Goal: Task Accomplishment & Management: Use online tool/utility

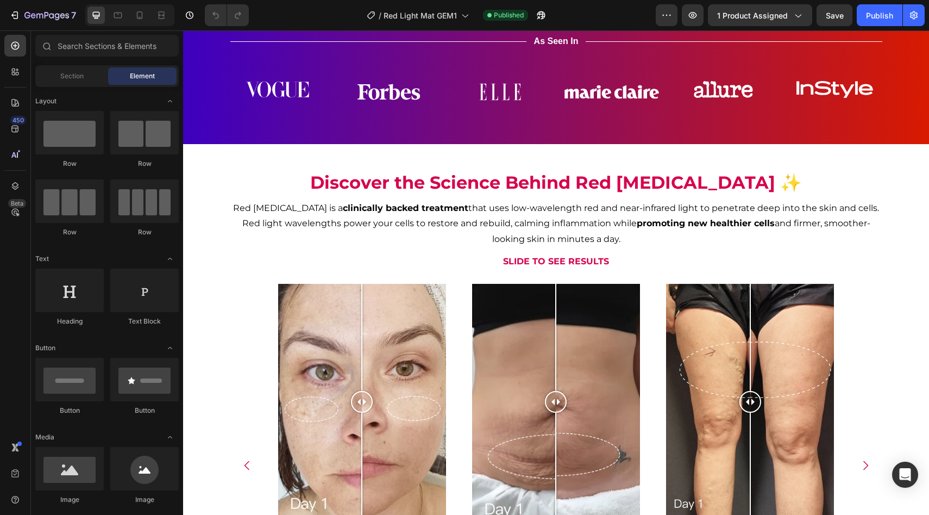
scroll to position [702, 0]
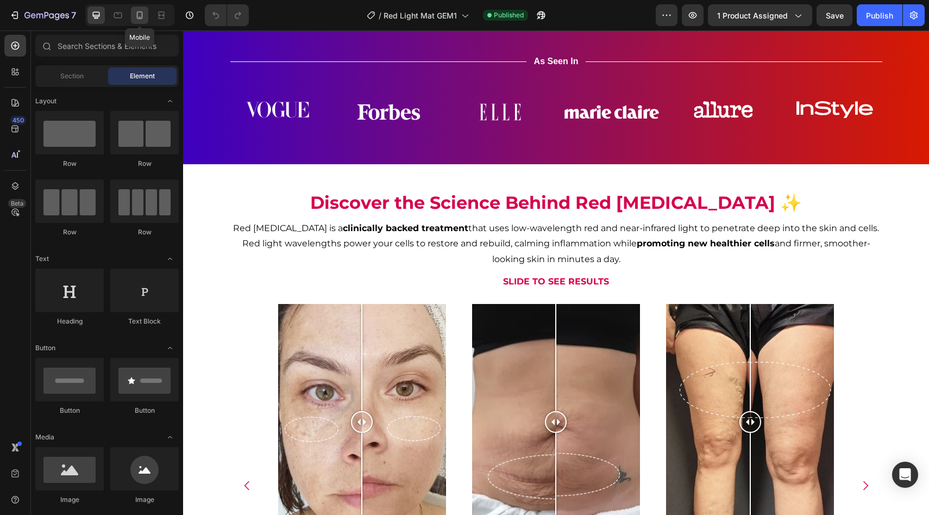
click at [148, 12] on div at bounding box center [139, 15] width 17 height 17
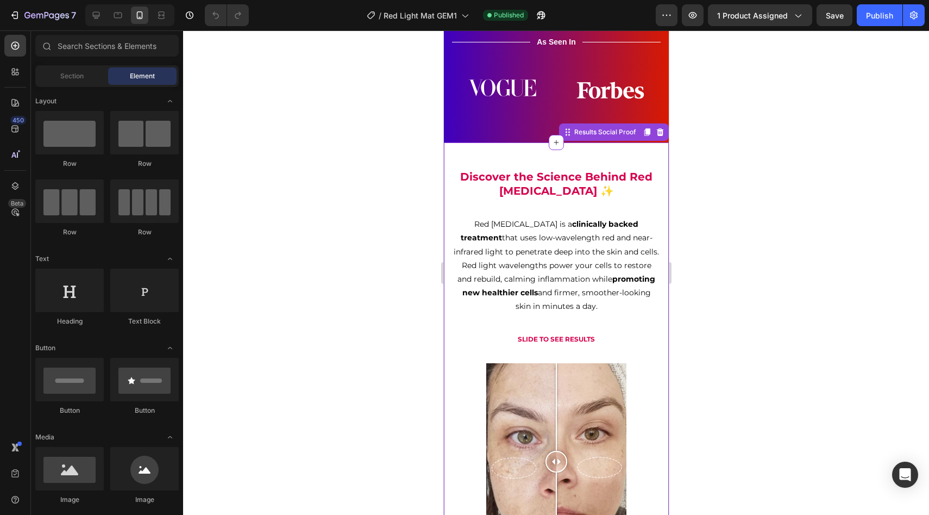
click at [606, 244] on p "Red light therapy is a clinically backed treatment that uses low-wavelength red…" at bounding box center [555, 265] width 205 height 96
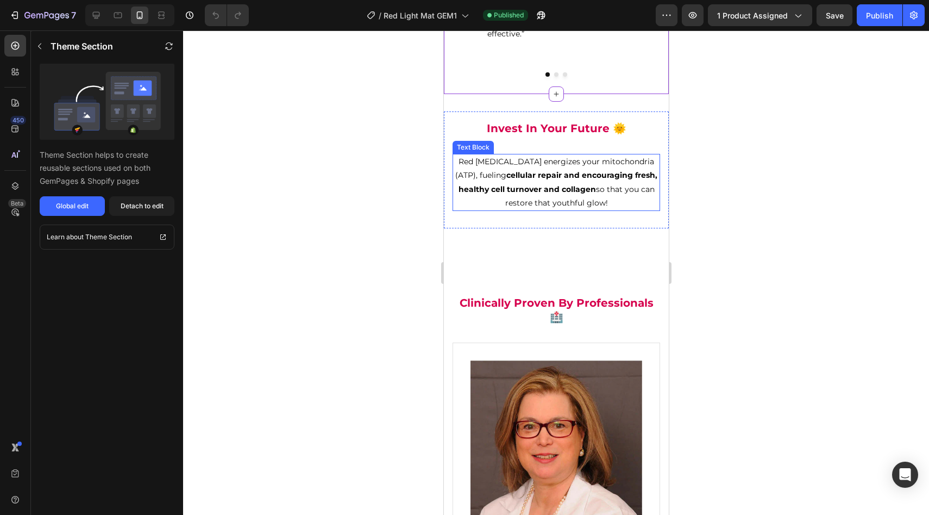
scroll to position [1347, 0]
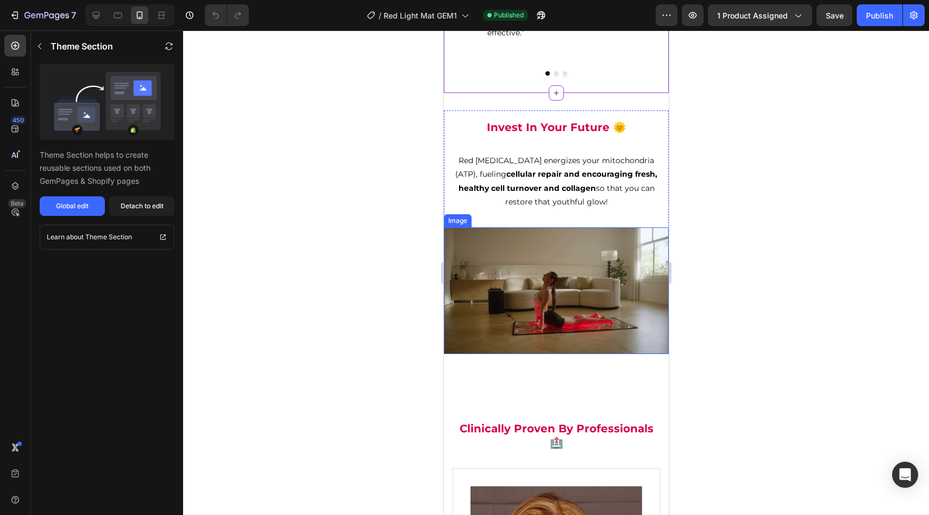
click at [609, 302] on img at bounding box center [556, 290] width 225 height 127
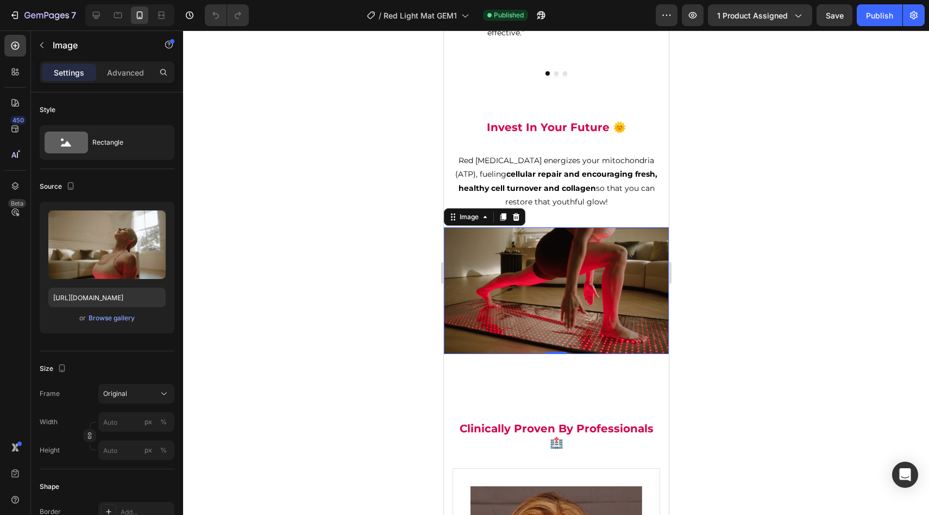
click at [143, 82] on div "Settings Advanced" at bounding box center [107, 72] width 135 height 22
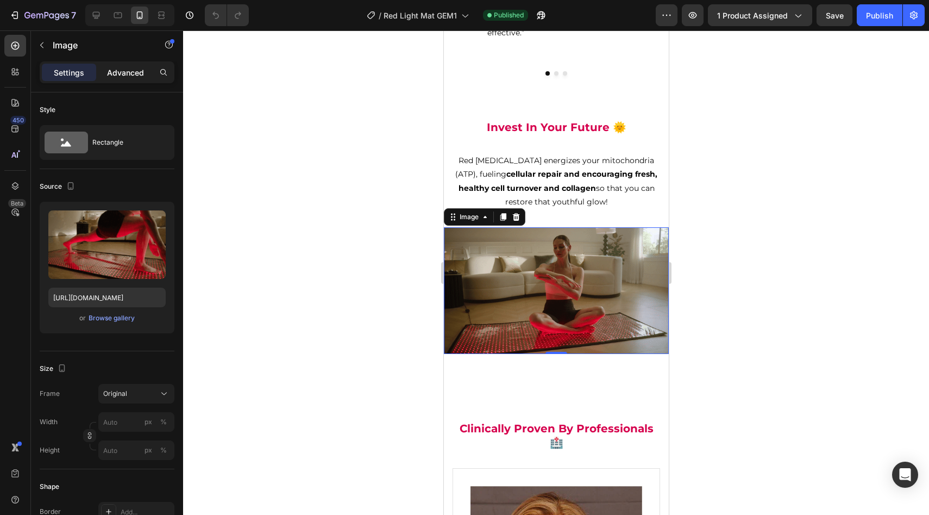
click at [141, 76] on p "Advanced" at bounding box center [125, 72] width 37 height 11
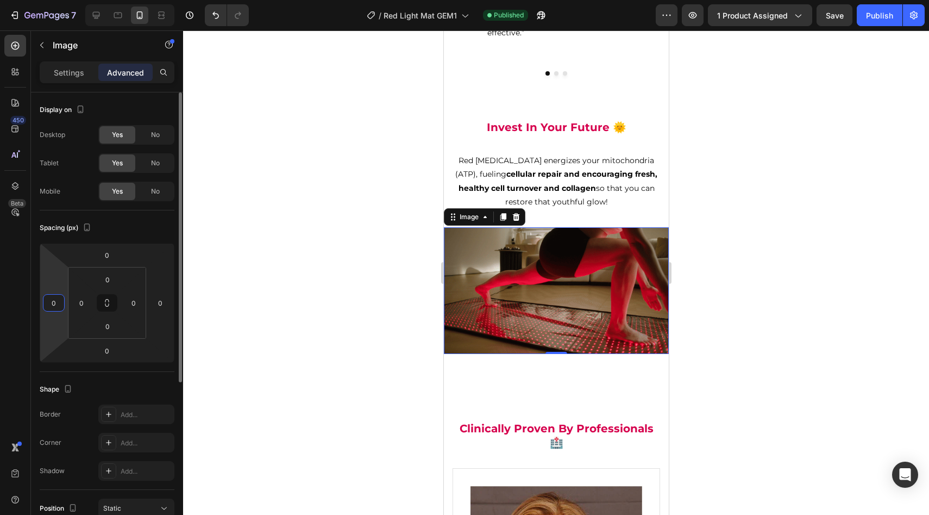
click at [57, 303] on input "0" at bounding box center [54, 303] width 16 height 16
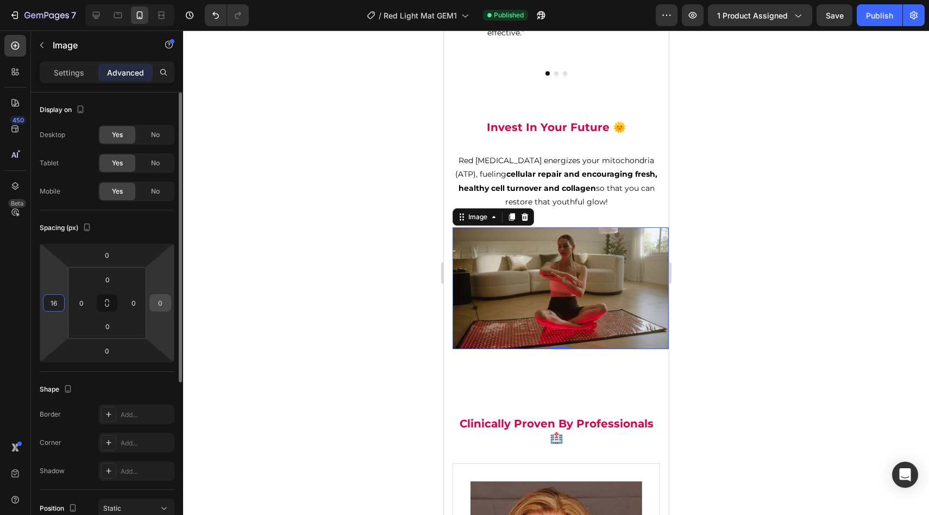
type input "16"
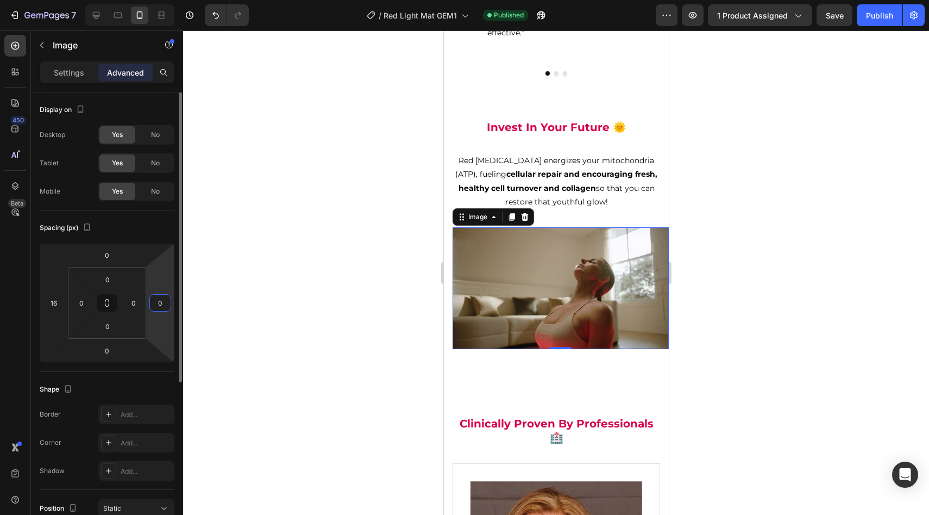
click at [160, 309] on input "0" at bounding box center [160, 303] width 16 height 16
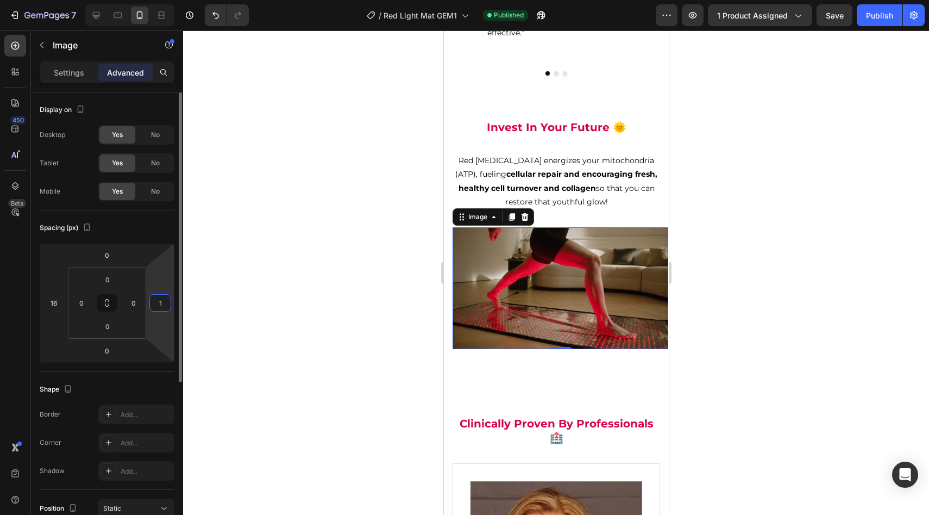
type input "16"
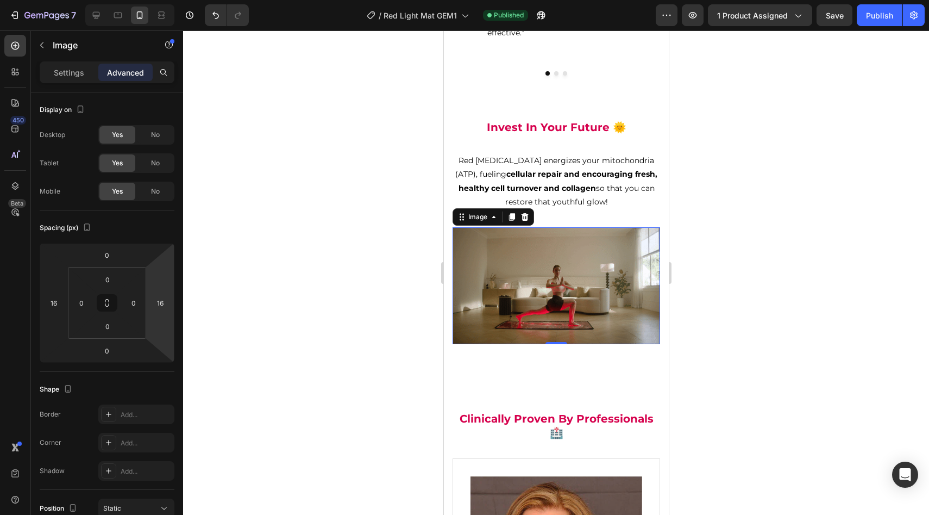
click at [227, 267] on div at bounding box center [556, 272] width 746 height 484
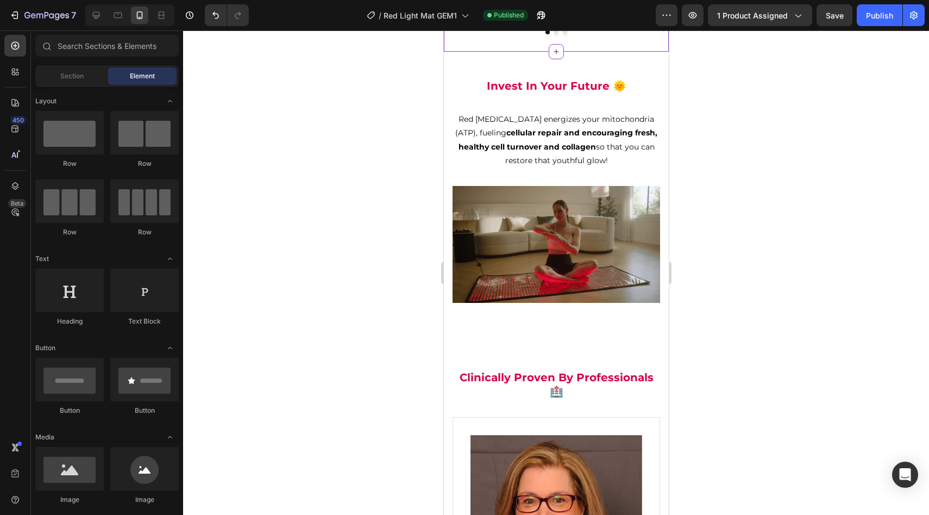
scroll to position [1405, 0]
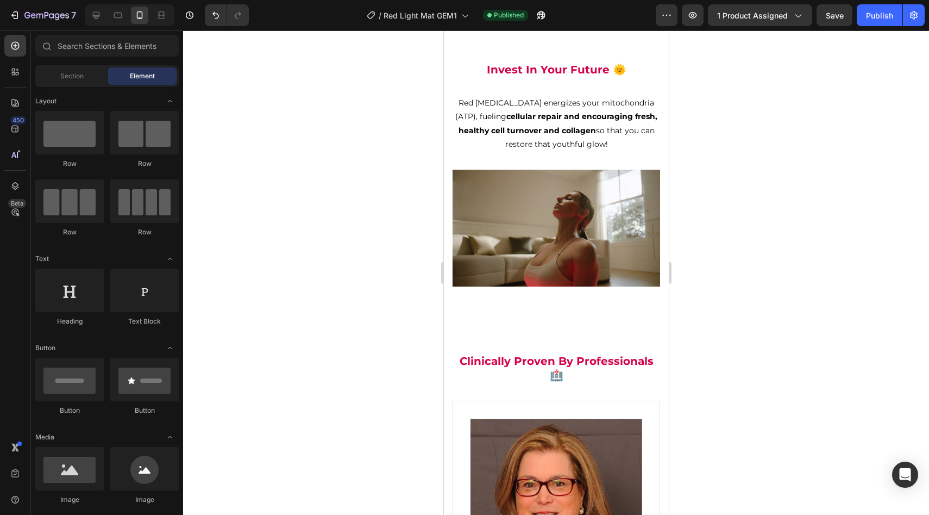
click at [785, 243] on div at bounding box center [556, 272] width 746 height 484
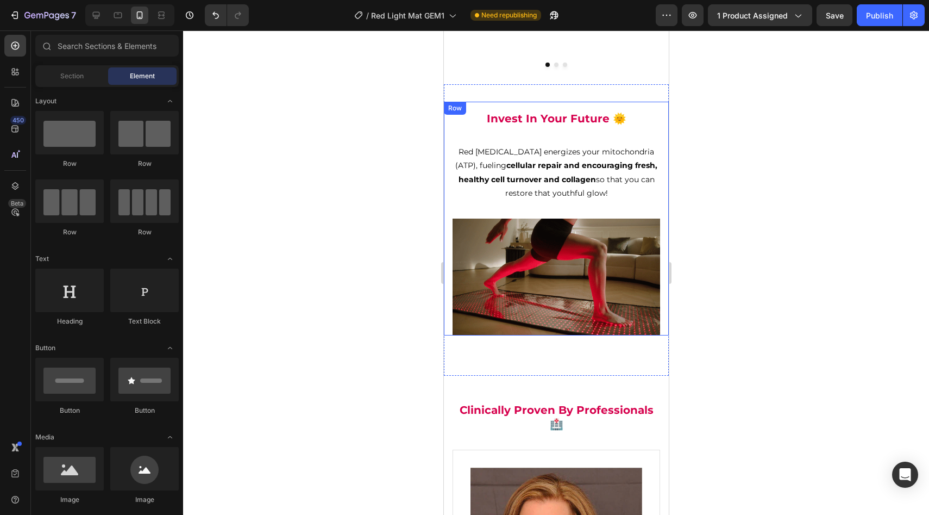
scroll to position [1356, 0]
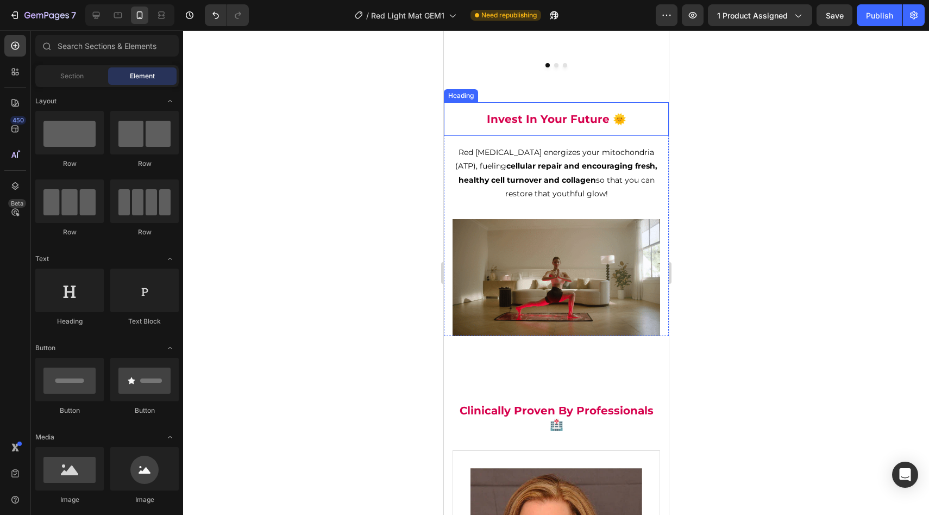
click at [568, 118] on h2 "Invest In Your Future 🌞" at bounding box center [556, 119] width 208 height 16
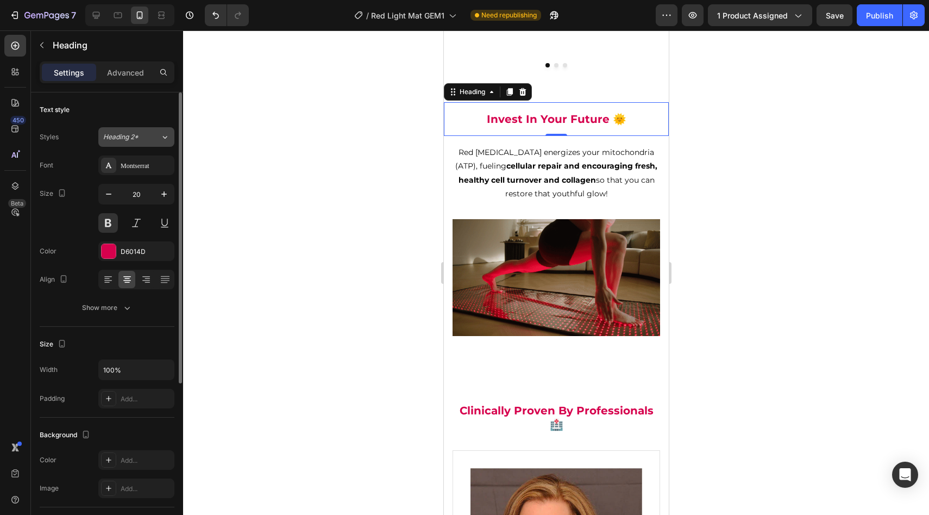
click at [141, 135] on div "Heading 2*" at bounding box center [125, 137] width 44 height 10
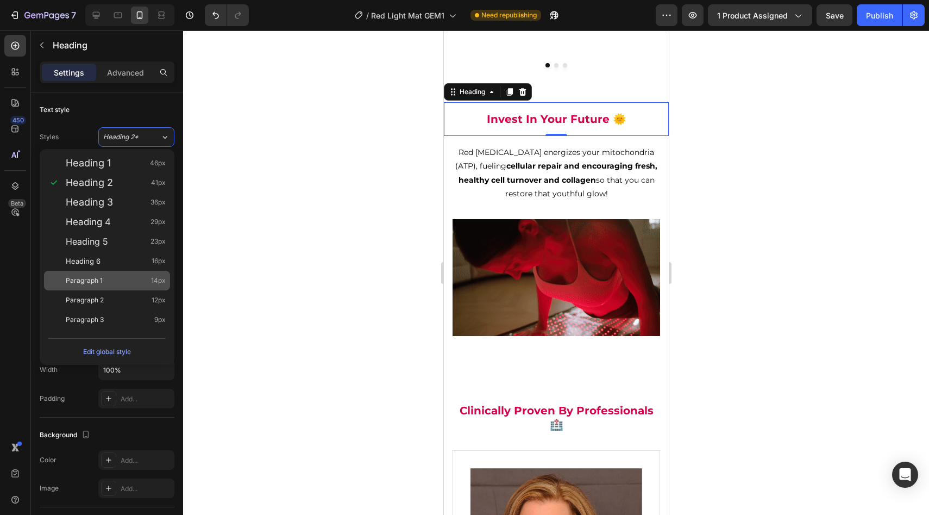
click at [132, 280] on div "Paragraph 1 14px" at bounding box center [116, 280] width 100 height 11
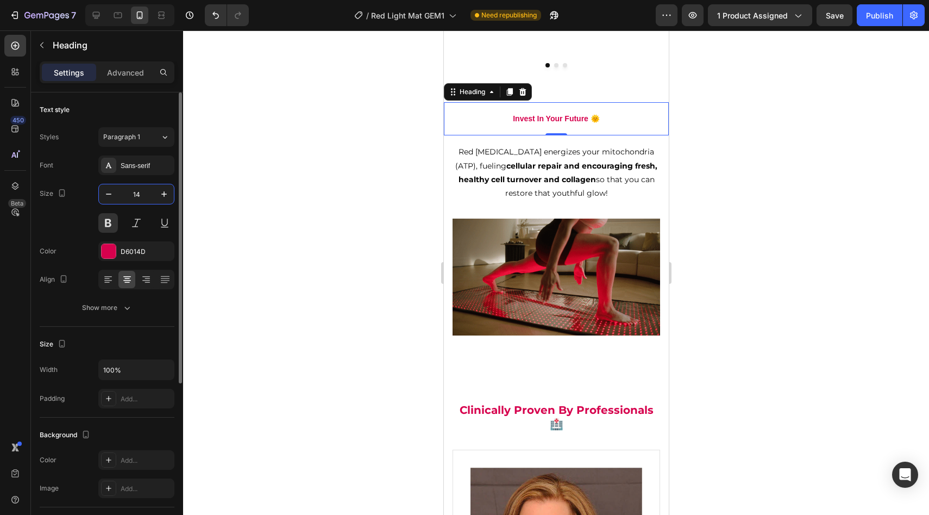
click at [140, 189] on input "14" at bounding box center [136, 194] width 36 height 20
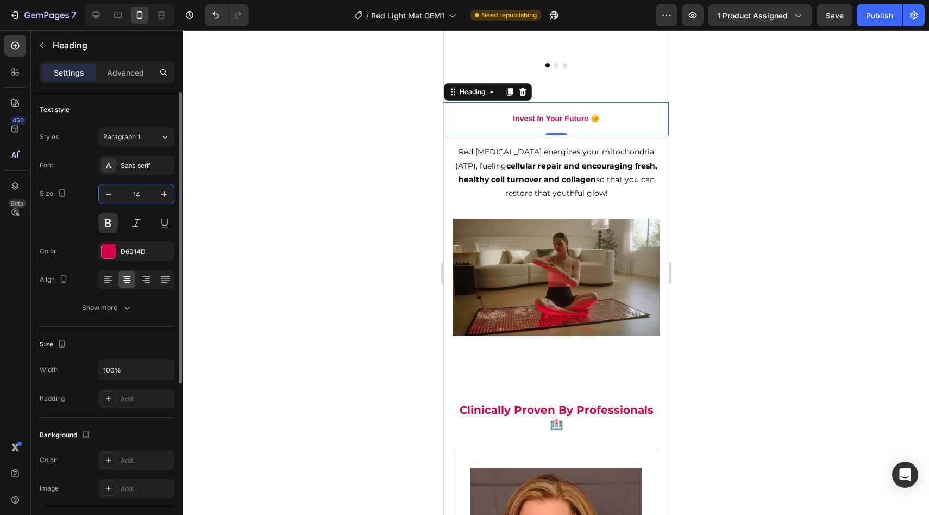
click at [141, 190] on input "14" at bounding box center [136, 194] width 36 height 20
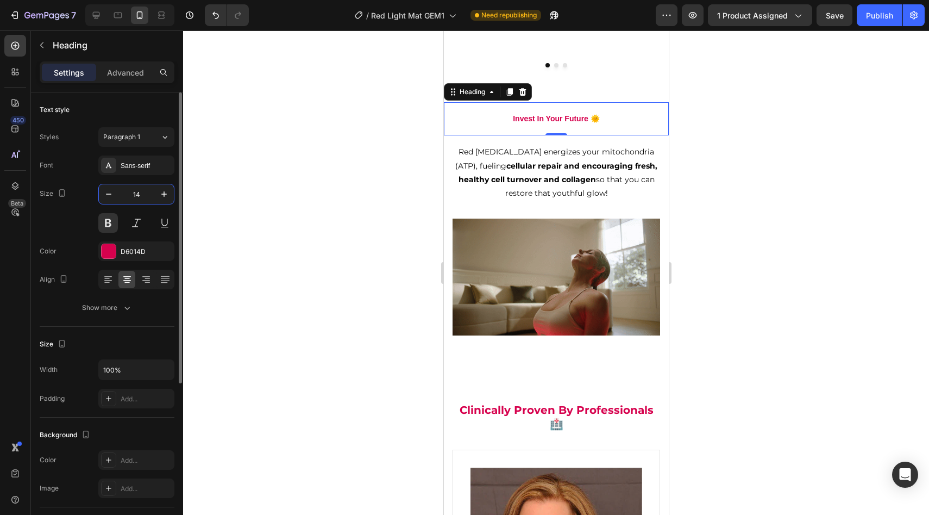
click at [141, 190] on input "14" at bounding box center [136, 194] width 36 height 20
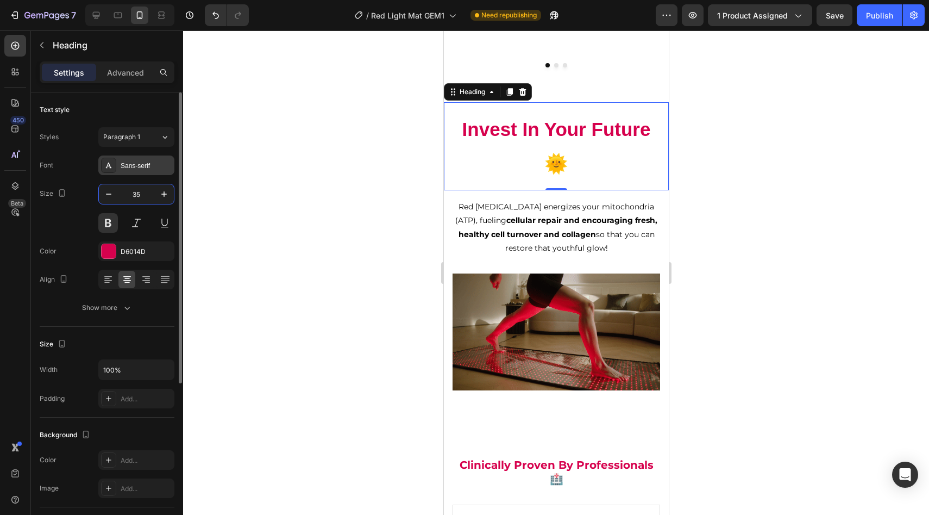
type input "35"
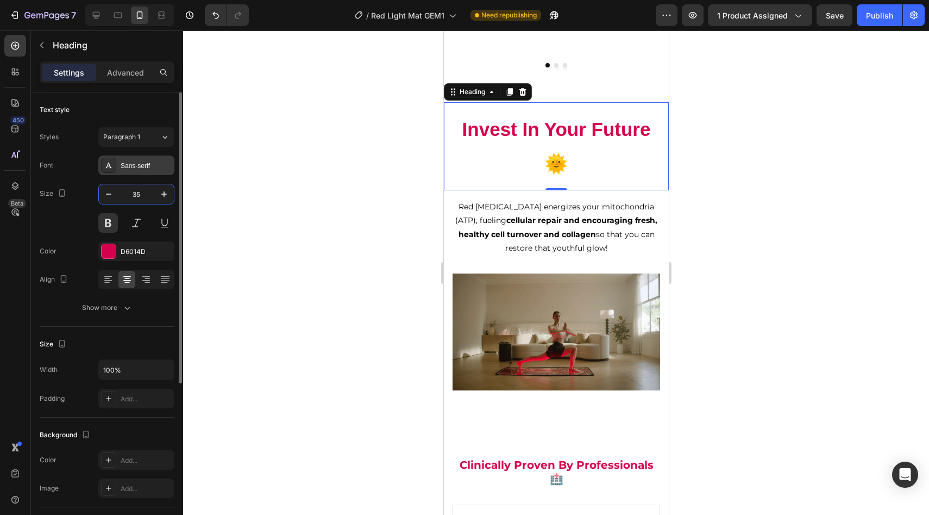
click at [149, 164] on div "Sans-serif" at bounding box center [146, 166] width 51 height 10
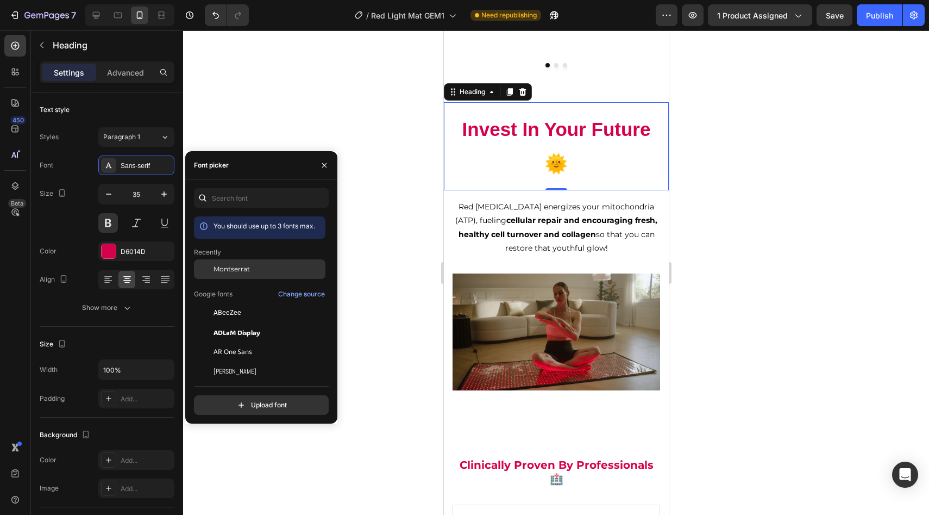
click at [234, 342] on div "Montserrat" at bounding box center [260, 352] width 132 height 20
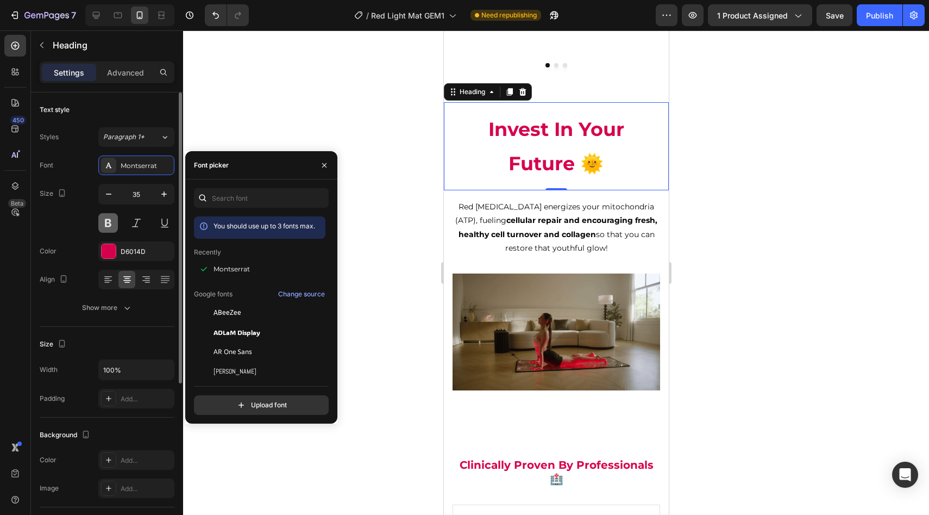
click at [104, 219] on button at bounding box center [108, 223] width 20 height 20
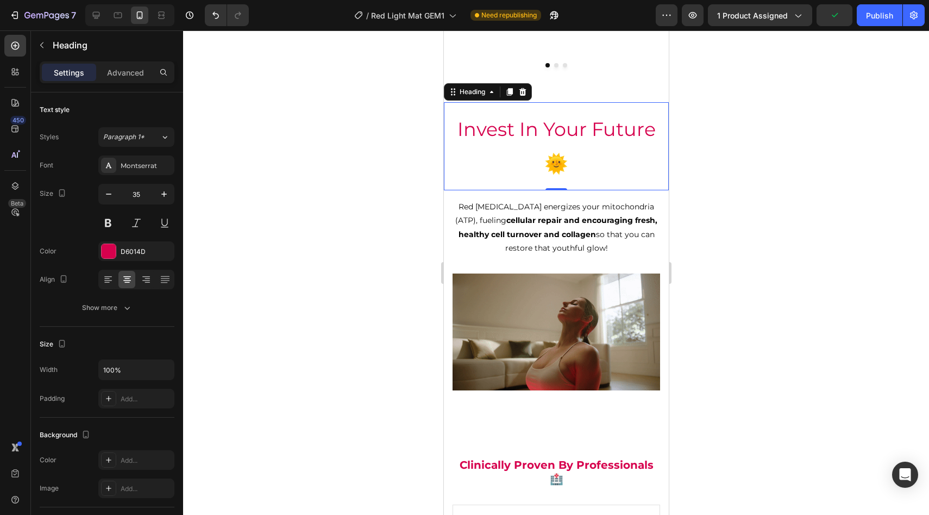
click at [311, 192] on div at bounding box center [556, 272] width 746 height 484
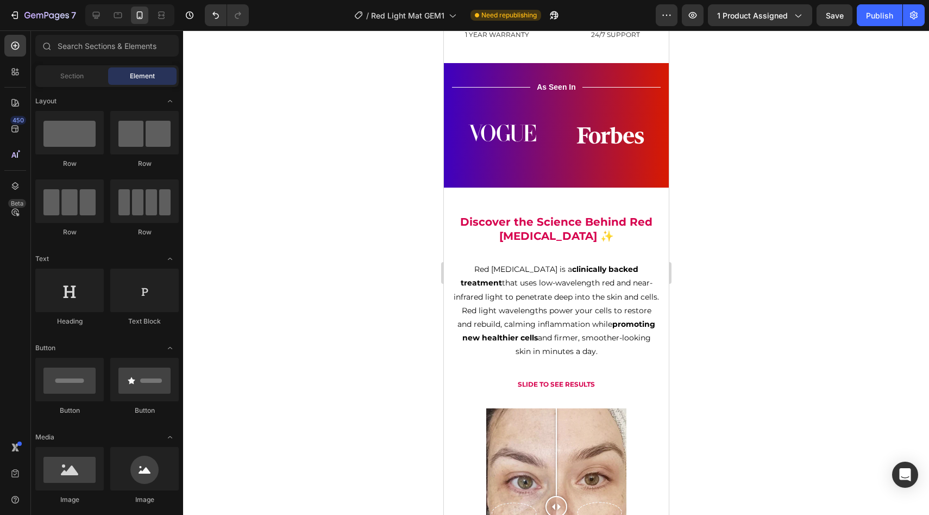
scroll to position [915, 0]
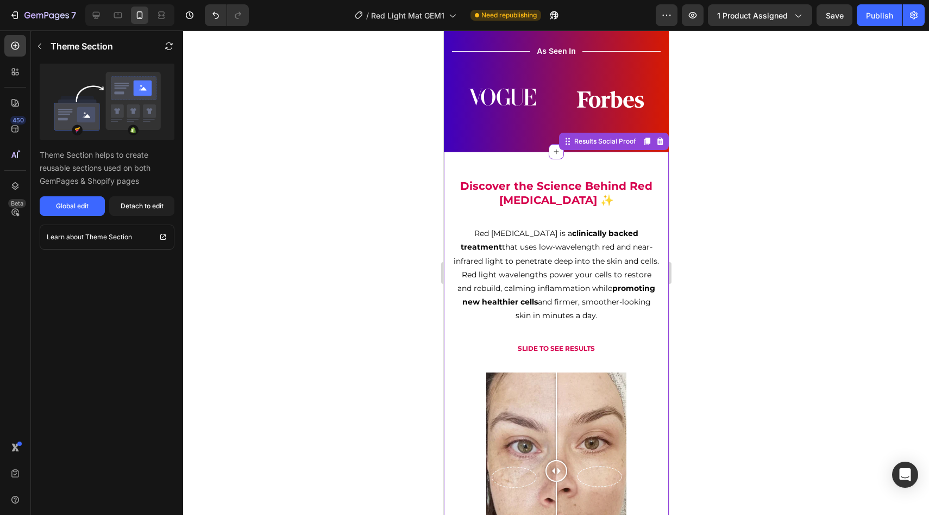
click at [520, 208] on h2 "Discover the Science Behind Red [MEDICAL_DATA] ✨" at bounding box center [556, 193] width 208 height 30
click at [498, 208] on h2 "Discover the Science Behind Red [MEDICAL_DATA] ✨" at bounding box center [556, 193] width 208 height 30
click at [81, 201] on div "Global edit" at bounding box center [72, 206] width 33 height 10
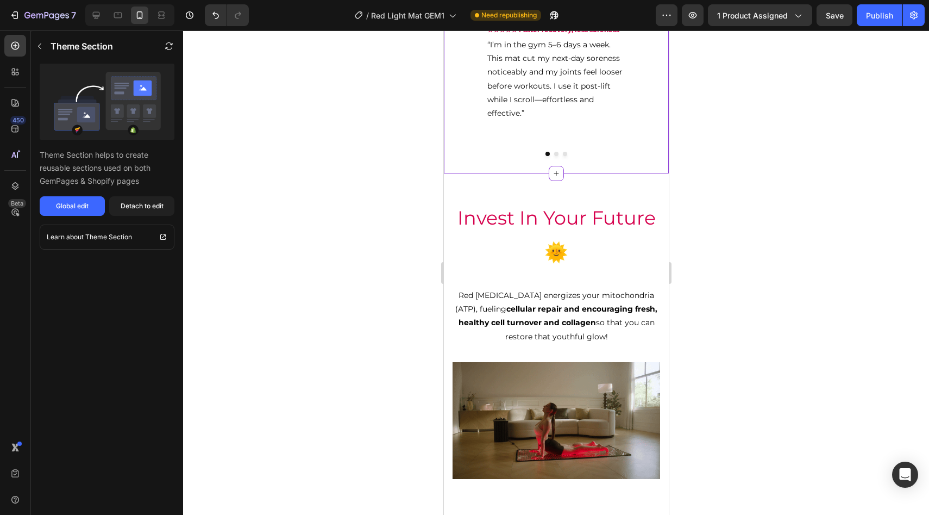
scroll to position [1531, 0]
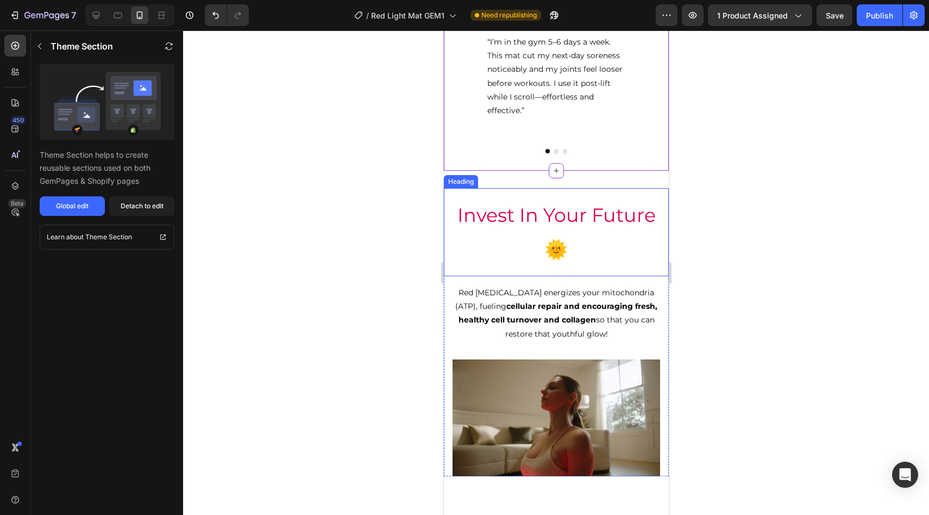
click at [501, 213] on h2 "Invest In Your Future 🌞" at bounding box center [556, 232] width 208 height 71
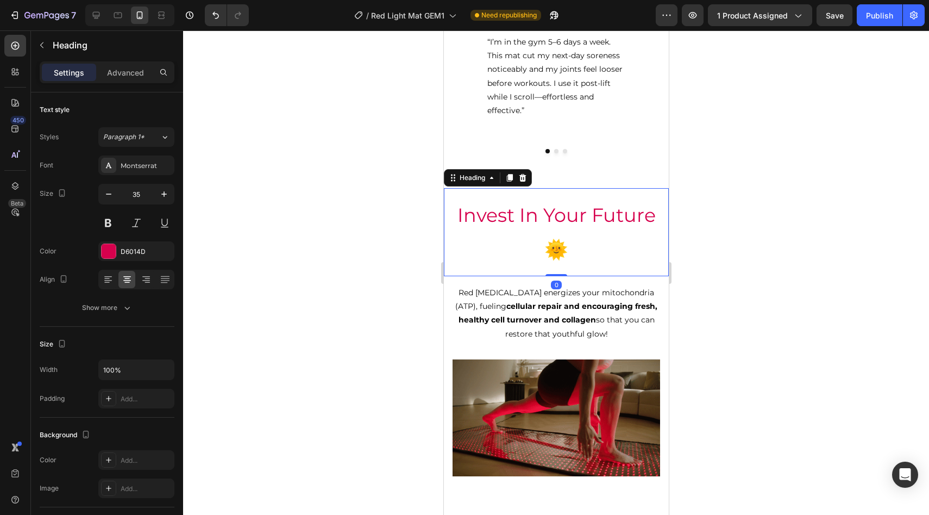
click at [542, 252] on h2 "Invest In Your Future 🌞" at bounding box center [556, 232] width 208 height 71
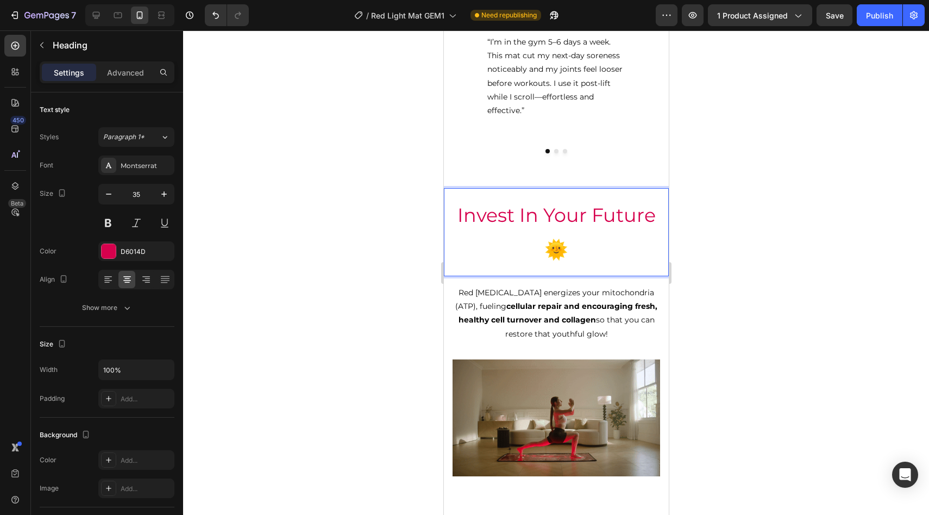
click at [554, 252] on p "Invest In Your Future 🌞" at bounding box center [555, 232] width 205 height 68
drag, startPoint x: 559, startPoint y: 252, endPoint x: 544, endPoint y: 252, distance: 14.7
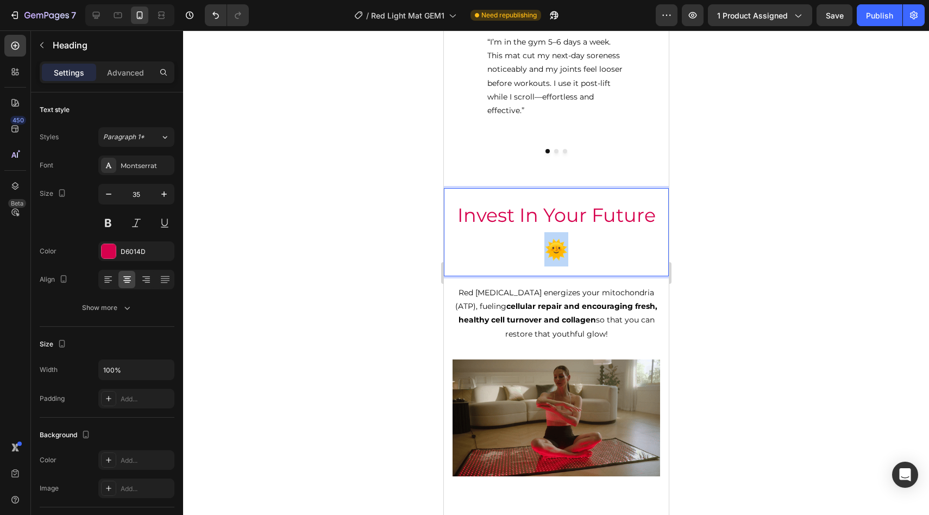
click at [544, 252] on p "Invest In Your Future 🌞" at bounding box center [555, 232] width 205 height 68
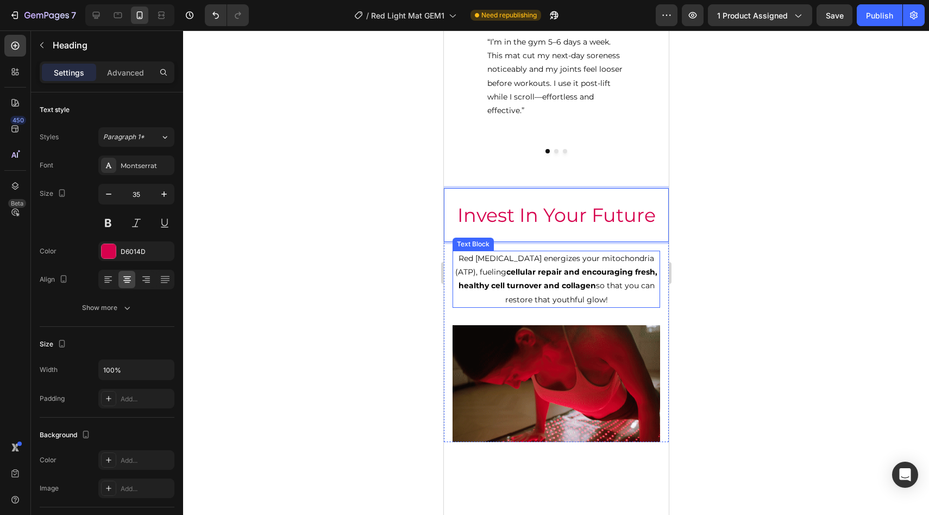
click at [578, 269] on strong "cellular repair and encouraging fresh, healthy cell turnover and collagen" at bounding box center [557, 278] width 199 height 23
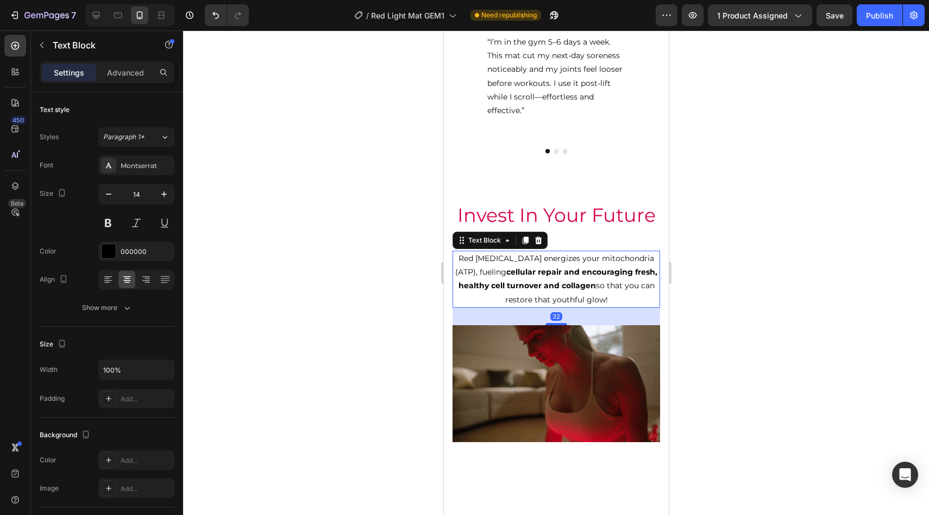
click at [800, 205] on div at bounding box center [556, 272] width 746 height 484
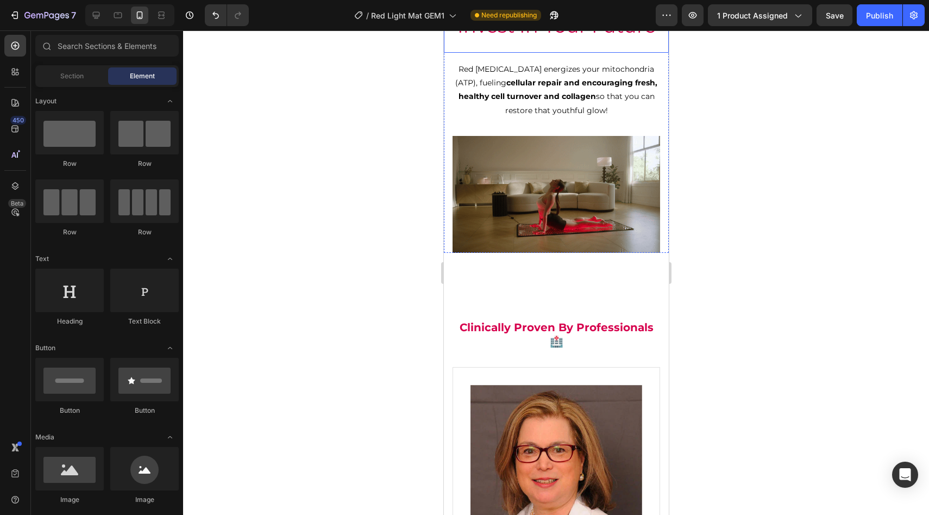
scroll to position [1724, 0]
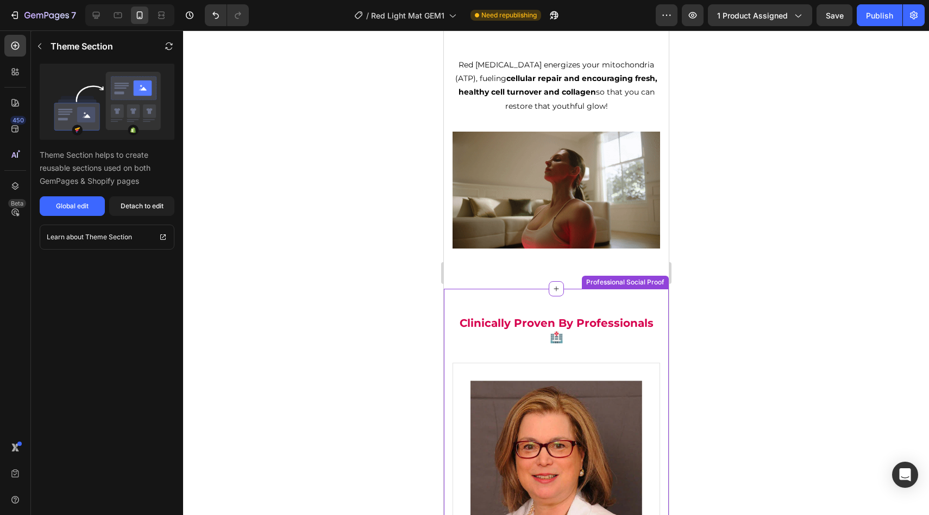
click at [572, 322] on h2 "Clinically Proven By Professionals 🏥" at bounding box center [556, 330] width 208 height 30
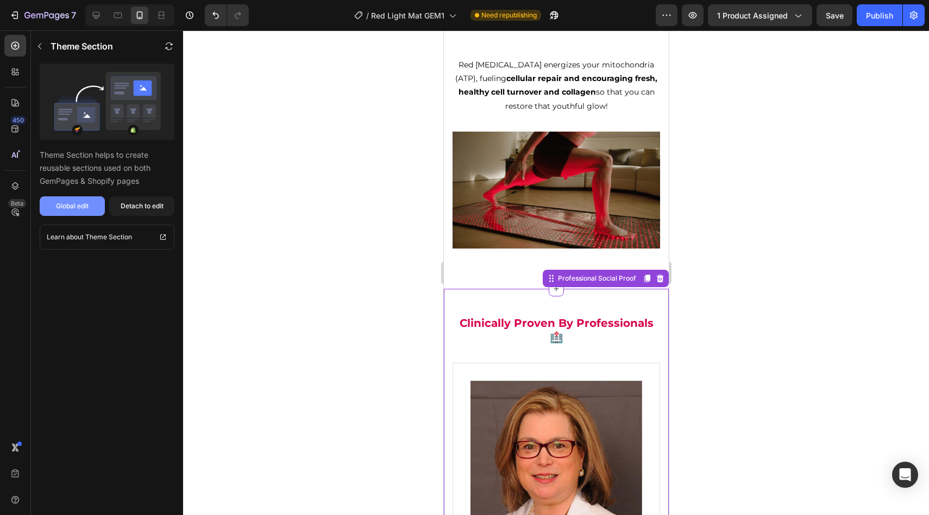
click at [88, 207] on div "Global edit" at bounding box center [72, 206] width 33 height 10
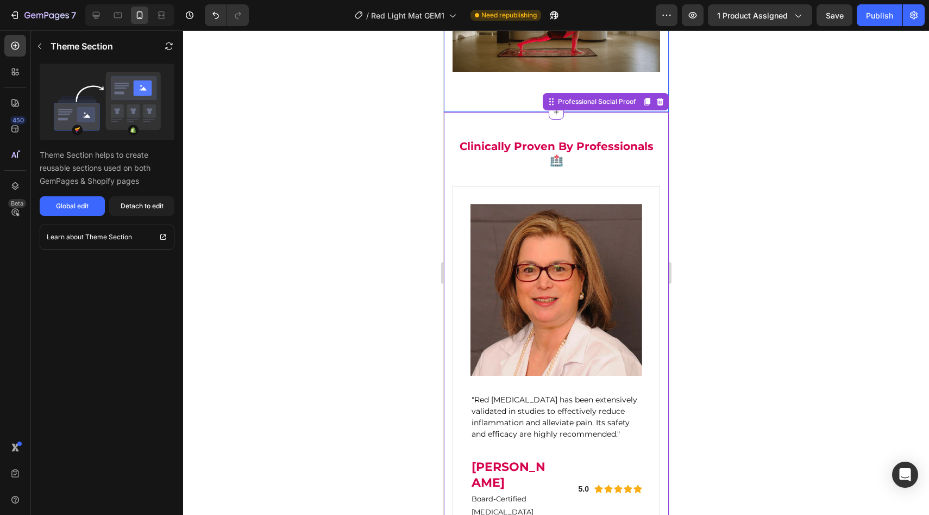
scroll to position [1756, 0]
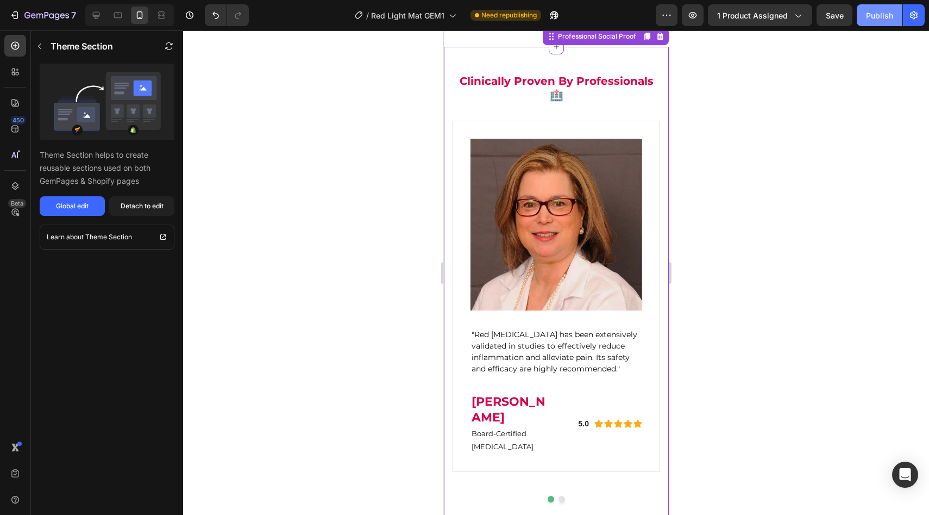
click at [872, 23] on button "Publish" at bounding box center [880, 15] width 46 height 22
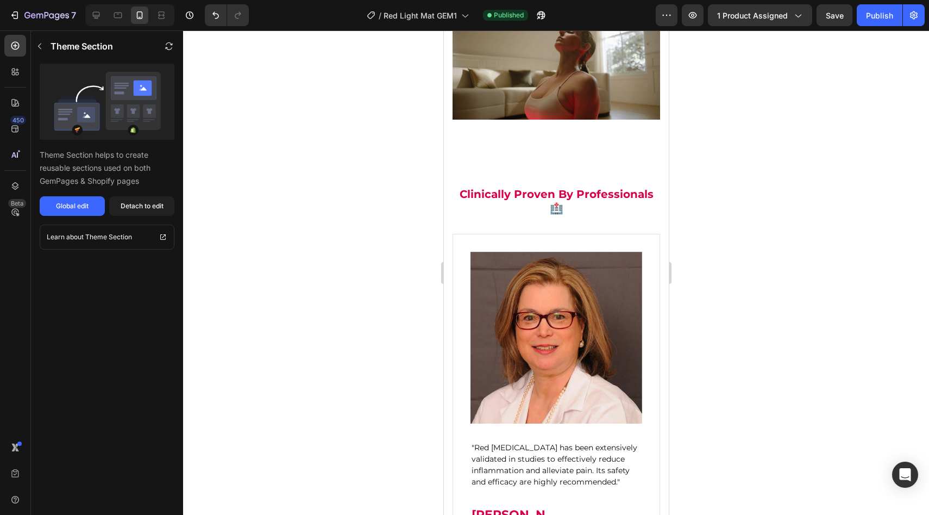
scroll to position [1857, 0]
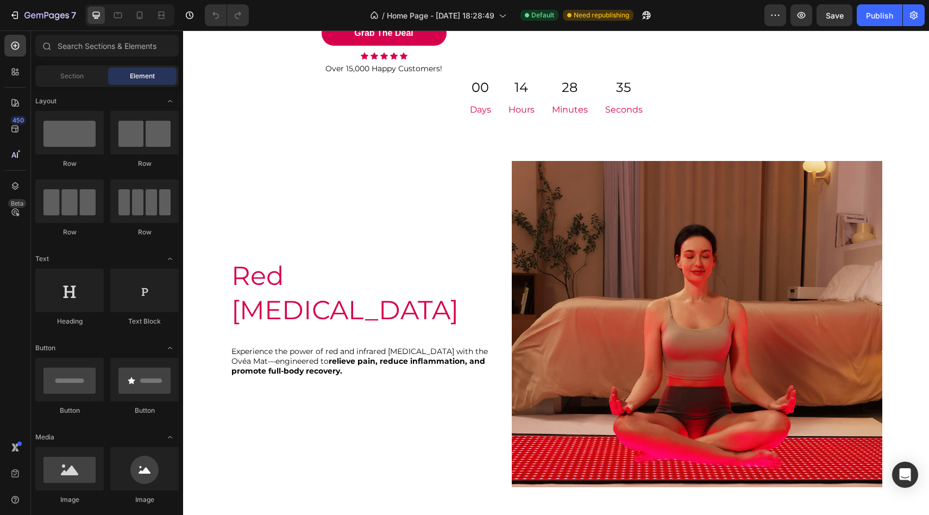
scroll to position [953, 0]
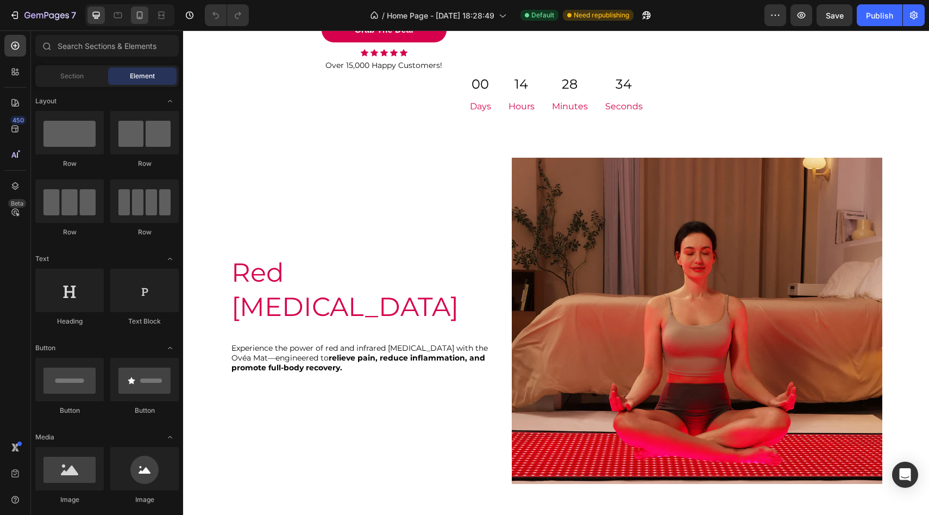
click at [145, 11] on icon at bounding box center [139, 15] width 11 height 11
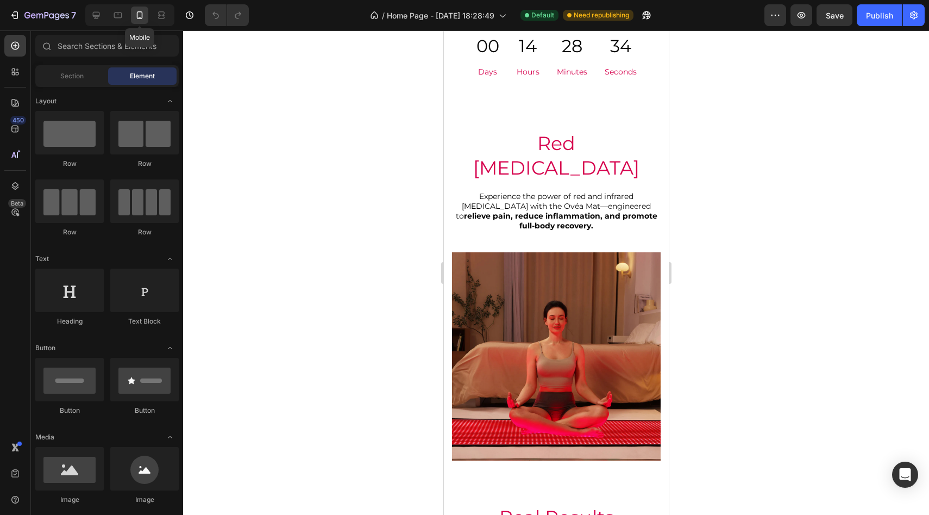
scroll to position [892, 0]
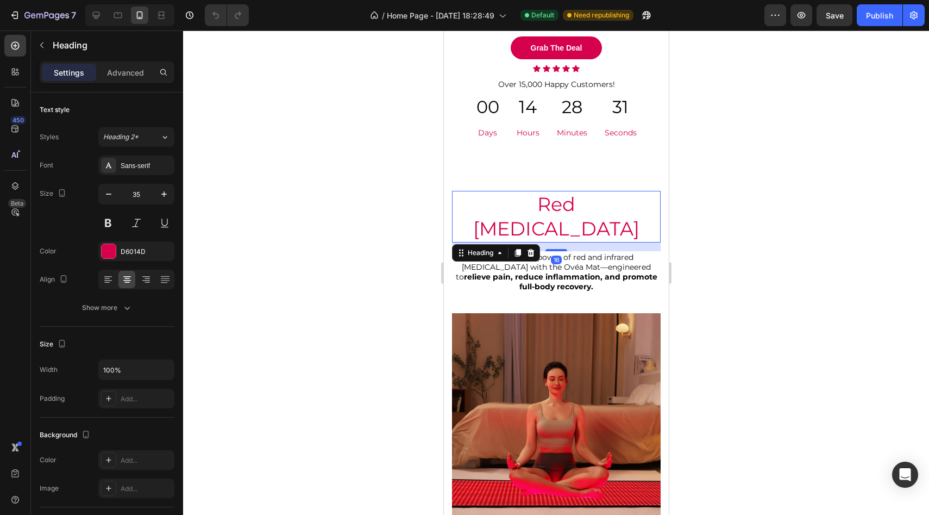
click at [553, 242] on h2 "Red [MEDICAL_DATA]" at bounding box center [556, 217] width 209 height 52
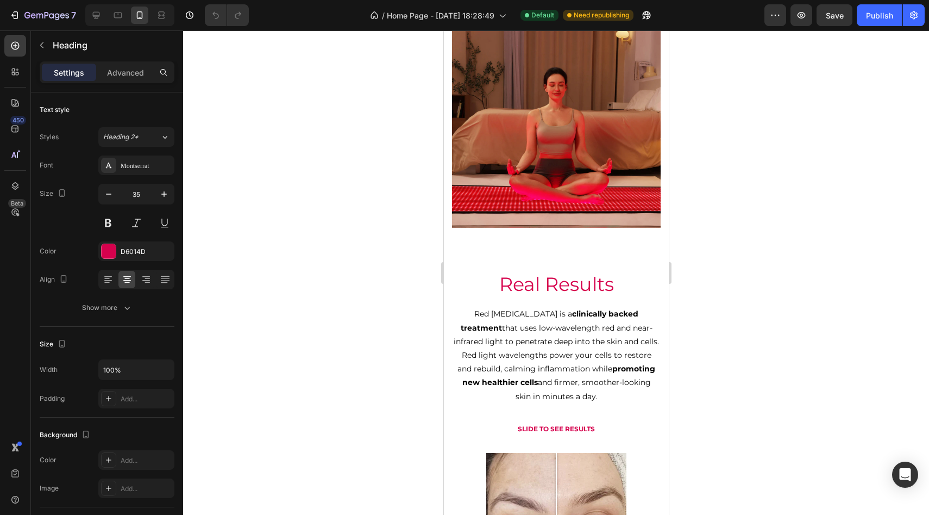
scroll to position [872, 0]
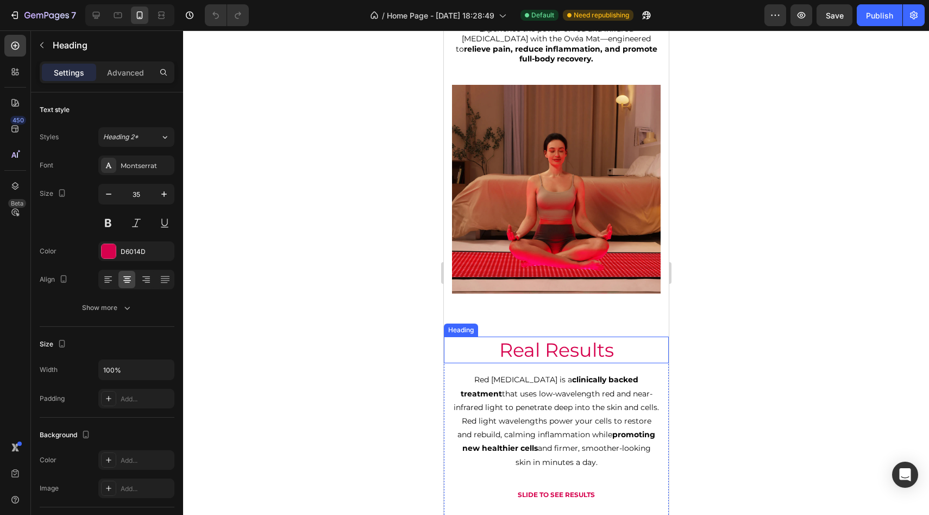
click at [529, 336] on h2 "Real Results" at bounding box center [556, 349] width 225 height 27
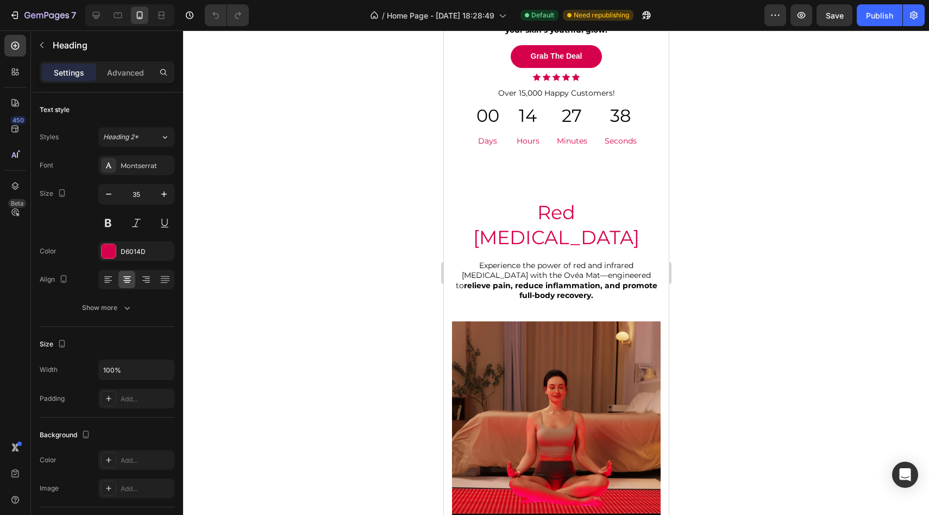
scroll to position [688, 0]
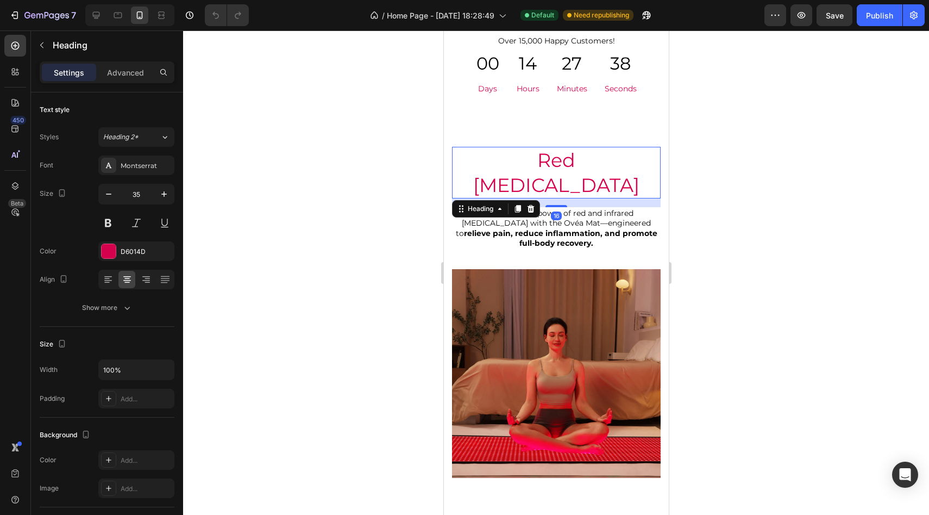
click at [546, 160] on h2 "Red [MEDICAL_DATA]" at bounding box center [556, 173] width 209 height 52
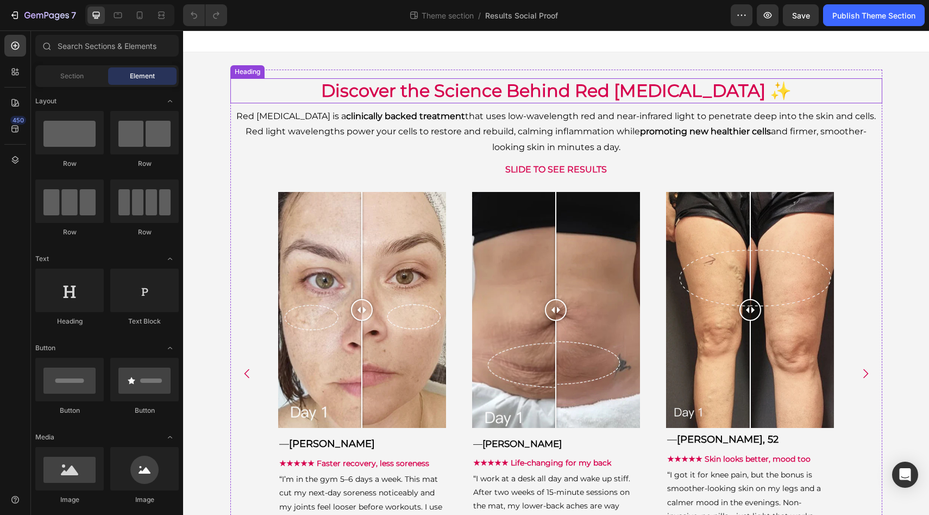
click at [452, 91] on h2 "Discover the Science Behind Red [MEDICAL_DATA] ✨" at bounding box center [556, 90] width 652 height 25
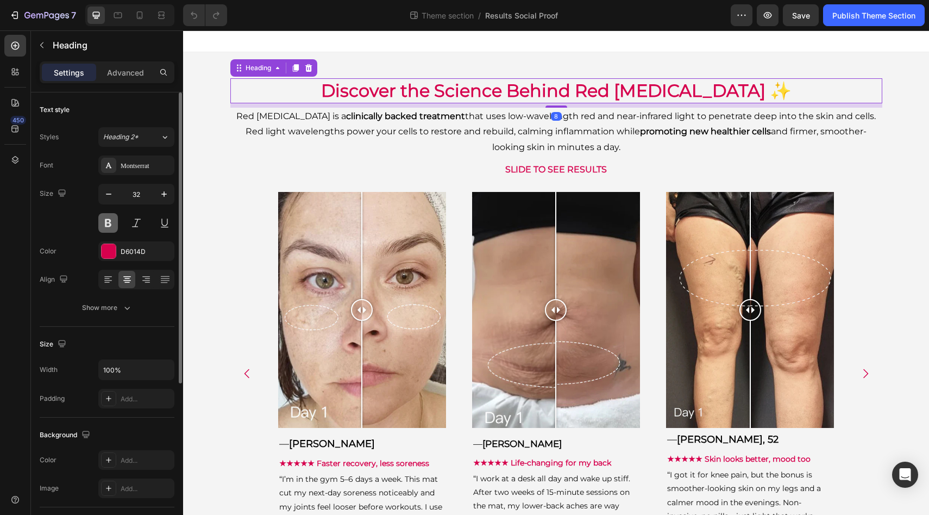
click at [109, 227] on button at bounding box center [108, 223] width 20 height 20
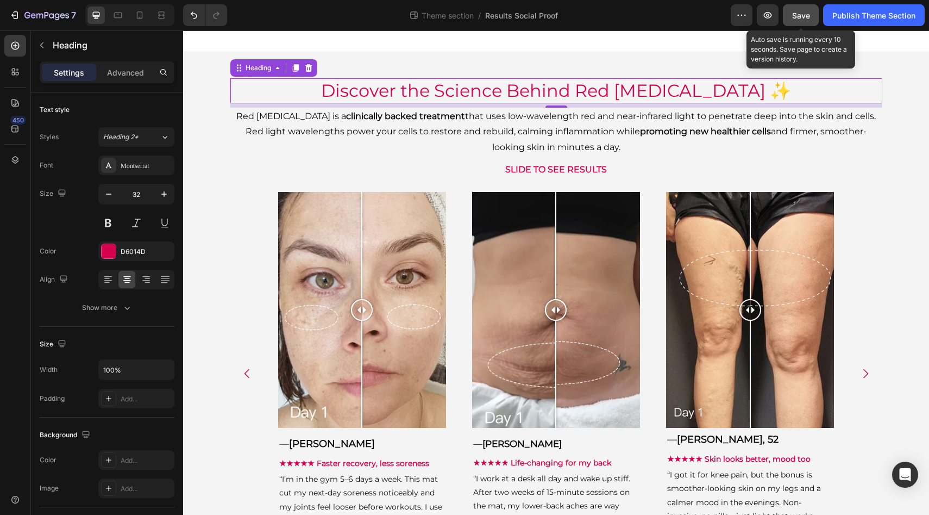
click at [799, 18] on span "Save" at bounding box center [802, 15] width 18 height 9
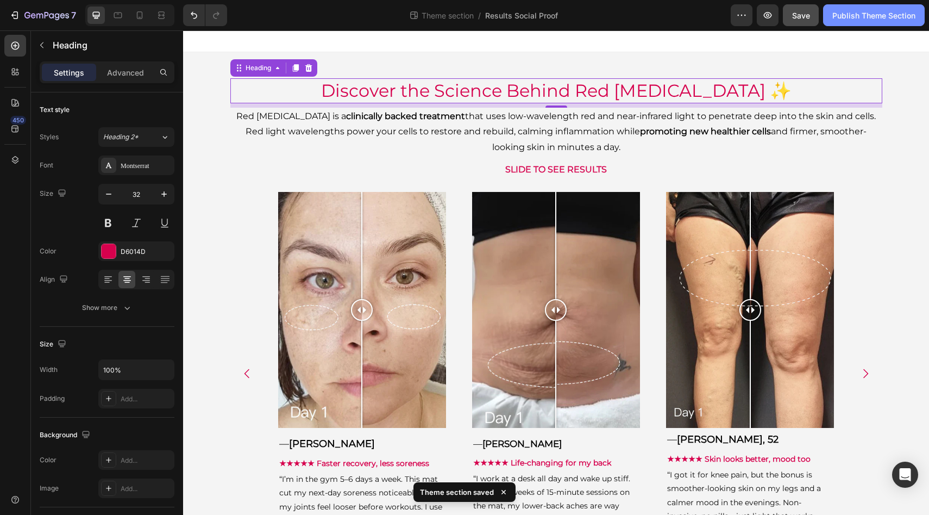
click at [845, 22] on button "Publish Theme Section" at bounding box center [875, 15] width 102 height 22
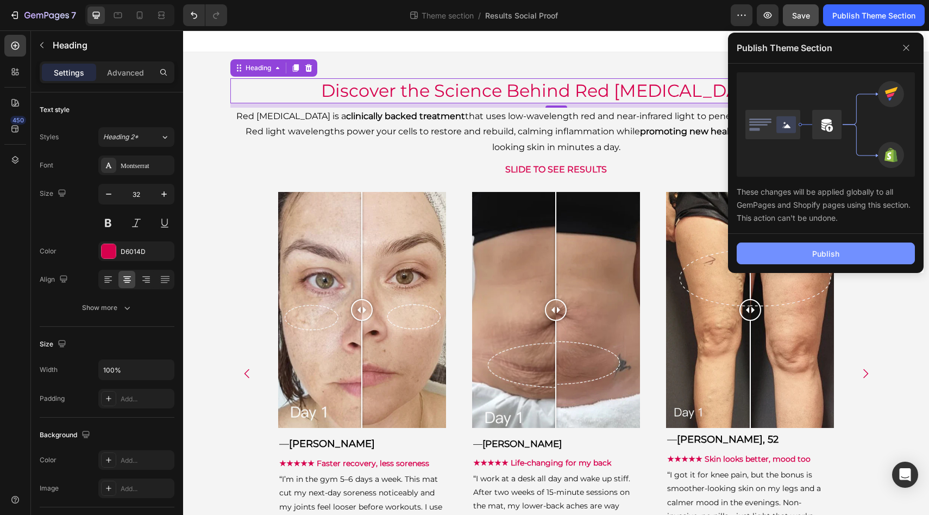
click at [833, 260] on button "Publish" at bounding box center [826, 253] width 178 height 22
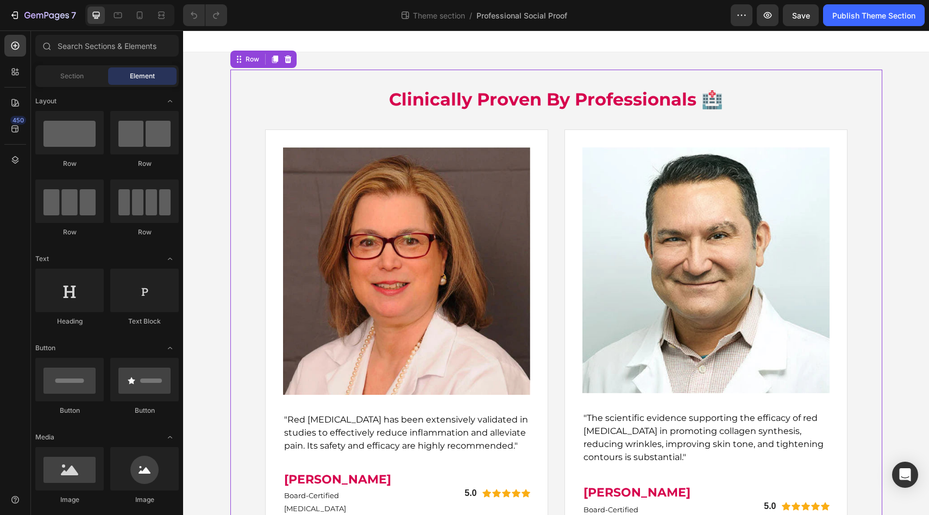
click at [438, 82] on div "Clinically Proven By Professionals 🏥 Heading Image "Red Light Therapy has been …" at bounding box center [556, 313] width 635 height 470
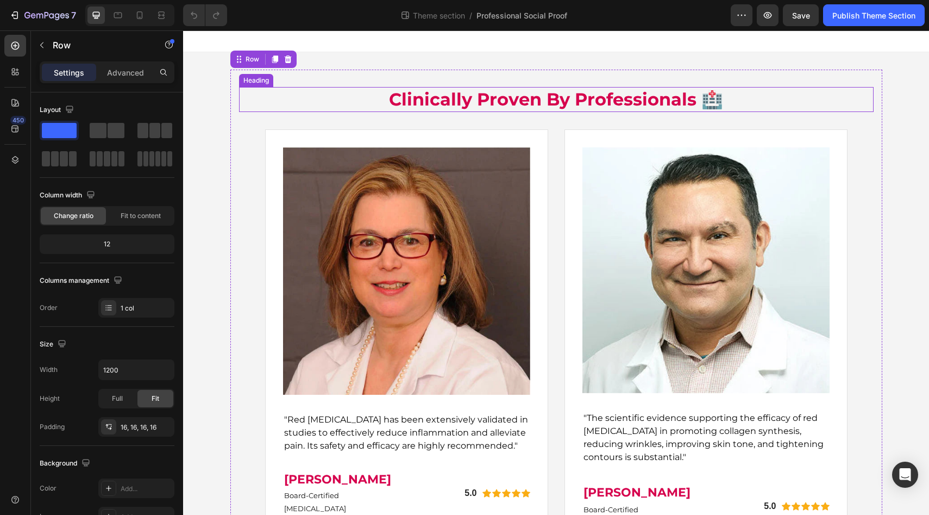
click at [436, 95] on h2 "Clinically Proven By Professionals 🏥" at bounding box center [556, 99] width 635 height 25
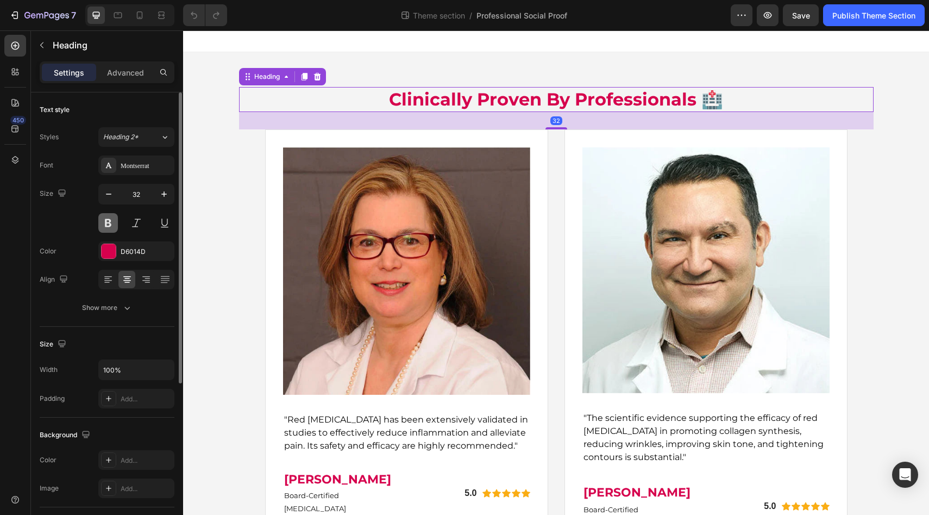
click at [111, 224] on button at bounding box center [108, 223] width 20 height 20
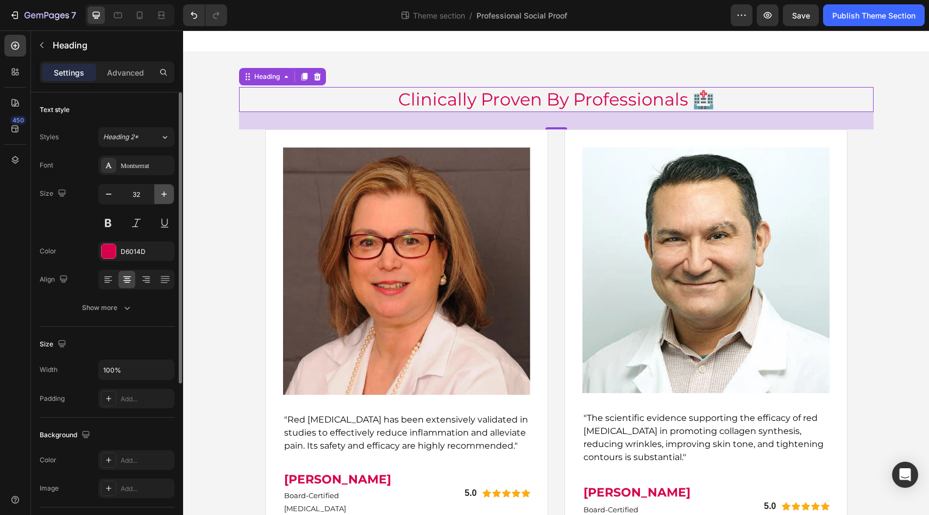
click at [161, 195] on icon "button" at bounding box center [164, 194] width 11 height 11
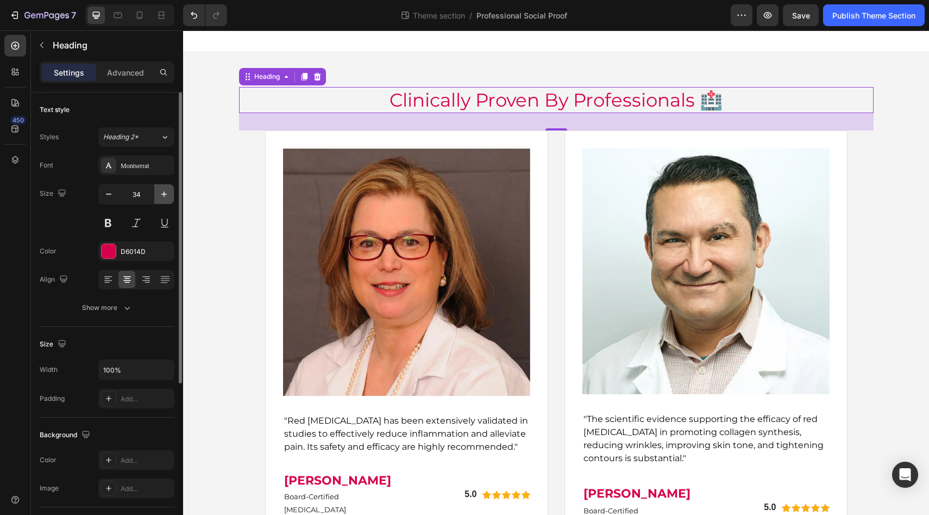
click at [161, 195] on icon "button" at bounding box center [164, 194] width 11 height 11
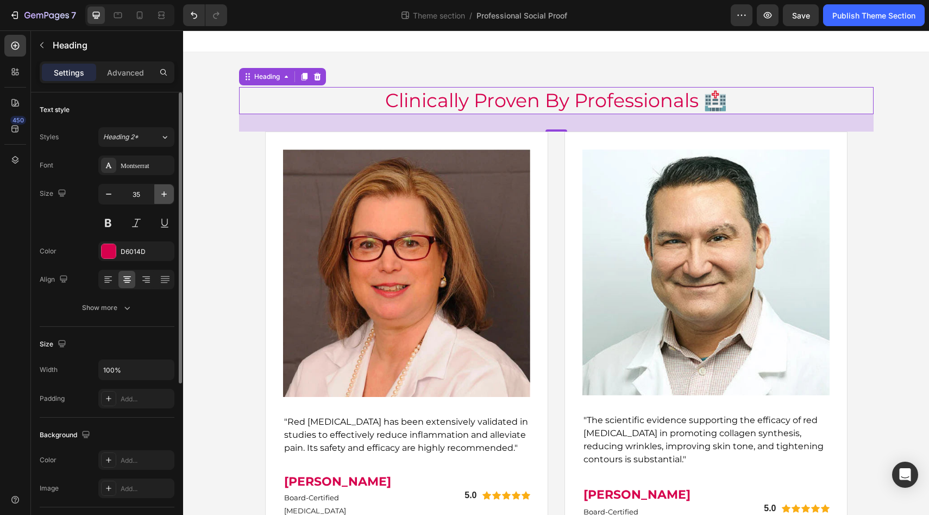
click at [161, 195] on icon "button" at bounding box center [164, 194] width 11 height 11
click at [113, 195] on icon "button" at bounding box center [108, 194] width 11 height 11
click at [140, 16] on icon at bounding box center [139, 15] width 11 height 11
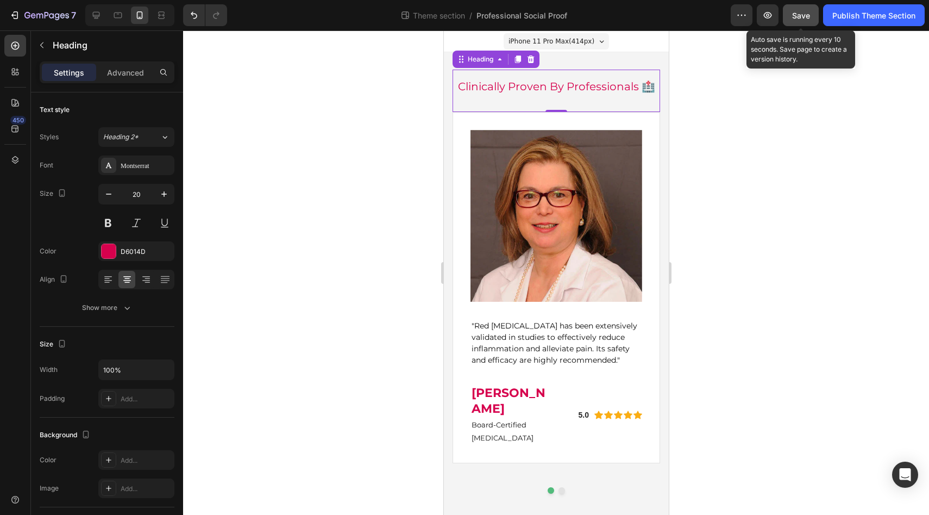
click at [788, 22] on button "Save" at bounding box center [801, 15] width 36 height 22
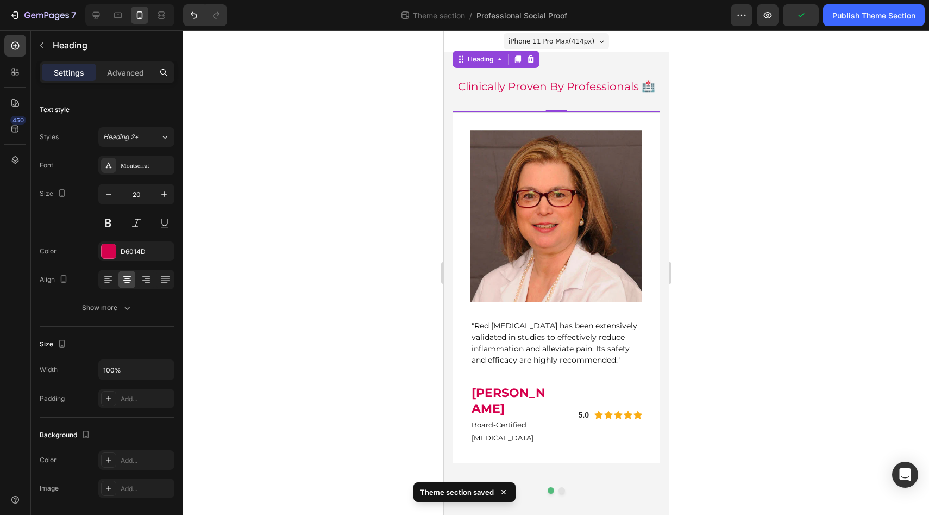
click at [588, 91] on h2 "Clinically Proven By Professionals 🏥" at bounding box center [556, 86] width 208 height 16
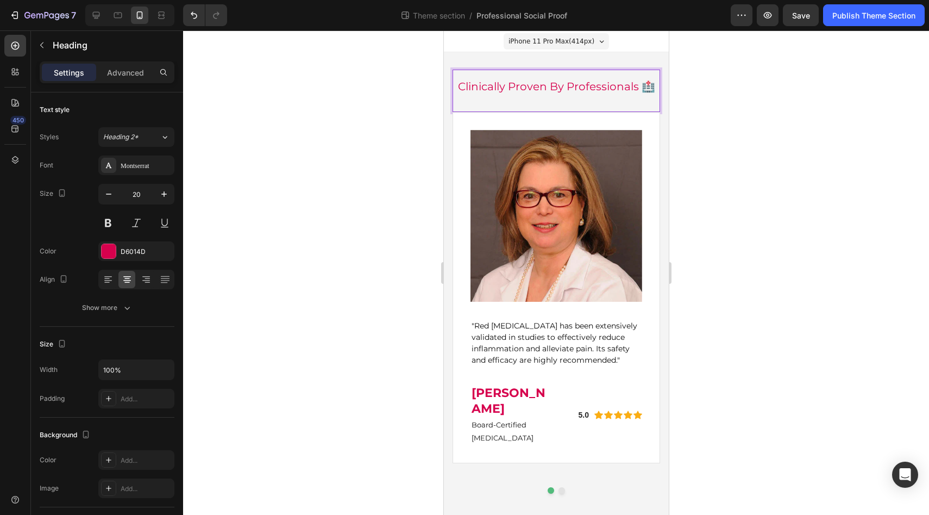
click at [648, 91] on p "Clinically Proven By Professionals 🏥" at bounding box center [555, 86] width 205 height 14
click at [563, 88] on p "Clinically Proven By Professionals" at bounding box center [555, 86] width 205 height 14
click at [132, 195] on input "20" at bounding box center [136, 194] width 36 height 20
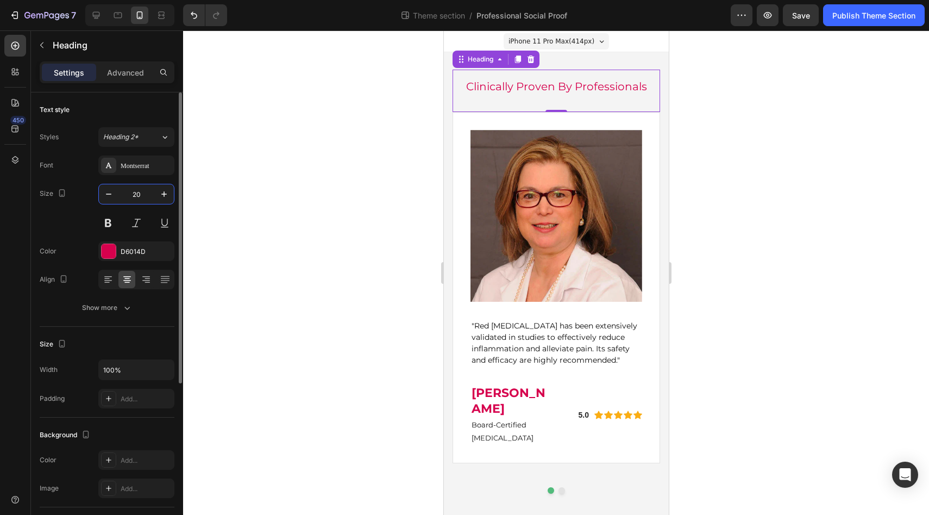
click at [132, 195] on input "20" at bounding box center [136, 194] width 36 height 20
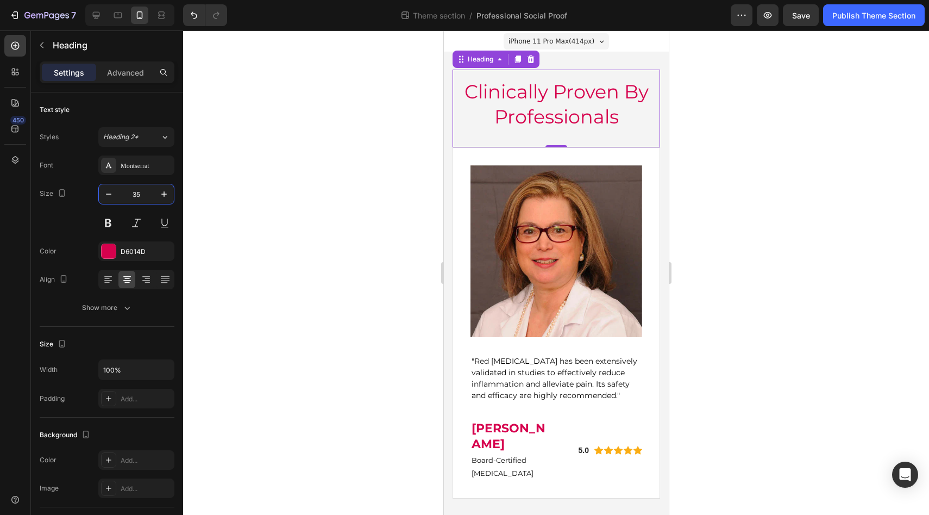
type input "35"
click at [314, 205] on div at bounding box center [556, 272] width 746 height 484
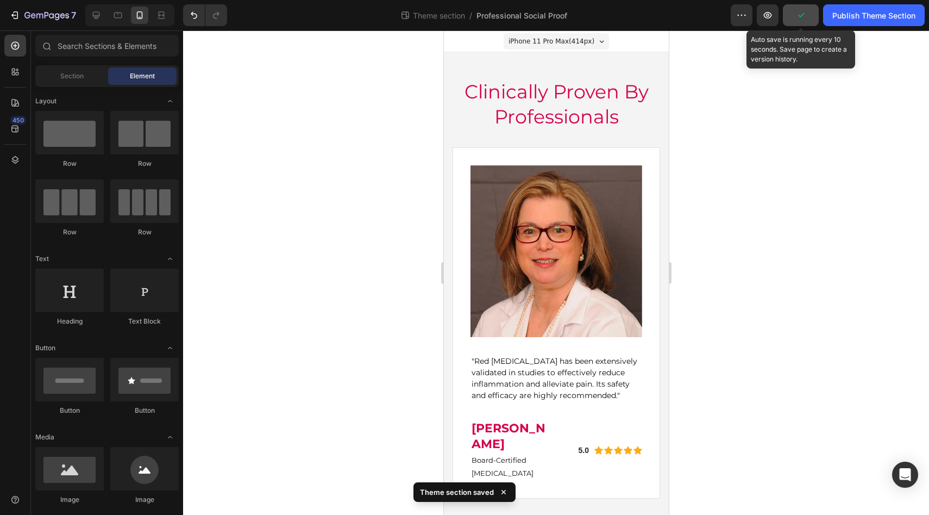
click at [803, 17] on icon "button" at bounding box center [801, 15] width 11 height 11
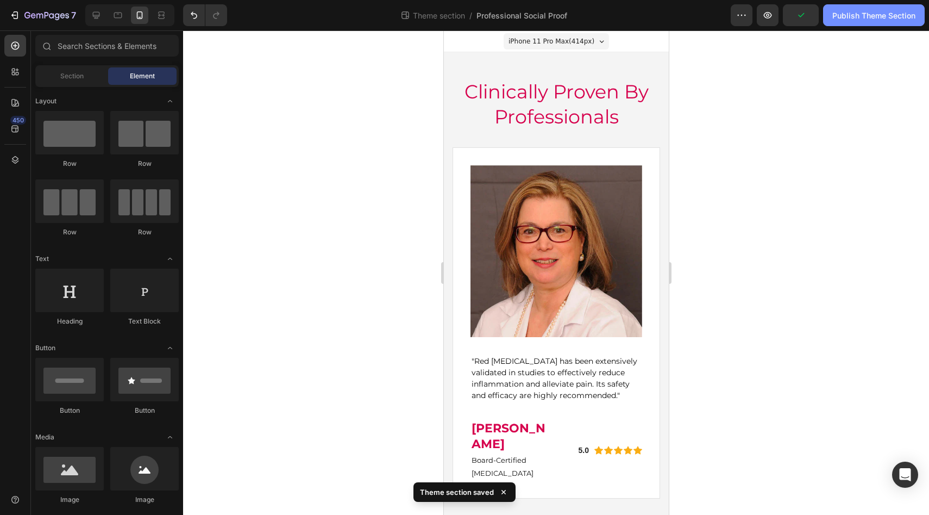
click at [845, 15] on div "Publish Theme Section" at bounding box center [874, 15] width 83 height 11
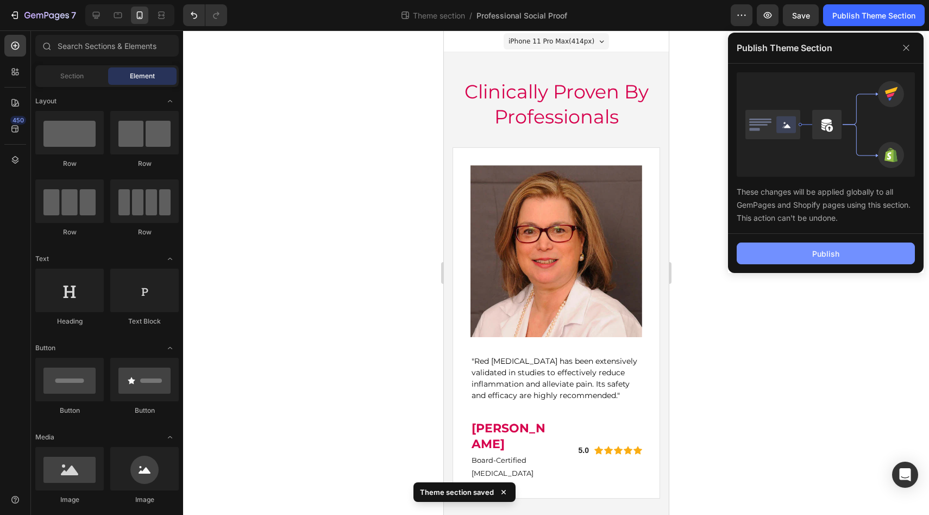
click at [807, 253] on button "Publish" at bounding box center [826, 253] width 178 height 22
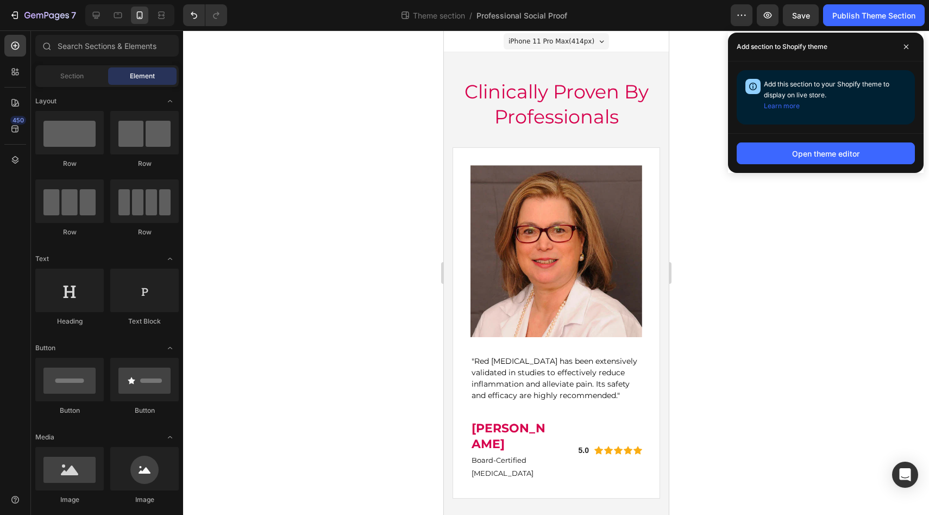
click at [401, 91] on div at bounding box center [556, 272] width 746 height 484
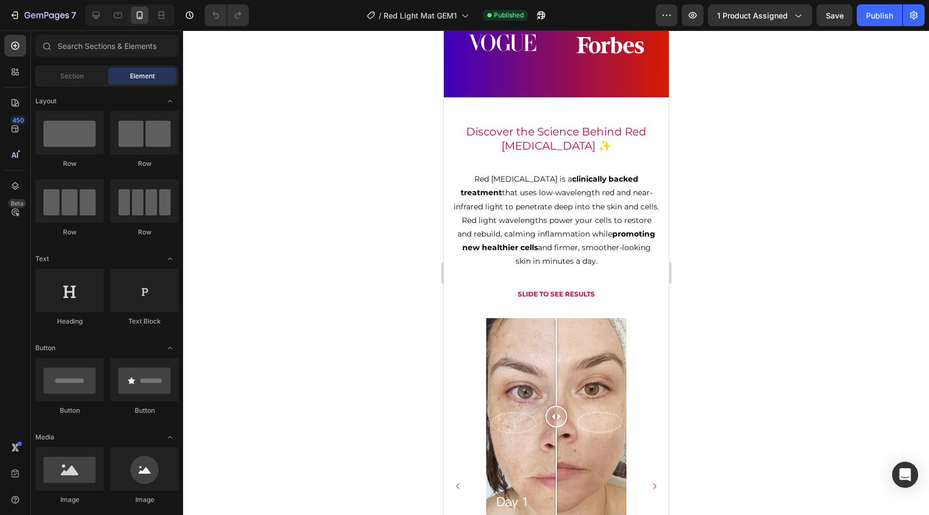
scroll to position [1010, 0]
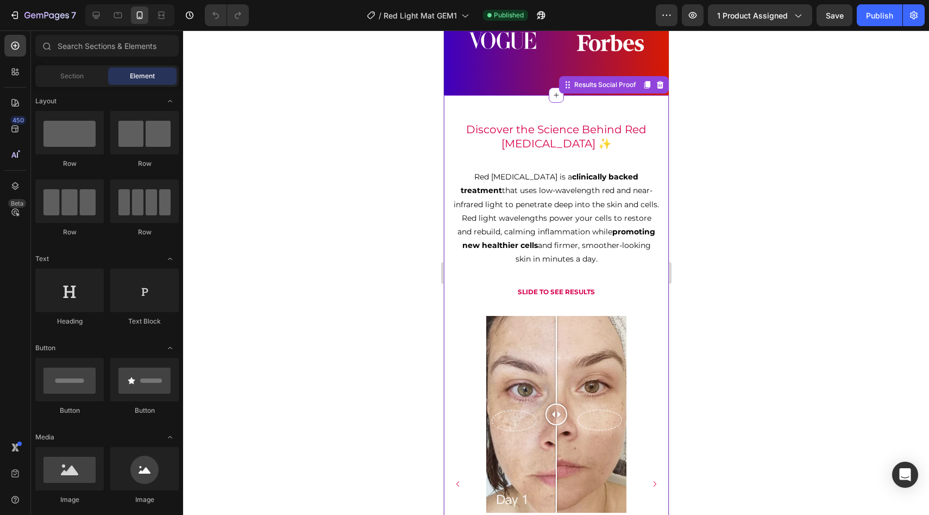
click at [571, 139] on h2 "Discover the Science Behind Red [MEDICAL_DATA] ✨" at bounding box center [556, 136] width 208 height 30
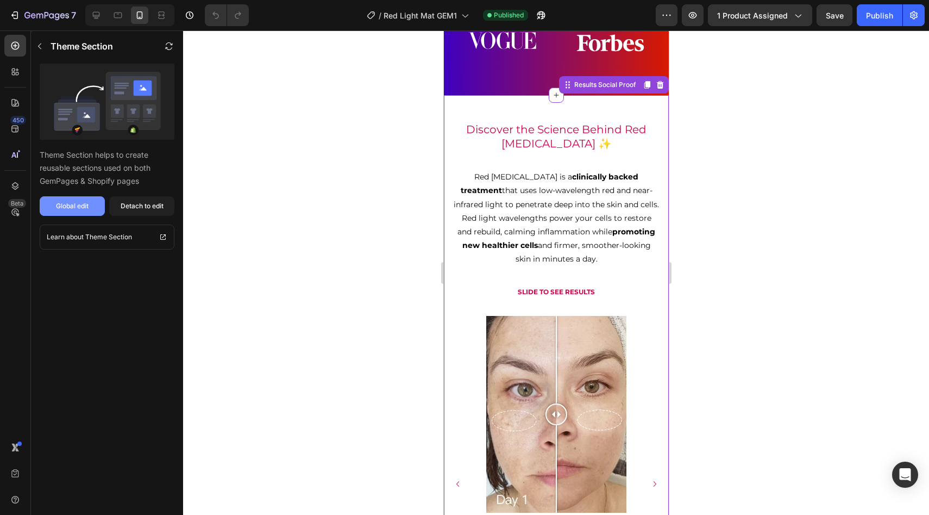
click at [73, 214] on button "Global edit" at bounding box center [72, 206] width 65 height 20
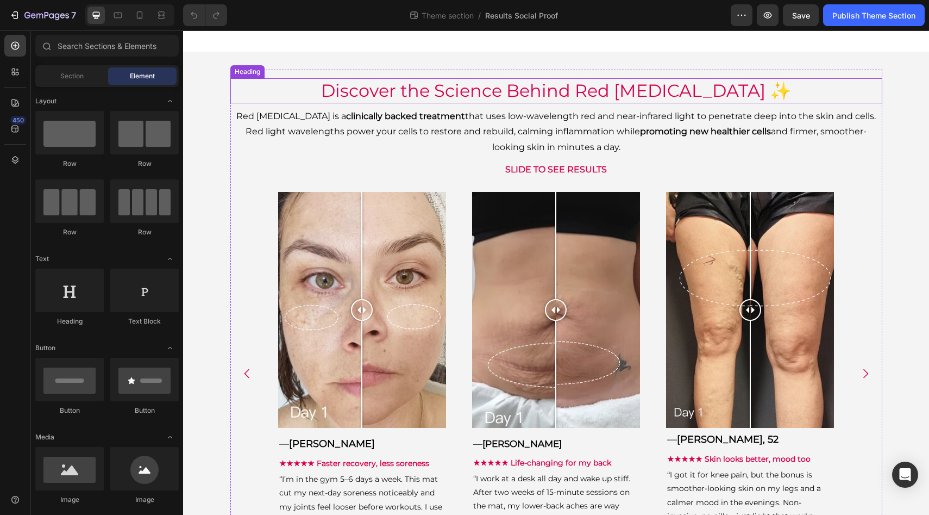
click at [430, 89] on h2 "Discover the Science Behind Red [MEDICAL_DATA] ✨" at bounding box center [556, 90] width 652 height 25
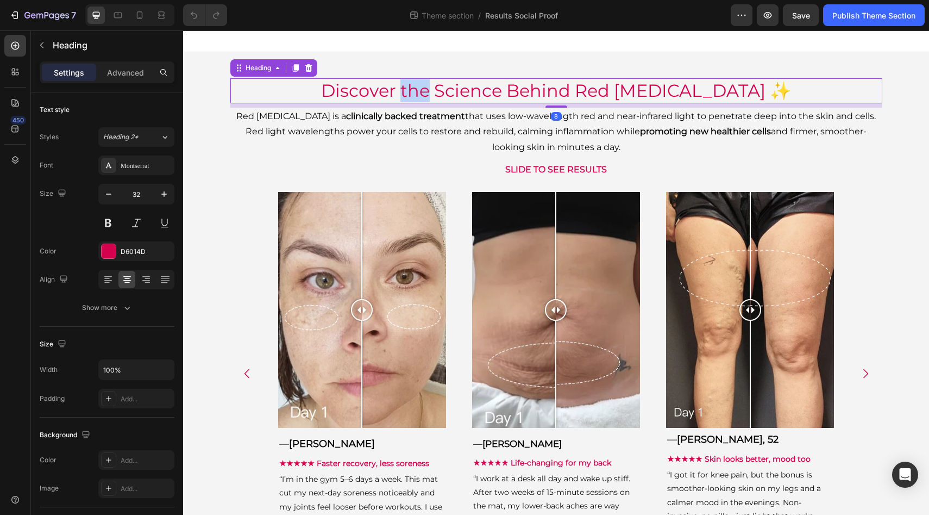
click at [430, 89] on h2 "Discover the Science Behind Red [MEDICAL_DATA] ✨" at bounding box center [556, 90] width 652 height 25
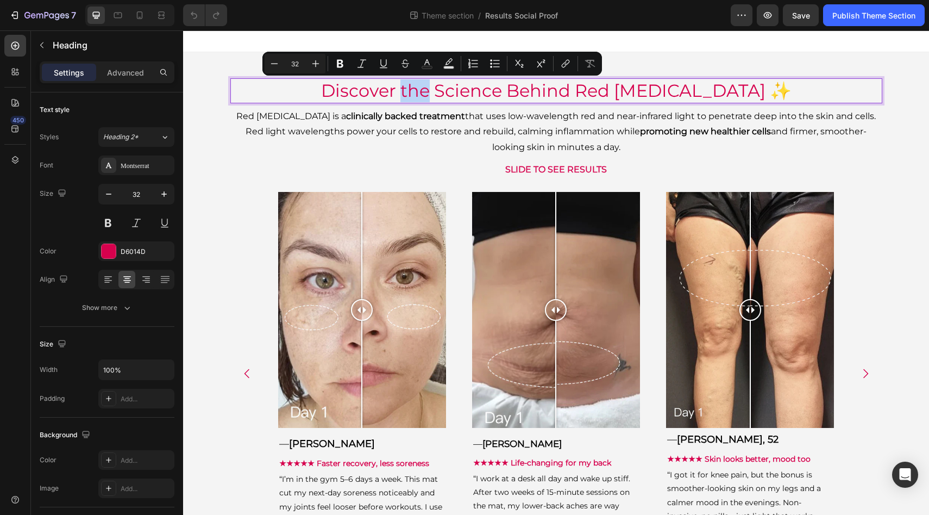
click at [430, 89] on p "Discover the Science Behind Red [MEDICAL_DATA] ✨" at bounding box center [557, 90] width 650 height 23
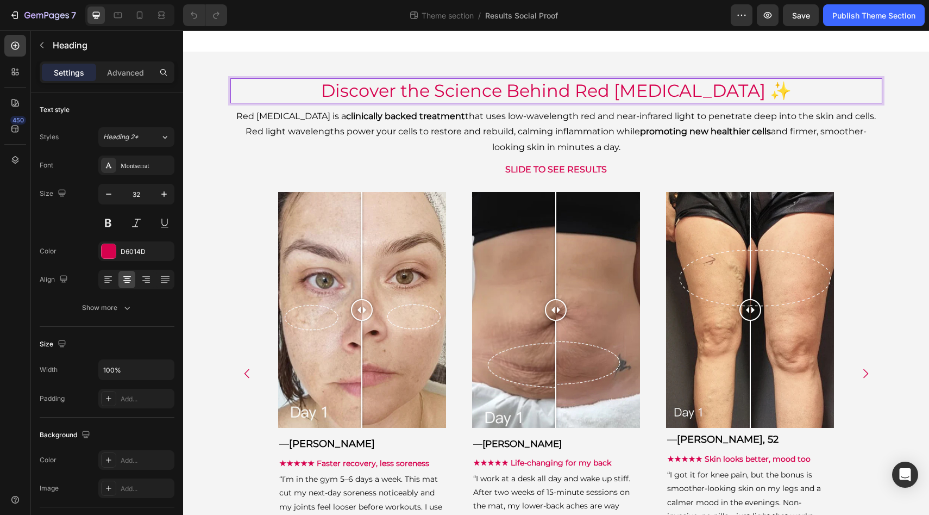
click at [615, 93] on p "Discover the Science Behind Red [MEDICAL_DATA] ✨" at bounding box center [557, 90] width 650 height 23
click at [593, 91] on p "Discover the Science Behind Red [MEDICAL_DATA] ✨" at bounding box center [557, 90] width 650 height 23
drag, startPoint x: 595, startPoint y: 91, endPoint x: 417, endPoint y: 90, distance: 178.3
click at [417, 90] on p "Discover the Science Behind Red [MEDICAL_DATA] ✨" at bounding box center [557, 90] width 650 height 23
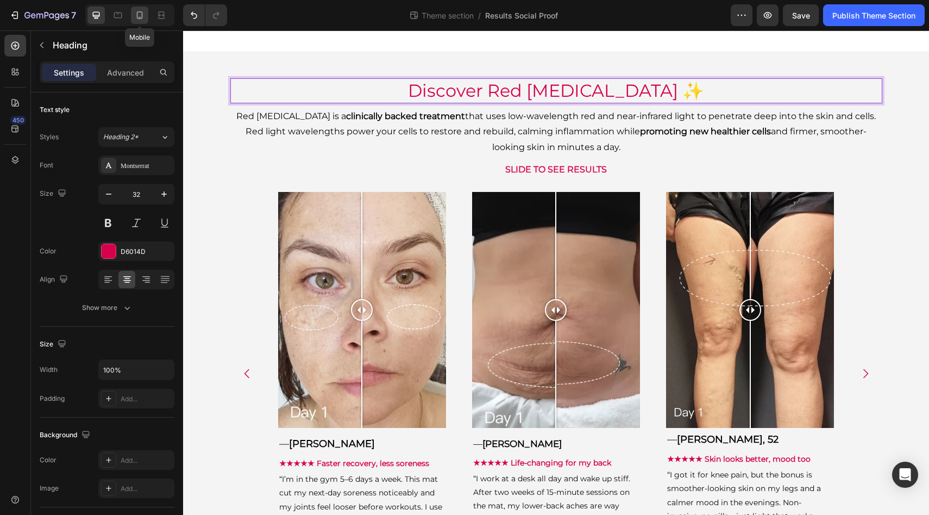
click at [146, 17] on div at bounding box center [139, 15] width 17 height 17
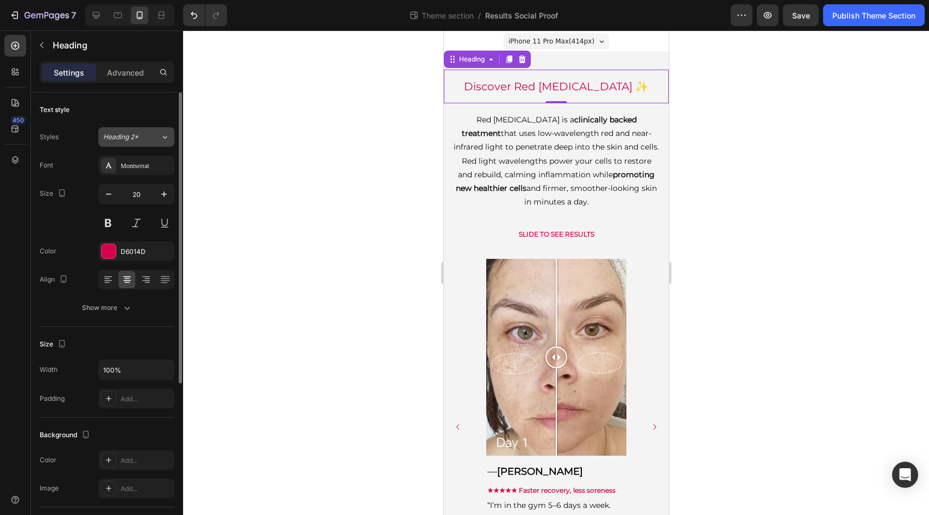
scroll to position [1, 0]
click at [147, 198] on input "20" at bounding box center [136, 194] width 36 height 20
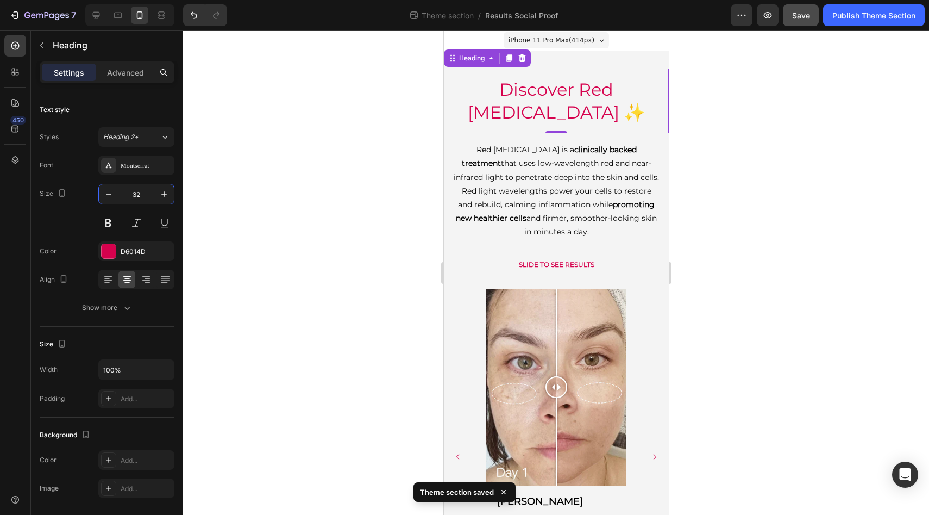
type input "32"
click at [803, 20] on span "Save" at bounding box center [802, 15] width 18 height 9
click at [851, 19] on div "Publish Theme Section" at bounding box center [874, 15] width 83 height 11
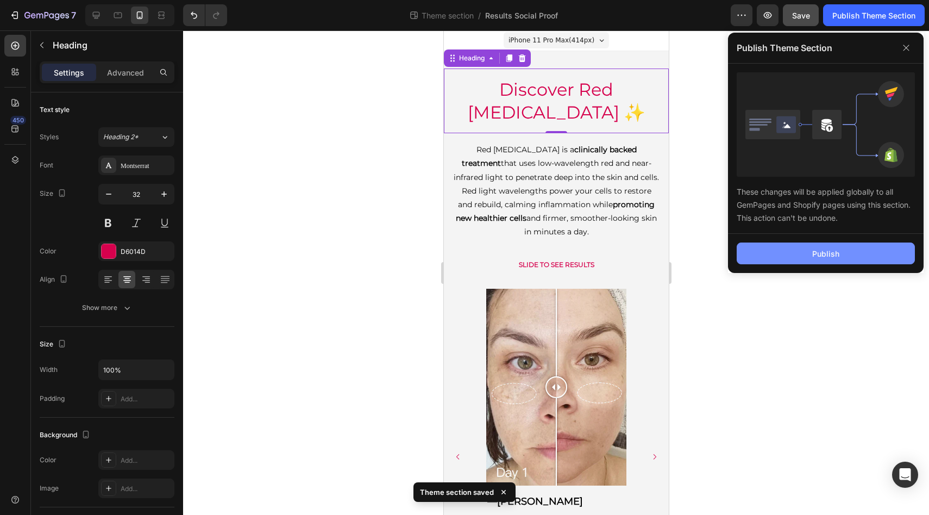
click at [838, 255] on div "Publish" at bounding box center [826, 253] width 27 height 11
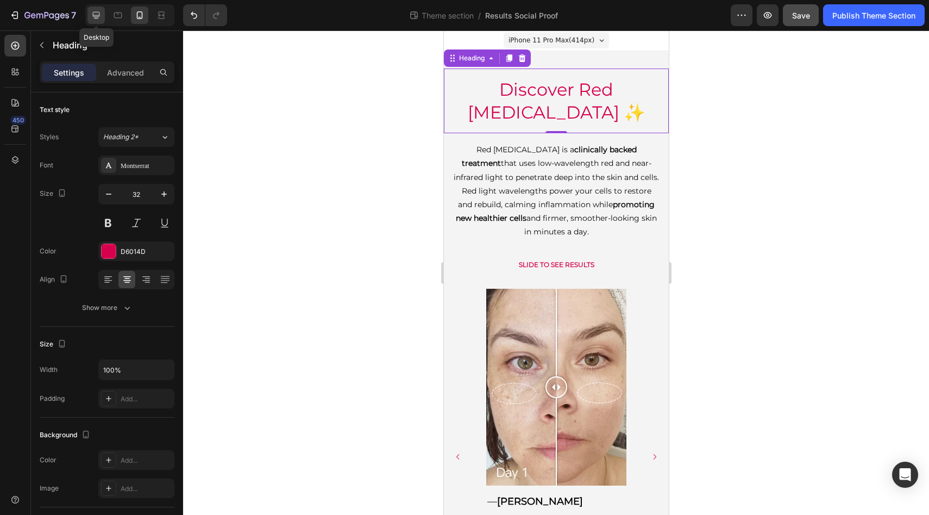
click at [96, 17] on icon at bounding box center [96, 15] width 7 height 7
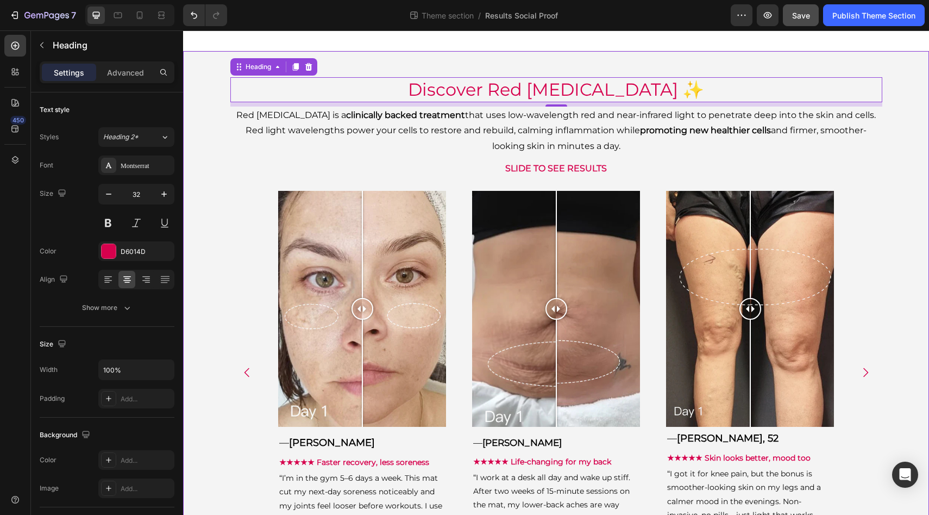
scroll to position [10, 0]
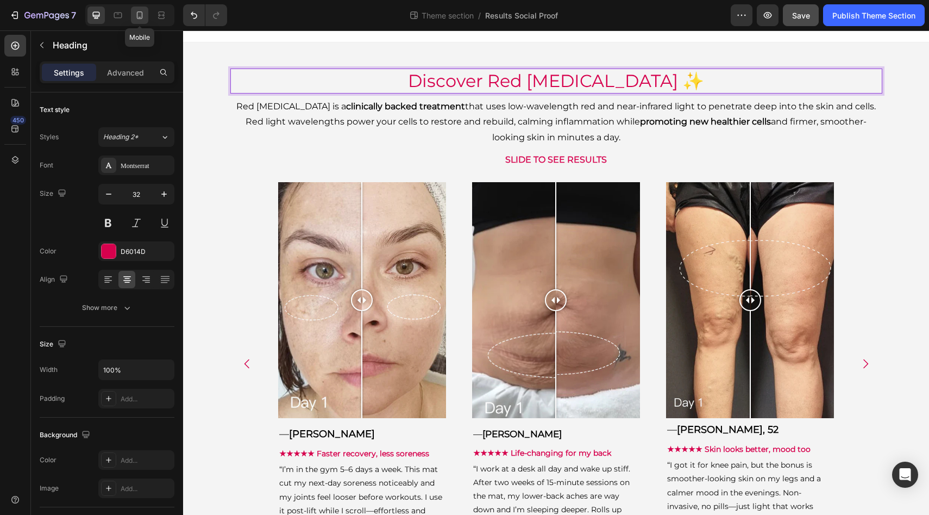
click at [138, 17] on icon at bounding box center [139, 15] width 11 height 11
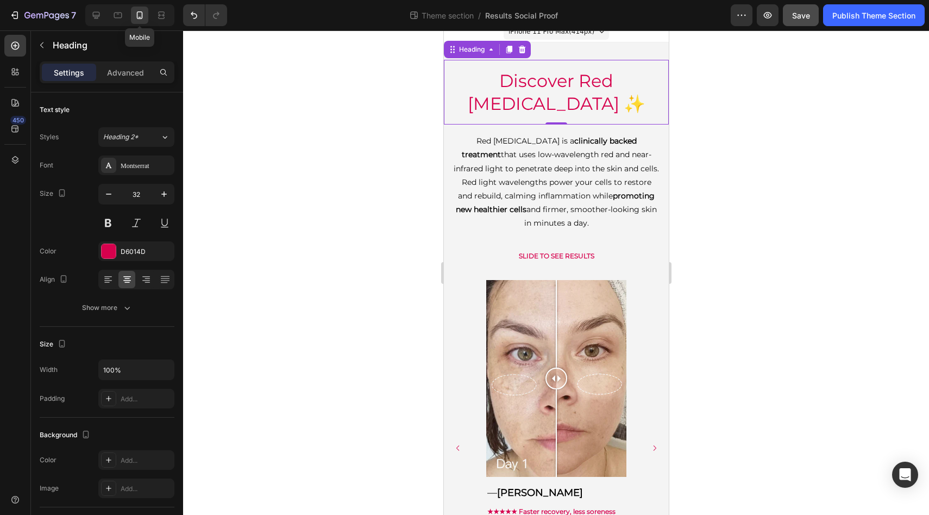
scroll to position [1, 0]
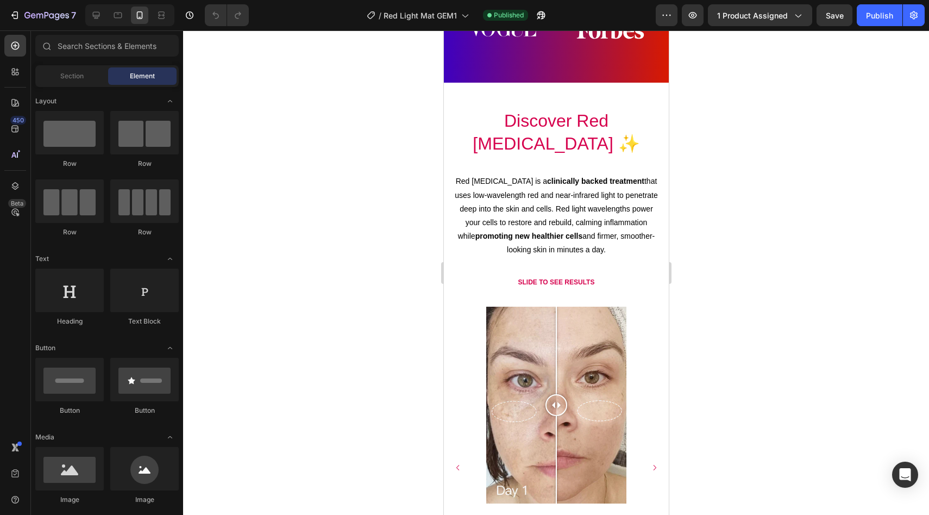
scroll to position [1010, 0]
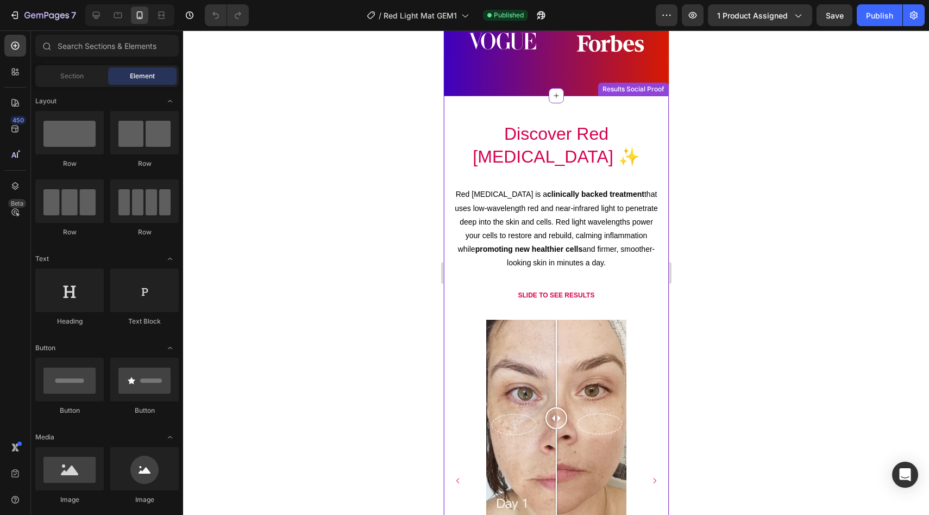
click at [540, 147] on h2 "Discover Red [MEDICAL_DATA] ✨" at bounding box center [556, 145] width 208 height 47
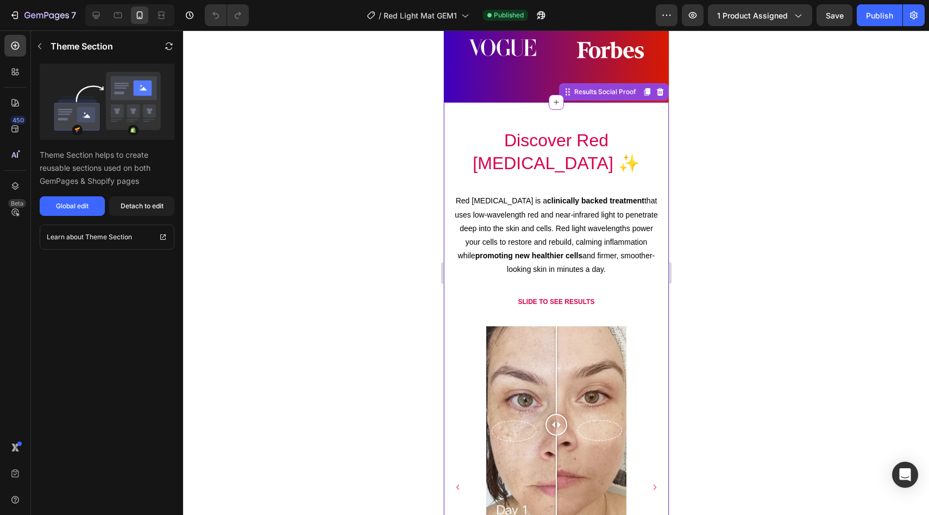
scroll to position [1007, 0]
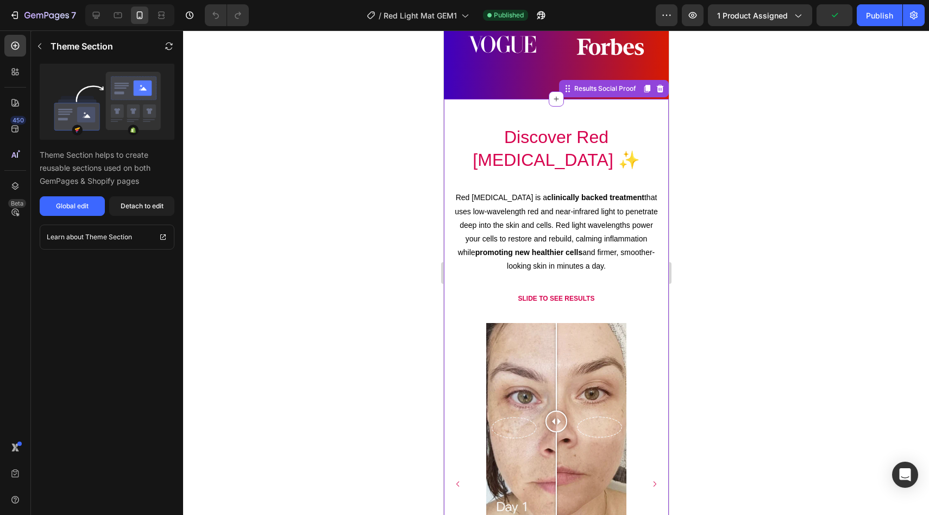
click at [563, 226] on p "Red light therapy is a clinically backed treatment that uses low-wavelength red…" at bounding box center [555, 232] width 205 height 82
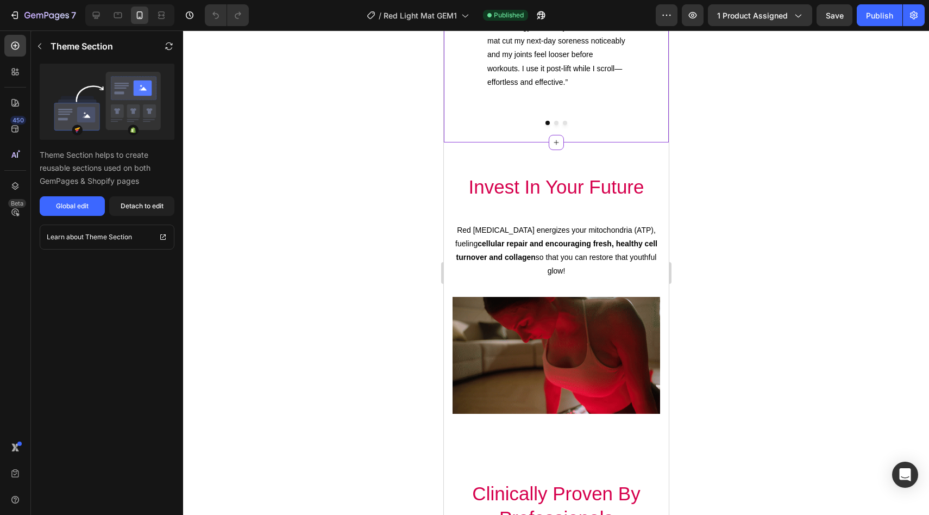
scroll to position [1546, 0]
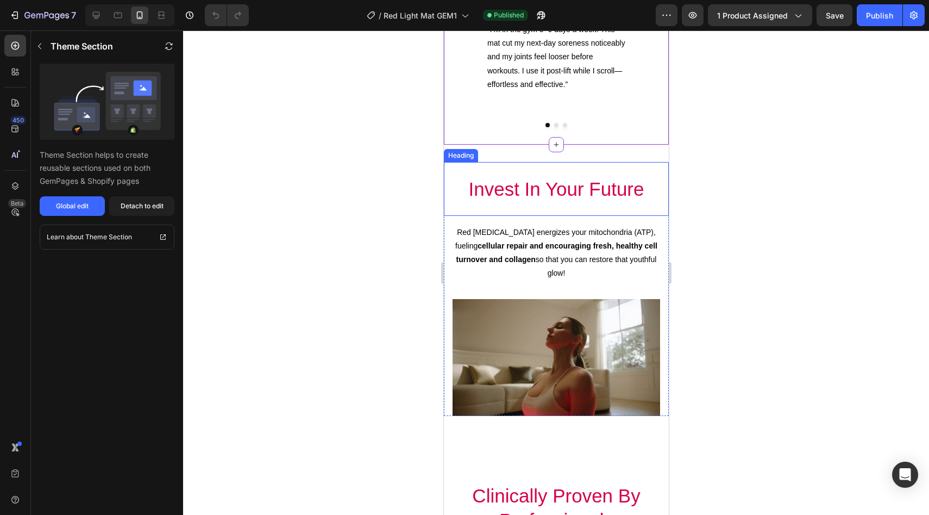
click at [551, 207] on h2 "Invest In Your Future" at bounding box center [556, 189] width 208 height 36
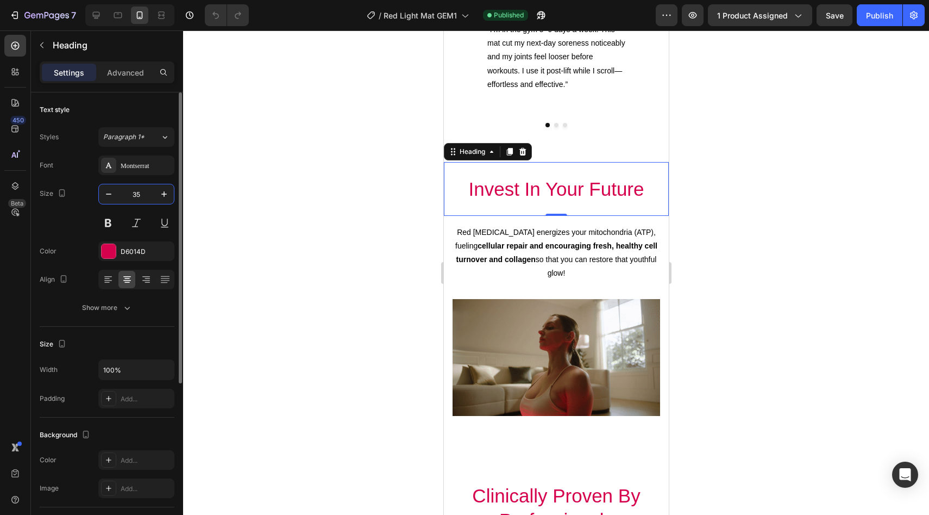
click at [139, 195] on input "35" at bounding box center [136, 194] width 36 height 20
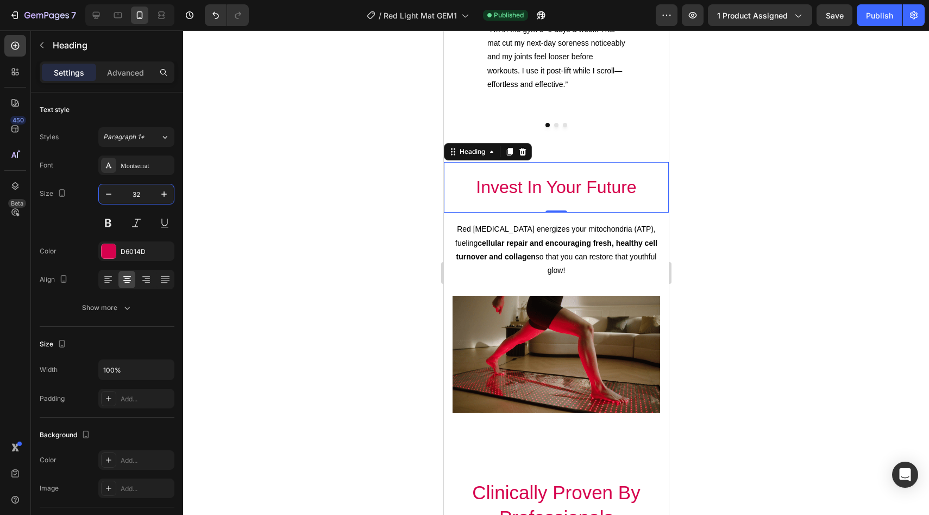
type input "32"
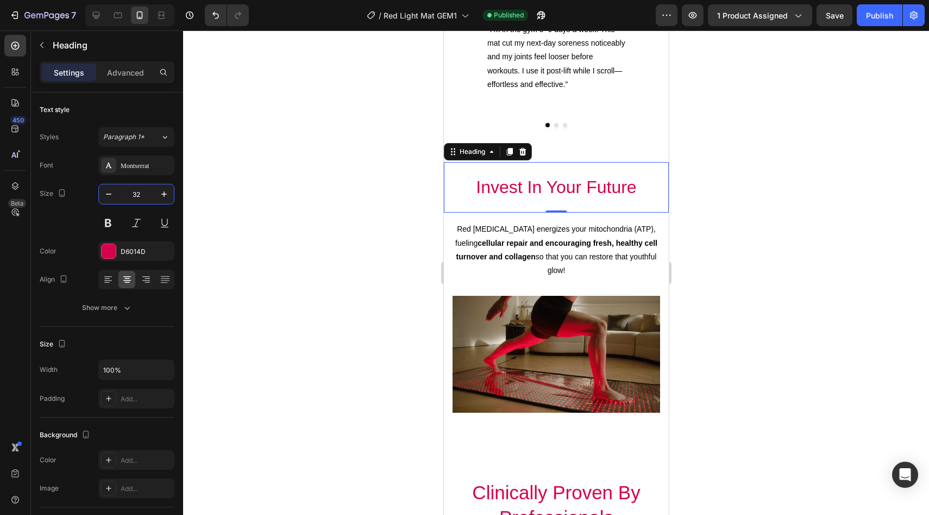
click at [321, 242] on div at bounding box center [556, 272] width 746 height 484
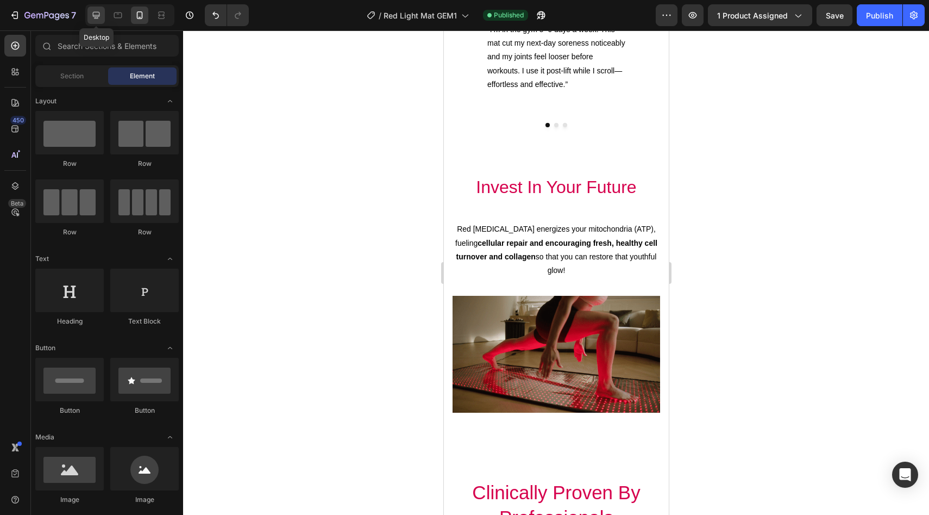
click at [97, 10] on icon at bounding box center [96, 15] width 11 height 11
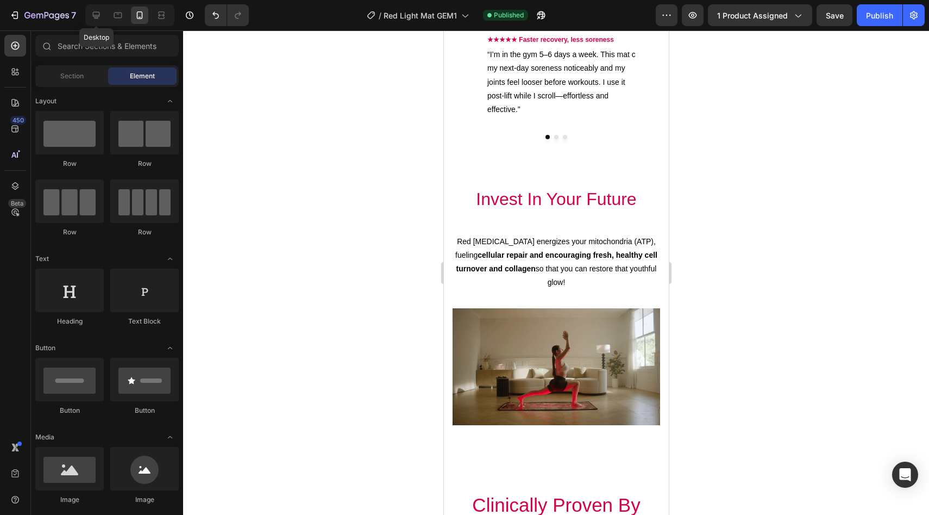
scroll to position [1533, 0]
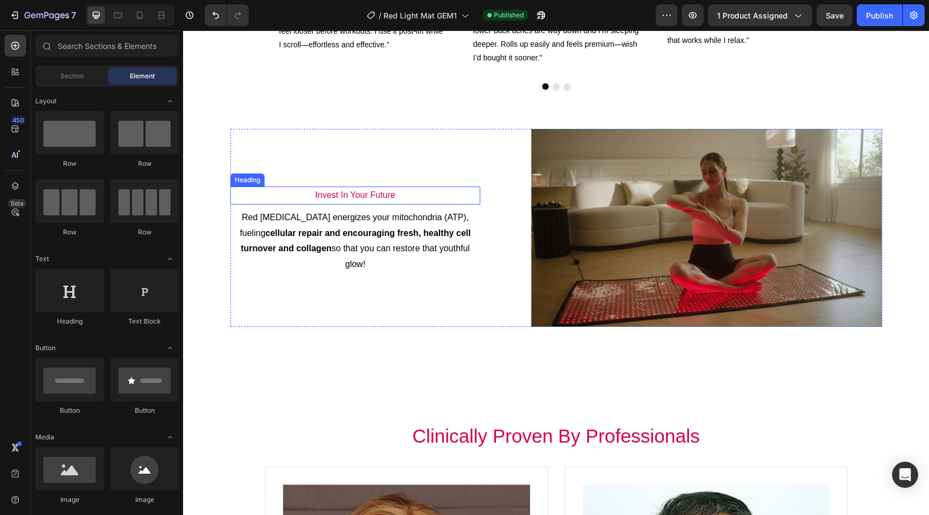
click at [386, 204] on h2 "Invest In Your Future" at bounding box center [355, 195] width 251 height 18
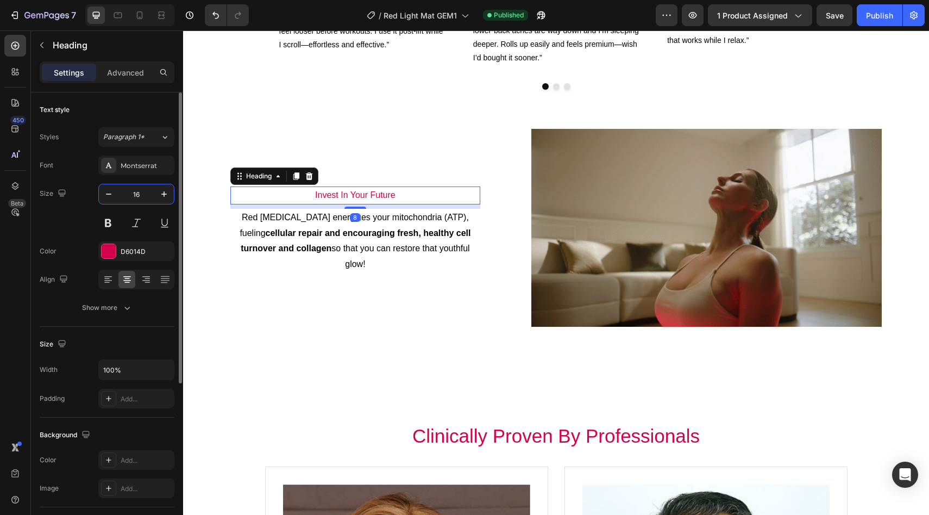
click at [148, 191] on input "16" at bounding box center [136, 194] width 36 height 20
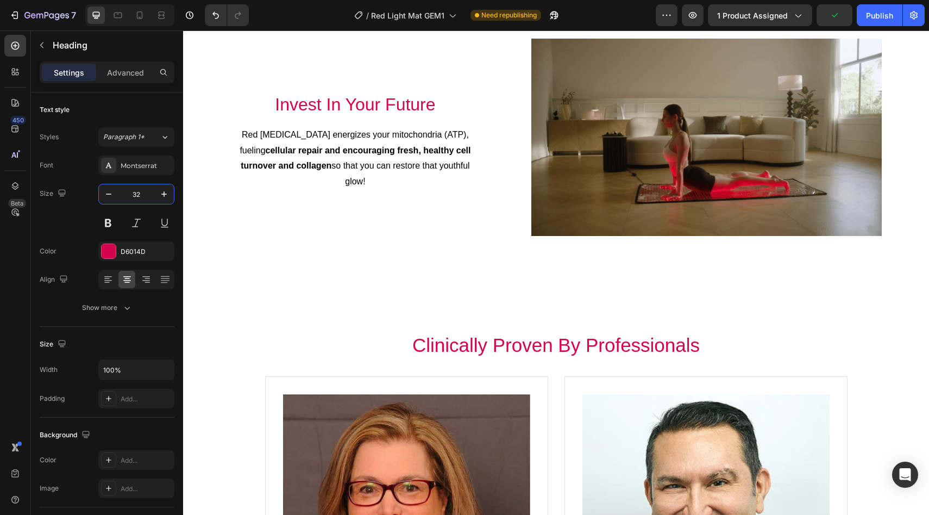
scroll to position [1626, 0]
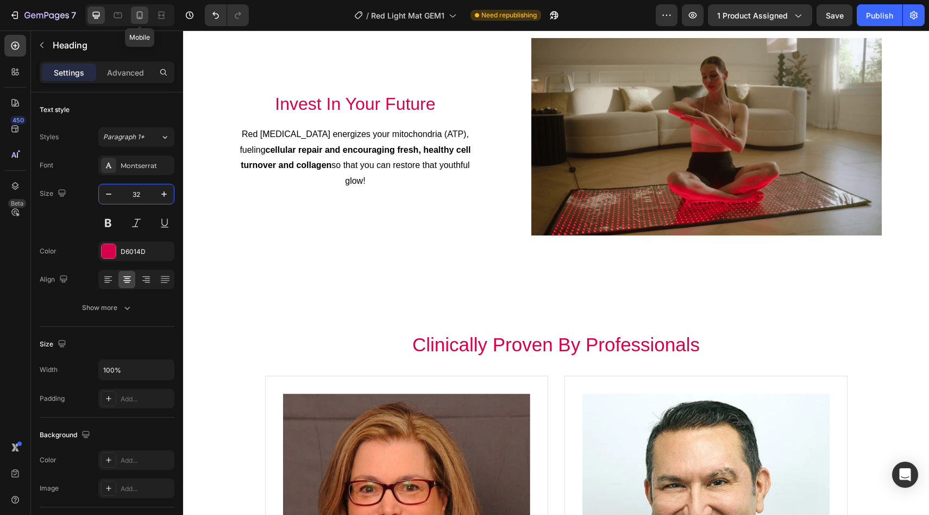
type input "32"
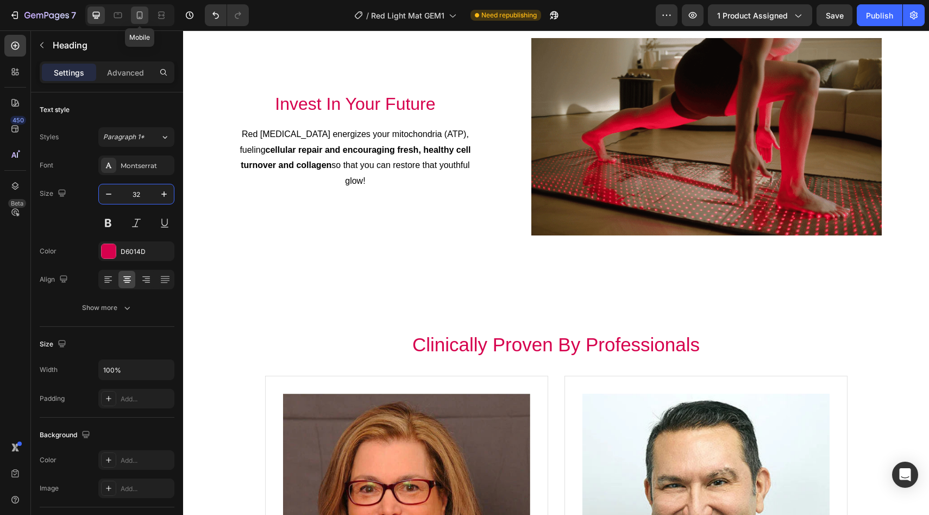
click at [139, 10] on icon at bounding box center [139, 15] width 11 height 11
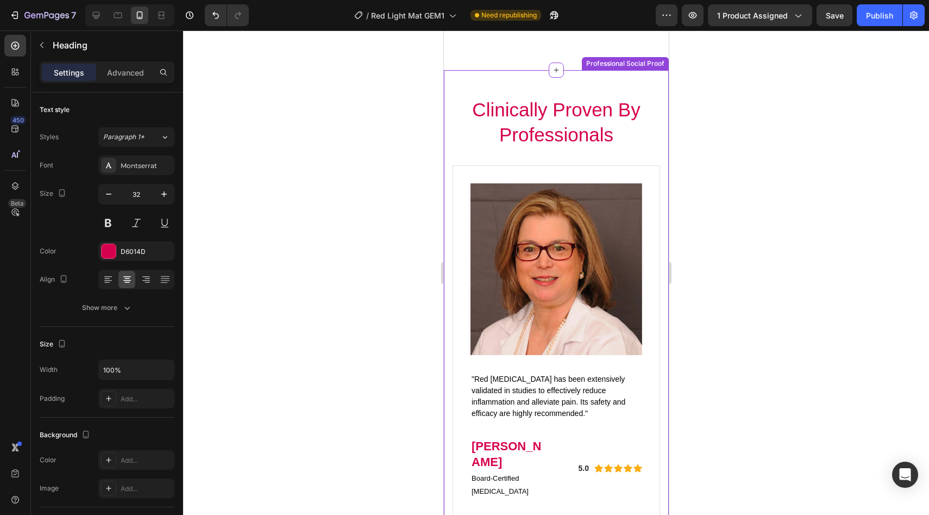
scroll to position [1724, 0]
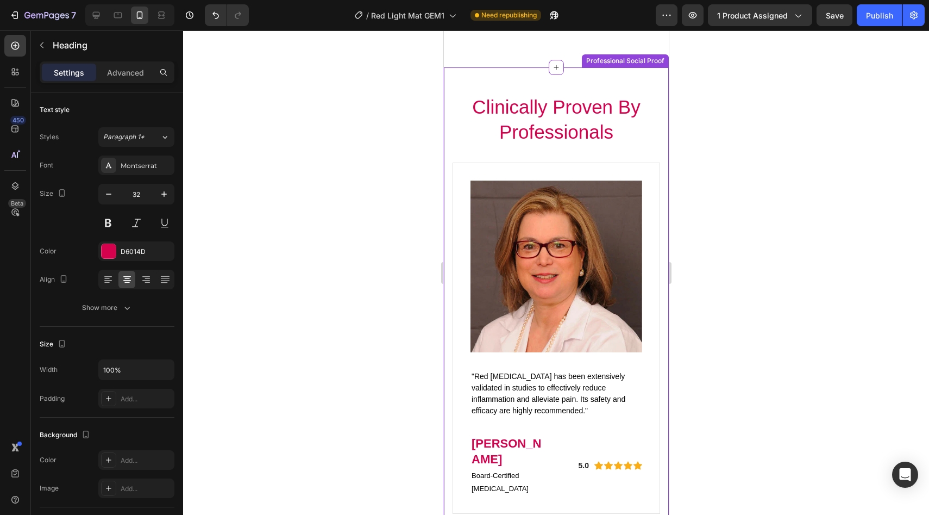
click at [484, 110] on h2 "Clinically Proven By Professionals" at bounding box center [556, 119] width 208 height 52
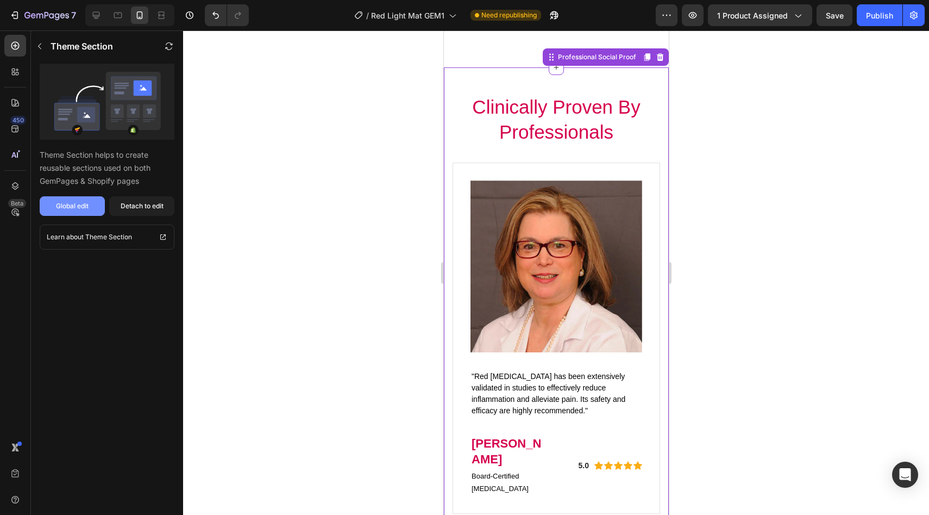
click at [92, 201] on button "Global edit" at bounding box center [72, 206] width 65 height 20
click at [290, 116] on div at bounding box center [556, 272] width 746 height 484
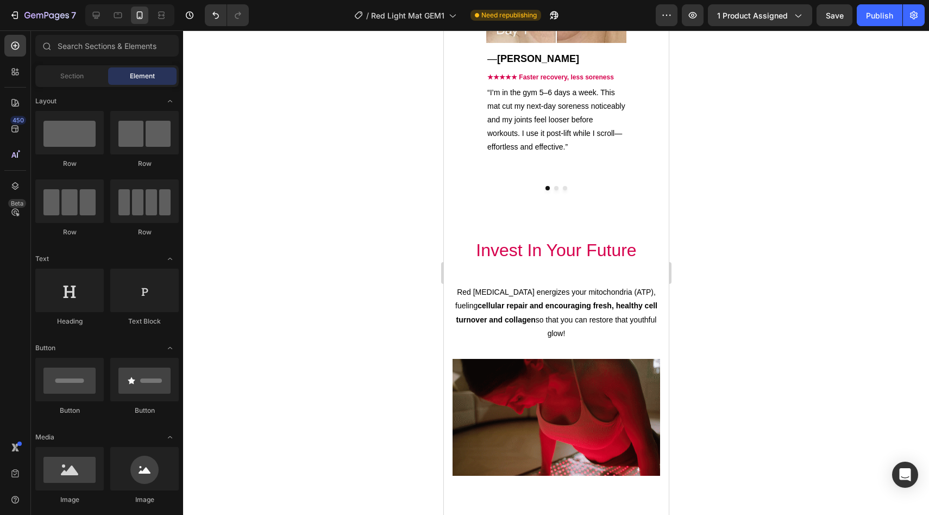
scroll to position [1587, 0]
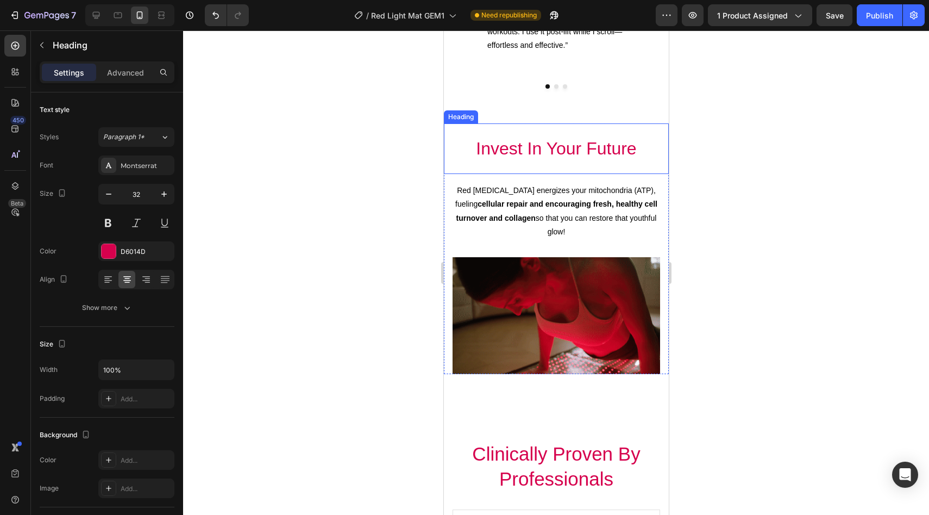
click at [531, 166] on h2 "Invest In Your Future" at bounding box center [556, 149] width 208 height 34
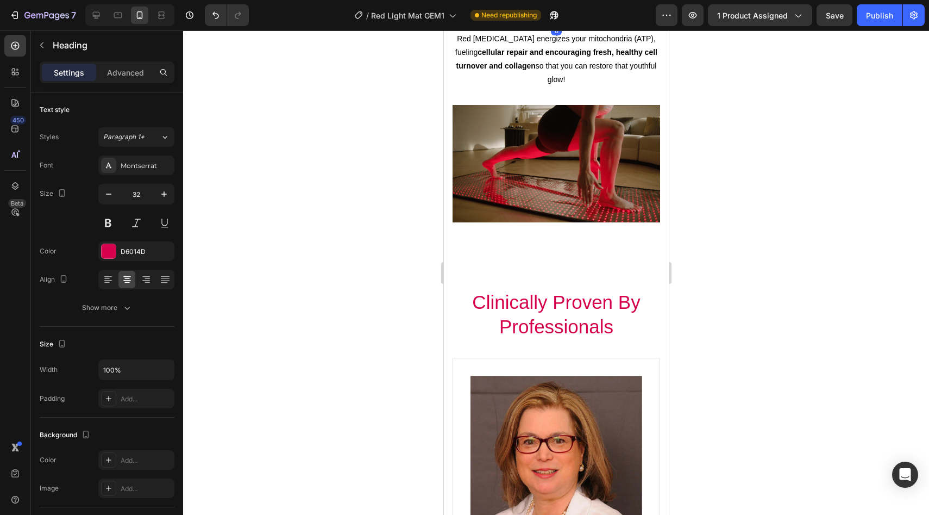
scroll to position [1897, 0]
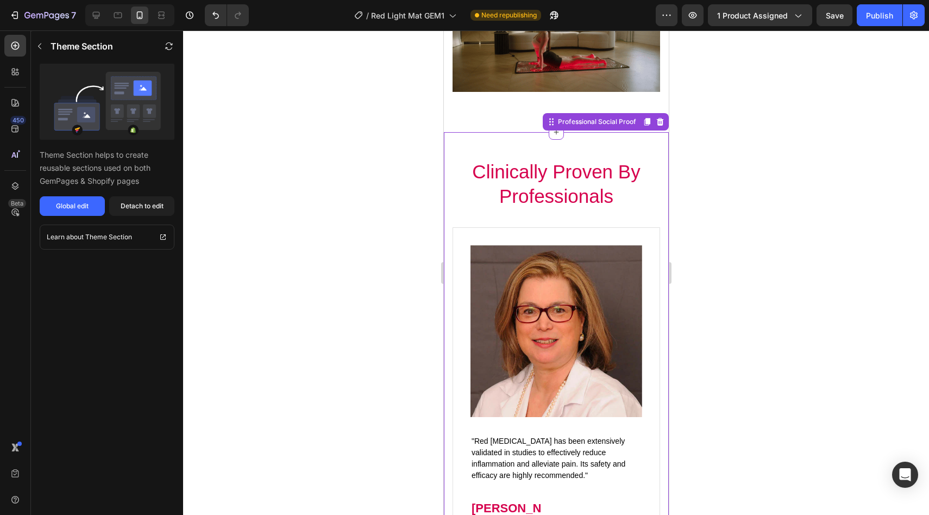
click at [530, 168] on h2 "Clinically Proven By Professionals" at bounding box center [556, 184] width 208 height 52
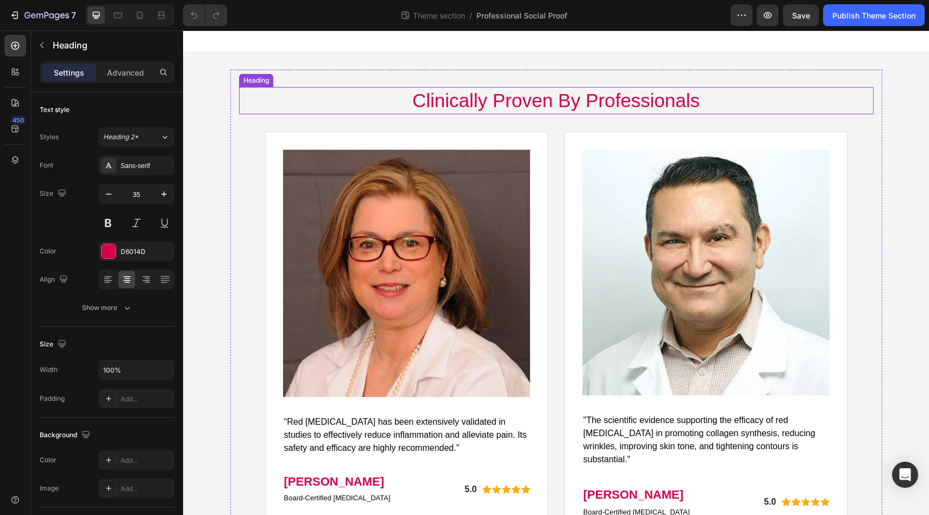
click at [488, 102] on h2 "Clinically Proven By Professionals" at bounding box center [556, 100] width 635 height 27
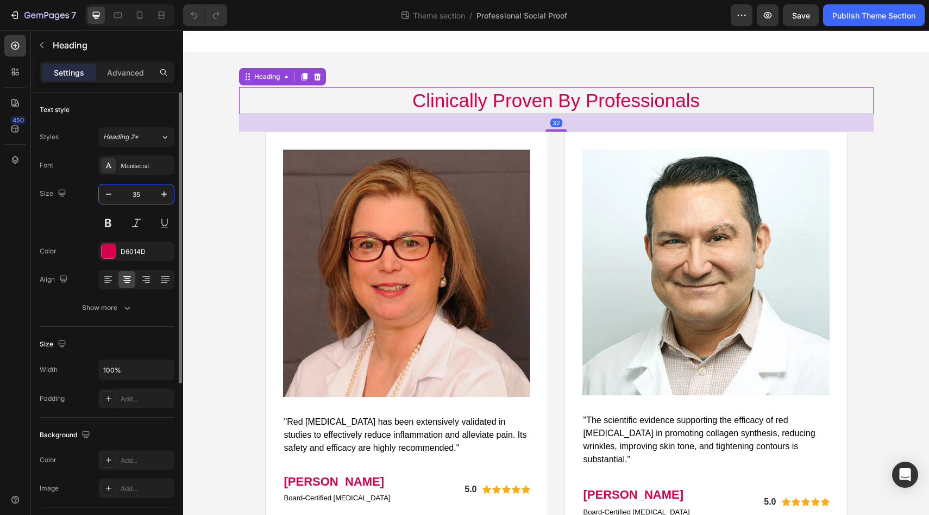
click at [151, 196] on input "35" at bounding box center [136, 194] width 36 height 20
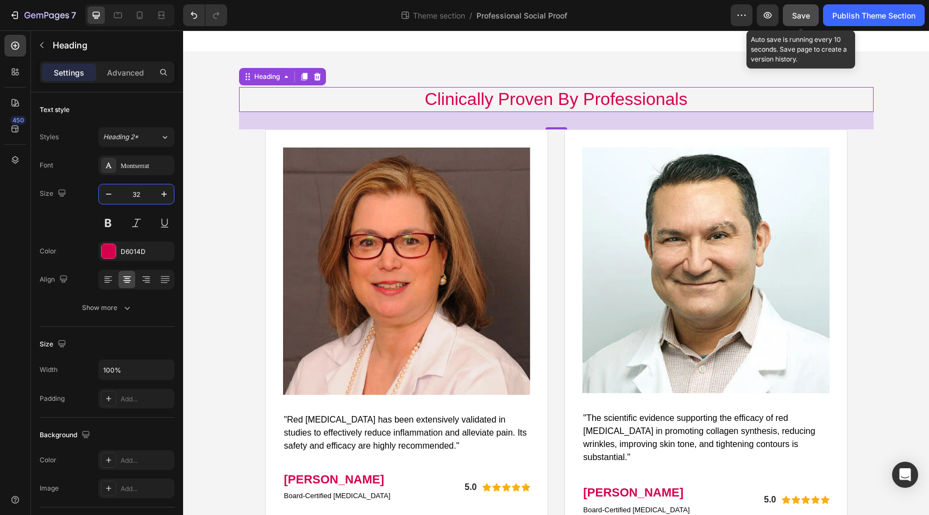
click at [800, 20] on div "Save" at bounding box center [802, 15] width 18 height 11
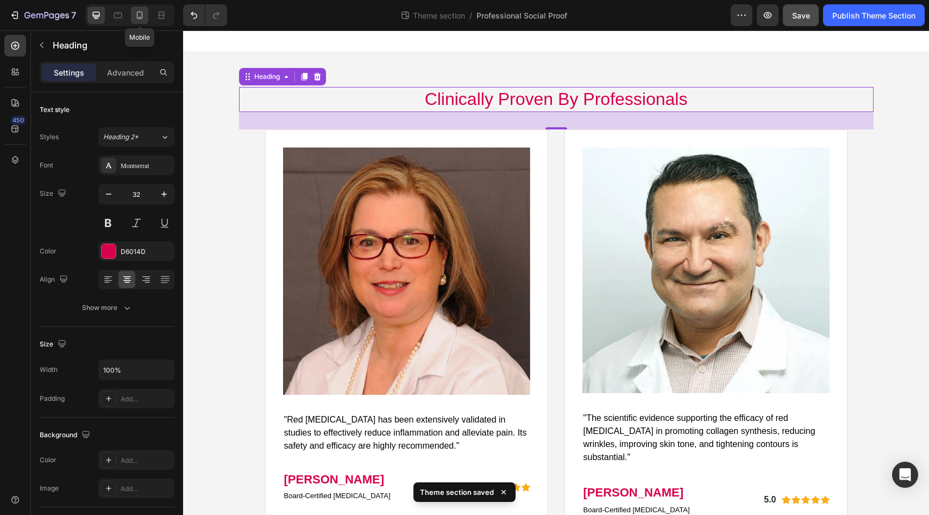
click at [136, 17] on icon at bounding box center [139, 15] width 11 height 11
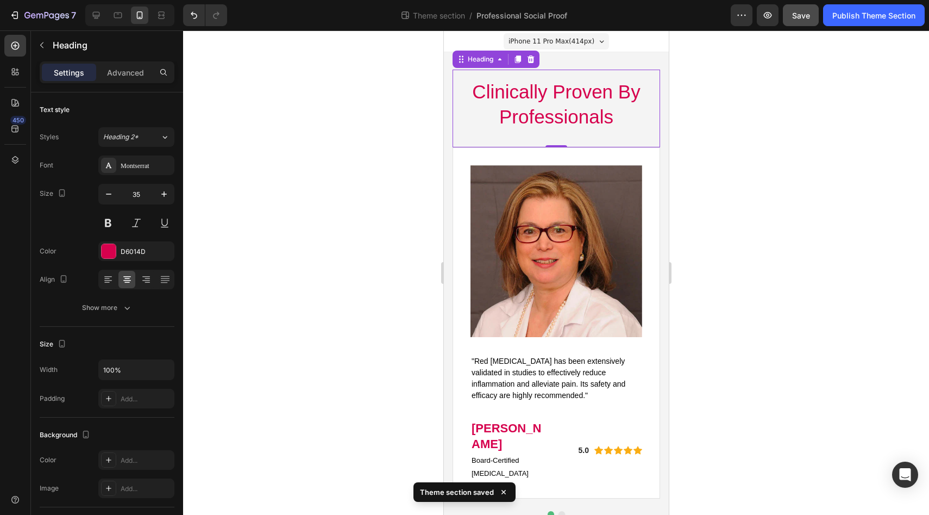
scroll to position [1, 0]
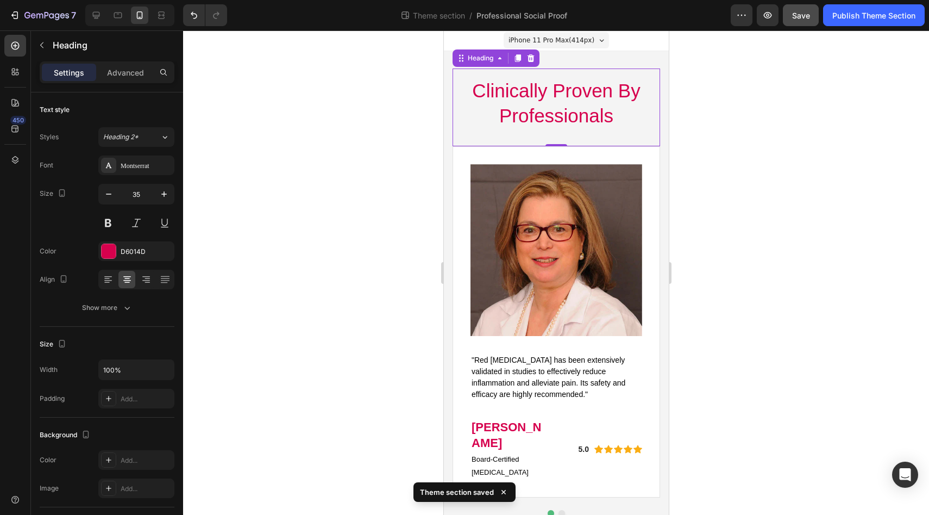
click at [502, 126] on h2 "Clinically Proven By Professionals" at bounding box center [556, 103] width 208 height 52
click at [134, 191] on input "35" at bounding box center [136, 194] width 36 height 20
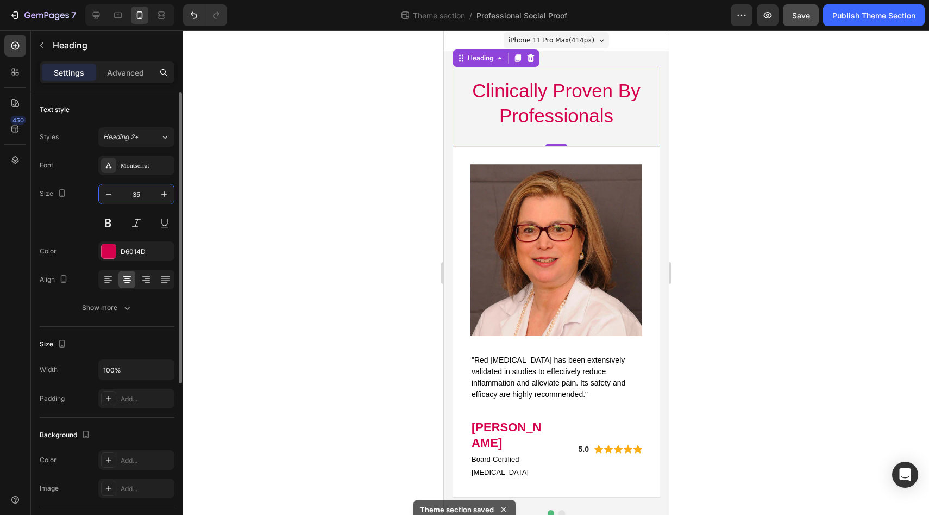
click at [137, 191] on input "35" at bounding box center [136, 194] width 36 height 20
click at [147, 196] on input "35" at bounding box center [136, 194] width 36 height 20
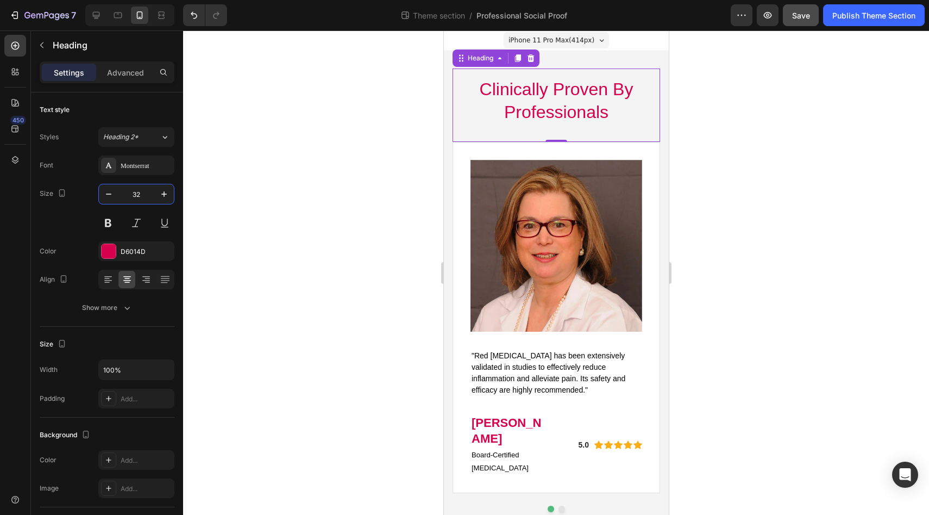
type input "32"
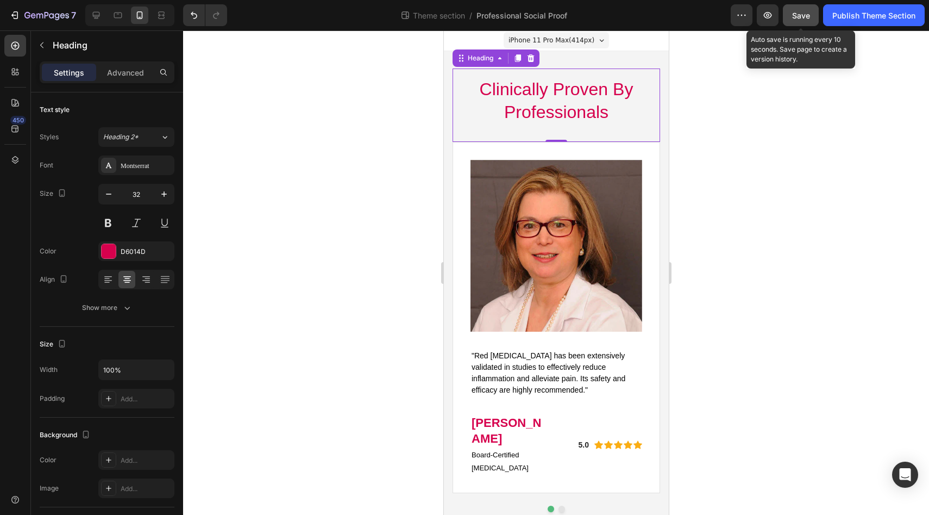
click at [798, 18] on span "Save" at bounding box center [802, 15] width 18 height 9
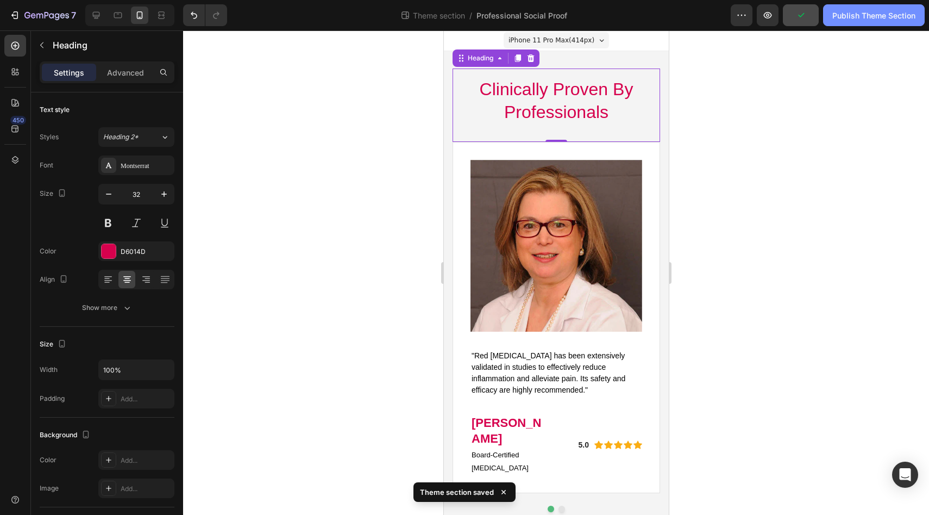
click at [866, 17] on div "Publish Theme Section" at bounding box center [874, 15] width 83 height 11
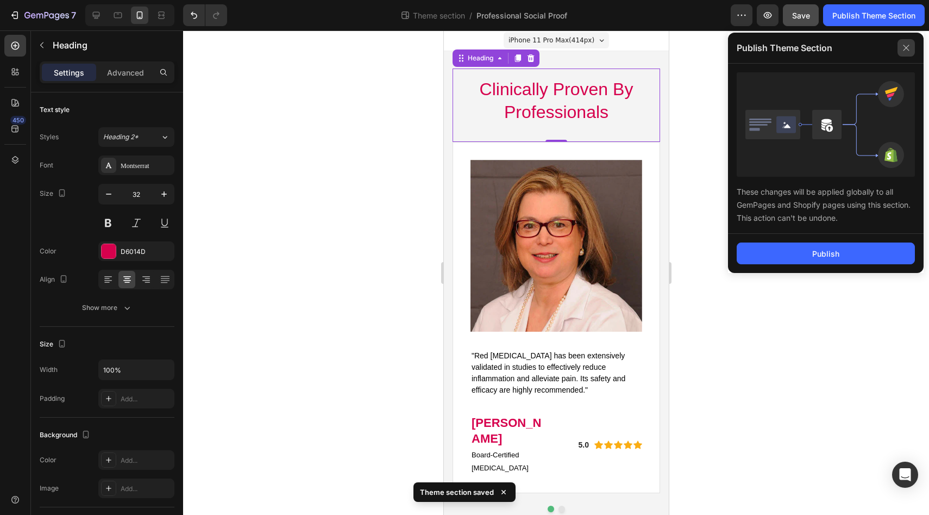
click at [906, 50] on icon at bounding box center [906, 47] width 17 height 17
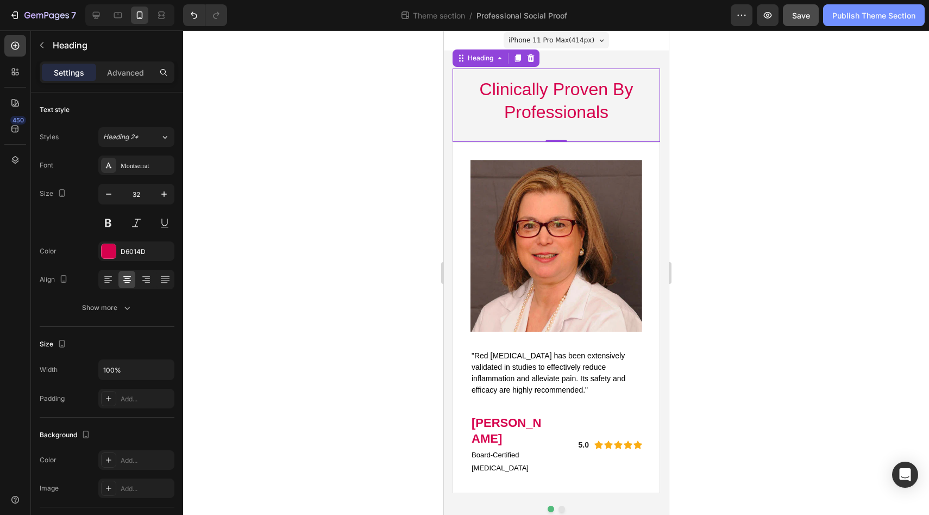
click at [843, 13] on div "Publish Theme Section" at bounding box center [874, 15] width 83 height 11
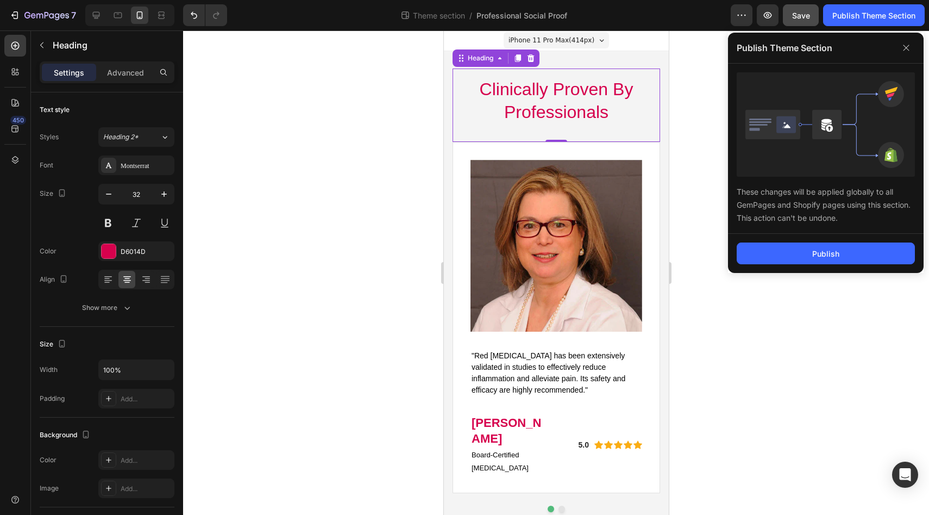
click at [761, 241] on div "Publish" at bounding box center [826, 253] width 196 height 39
click at [759, 245] on button "Publish" at bounding box center [826, 253] width 178 height 22
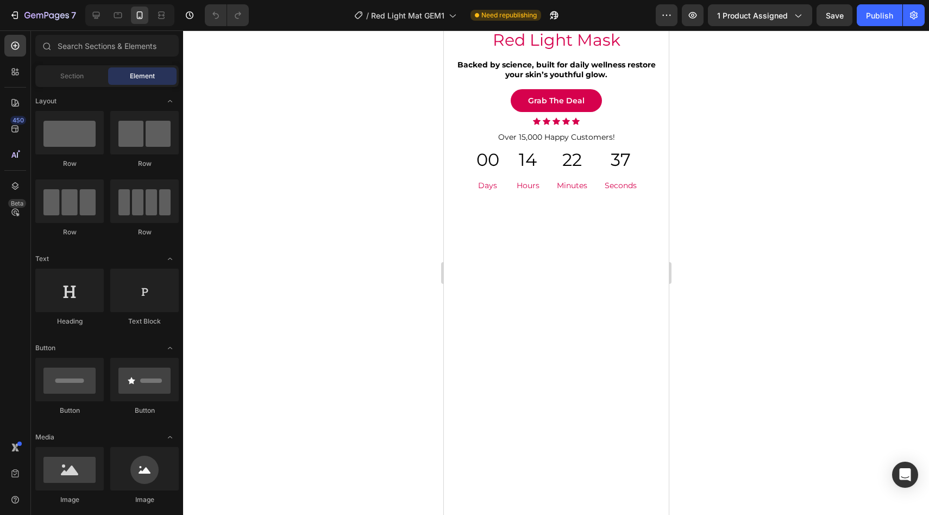
scroll to position [2441, 0]
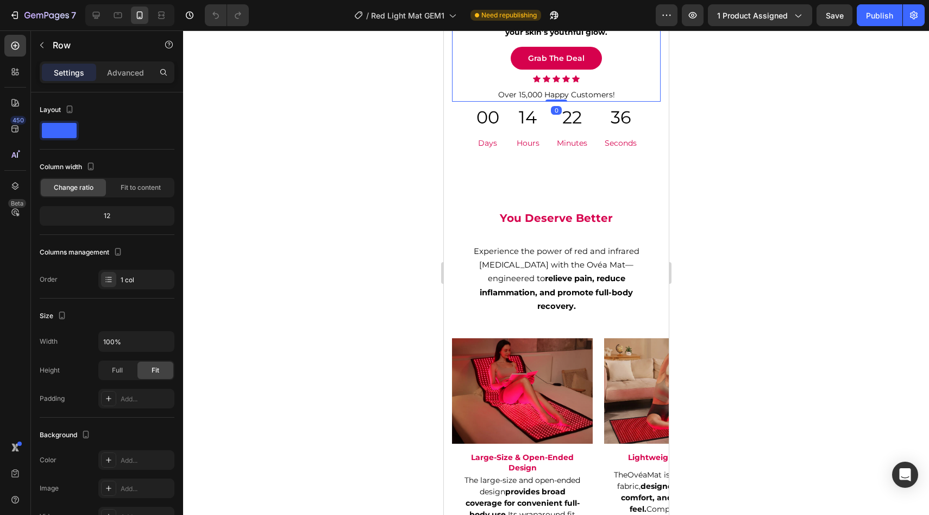
click at [528, 102] on div "UNLOCK TOTAL LIFETIME WELLNESS Text Block Get 40% off and a FREE Red Light Mask…" at bounding box center [556, 25] width 209 height 153
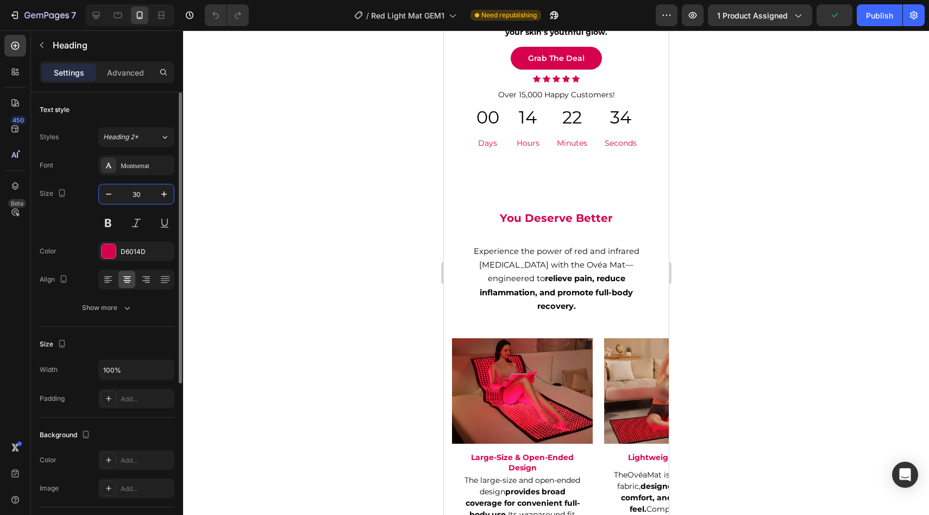
click at [144, 198] on input "30" at bounding box center [136, 194] width 36 height 20
click at [144, 194] on input "30" at bounding box center [136, 194] width 36 height 20
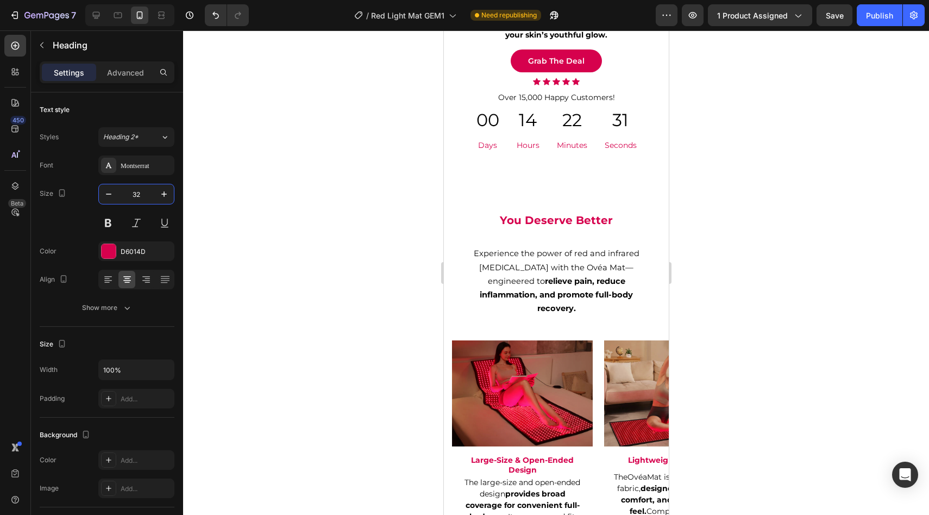
type input "32"
click at [219, 192] on div at bounding box center [556, 272] width 746 height 484
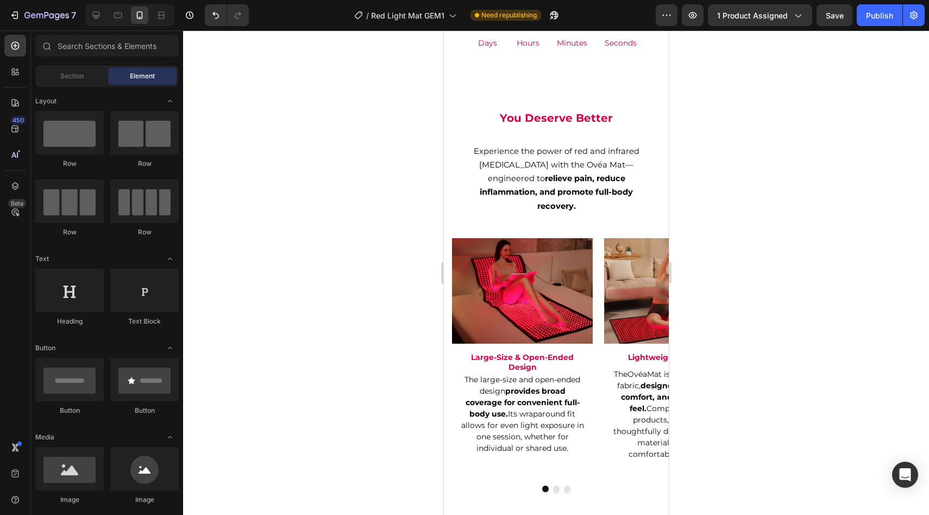
scroll to position [2718, 0]
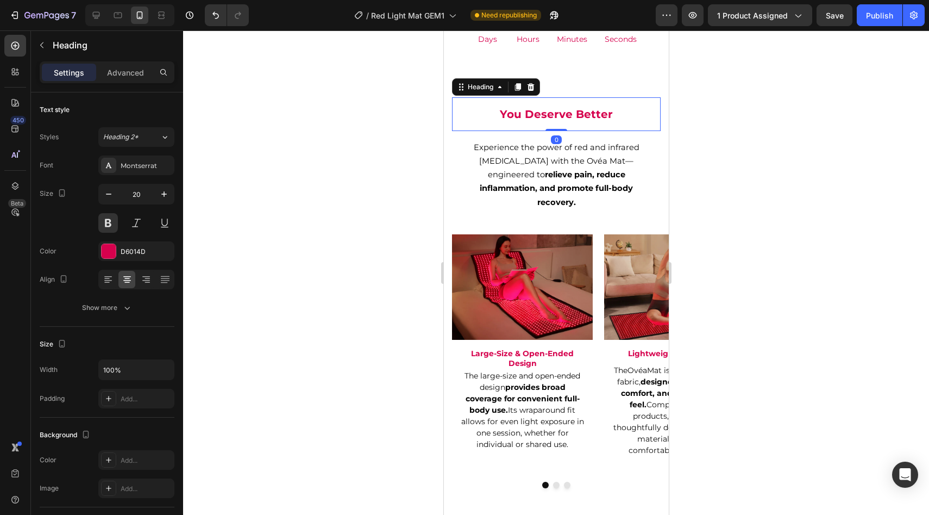
click at [574, 122] on h2 "You Deserve Better" at bounding box center [555, 114] width 191 height 16
click at [141, 198] on input "20" at bounding box center [136, 194] width 36 height 20
click at [113, 220] on button at bounding box center [108, 223] width 20 height 20
click at [142, 197] on input "20" at bounding box center [136, 194] width 36 height 20
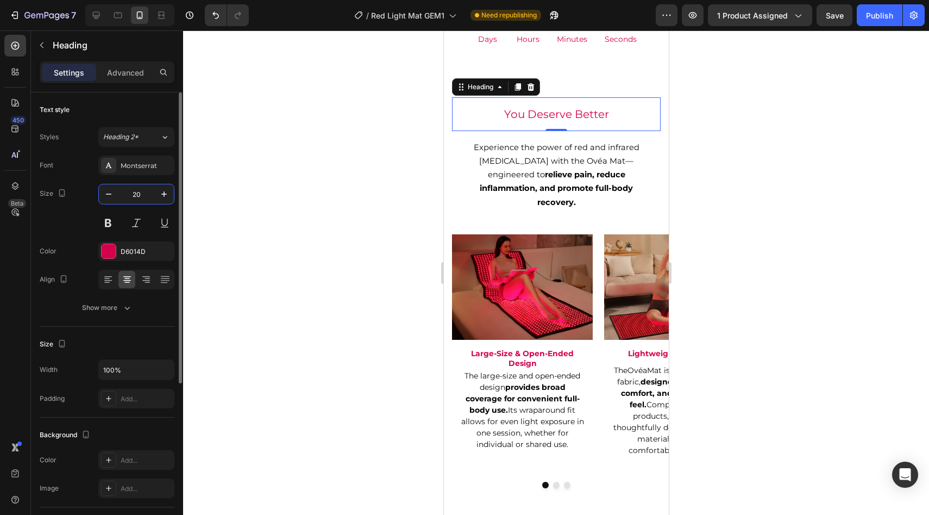
click at [142, 197] on input "20" at bounding box center [136, 194] width 36 height 20
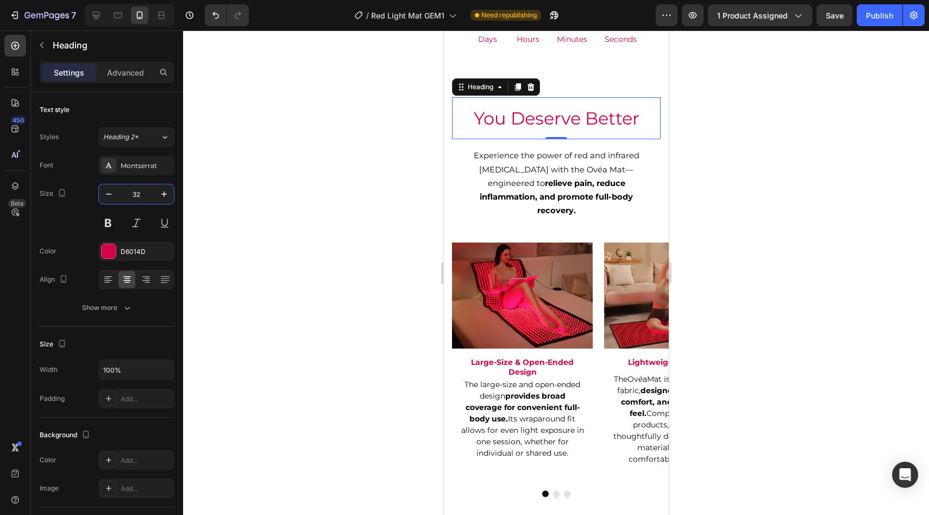
type input "32"
click at [300, 163] on div at bounding box center [556, 272] width 746 height 484
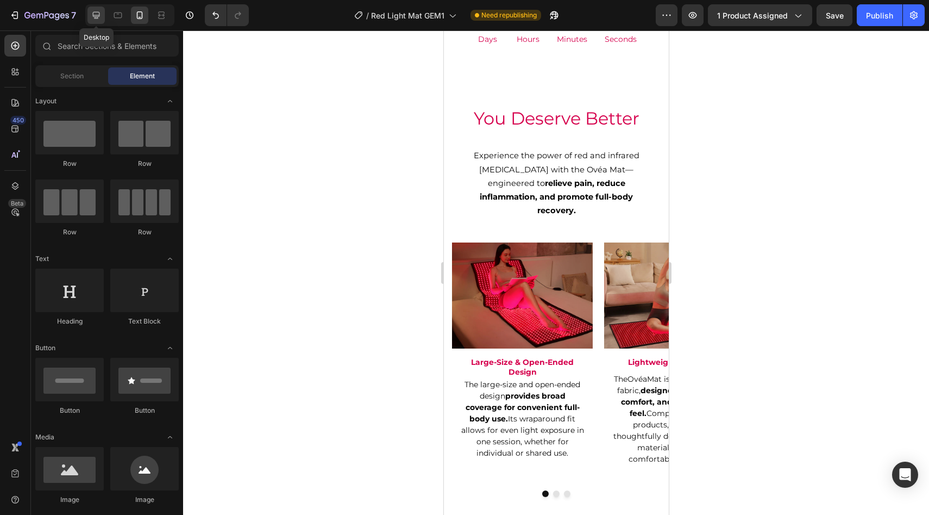
click at [97, 18] on icon at bounding box center [96, 15] width 7 height 7
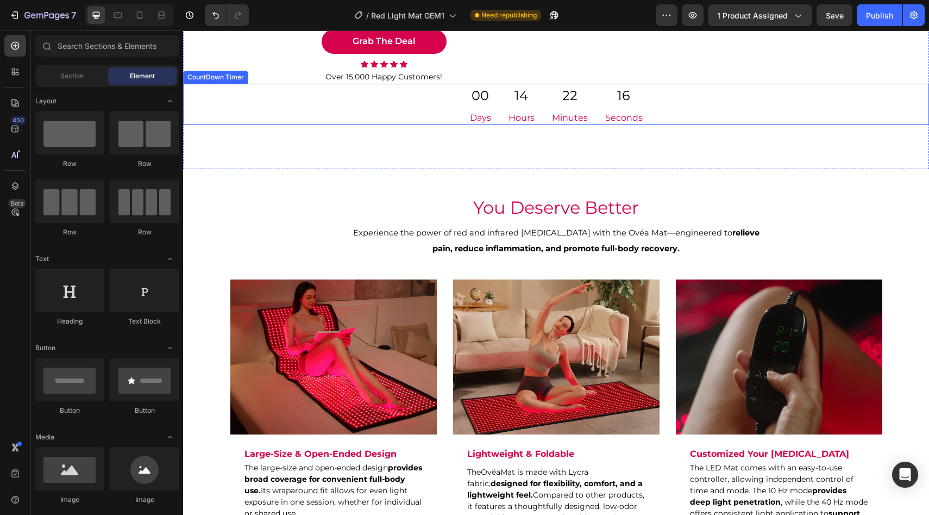
scroll to position [2800, 0]
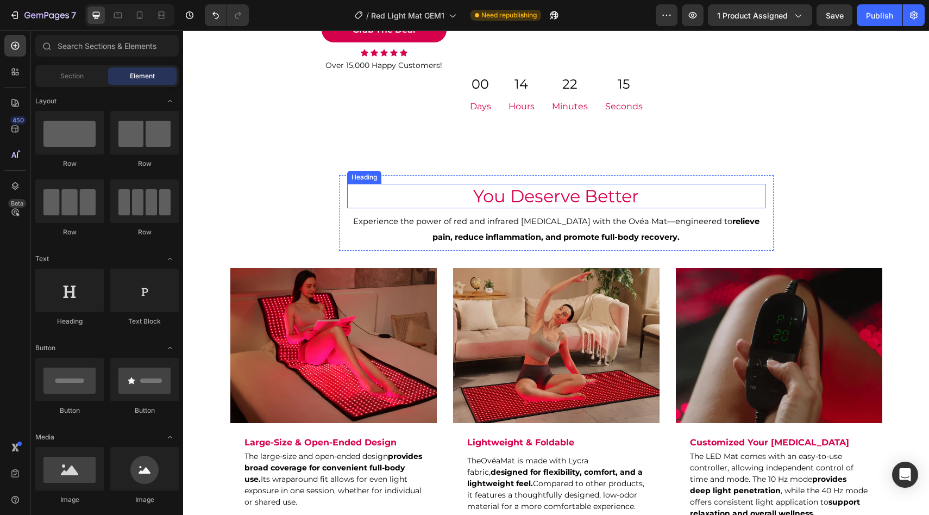
click at [470, 194] on h2 "You Deserve Better" at bounding box center [556, 196] width 419 height 25
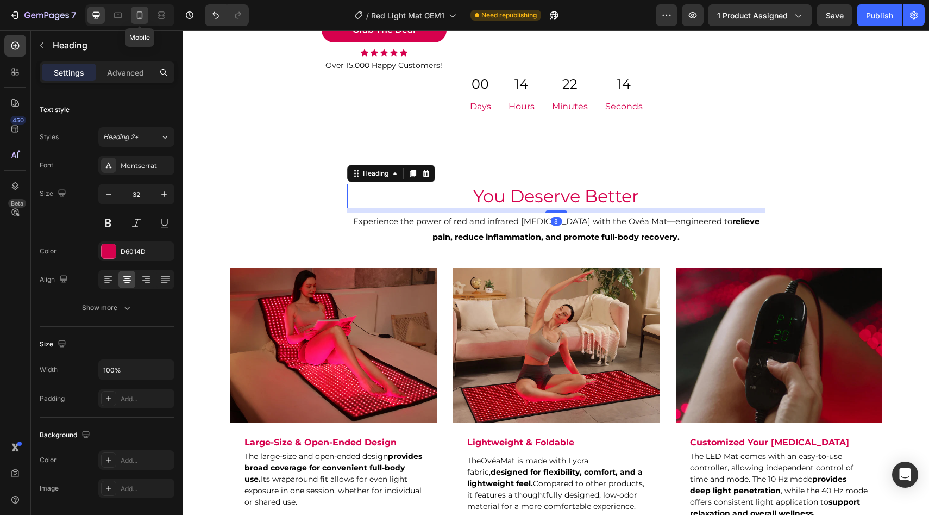
click at [133, 11] on div at bounding box center [139, 15] width 17 height 17
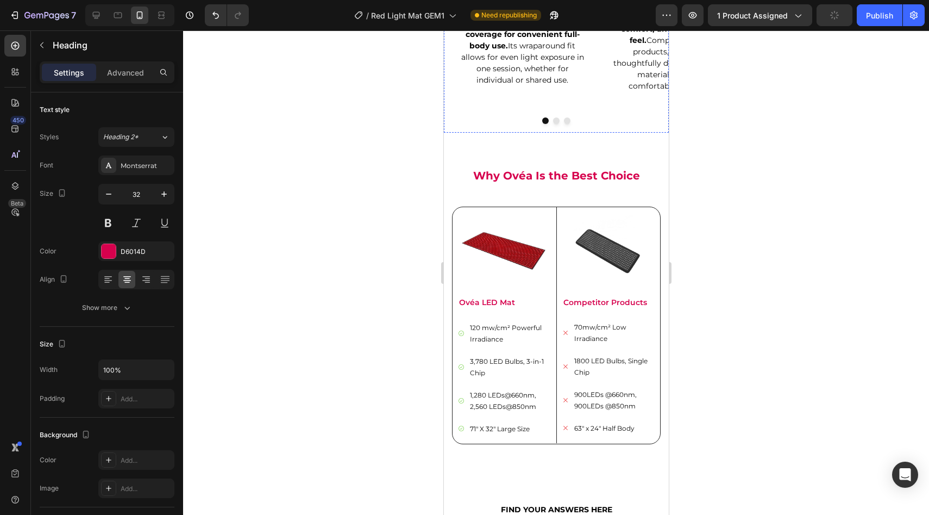
scroll to position [3203, 0]
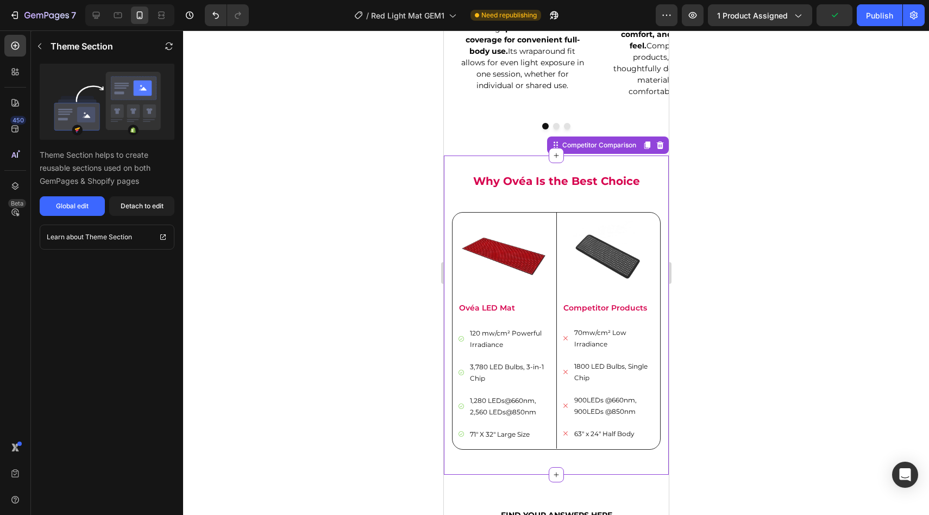
click at [547, 173] on h2 "Why Ovéa Is the Best Choice" at bounding box center [556, 181] width 209 height 16
click at [526, 173] on h2 "Why Ovéa Is the Best Choice" at bounding box center [556, 181] width 209 height 16
click at [80, 205] on div "Global edit" at bounding box center [72, 206] width 33 height 10
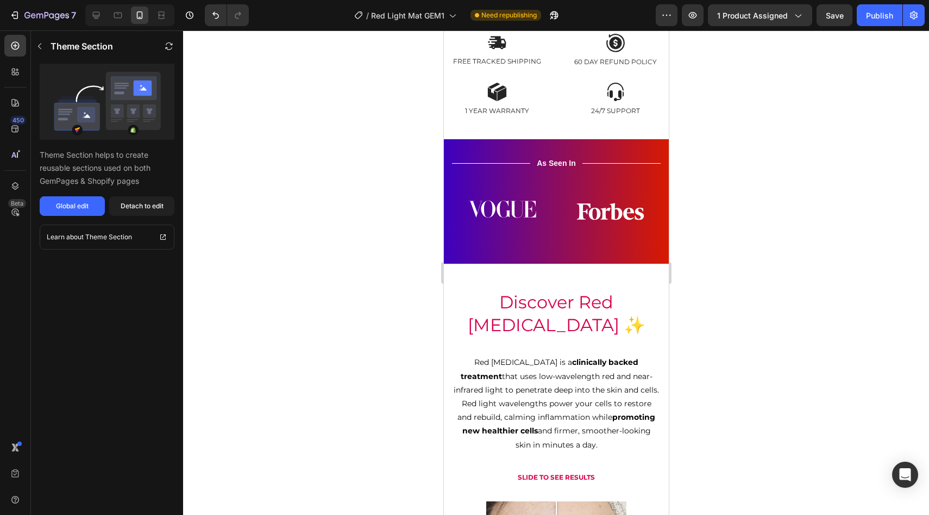
scroll to position [0, 0]
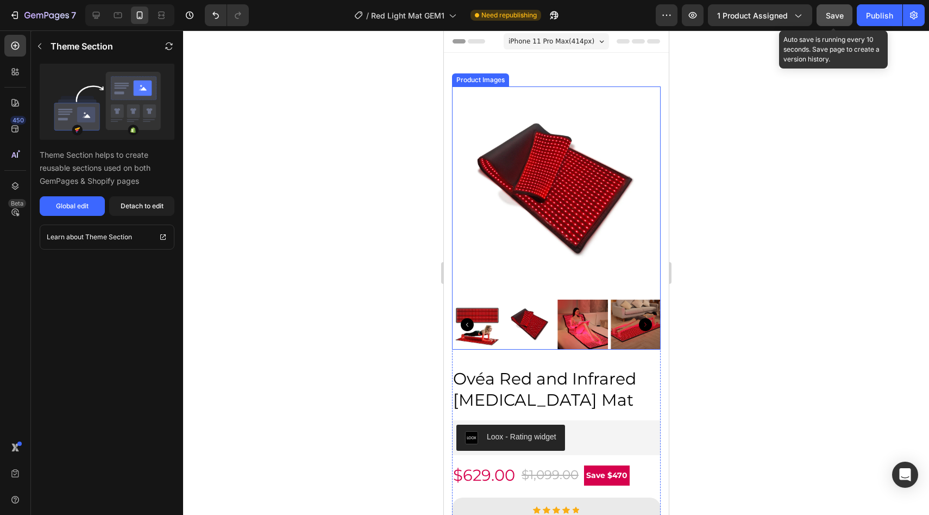
click at [835, 25] on button "Save" at bounding box center [835, 15] width 36 height 22
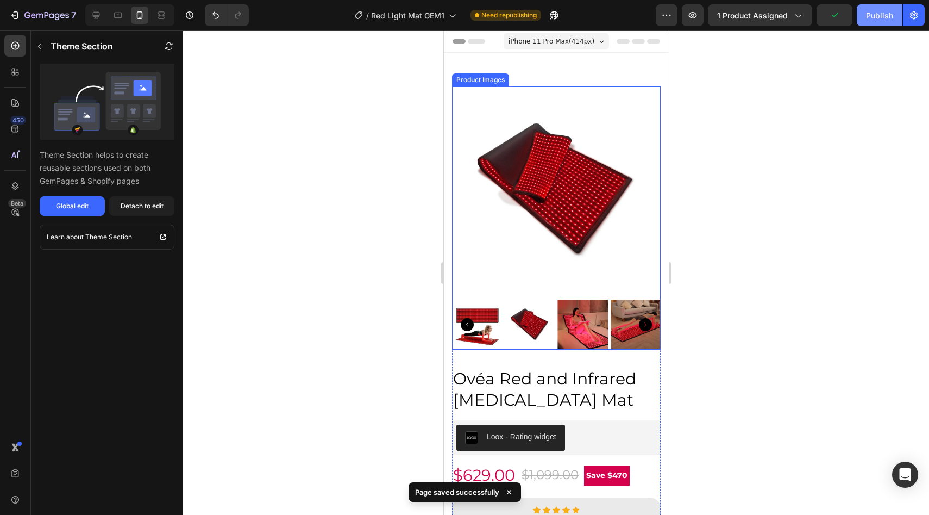
click at [879, 14] on div "Publish" at bounding box center [879, 15] width 27 height 11
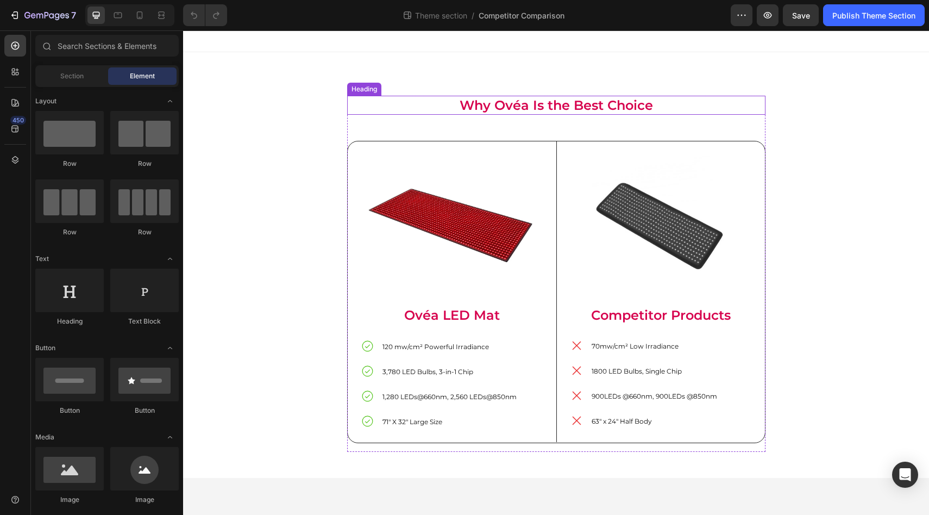
click at [500, 107] on h2 "Why Ovéa Is the Best Choice" at bounding box center [556, 105] width 419 height 19
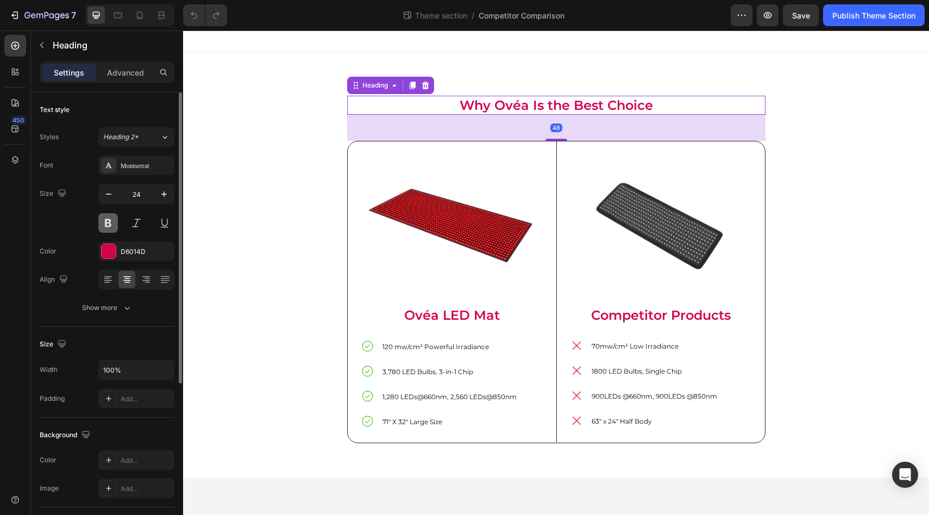
click at [113, 223] on button at bounding box center [108, 223] width 20 height 20
click at [138, 198] on input "24" at bounding box center [136, 194] width 36 height 20
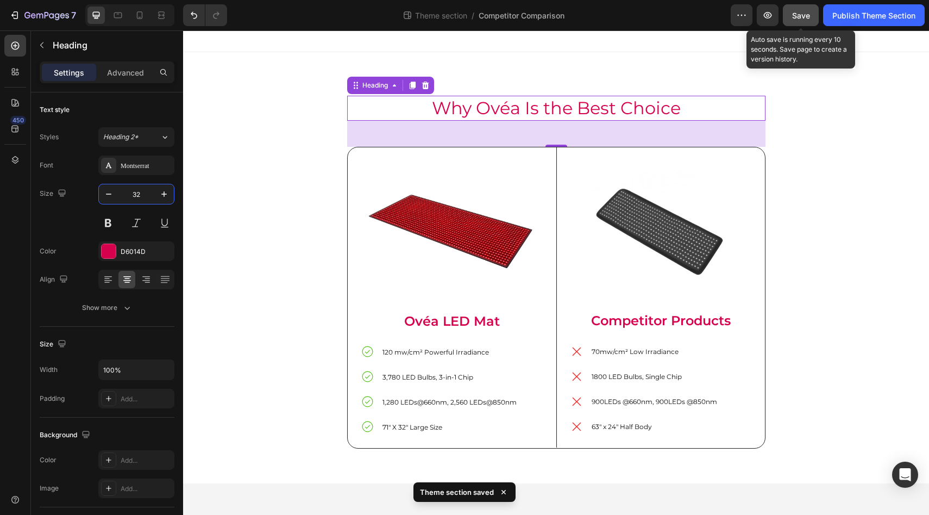
type input "32"
click at [791, 23] on button "Save" at bounding box center [801, 15] width 36 height 22
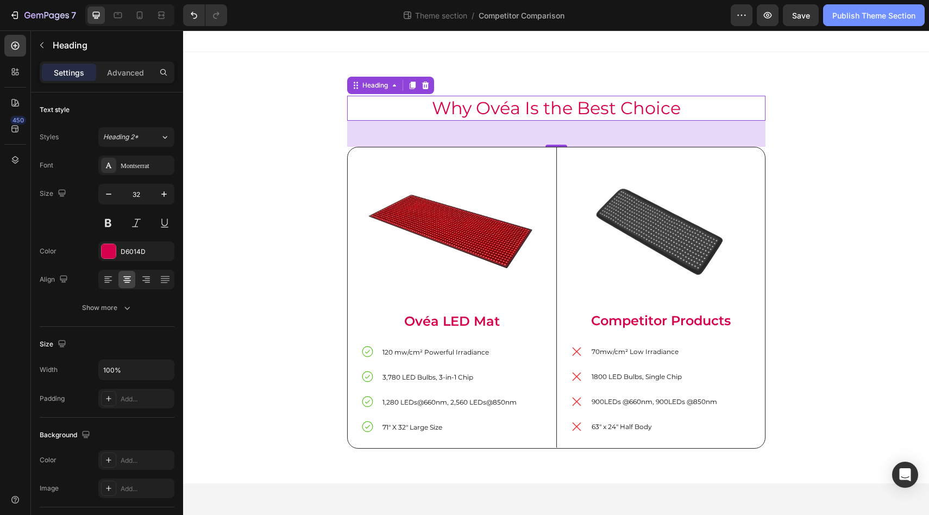
click at [844, 14] on div "Publish Theme Section" at bounding box center [874, 15] width 83 height 11
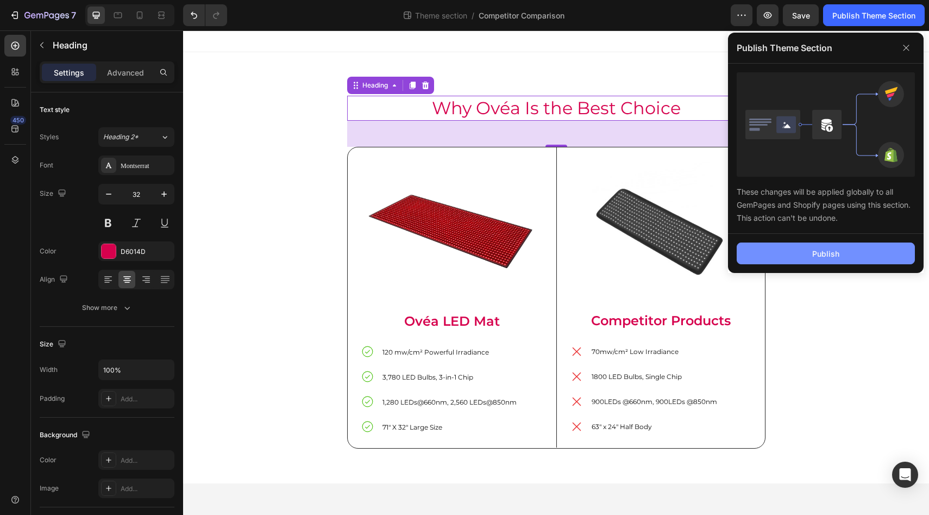
click at [754, 251] on button "Publish" at bounding box center [826, 253] width 178 height 22
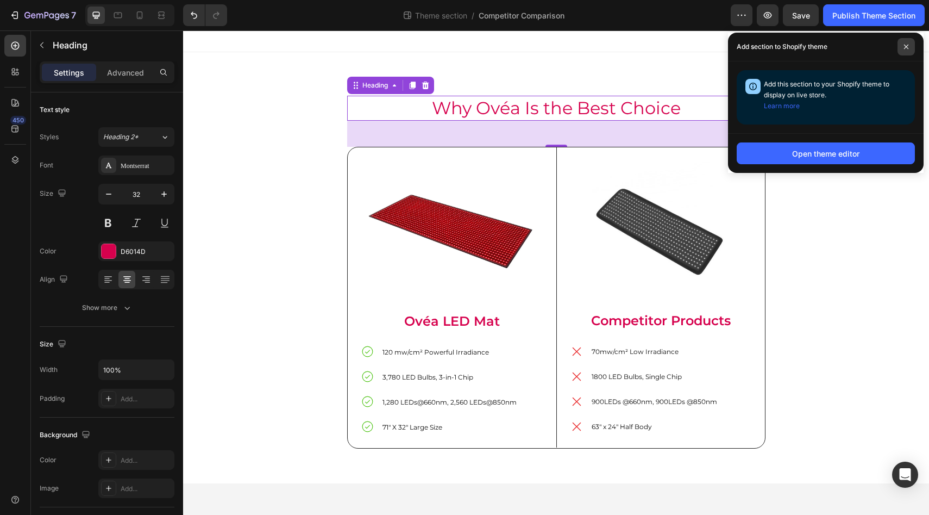
click at [911, 45] on span at bounding box center [906, 46] width 17 height 17
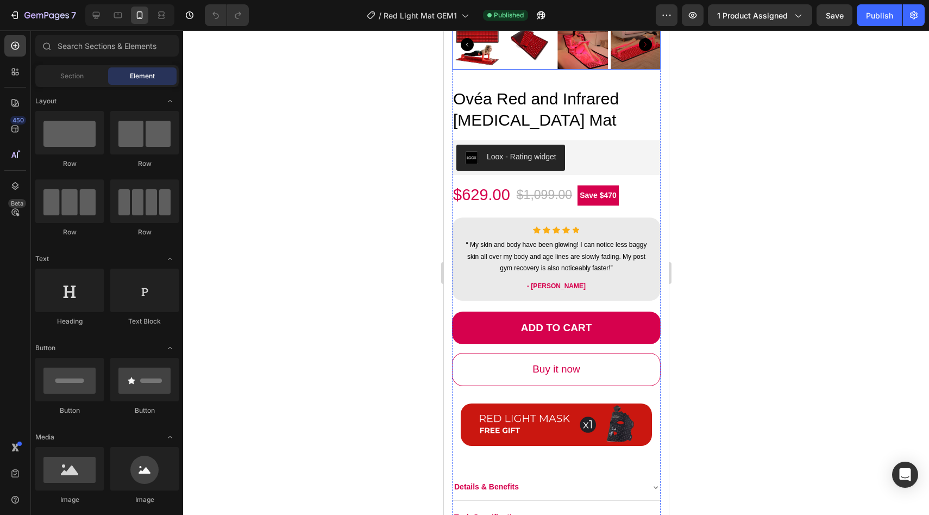
scroll to position [278, 0]
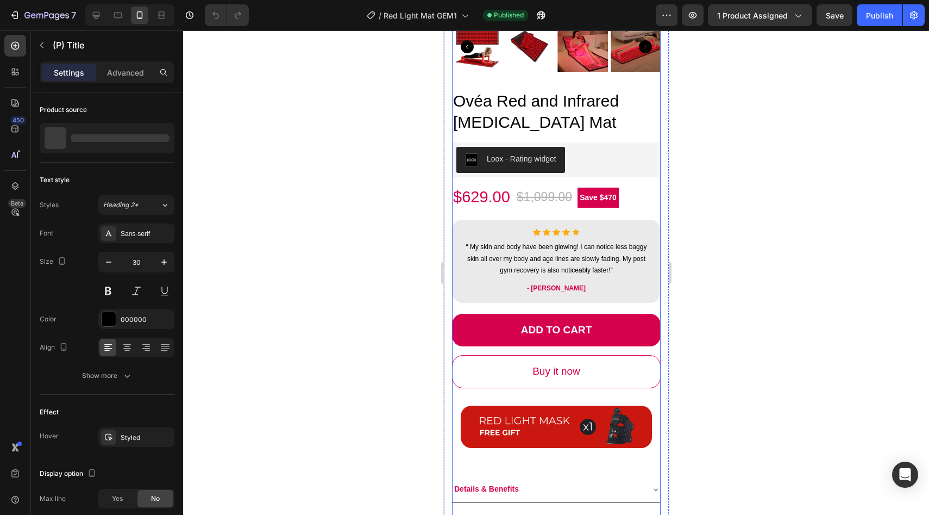
click at [523, 121] on h2 "Ovéa Red and Infrared [MEDICAL_DATA] Mat" at bounding box center [556, 111] width 209 height 45
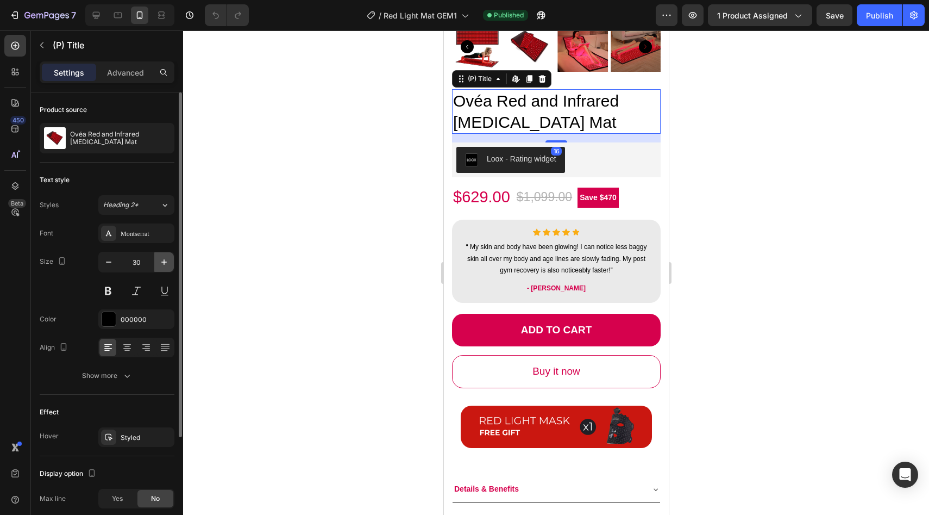
click at [167, 265] on icon "button" at bounding box center [164, 262] width 11 height 11
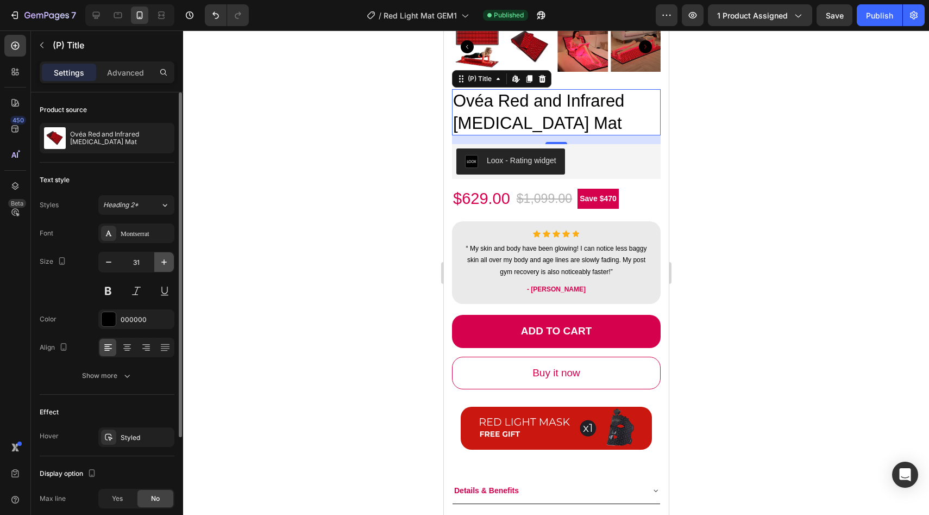
click at [167, 265] on icon "button" at bounding box center [164, 262] width 11 height 11
type input "32"
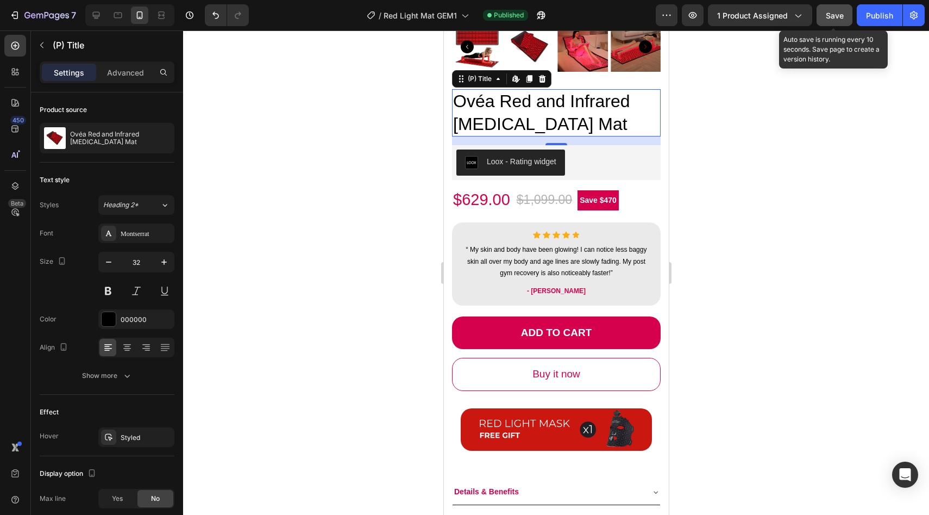
click at [842, 10] on div "Save" at bounding box center [835, 15] width 18 height 11
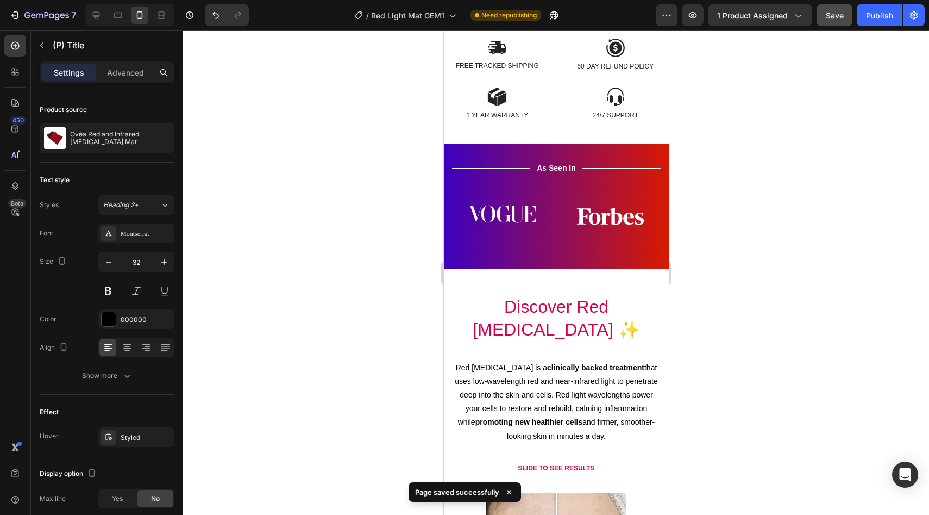
scroll to position [842, 0]
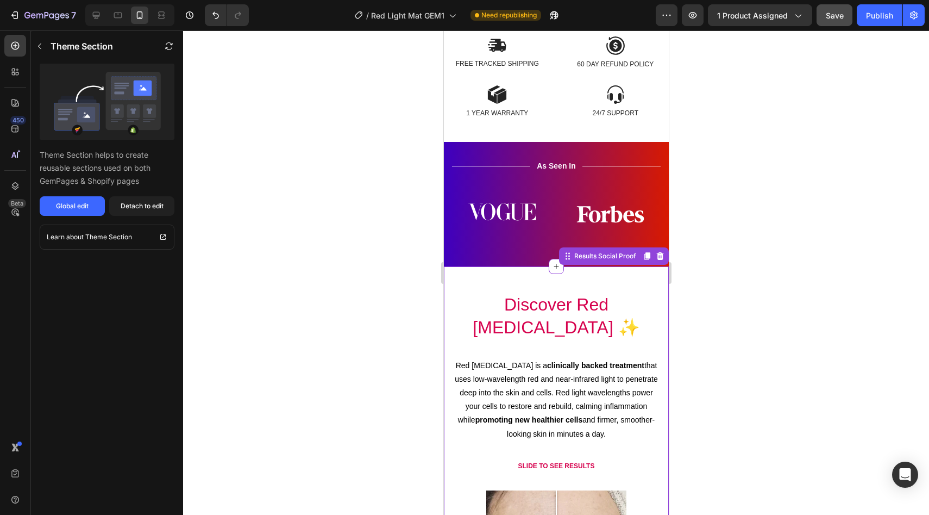
click at [614, 303] on h2 "Discover Red [MEDICAL_DATA] ✨" at bounding box center [556, 315] width 208 height 47
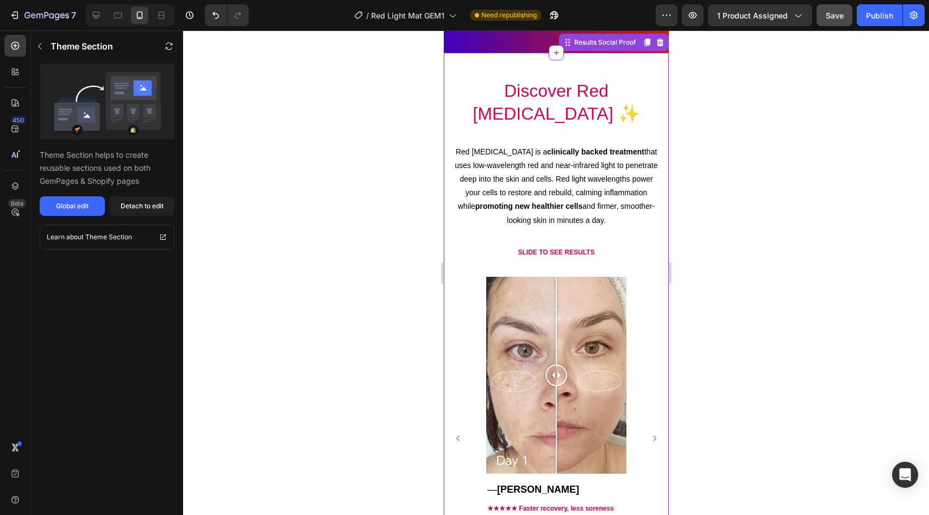
scroll to position [1055, 0]
click at [534, 104] on h2 "Discover Red [MEDICAL_DATA] ✨" at bounding box center [556, 103] width 208 height 47
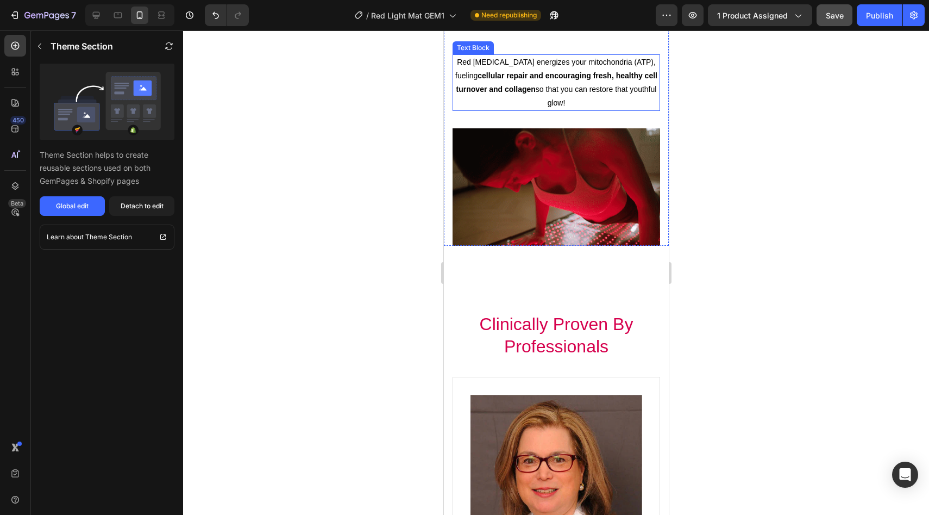
scroll to position [1810, 0]
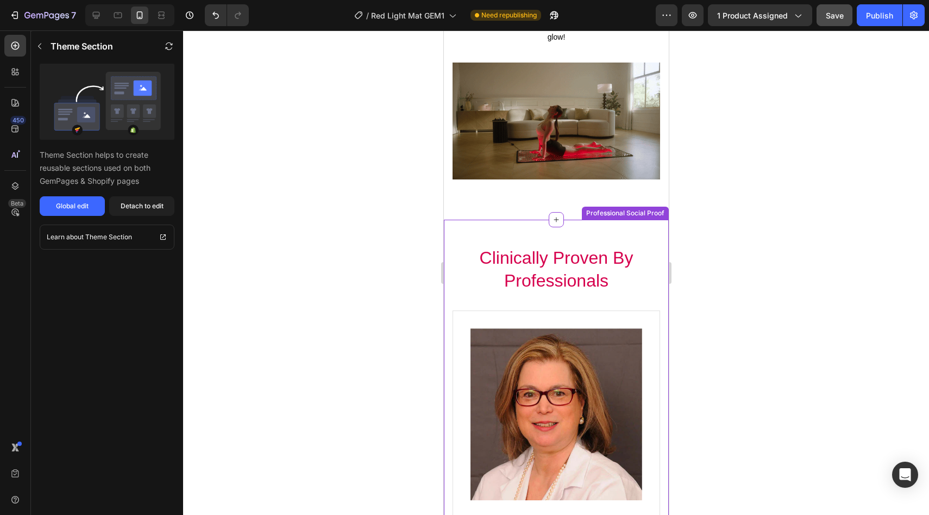
click at [593, 275] on h2 "Clinically Proven By Professionals" at bounding box center [556, 269] width 208 height 47
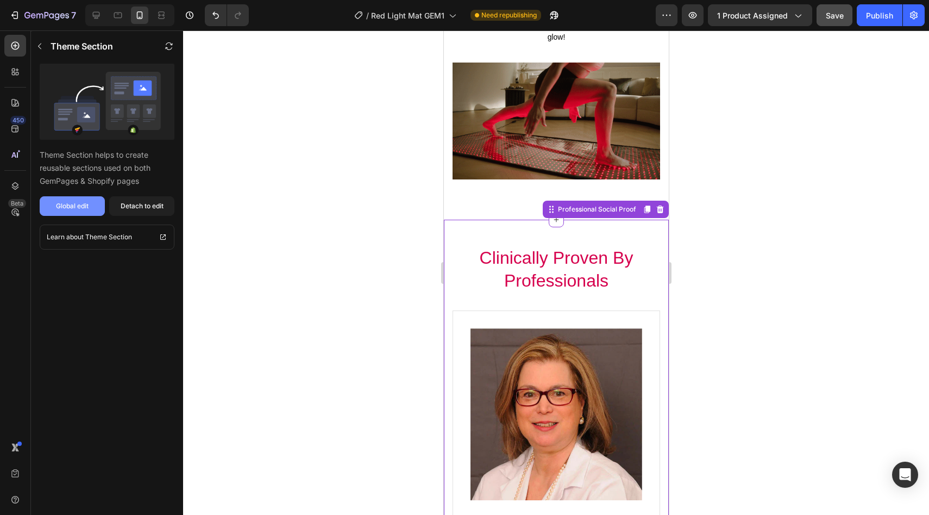
click at [90, 203] on button "Global edit" at bounding box center [72, 206] width 65 height 20
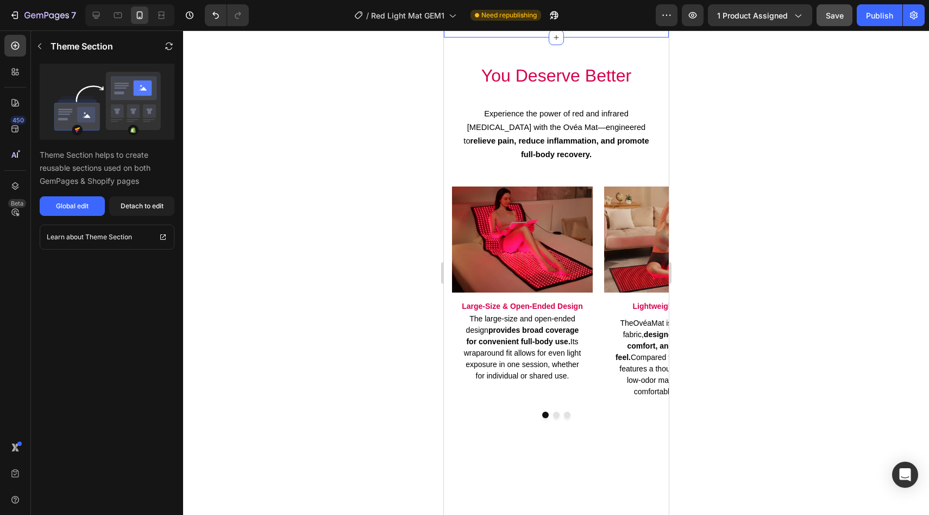
scroll to position [2768, 0]
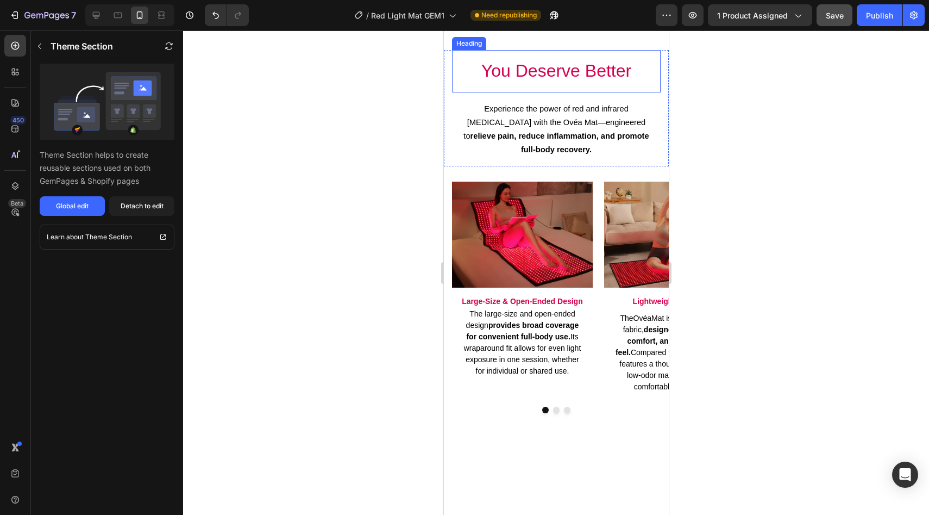
click at [558, 84] on h2 "You Deserve Better" at bounding box center [555, 71] width 191 height 25
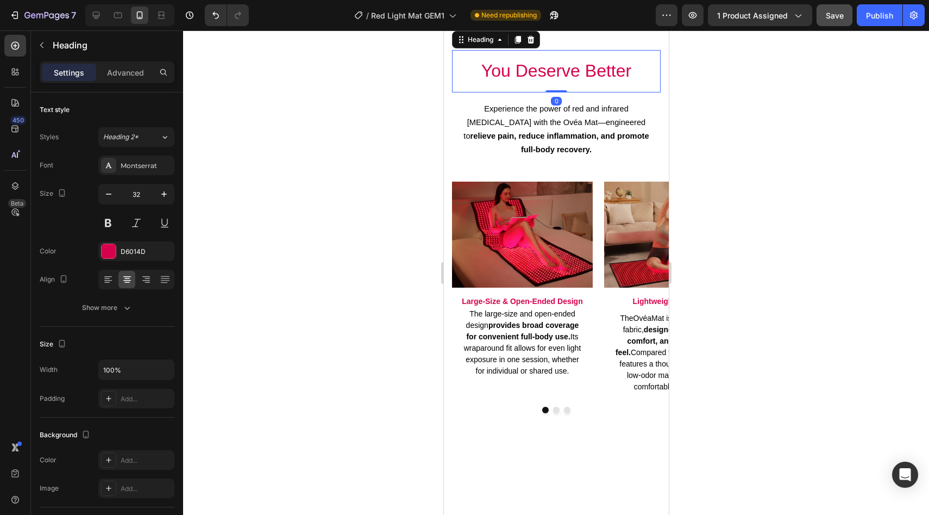
click at [399, 285] on div at bounding box center [556, 272] width 746 height 484
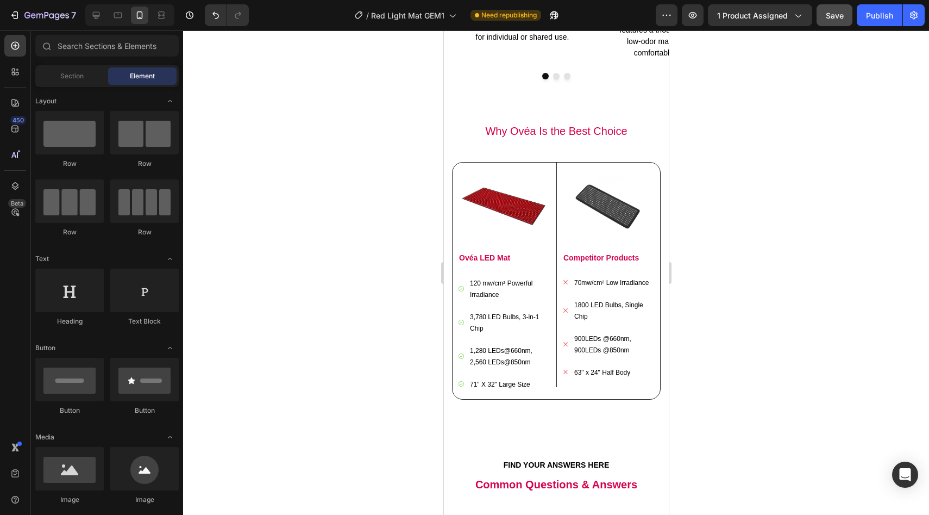
scroll to position [3197, 0]
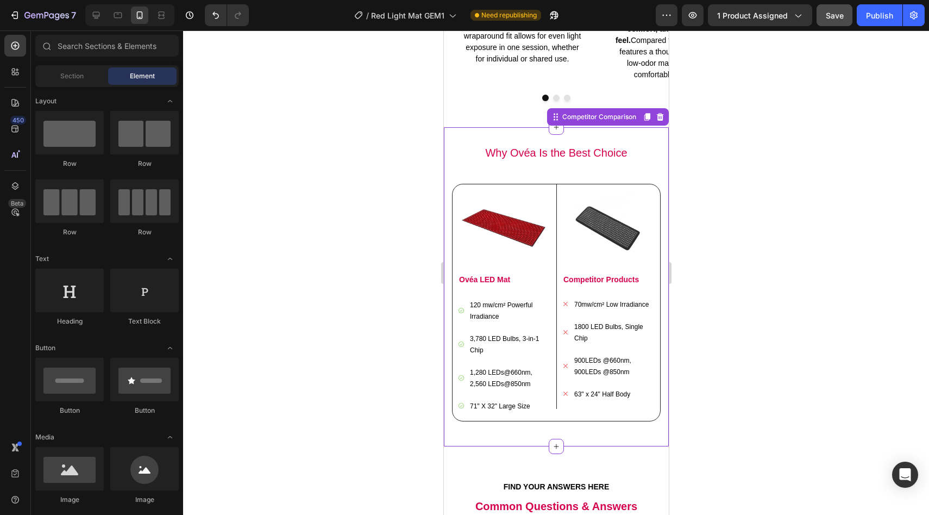
click at [555, 161] on h2 "Why Ovéa Is the Best Choice" at bounding box center [556, 153] width 209 height 16
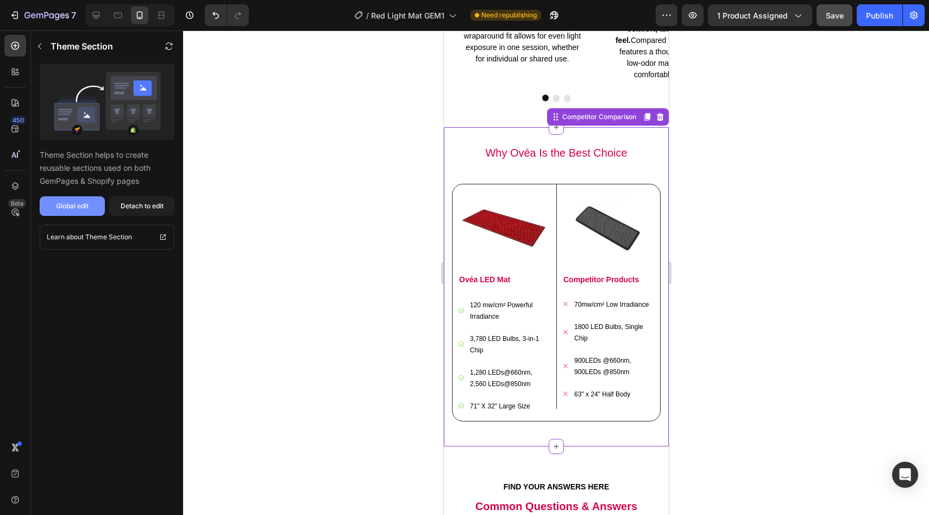
click at [78, 202] on div "Global edit" at bounding box center [72, 206] width 33 height 10
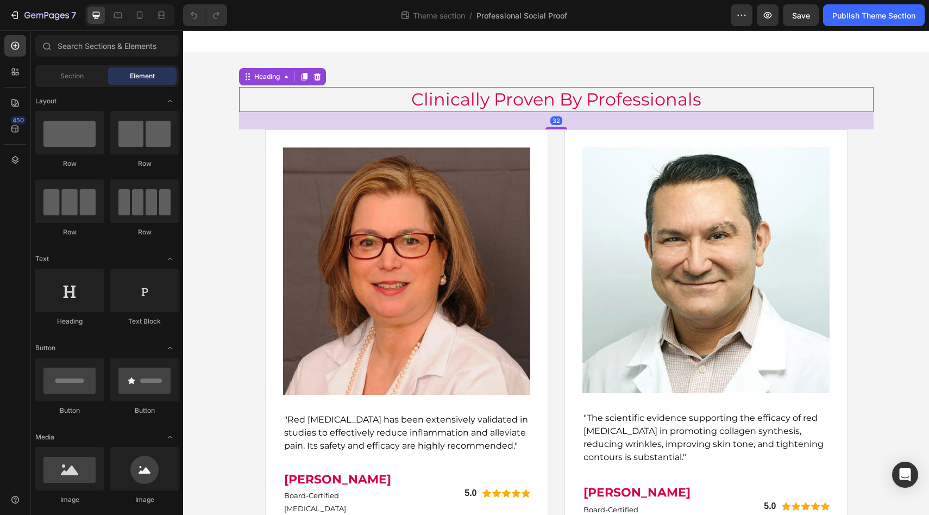
click at [472, 89] on h2 "Clinically Proven By Professionals" at bounding box center [556, 99] width 635 height 25
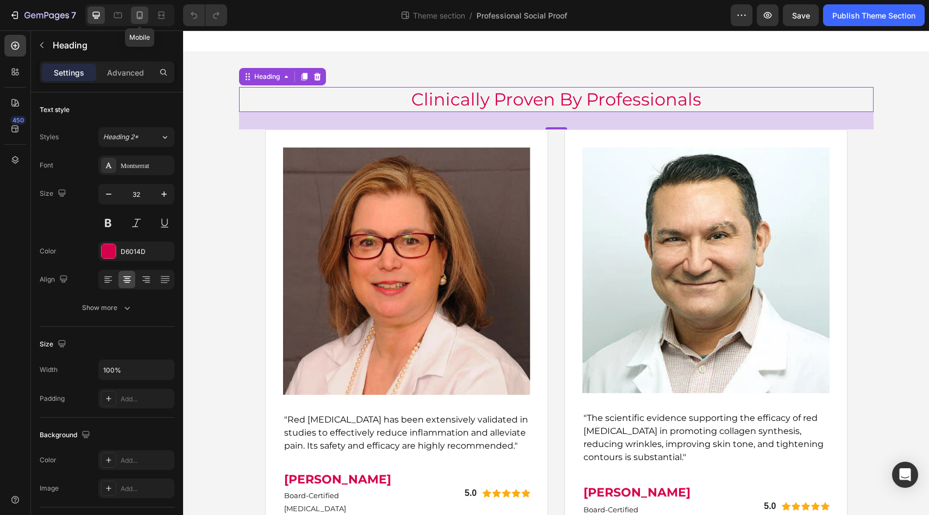
click at [135, 14] on icon at bounding box center [139, 15] width 11 height 11
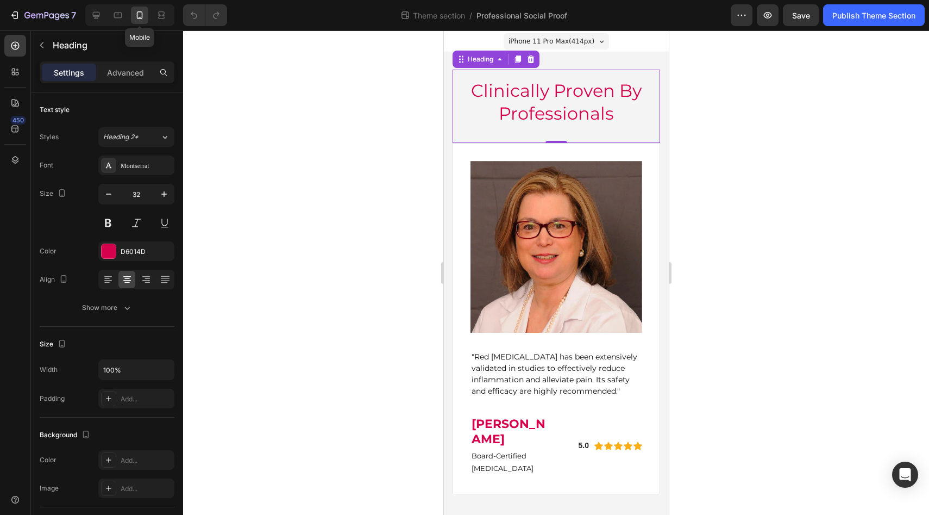
scroll to position [1, 0]
click at [356, 163] on div at bounding box center [556, 272] width 746 height 484
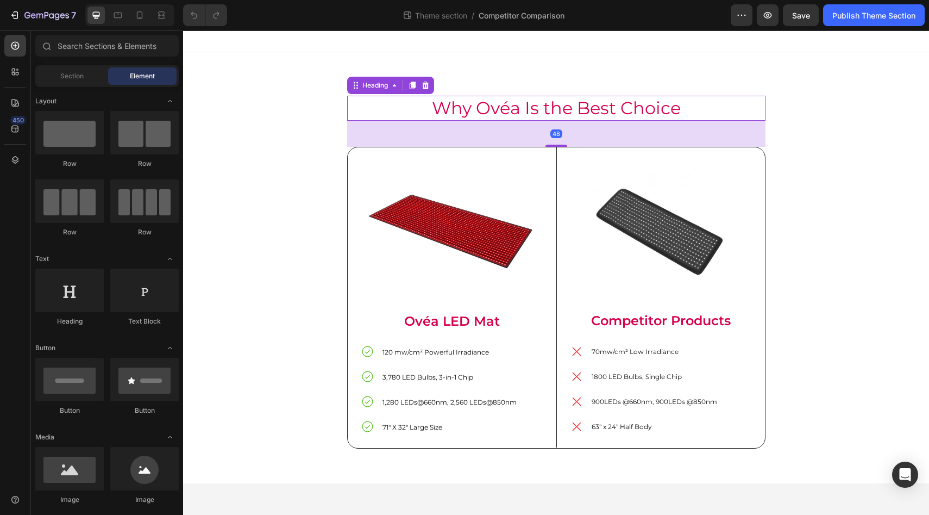
click at [482, 109] on h2 "Why Ovéa Is the Best Choice" at bounding box center [556, 108] width 419 height 25
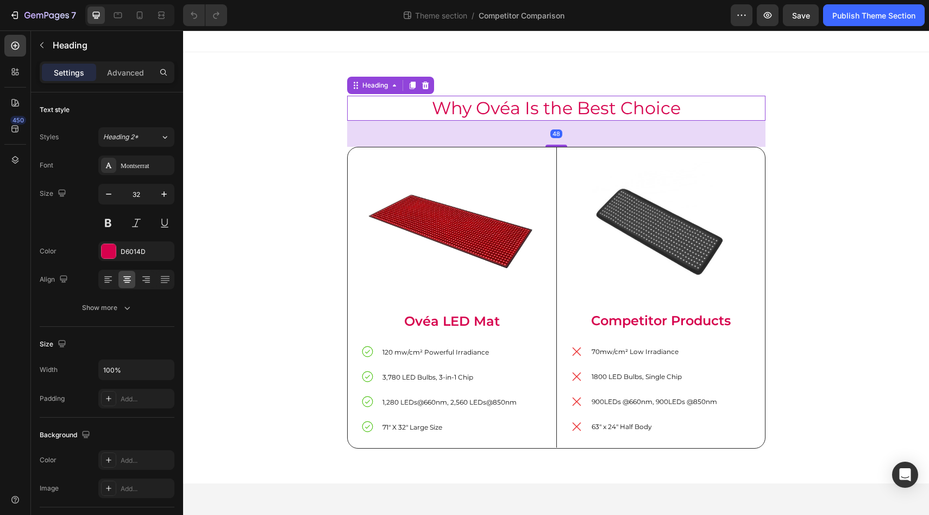
click at [463, 108] on h2 "Why Ovéa Is the Best Choice" at bounding box center [556, 108] width 419 height 25
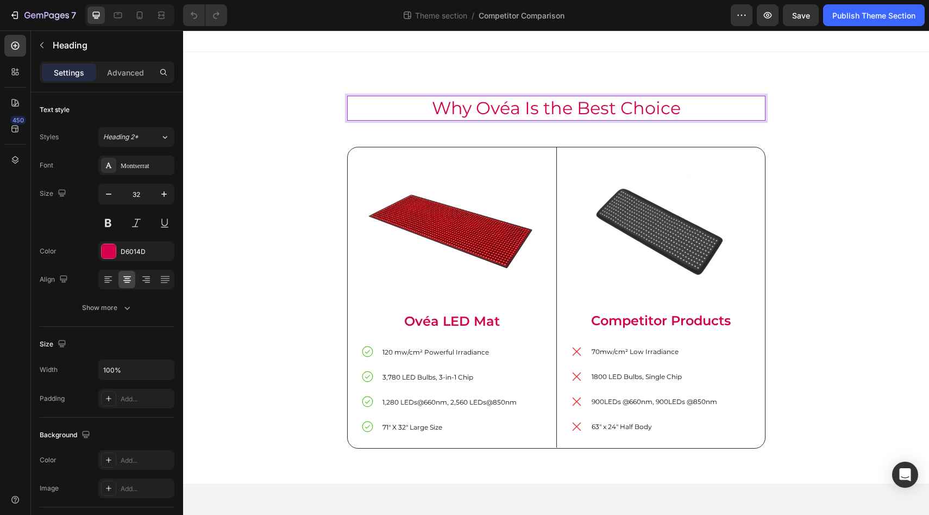
click at [463, 108] on p "Why Ovéa Is the Best Choice" at bounding box center [556, 108] width 416 height 23
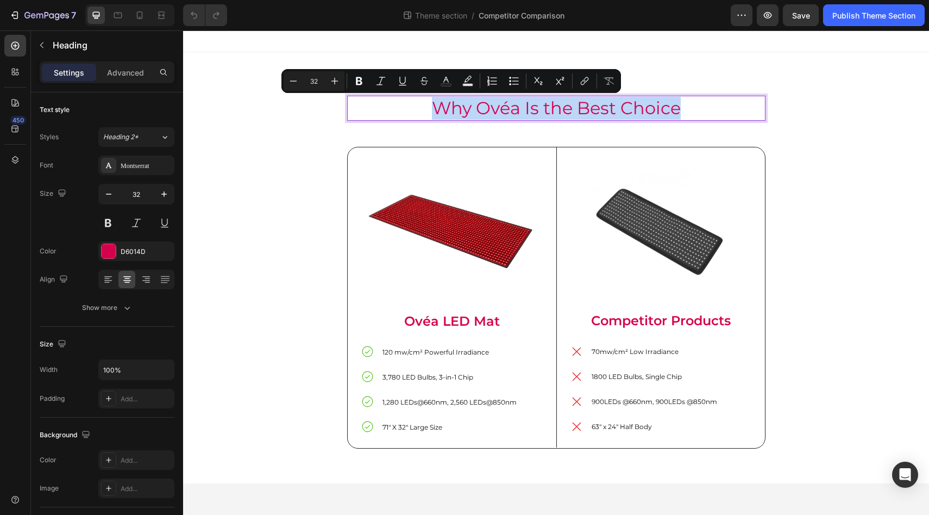
click at [463, 108] on p "Why Ovéa Is the Best Choice" at bounding box center [556, 108] width 416 height 23
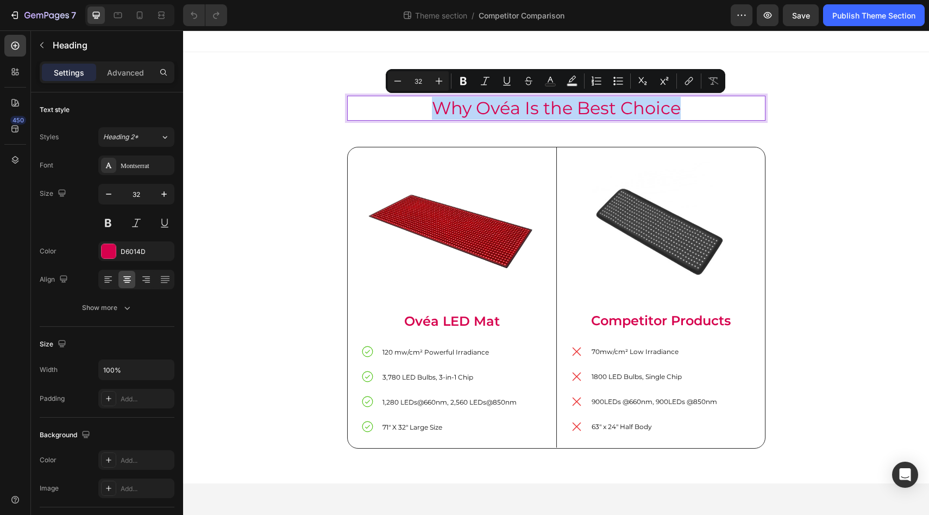
click at [579, 109] on p "Why Ovéa Is the Best Choice" at bounding box center [556, 108] width 416 height 23
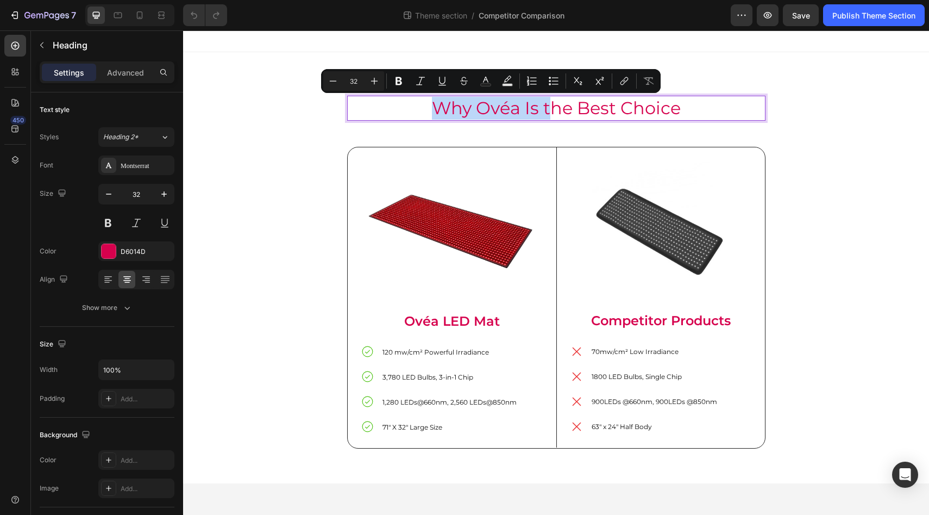
drag, startPoint x: 547, startPoint y: 109, endPoint x: 427, endPoint y: 107, distance: 120.7
click at [427, 107] on p "Why Ovéa Is the Best Choice" at bounding box center [556, 108] width 416 height 23
click at [463, 109] on p "Why Ovéa Is the Best Choice" at bounding box center [556, 108] width 416 height 23
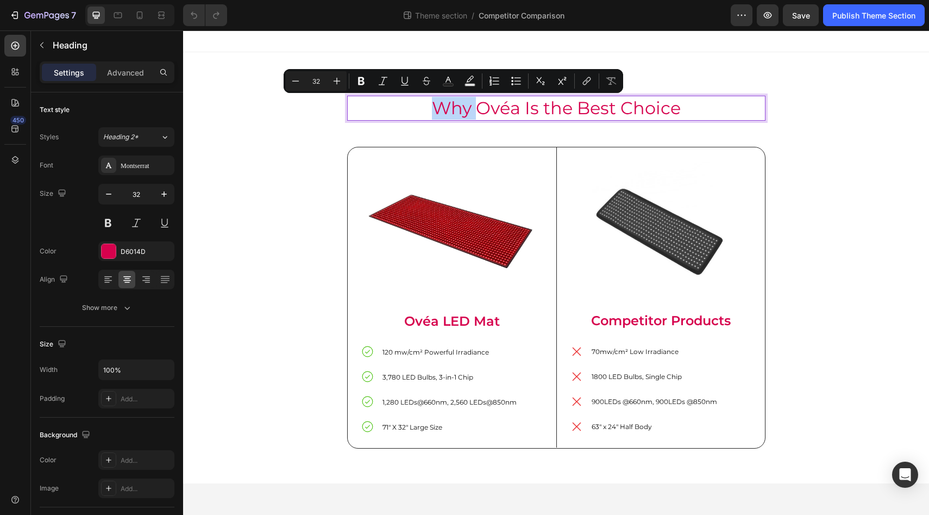
drag, startPoint x: 479, startPoint y: 109, endPoint x: 438, endPoint y: 110, distance: 41.3
click at [438, 110] on p "Why Ovéa Is the Best Choice" at bounding box center [556, 108] width 416 height 23
click at [461, 111] on p "Why Ovéa Is the Best Choice" at bounding box center [556, 108] width 416 height 23
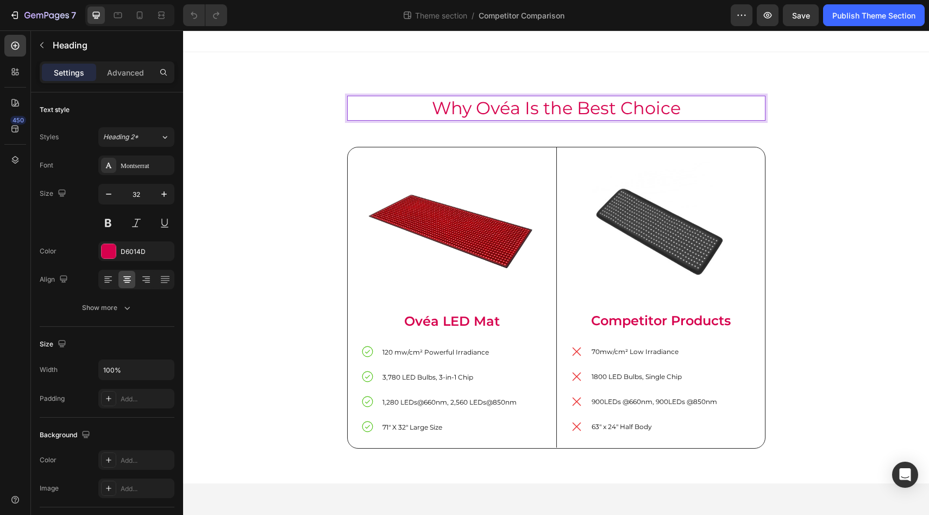
click at [483, 113] on p "Why Ovéa Is the Best Choice" at bounding box center [556, 108] width 416 height 23
click at [559, 109] on p "Why Choose Ovéa Is the Best Choice" at bounding box center [556, 108] width 416 height 23
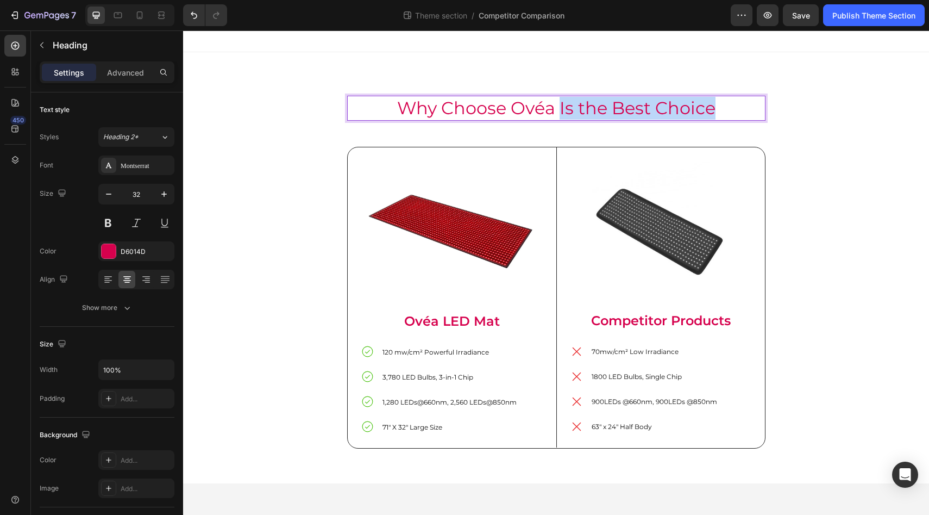
drag, startPoint x: 559, startPoint y: 109, endPoint x: 693, endPoint y: 103, distance: 133.9
click at [694, 103] on p "Why Choose Ovéa Is the Best Choice" at bounding box center [556, 108] width 416 height 23
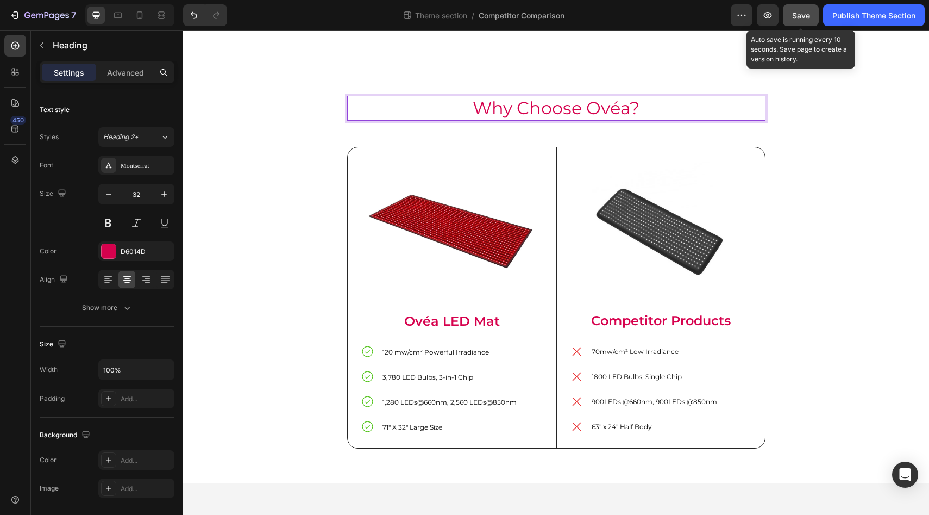
click at [803, 11] on span "Save" at bounding box center [802, 15] width 18 height 9
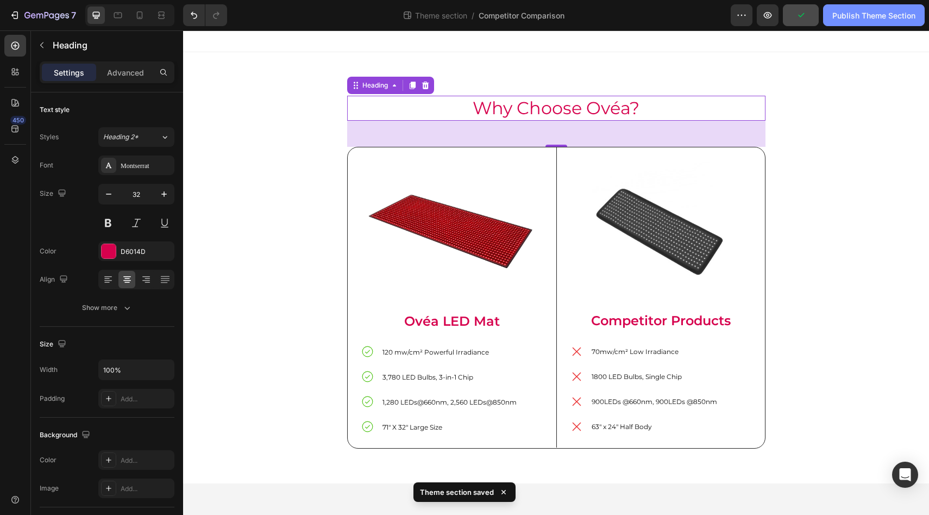
click at [865, 18] on div "Publish Theme Section" at bounding box center [874, 15] width 83 height 11
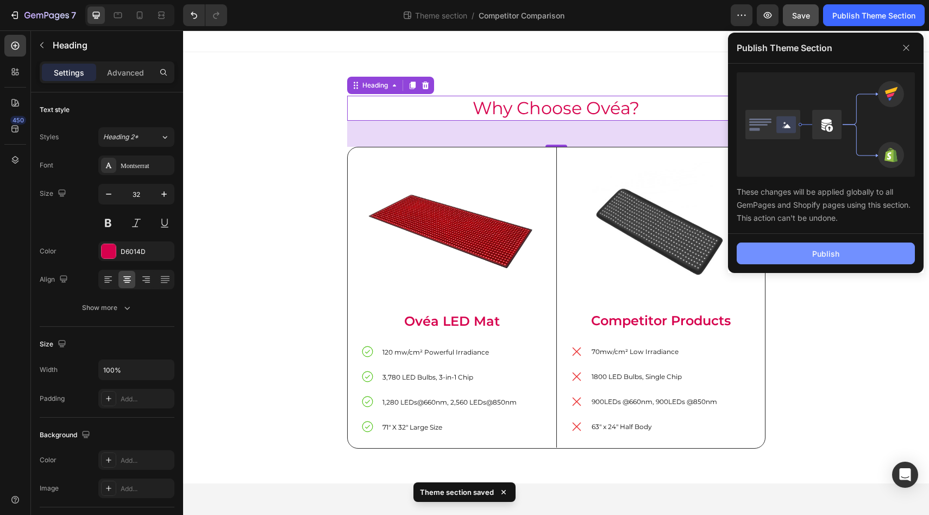
click at [841, 258] on button "Publish" at bounding box center [826, 253] width 178 height 22
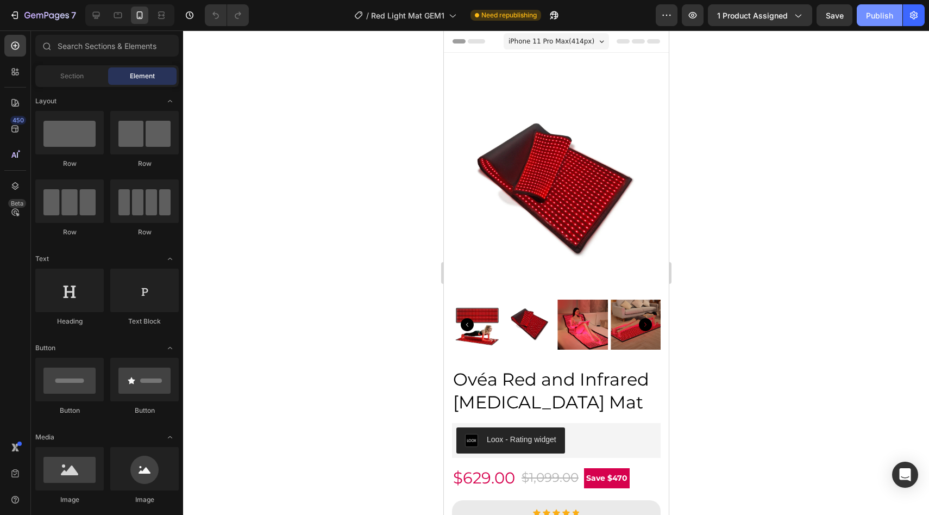
click at [872, 18] on div "Publish" at bounding box center [879, 15] width 27 height 11
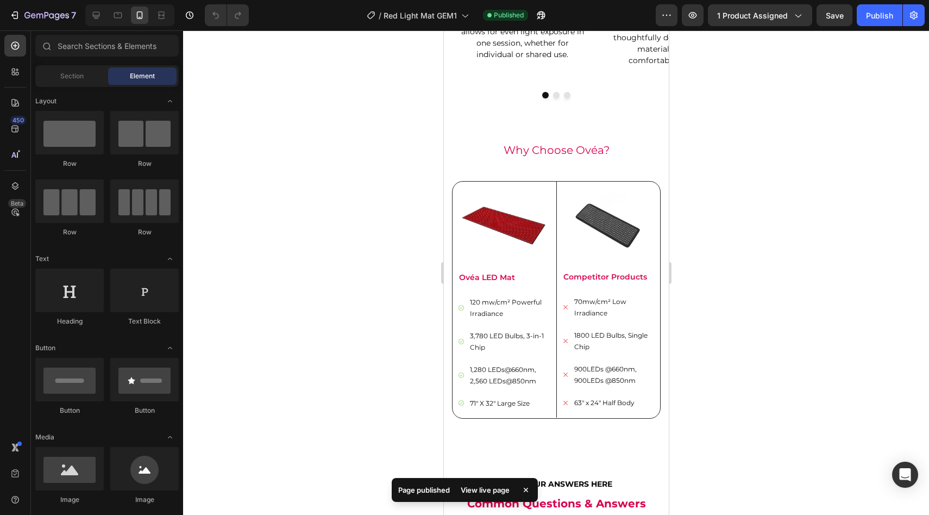
scroll to position [3237, 0]
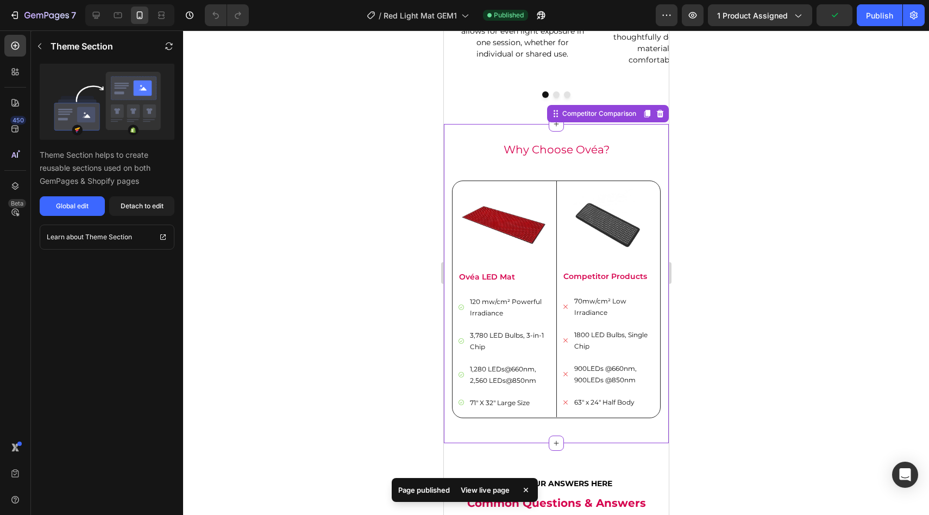
click at [587, 141] on h2 "Why Choose Ovéa?" at bounding box center [556, 149] width 209 height 16
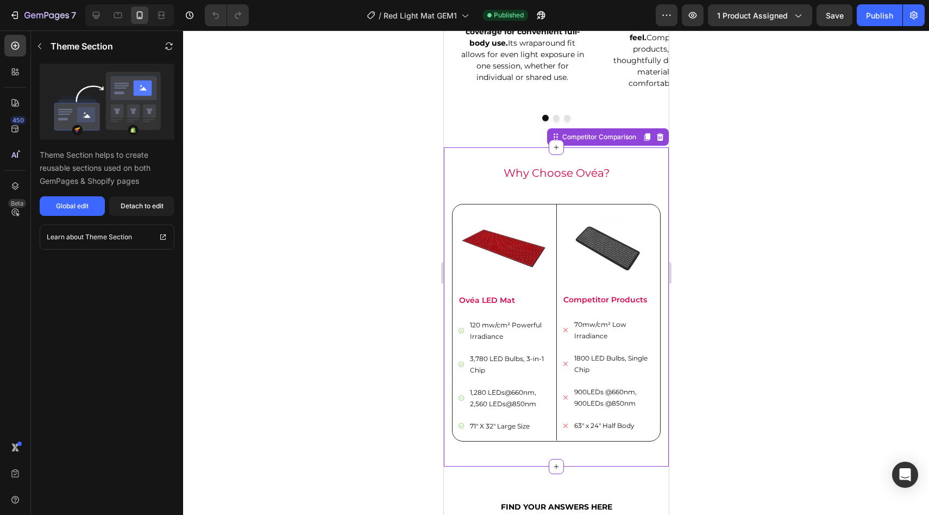
scroll to position [3209, 0]
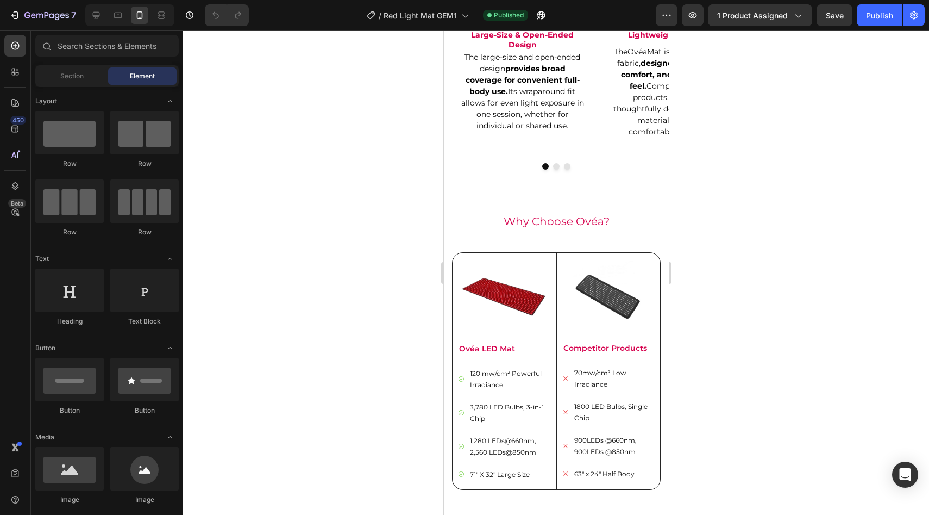
scroll to position [3155, 0]
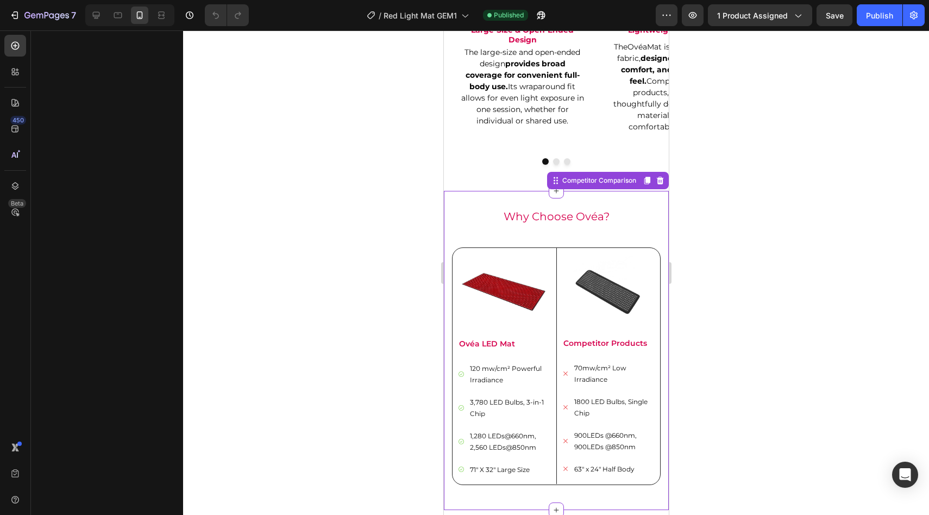
click at [520, 221] on div "Why Choose Ovéa? Heading Image Ovéa LED Mat Text Block 120 mw/cm² Powerful Irra…" at bounding box center [556, 350] width 209 height 284
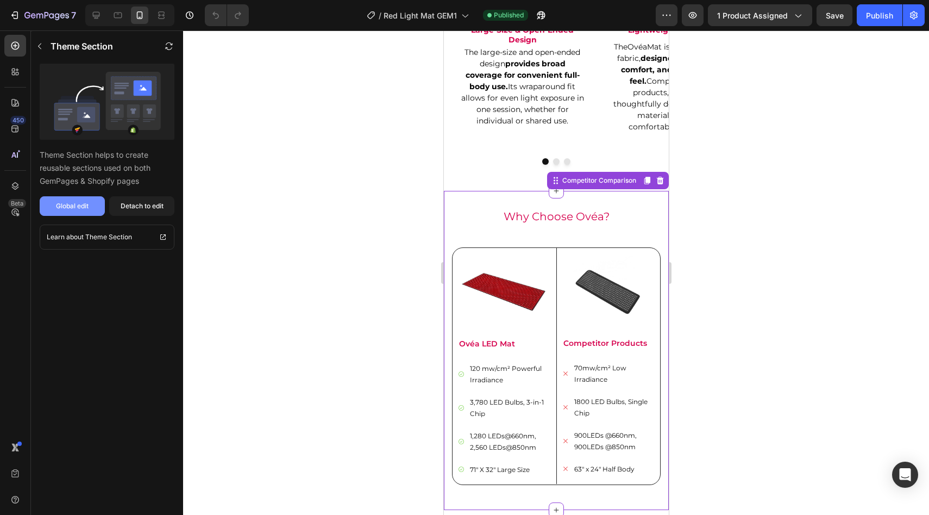
click at [88, 201] on div "Global edit" at bounding box center [72, 206] width 33 height 10
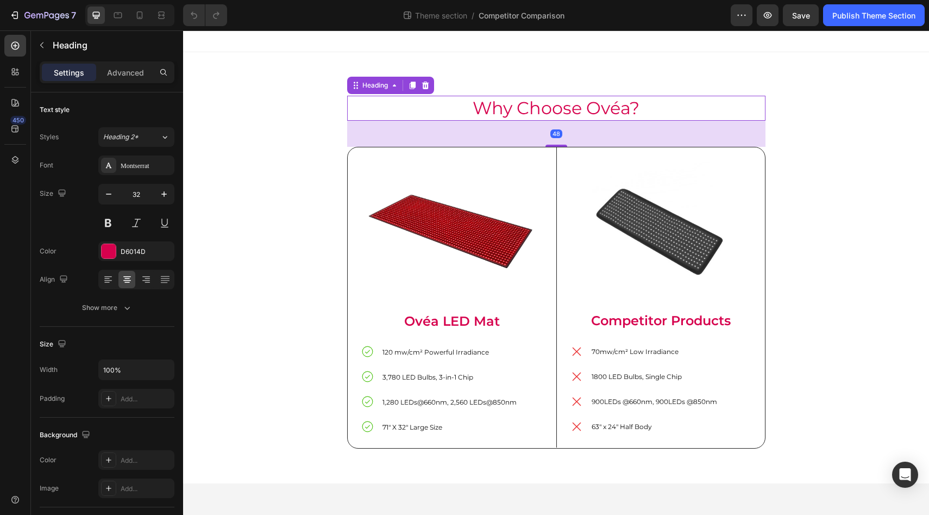
click at [527, 108] on h2 "Why Choose Ovéa?" at bounding box center [556, 108] width 419 height 25
click at [141, 15] on icon at bounding box center [139, 15] width 11 height 11
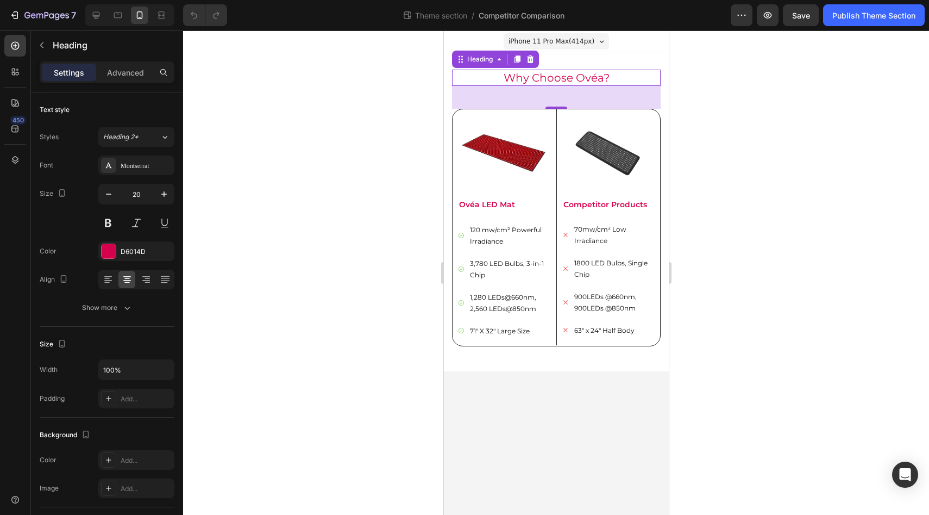
click at [531, 79] on h2 "Why Choose Ovéa?" at bounding box center [556, 78] width 209 height 16
click at [130, 197] on input "20" at bounding box center [136, 194] width 36 height 20
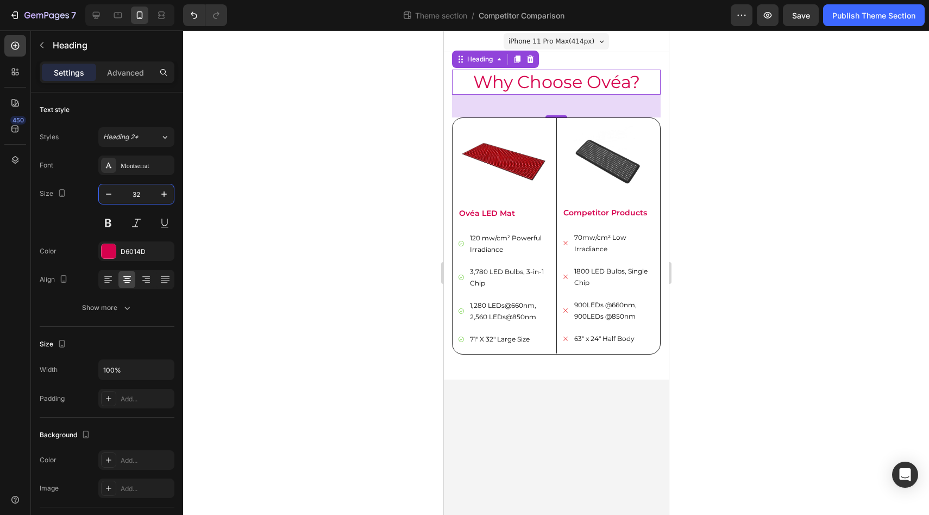
type input "32"
click at [306, 172] on div at bounding box center [556, 272] width 746 height 484
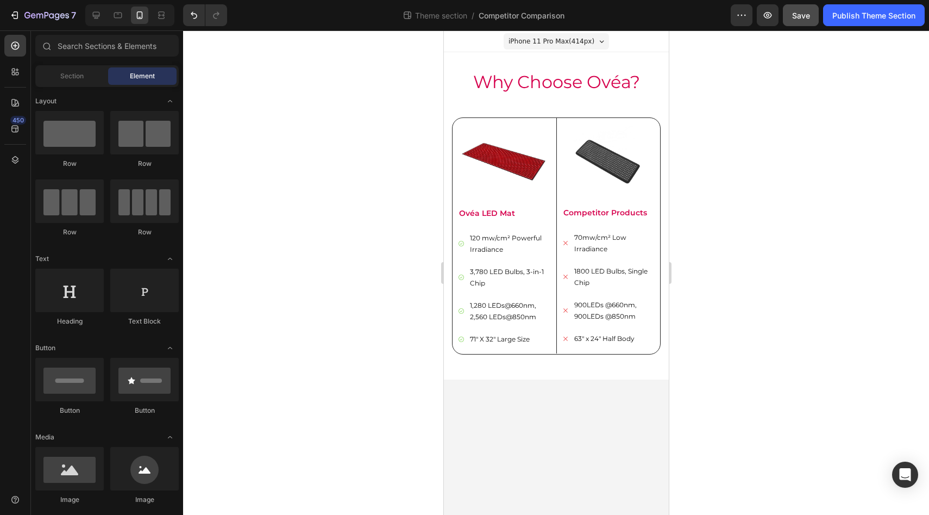
click at [796, 13] on span "Save" at bounding box center [802, 15] width 18 height 9
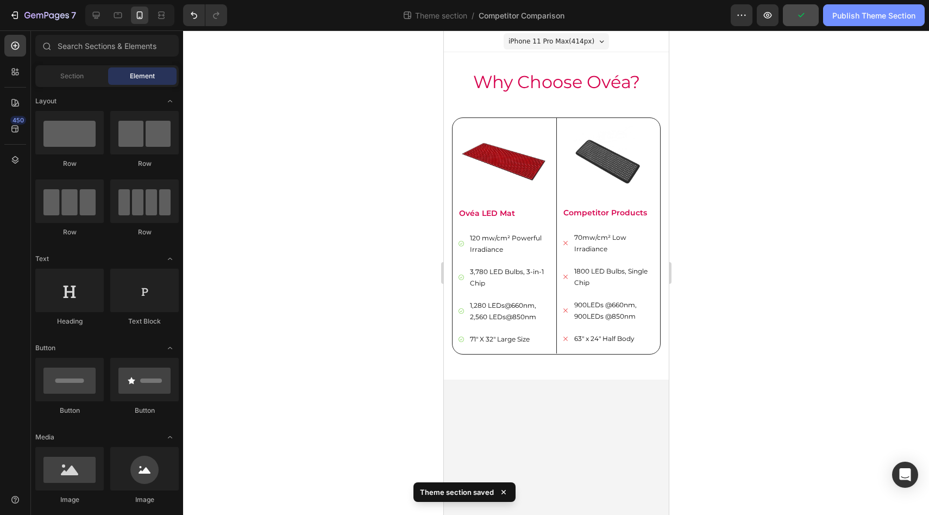
click at [883, 15] on div "Publish Theme Section" at bounding box center [874, 15] width 83 height 11
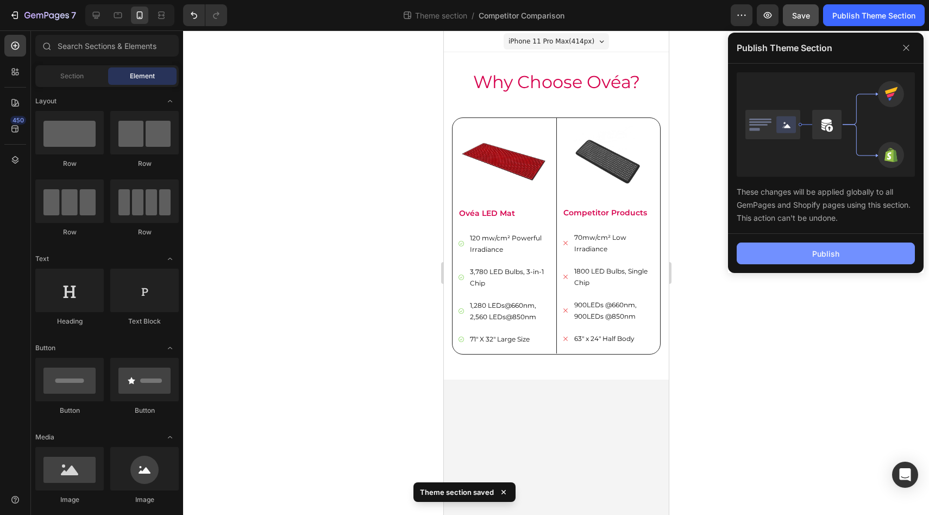
click at [844, 258] on button "Publish" at bounding box center [826, 253] width 178 height 22
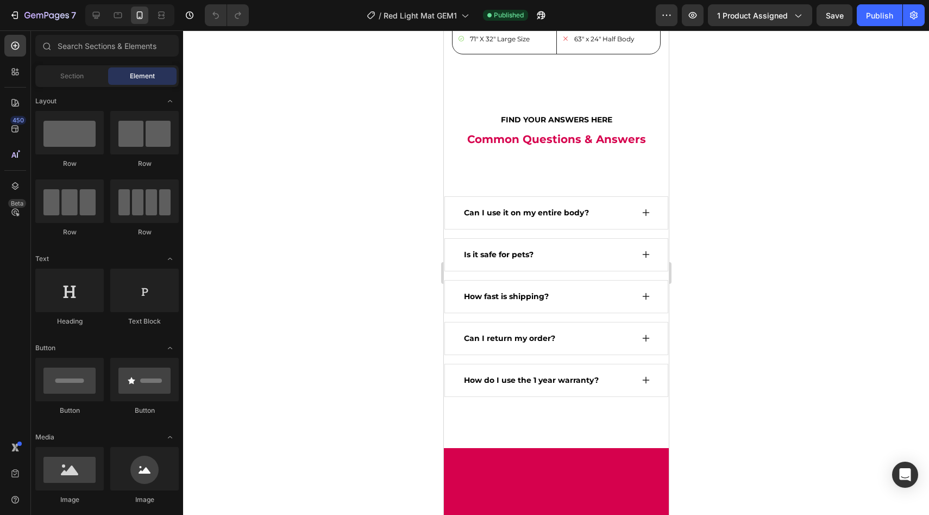
scroll to position [3514, 0]
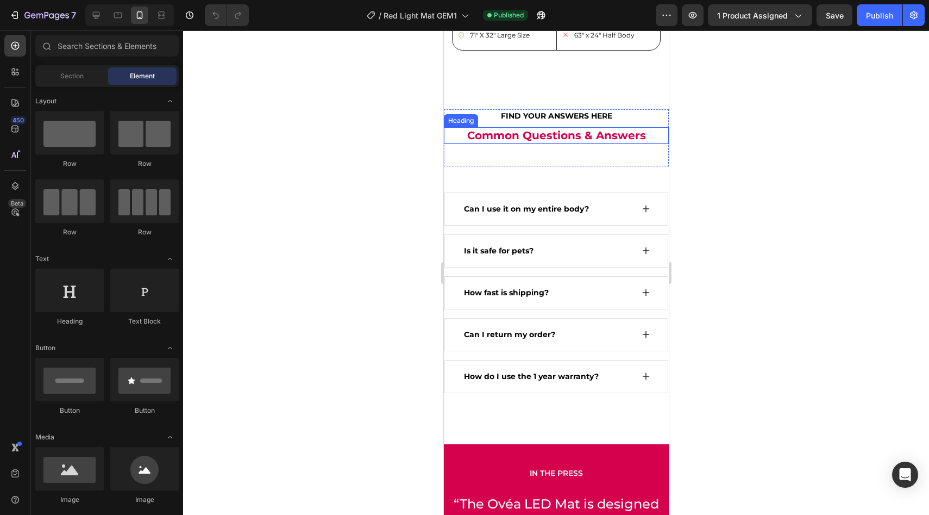
click at [539, 144] on h2 "Common Questions & Answers" at bounding box center [556, 135] width 225 height 16
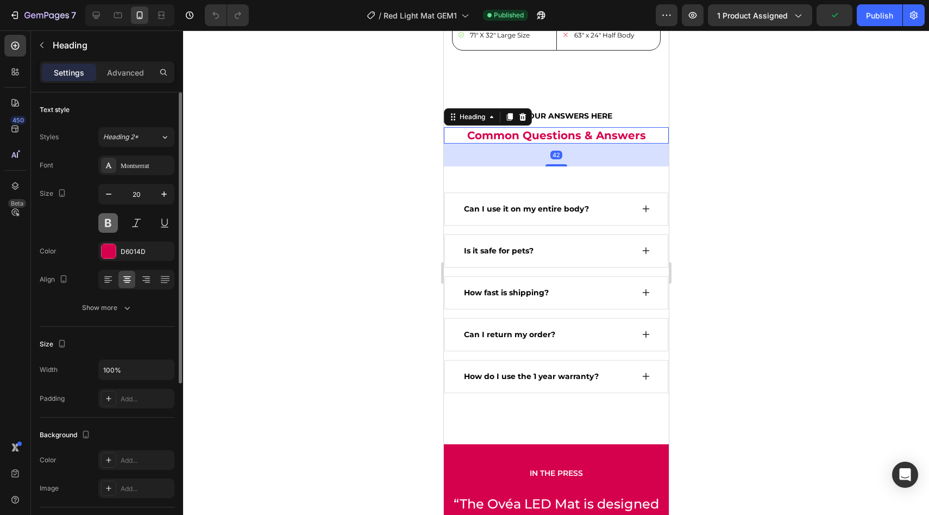
click at [115, 221] on button at bounding box center [108, 223] width 20 height 20
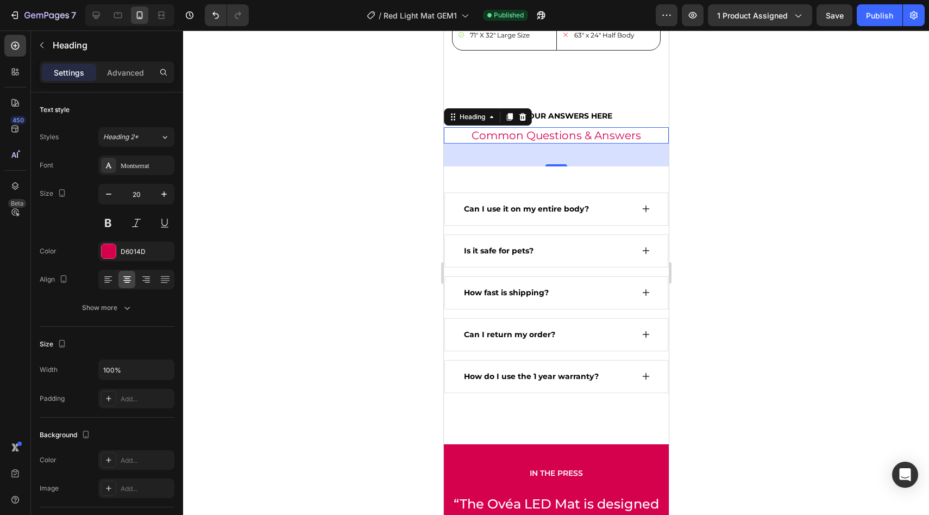
click at [541, 144] on h2 "Common Questions & Answers" at bounding box center [556, 135] width 225 height 16
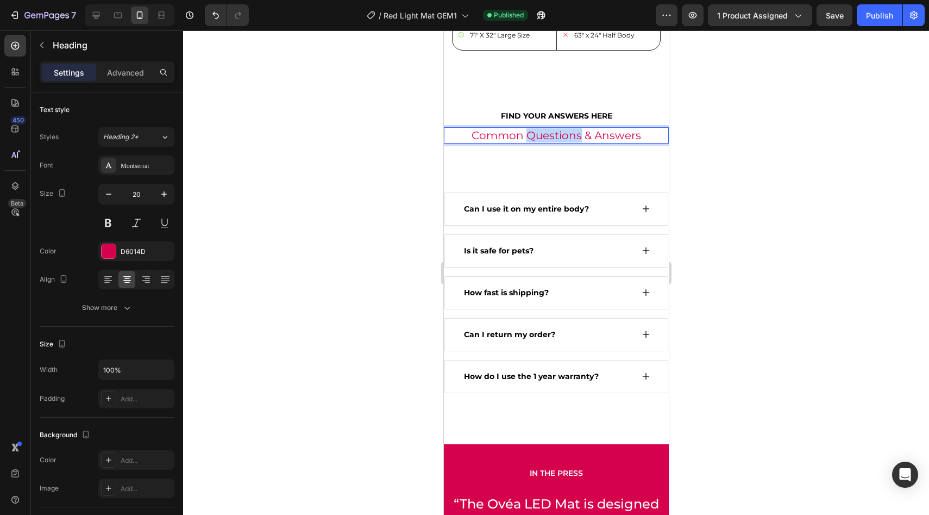
click at [541, 142] on p "Common Questions & Answers" at bounding box center [556, 135] width 223 height 14
click at [148, 194] on input "20" at bounding box center [136, 194] width 36 height 20
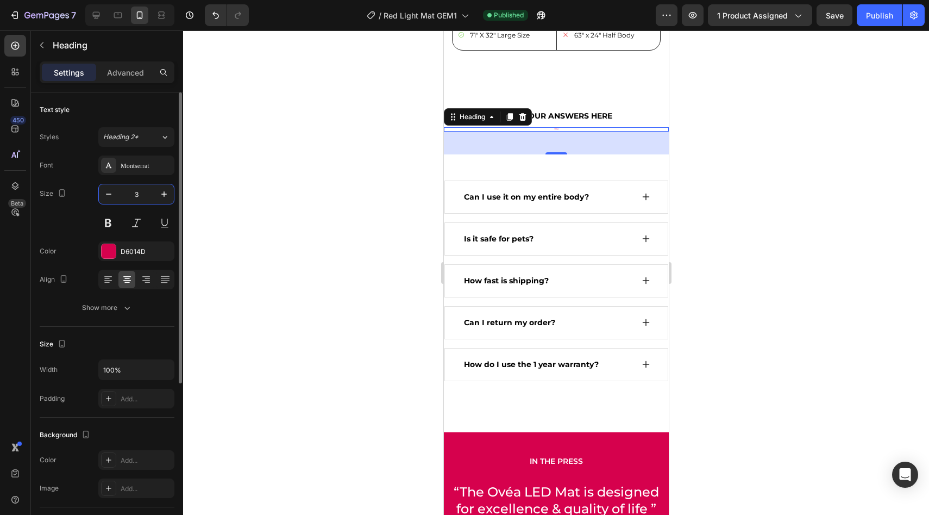
type input "32"
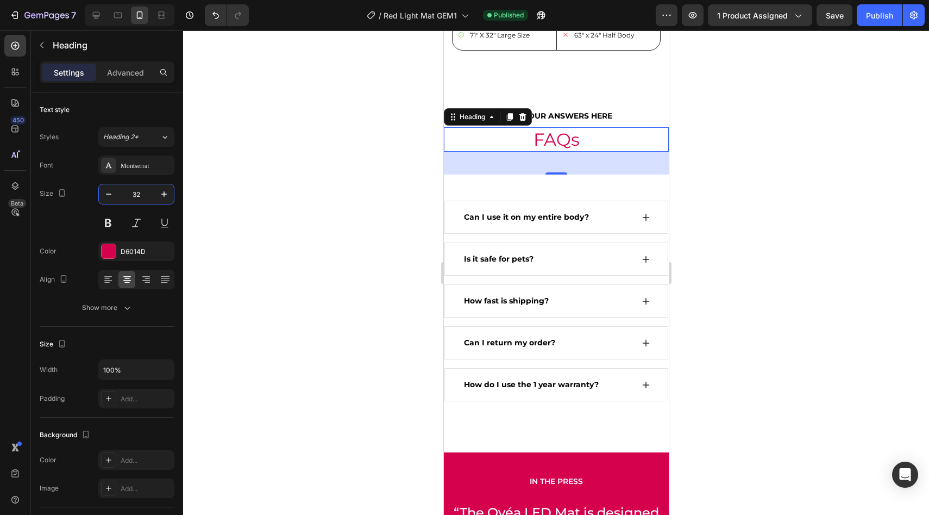
click at [327, 173] on div at bounding box center [556, 272] width 746 height 484
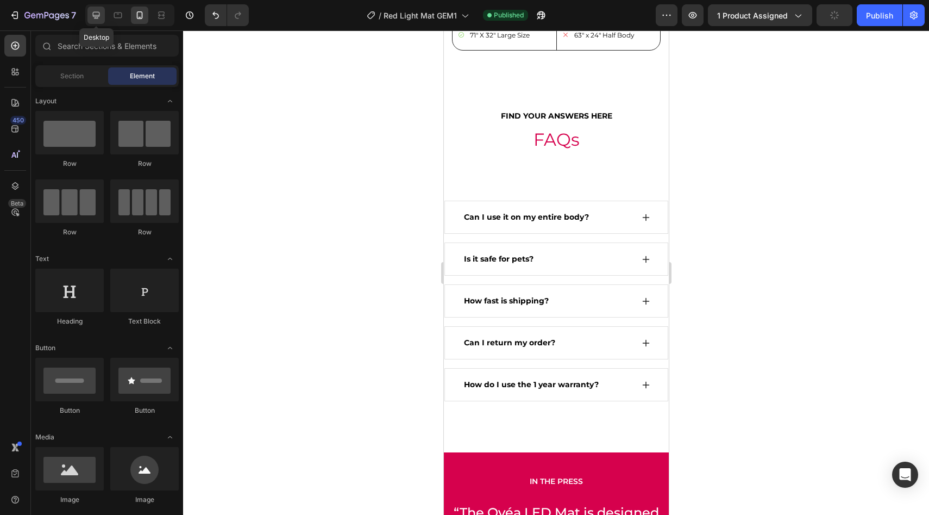
click at [97, 13] on icon at bounding box center [96, 15] width 11 height 11
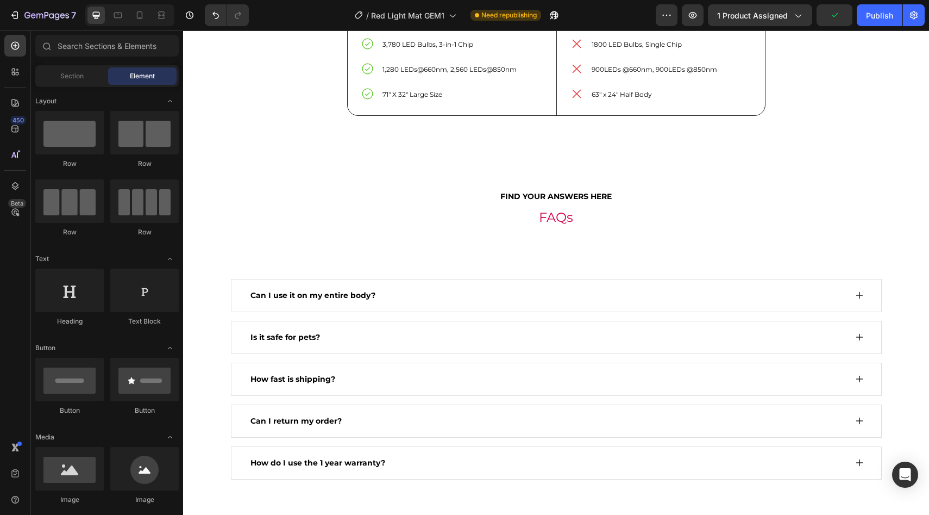
scroll to position [3546, 0]
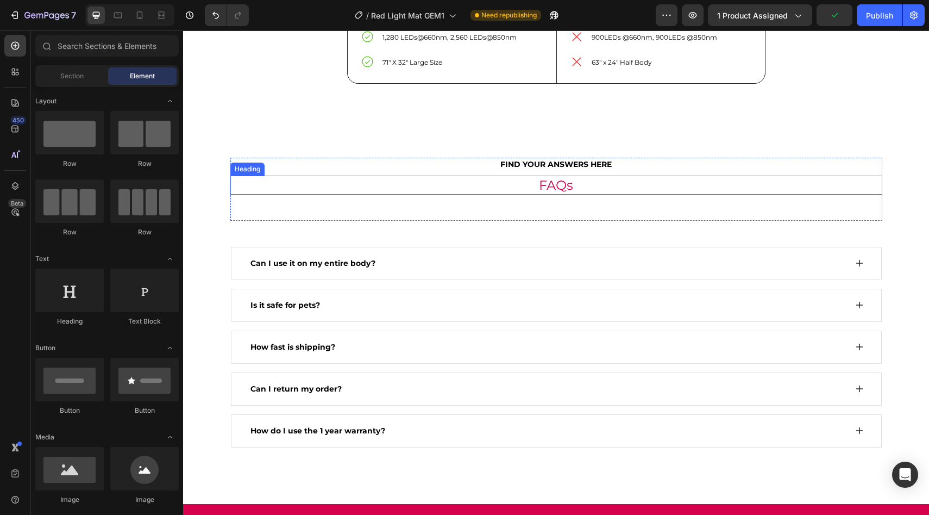
click at [553, 194] on p "FAQs" at bounding box center [557, 185] width 650 height 17
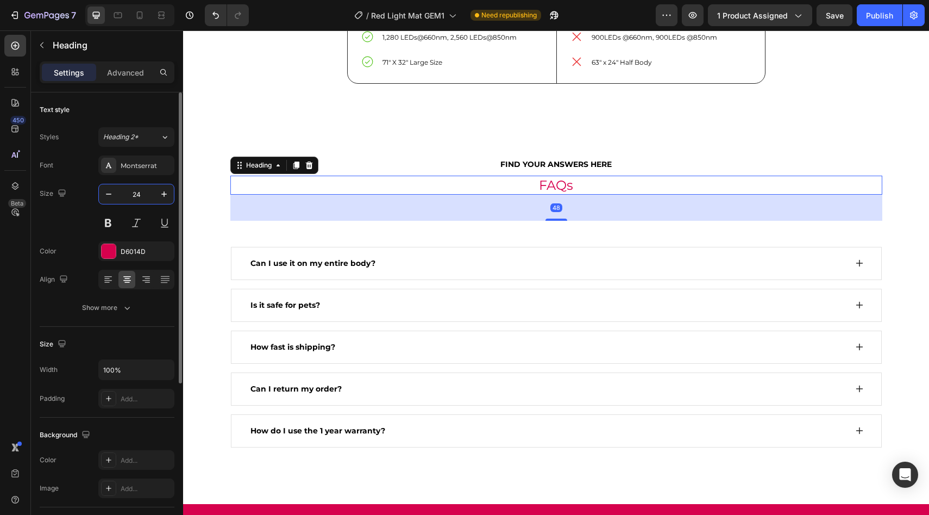
click at [125, 188] on input "24" at bounding box center [136, 194] width 36 height 20
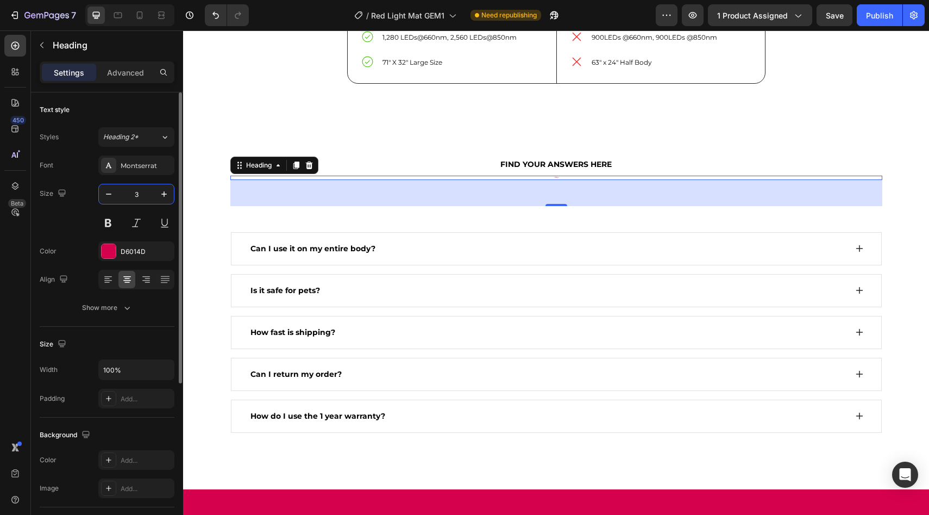
type input "32"
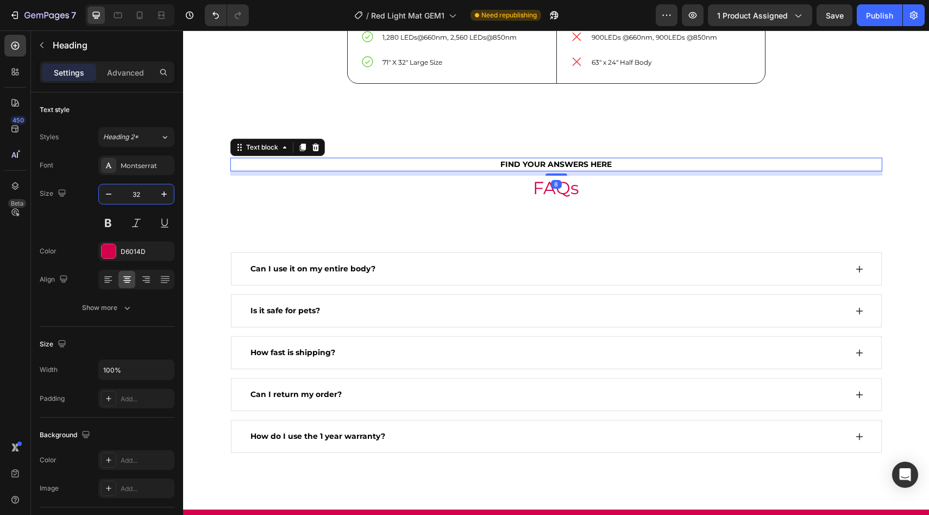
click at [390, 170] on p "FIND YOUR ANSWERS HERE" at bounding box center [556, 164] width 633 height 11
click at [311, 152] on icon at bounding box center [315, 147] width 9 height 9
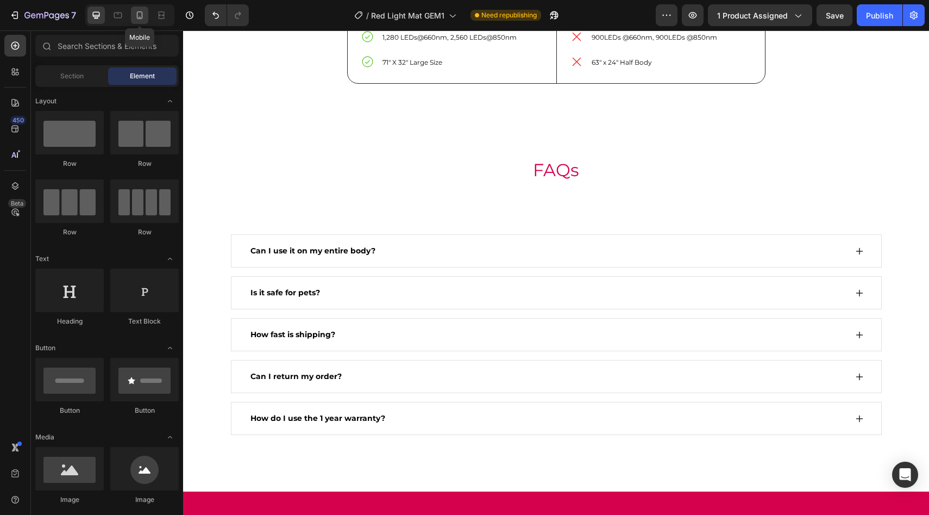
click at [138, 16] on icon at bounding box center [139, 15] width 11 height 11
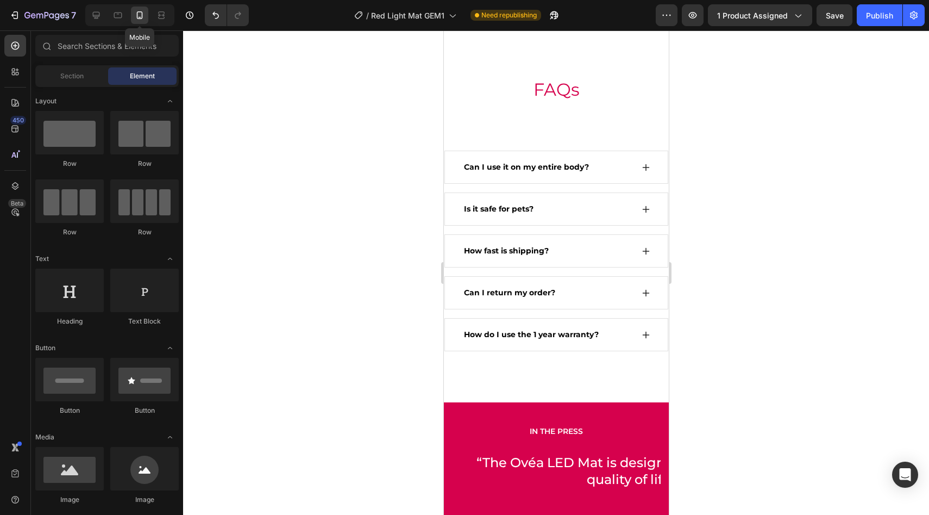
scroll to position [3493, 0]
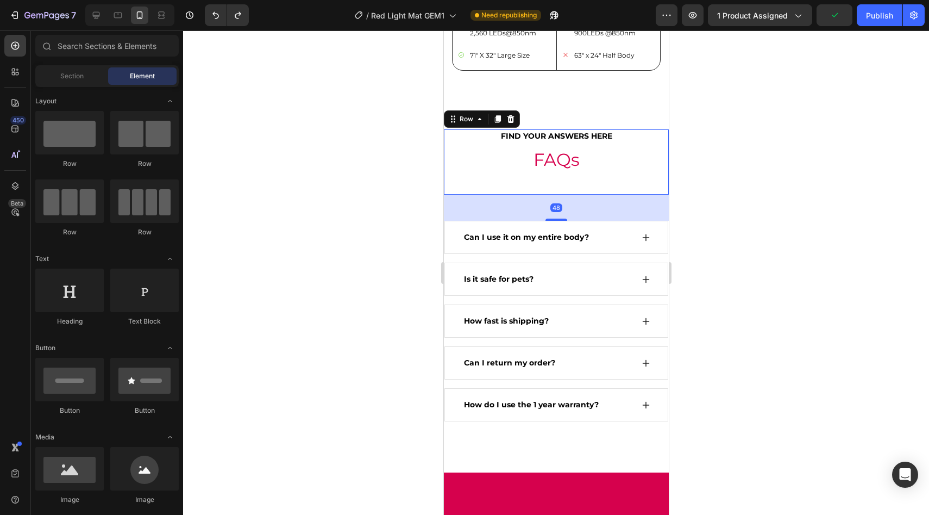
click at [562, 195] on div "FIND YOUR ANSWERS HERE Text block FAQs Heading" at bounding box center [556, 162] width 225 height 66
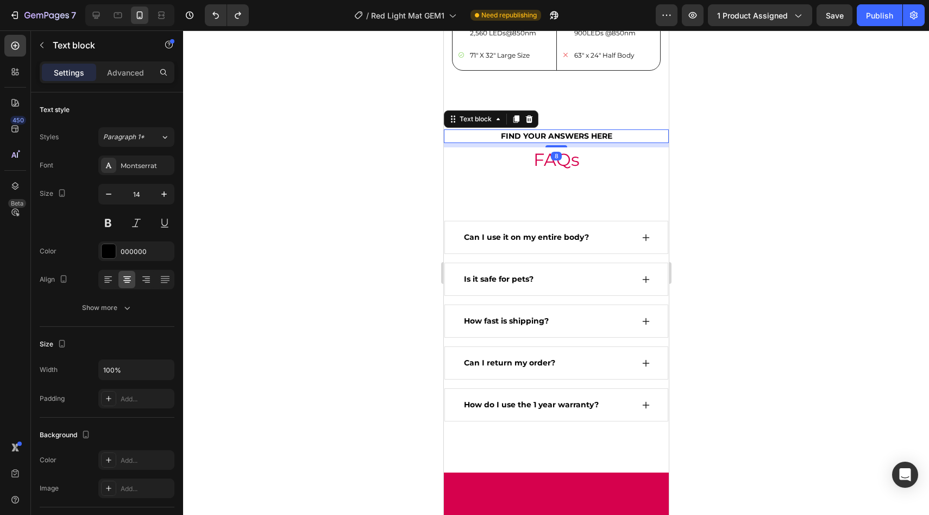
click at [559, 142] on p "FIND YOUR ANSWERS HERE" at bounding box center [555, 135] width 205 height 11
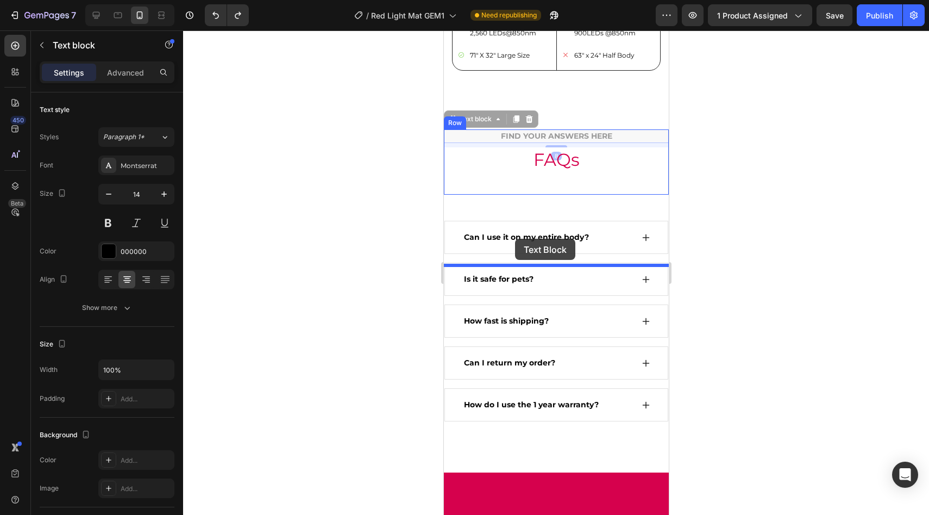
drag, startPoint x: 460, startPoint y: 194, endPoint x: 515, endPoint y: 239, distance: 70.6
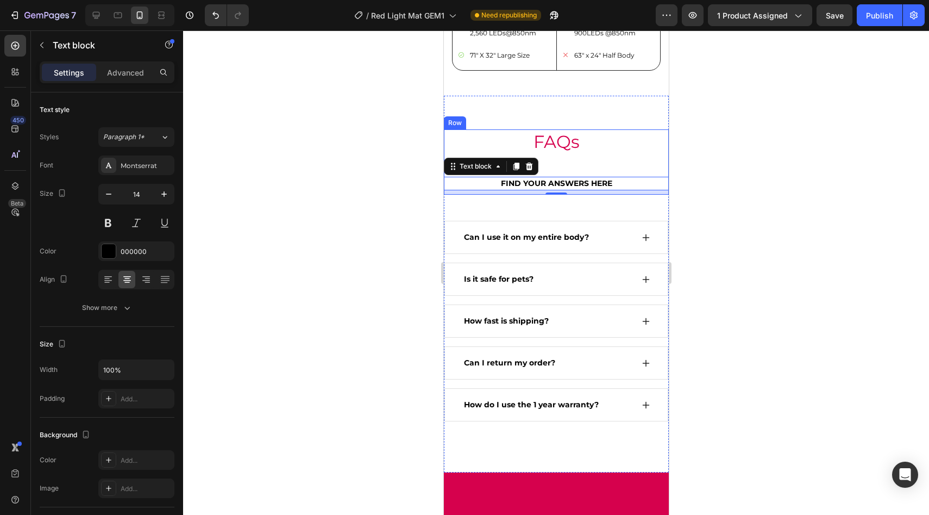
click at [701, 226] on div at bounding box center [556, 272] width 746 height 484
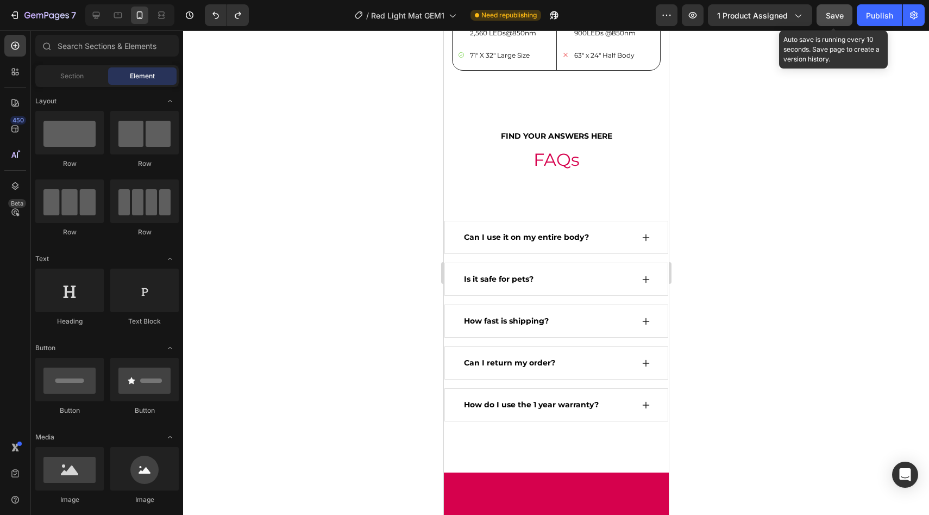
click at [845, 14] on button "Save" at bounding box center [835, 15] width 36 height 22
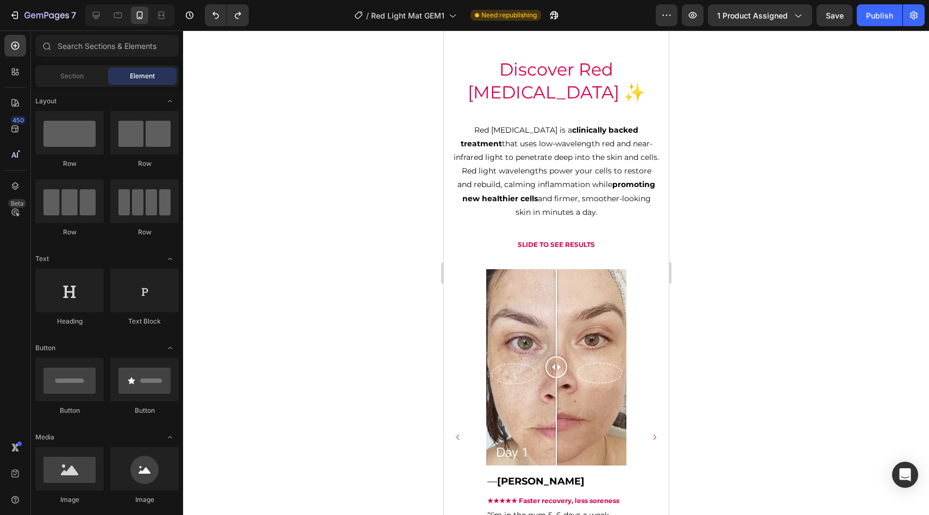
scroll to position [1079, 0]
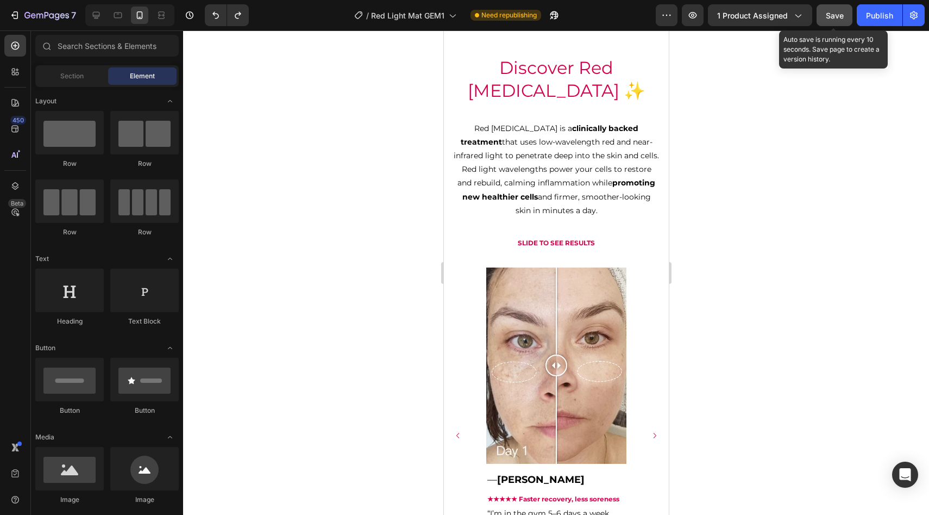
click at [834, 21] on button "Save" at bounding box center [835, 15] width 36 height 22
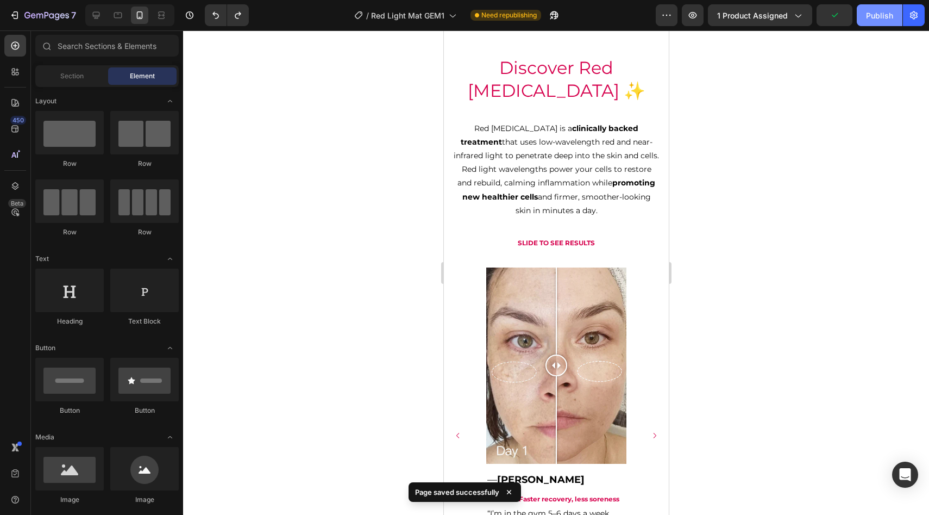
click at [871, 15] on div "Publish" at bounding box center [879, 15] width 27 height 11
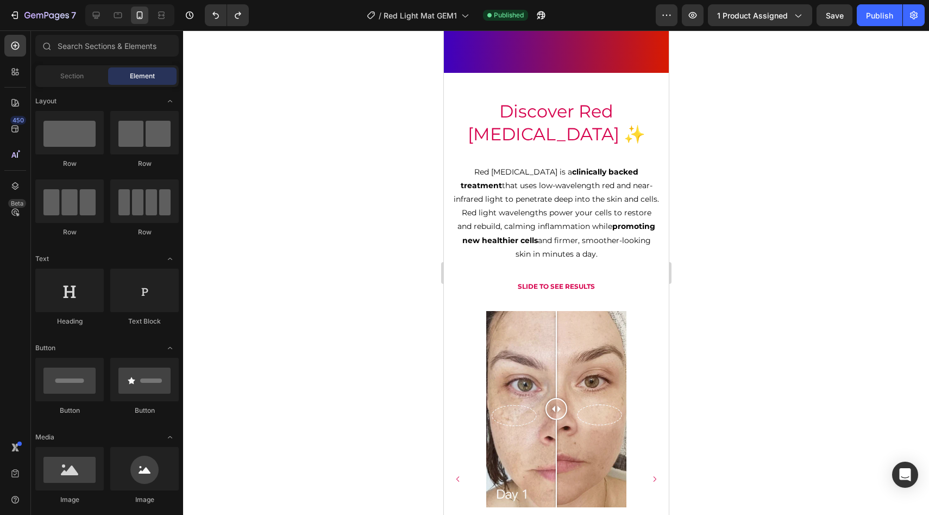
scroll to position [1037, 0]
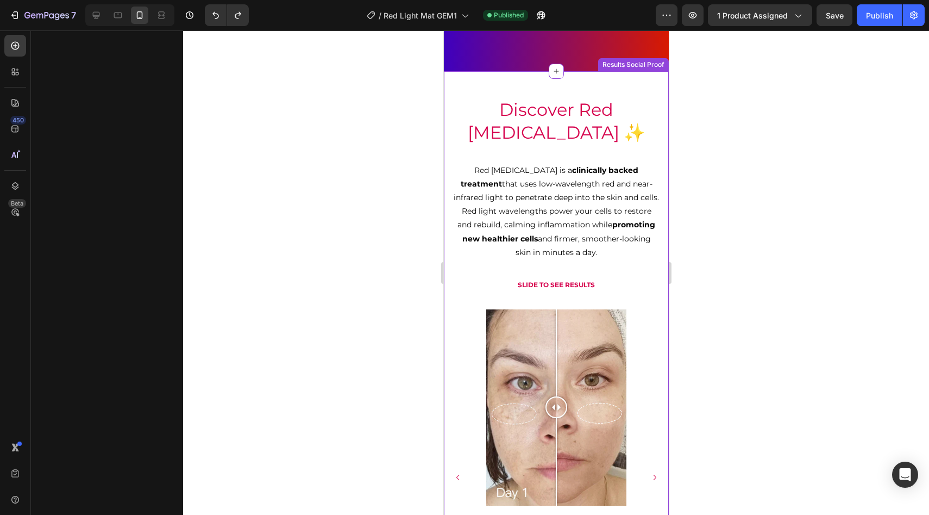
click at [614, 204] on p "Red light therapy is a clinically backed treatment that uses low-wavelength red…" at bounding box center [555, 212] width 205 height 96
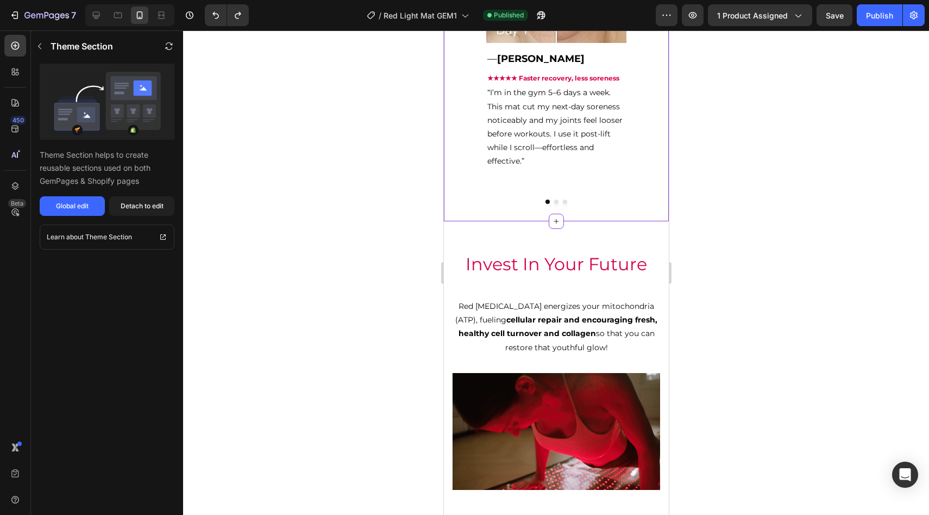
scroll to position [1493, 0]
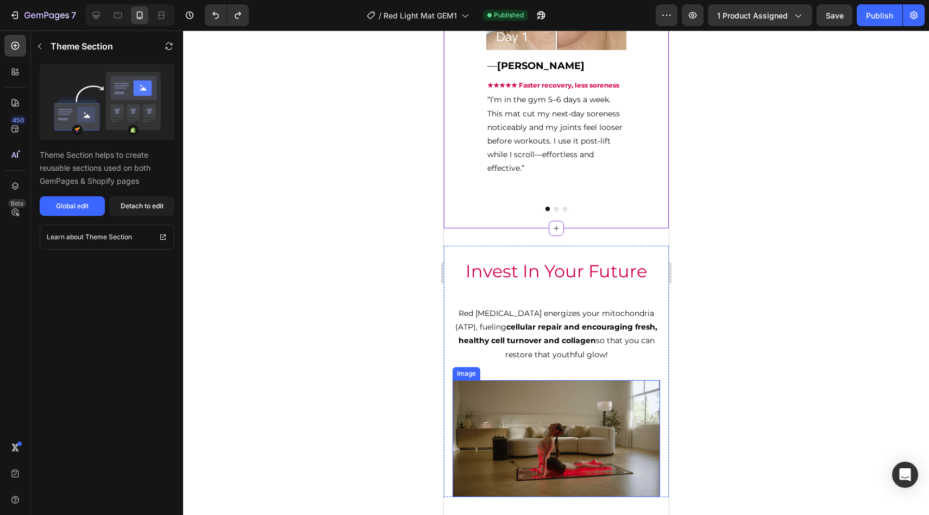
click at [570, 437] on img at bounding box center [556, 438] width 208 height 117
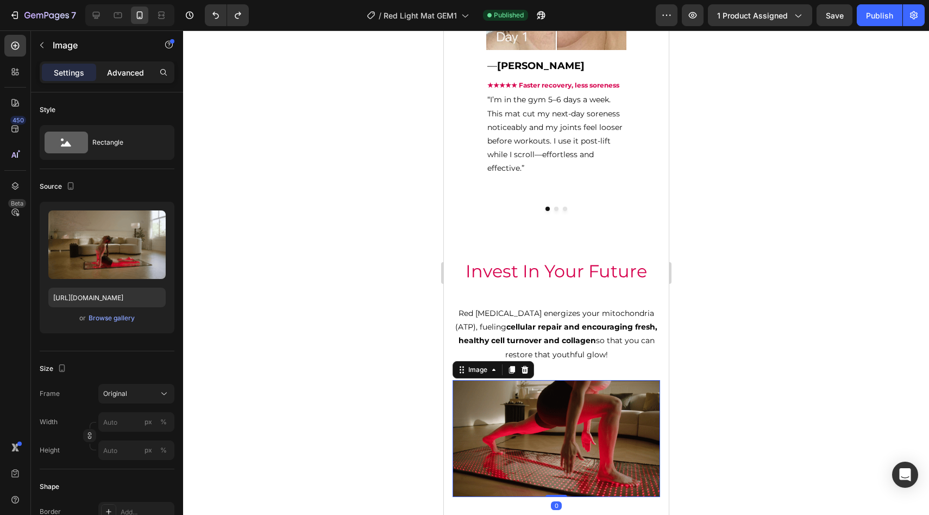
click at [121, 77] on p "Advanced" at bounding box center [125, 72] width 37 height 11
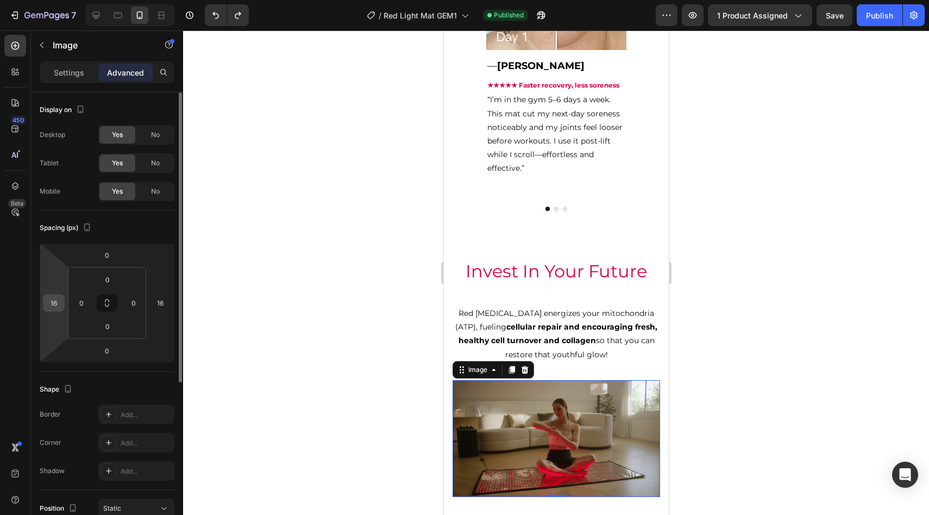
click at [63, 296] on div "16" at bounding box center [54, 302] width 22 height 17
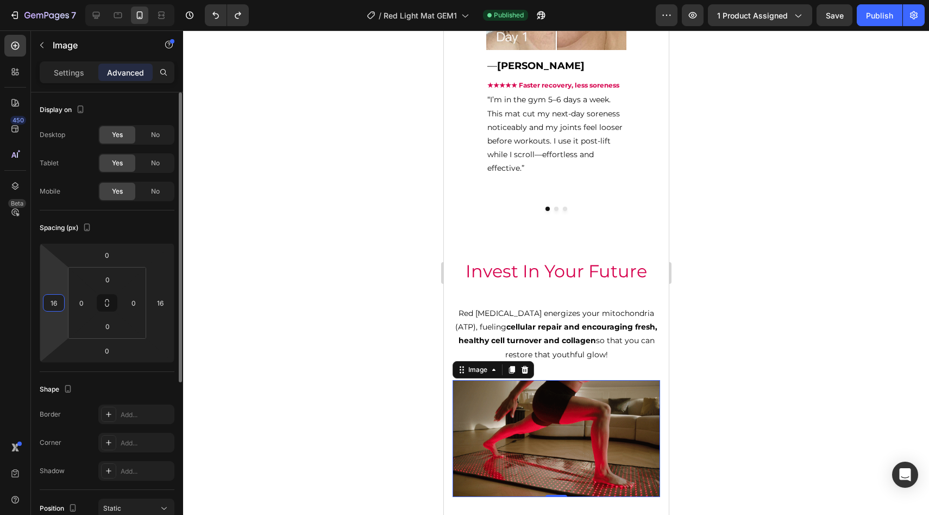
click at [58, 303] on input "16" at bounding box center [54, 303] width 16 height 16
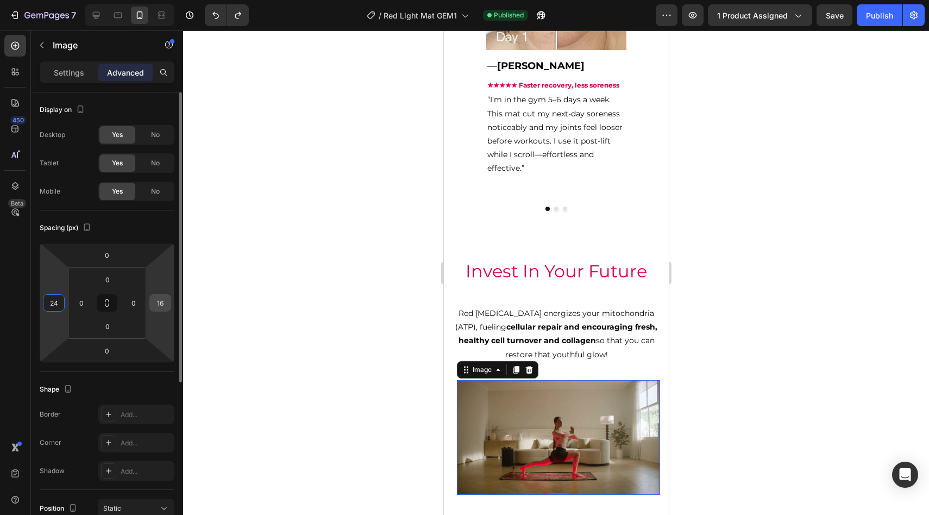
type input "24"
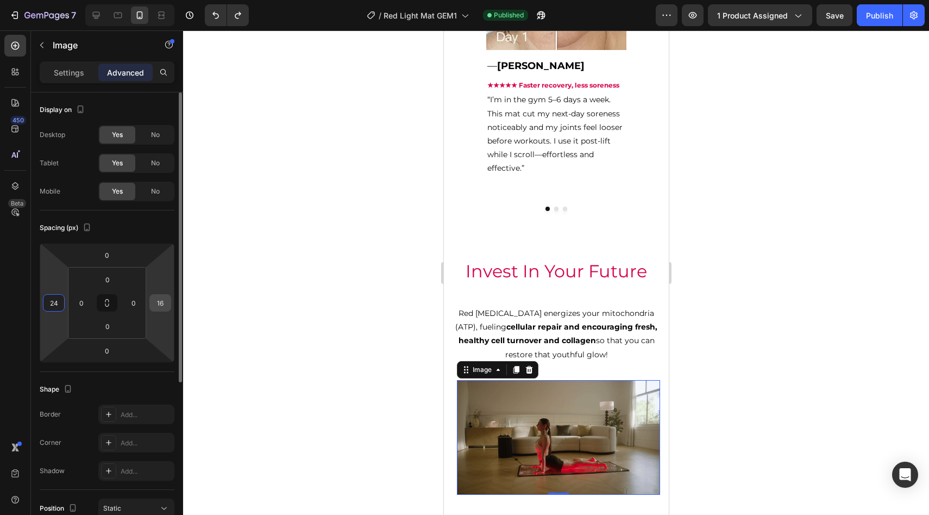
click at [159, 309] on input "16" at bounding box center [160, 303] width 16 height 16
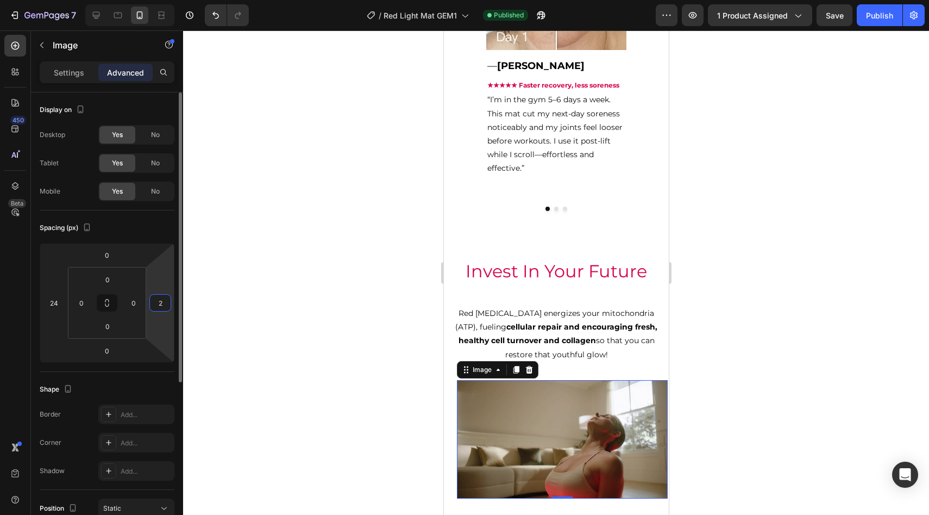
type input "24"
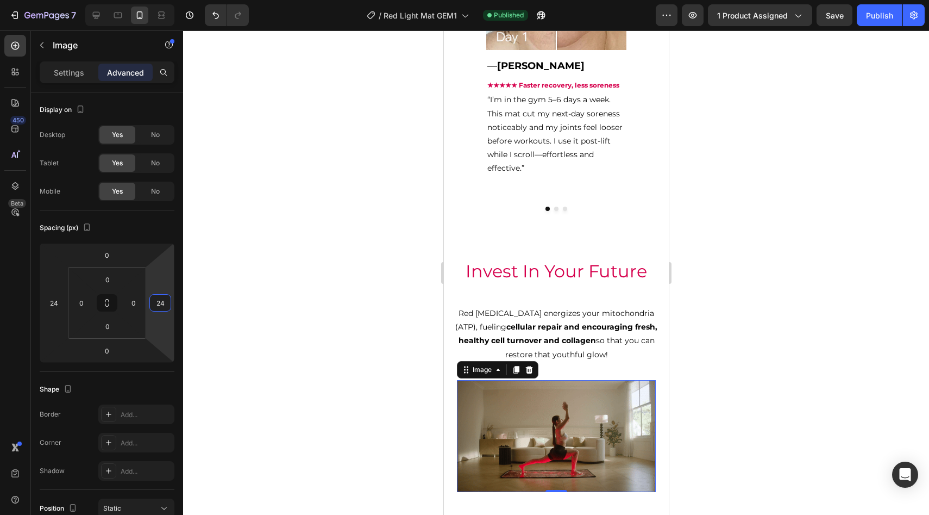
click at [324, 226] on div at bounding box center [556, 272] width 746 height 484
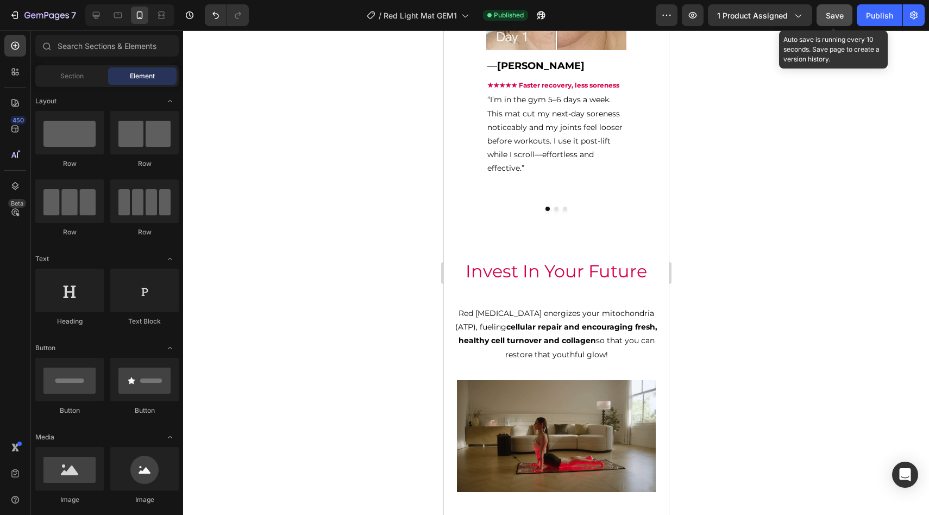
click at [829, 19] on span "Save" at bounding box center [835, 15] width 18 height 9
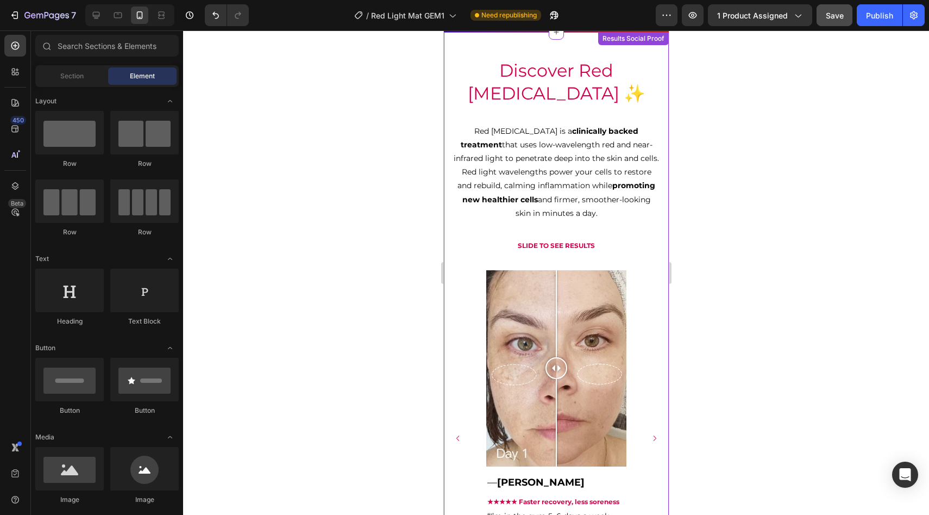
scroll to position [1074, 0]
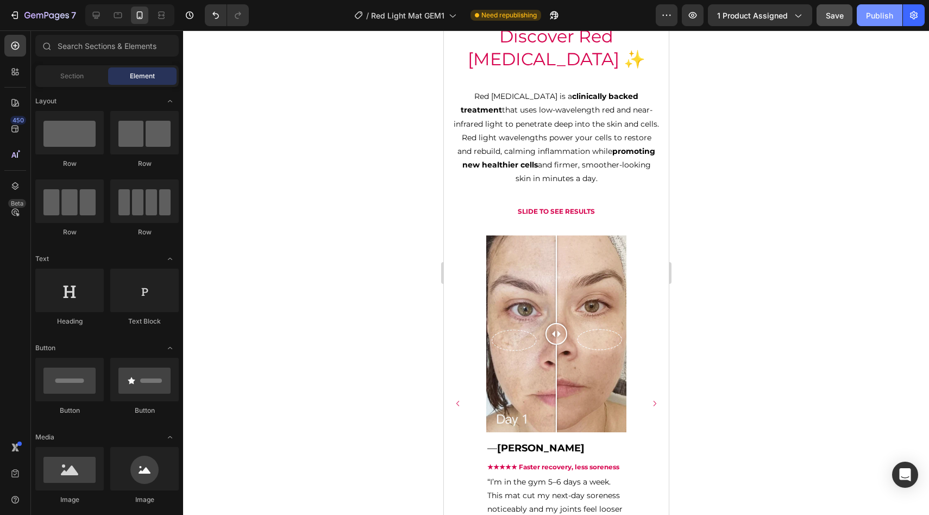
click at [885, 21] on button "Publish" at bounding box center [880, 15] width 46 height 22
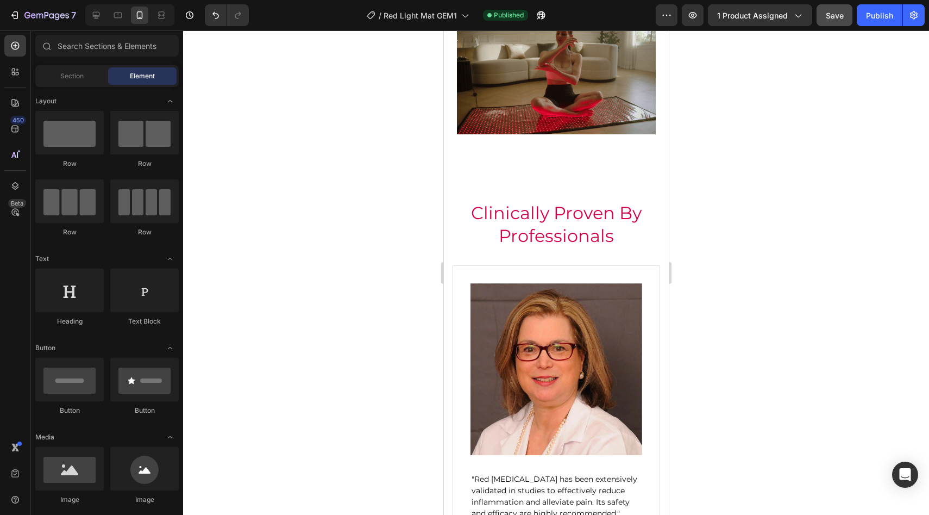
scroll to position [1831, 0]
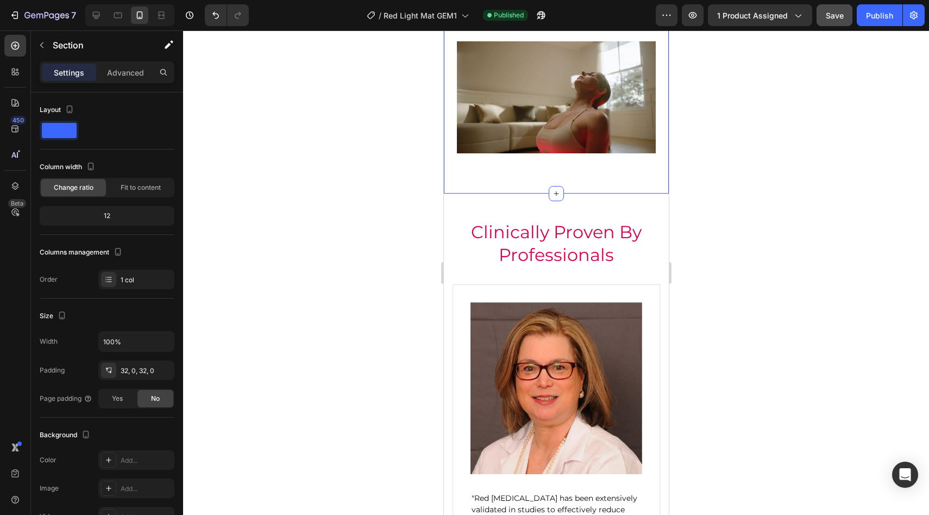
click at [558, 175] on div "Invest In Your Future Heading Red light therapy energizes your mitochondria (AT…" at bounding box center [556, 41] width 225 height 269
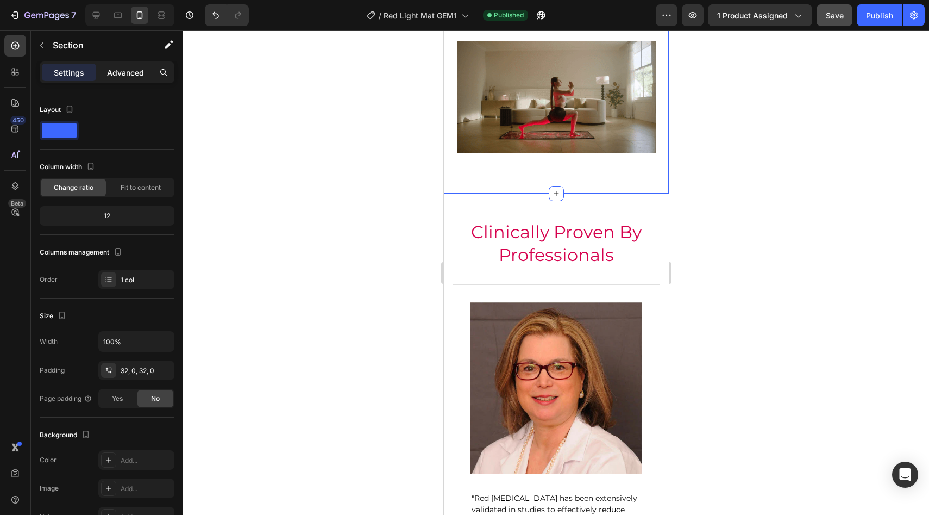
click at [148, 67] on div "Advanced" at bounding box center [125, 72] width 54 height 17
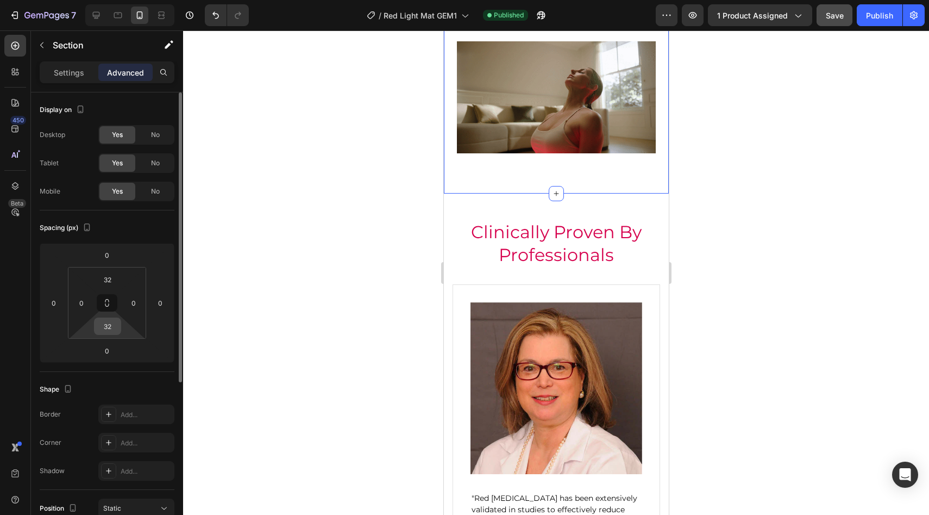
click at [110, 325] on input "32" at bounding box center [108, 326] width 22 height 16
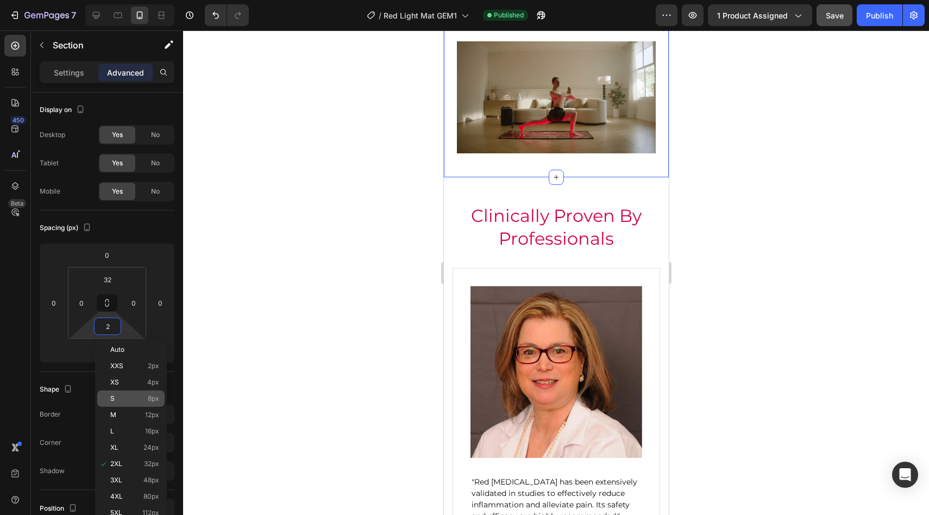
click at [131, 396] on p "S 8px" at bounding box center [134, 399] width 49 height 8
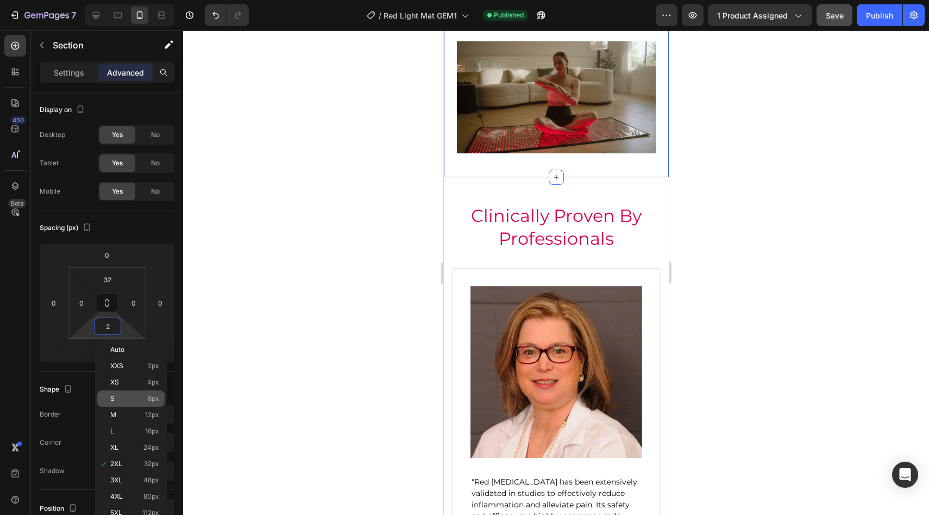
type input "8"
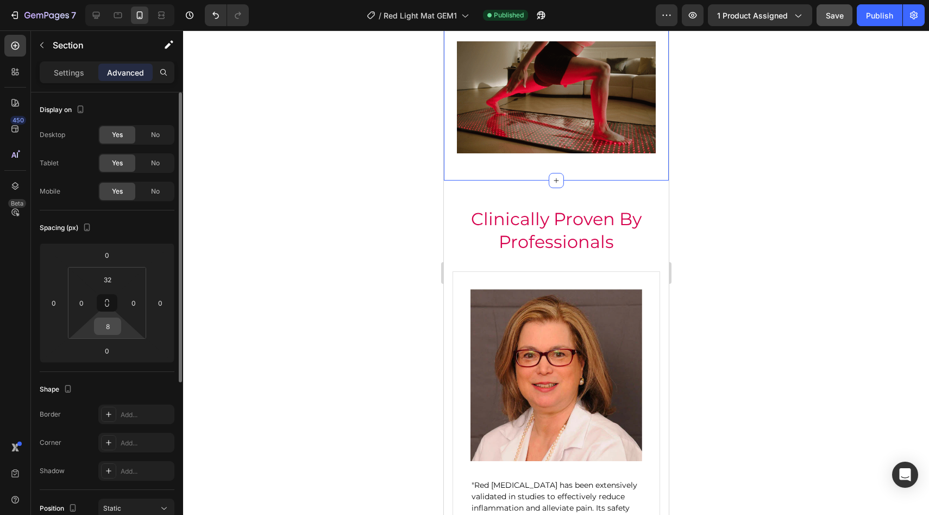
click at [114, 333] on input "8" at bounding box center [108, 326] width 22 height 16
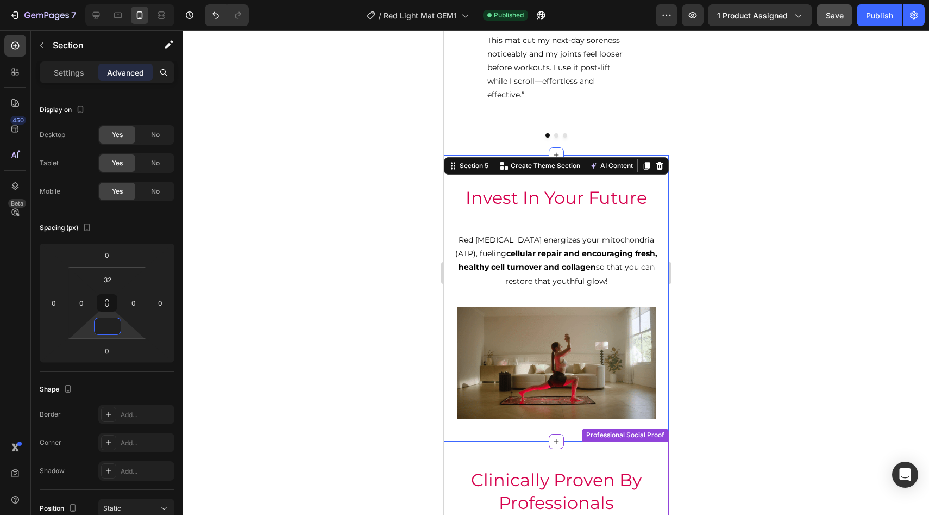
scroll to position [1557, 0]
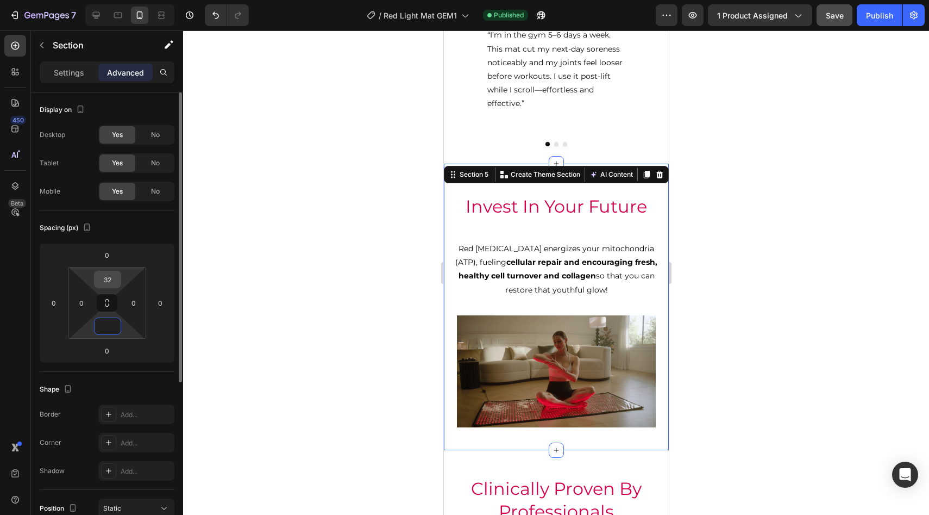
type input "0"
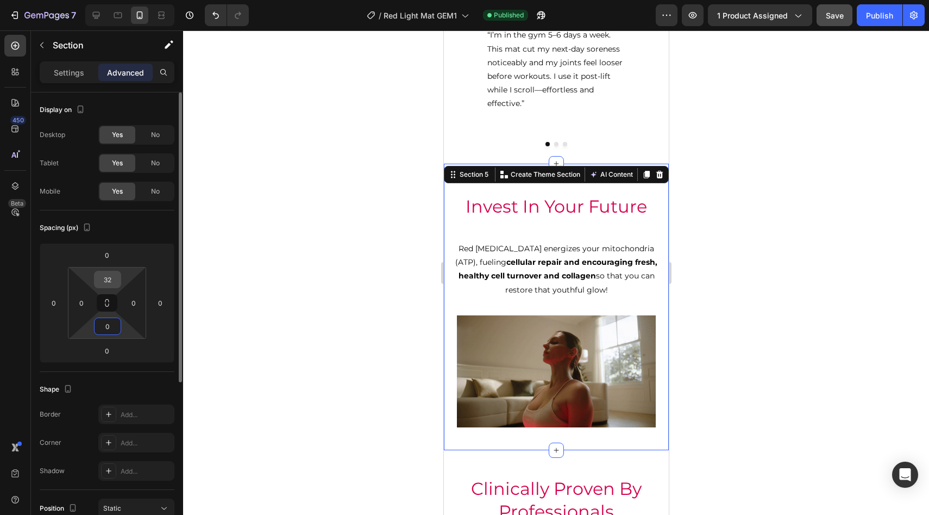
click at [113, 273] on input "32" at bounding box center [108, 279] width 22 height 16
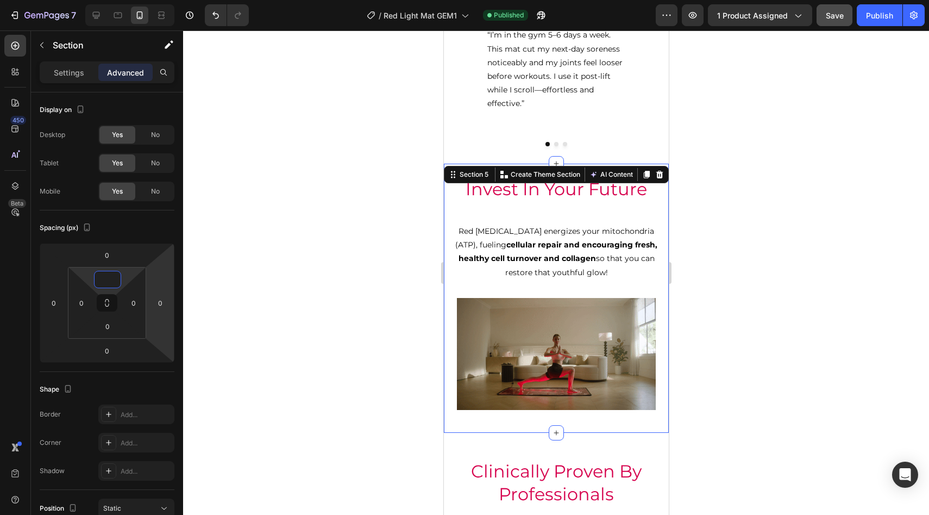
type input "0"
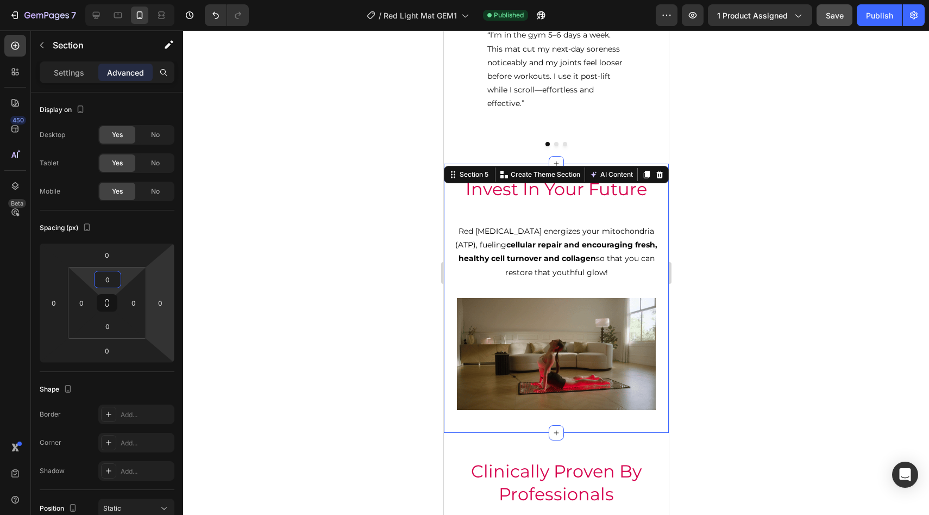
click at [170, 0] on html "7 Version history / Red Light Mat GEM1 Published Preview 1 product assigned Sav…" at bounding box center [464, 0] width 929 height 0
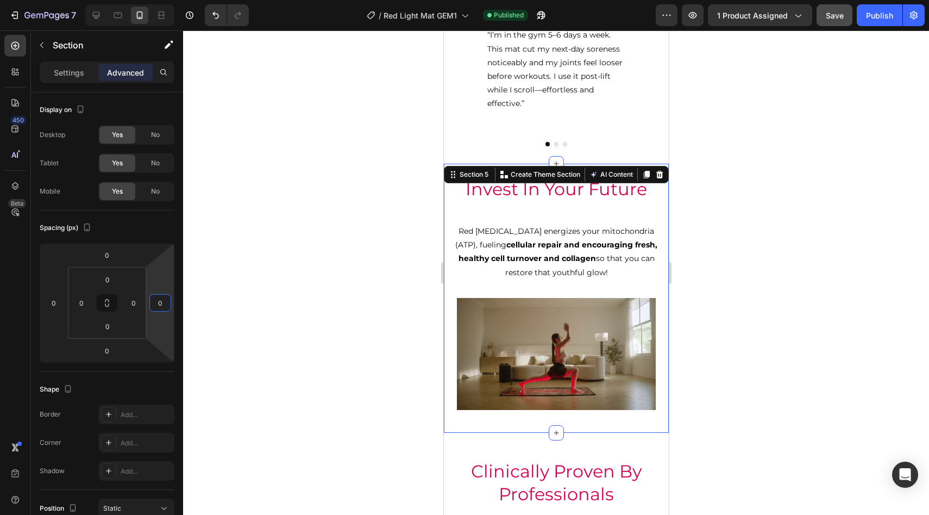
click at [259, 263] on div at bounding box center [556, 272] width 746 height 484
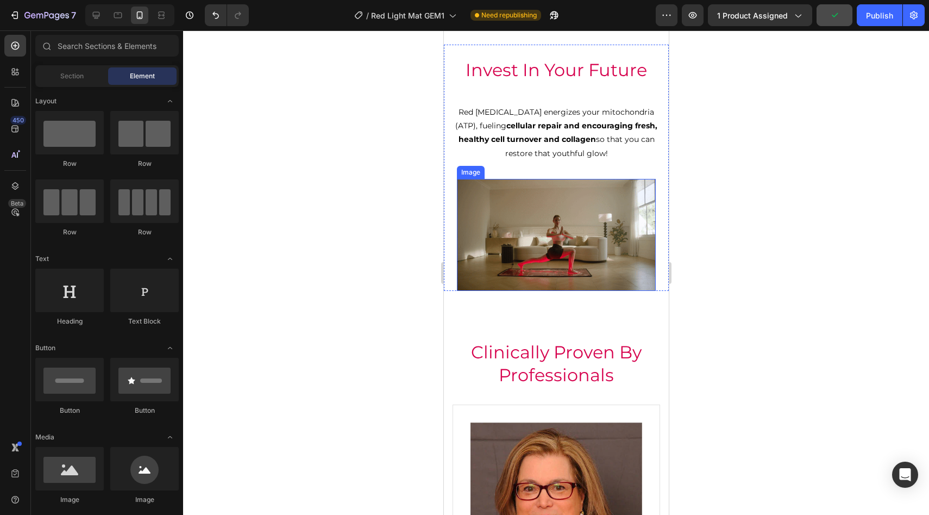
scroll to position [1690, 0]
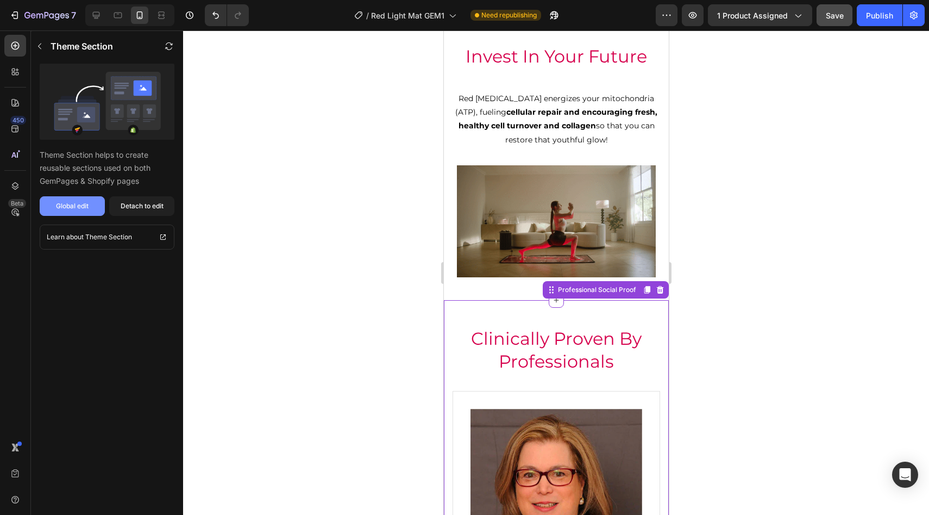
click at [63, 205] on div "Global edit" at bounding box center [72, 206] width 33 height 10
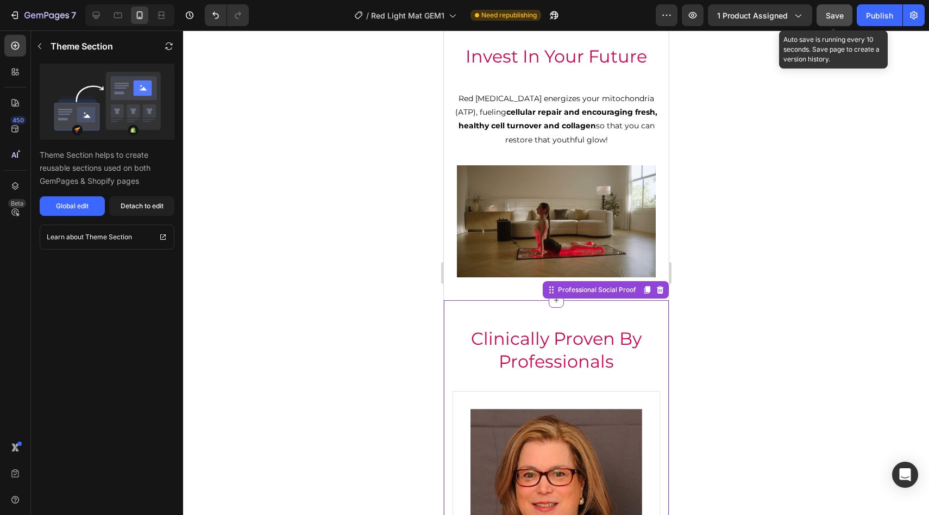
click at [834, 14] on span "Save" at bounding box center [835, 15] width 18 height 9
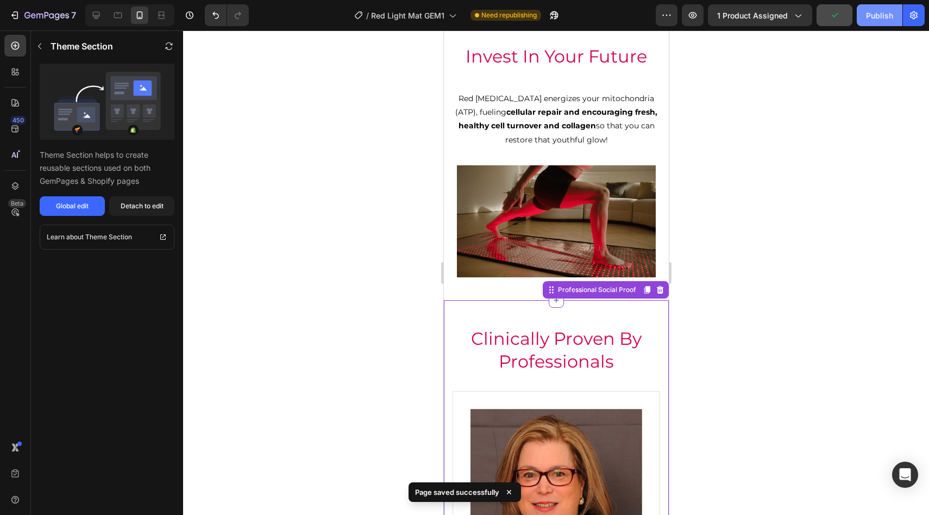
click at [882, 18] on div "Publish" at bounding box center [879, 15] width 27 height 11
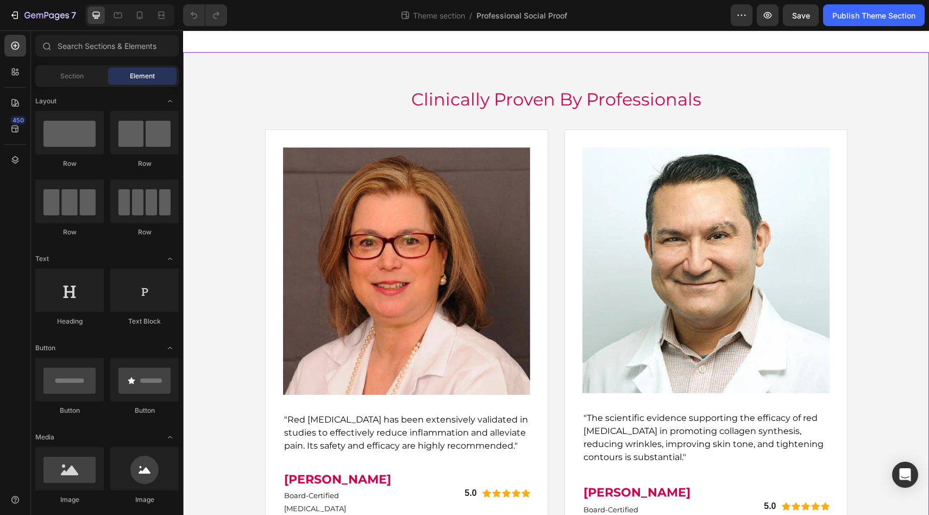
click at [214, 91] on div "Clinically Proven By Professionals Heading Image "Red Light Therapy has been ex…" at bounding box center [556, 322] width 746 height 504
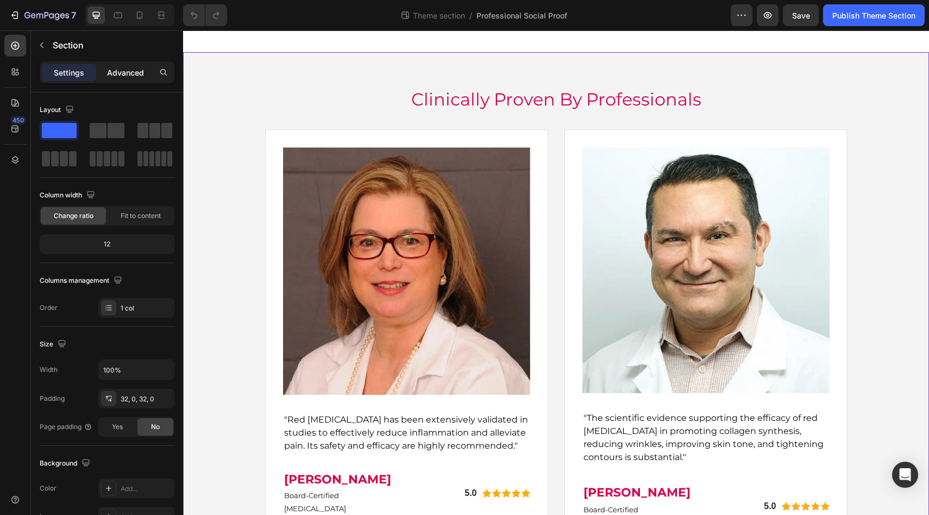
click at [106, 80] on div "Advanced" at bounding box center [125, 72] width 54 height 17
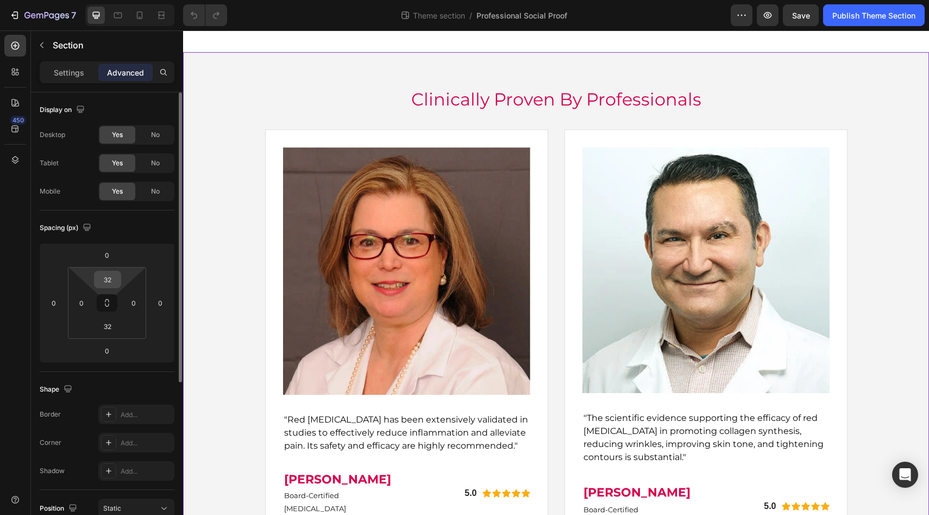
click at [107, 279] on input "32" at bounding box center [108, 279] width 22 height 16
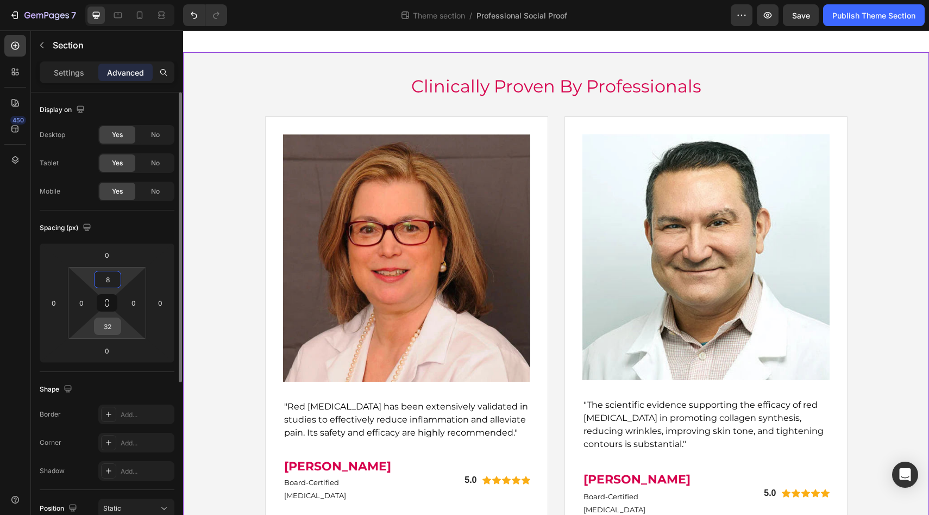
type input "8"
click at [112, 322] on input "32" at bounding box center [108, 326] width 22 height 16
type input "8"
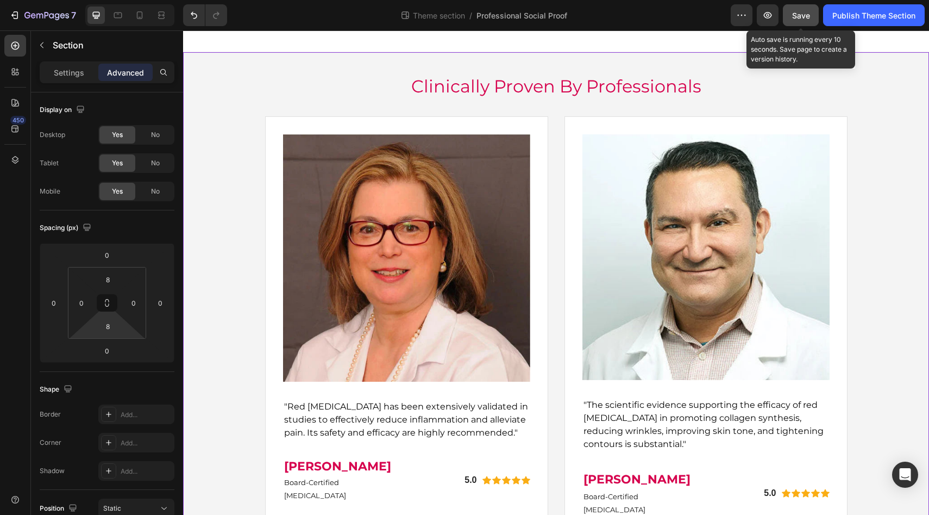
click at [791, 24] on button "Save" at bounding box center [801, 15] width 36 height 22
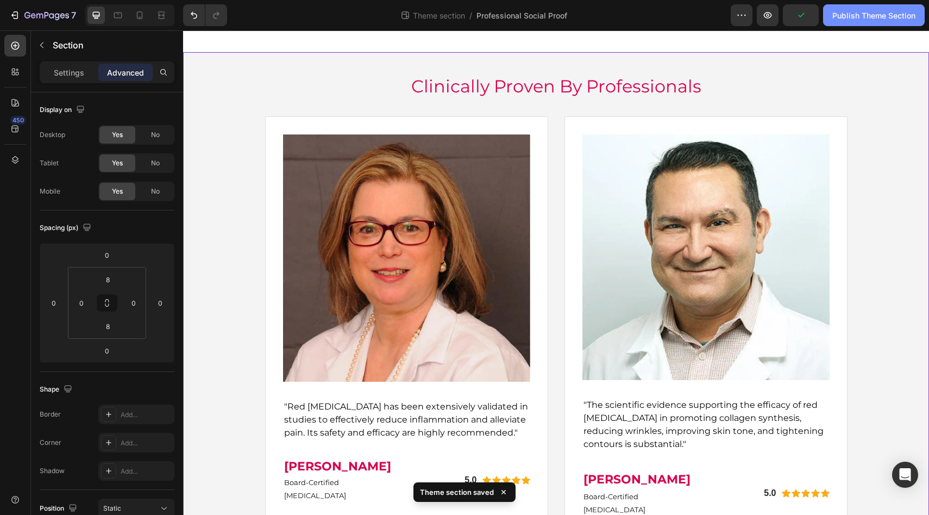
click at [864, 14] on div "Publish Theme Section" at bounding box center [874, 15] width 83 height 11
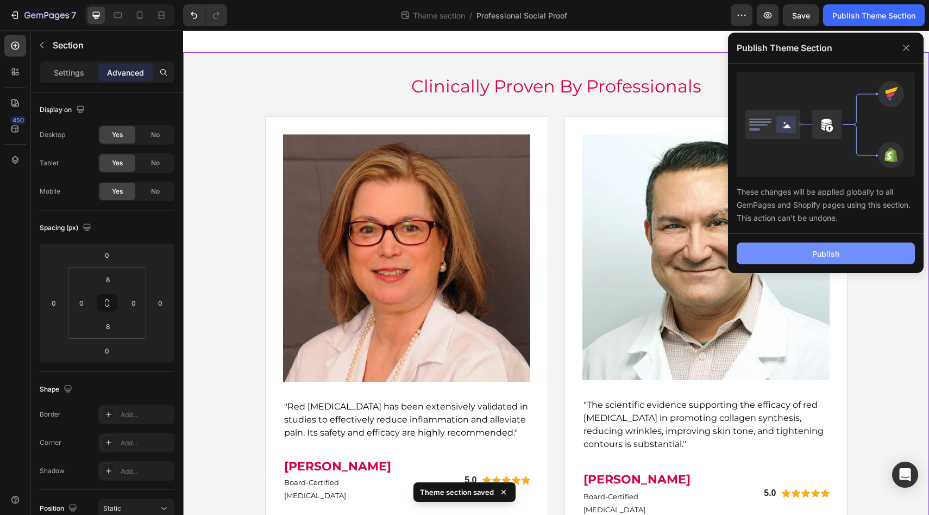
click at [793, 261] on button "Publish" at bounding box center [826, 253] width 178 height 22
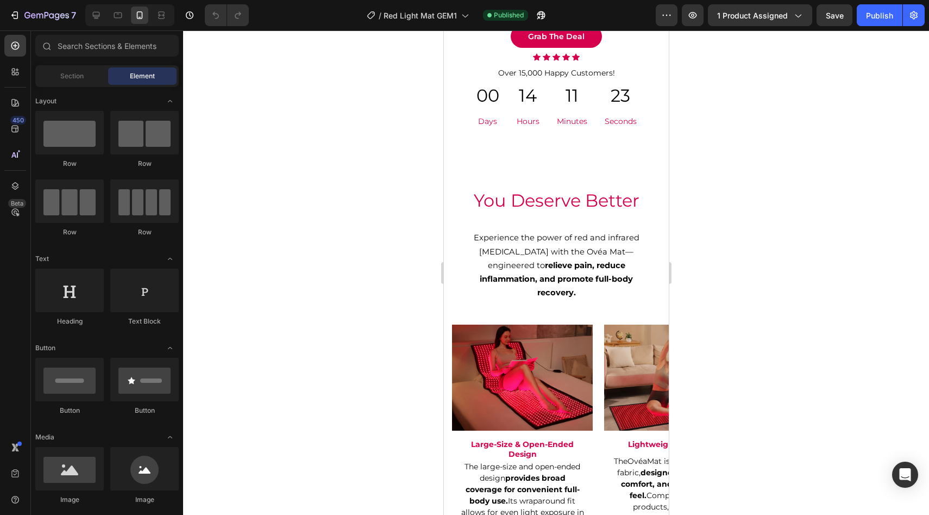
scroll to position [2607, 0]
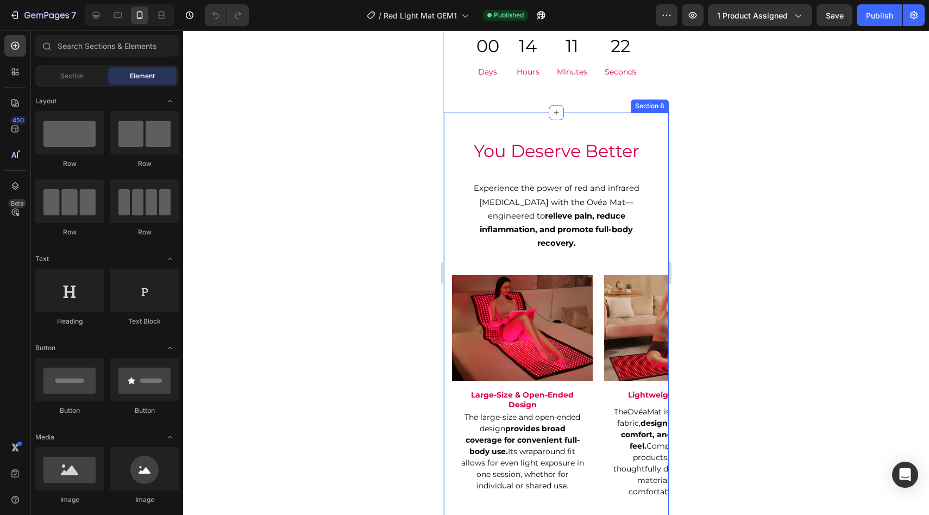
click at [562, 243] on div "You Deserve Better Heading Experience the power of red and infrared [MEDICAL_DA…" at bounding box center [556, 334] width 225 height 443
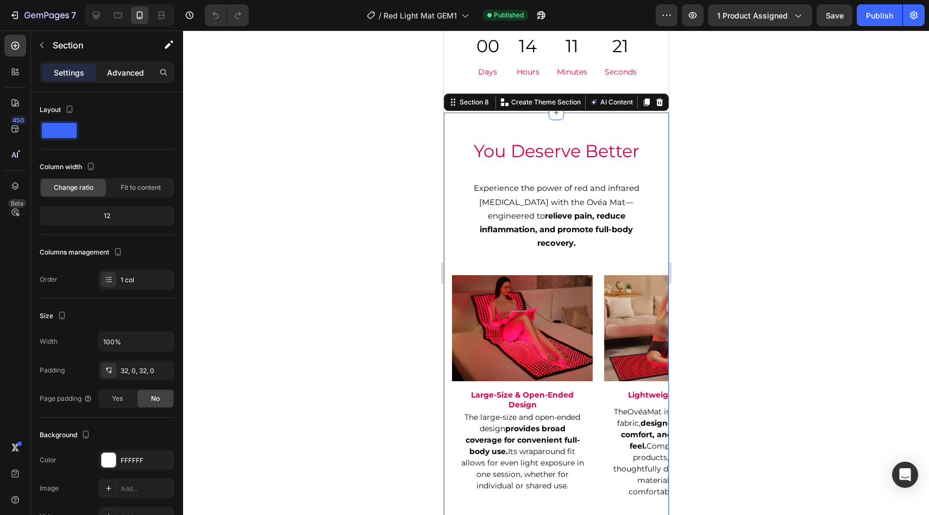
click at [141, 73] on p "Advanced" at bounding box center [125, 72] width 37 height 11
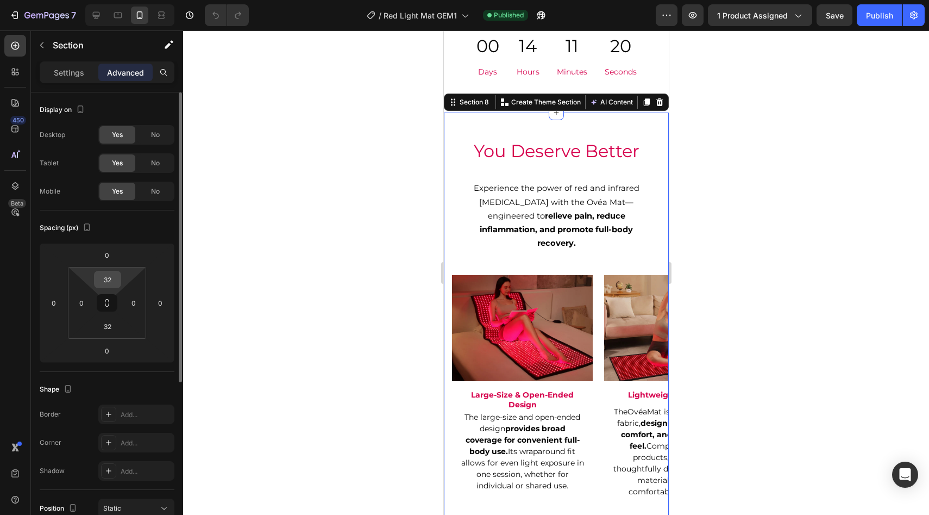
click at [116, 285] on input "32" at bounding box center [108, 279] width 22 height 16
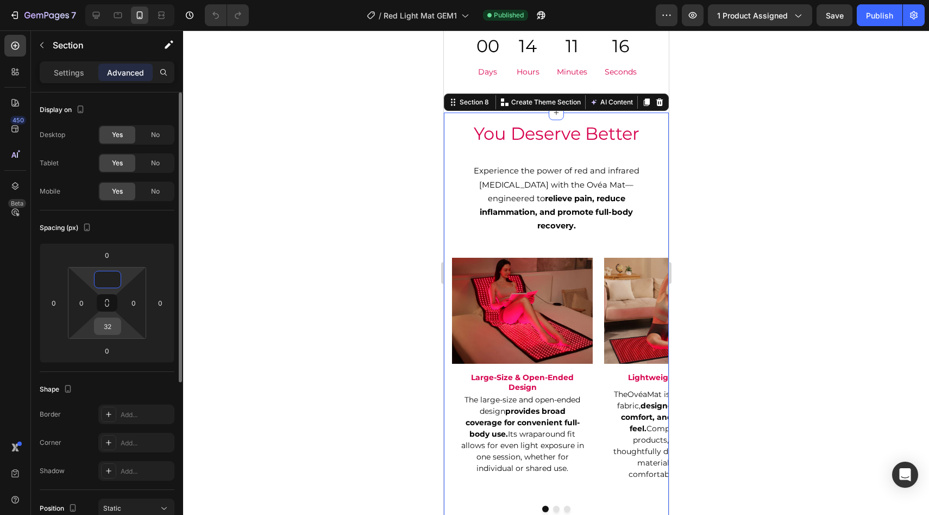
type input "0"
click at [107, 331] on input "32" at bounding box center [108, 326] width 22 height 16
click at [332, 223] on div at bounding box center [556, 272] width 746 height 484
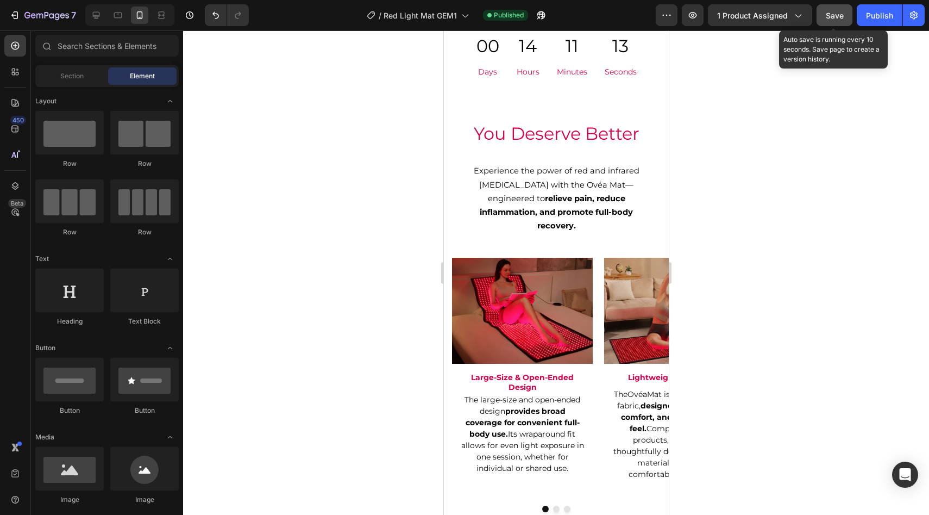
click at [824, 22] on button "Save" at bounding box center [835, 15] width 36 height 22
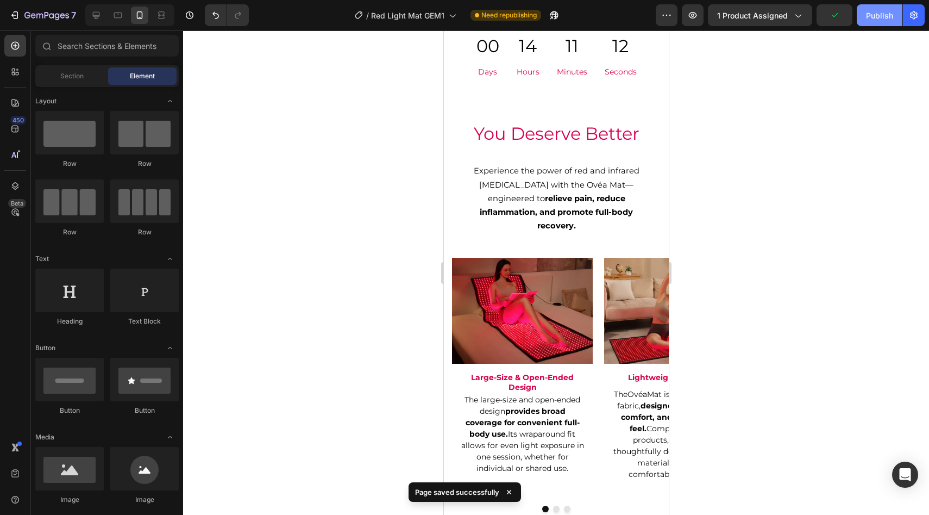
click at [888, 14] on div "Publish" at bounding box center [879, 15] width 27 height 11
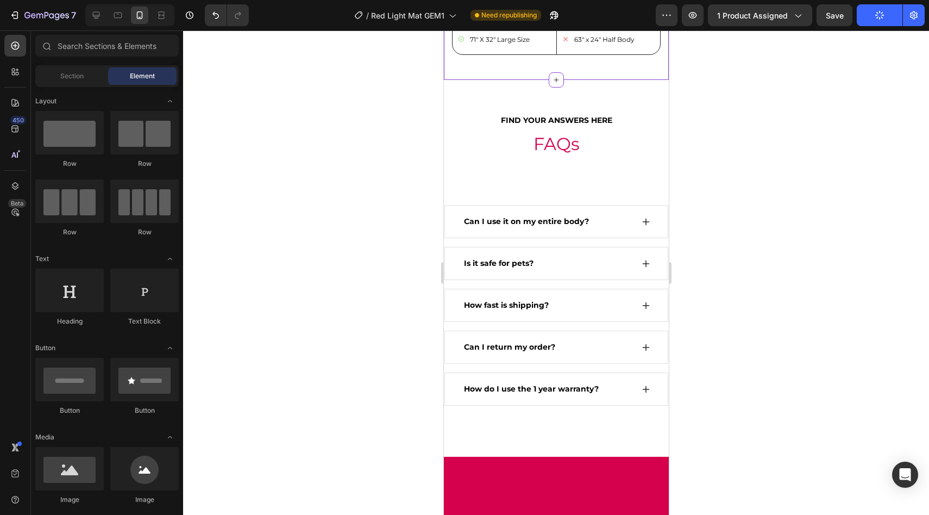
scroll to position [3419, 0]
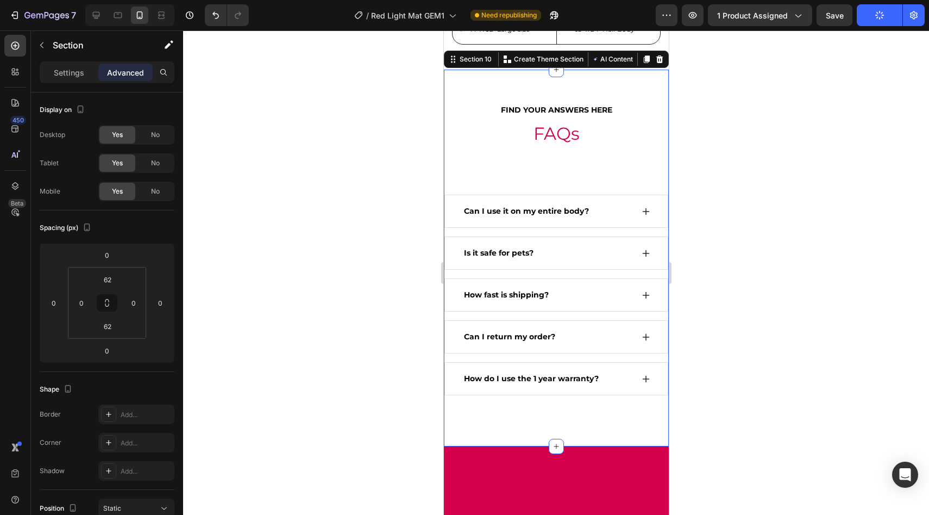
click at [601, 239] on div "FIND YOUR ANSWERS HERE Text block FAQs Heading Row Can I use it on my entire bo…" at bounding box center [556, 258] width 225 height 310
click at [507, 247] on div "FIND YOUR ANSWERS HERE Text block FAQs Heading Row Can I use it on my entire bo…" at bounding box center [556, 258] width 225 height 310
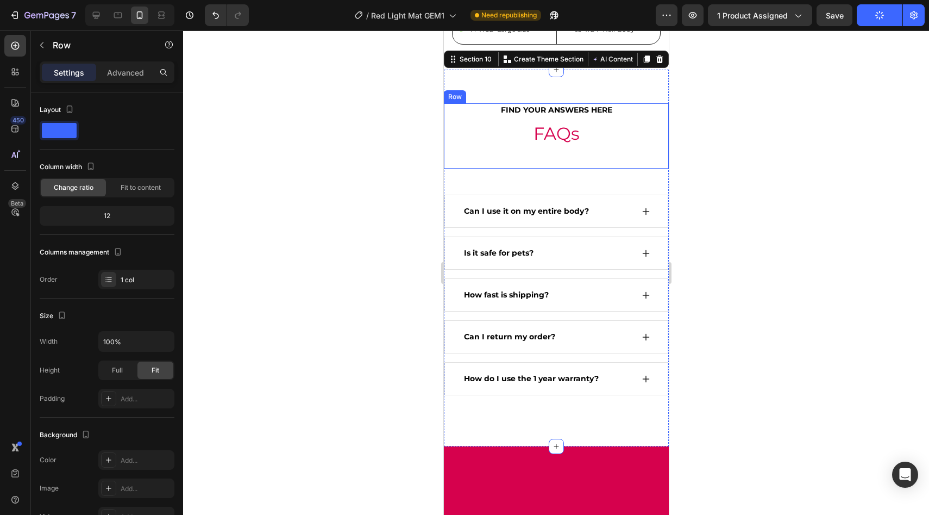
click at [510, 169] on div "FIND YOUR ANSWERS HERE Text block FAQs Heading" at bounding box center [556, 136] width 225 height 66
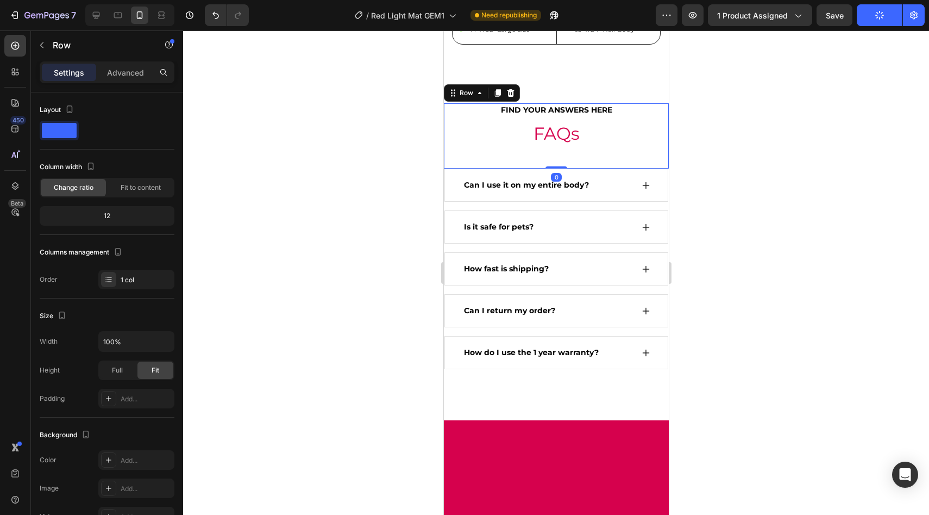
drag, startPoint x: 551, startPoint y: 264, endPoint x: 554, endPoint y: 234, distance: 30.0
click at [554, 169] on div "FIND YOUR ANSWERS HERE Text block FAQs Heading Row 0" at bounding box center [556, 136] width 225 height 66
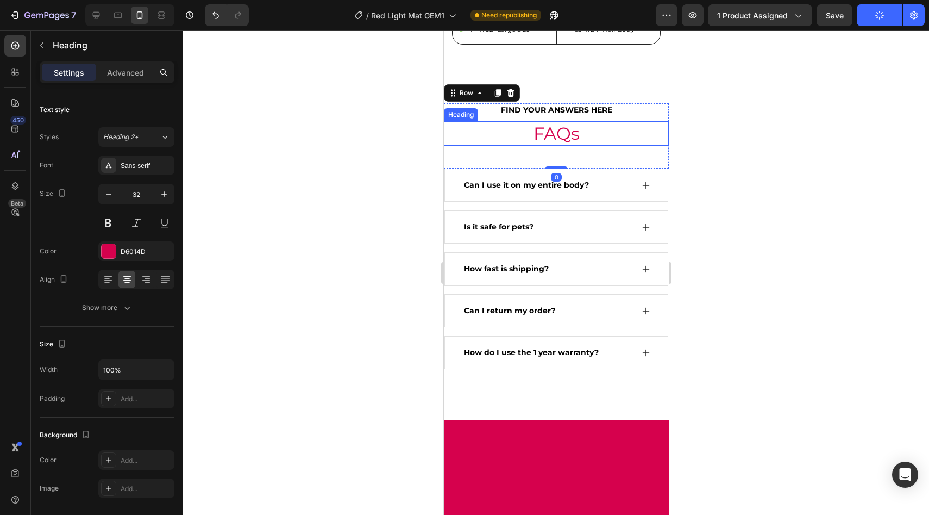
click at [547, 146] on h2 "FAQs" at bounding box center [556, 133] width 225 height 25
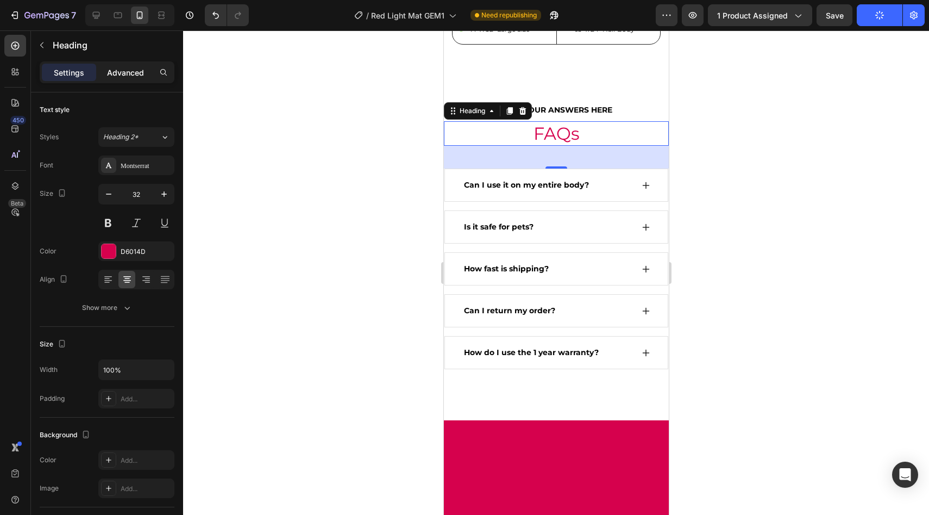
click at [121, 77] on p "Advanced" at bounding box center [125, 72] width 37 height 11
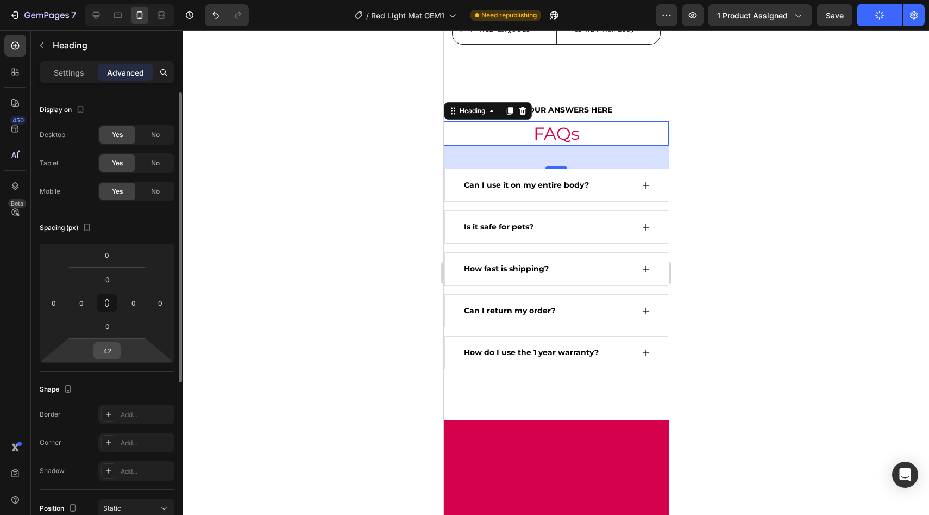
click at [113, 354] on input "42" at bounding box center [107, 350] width 22 height 16
type input "8"
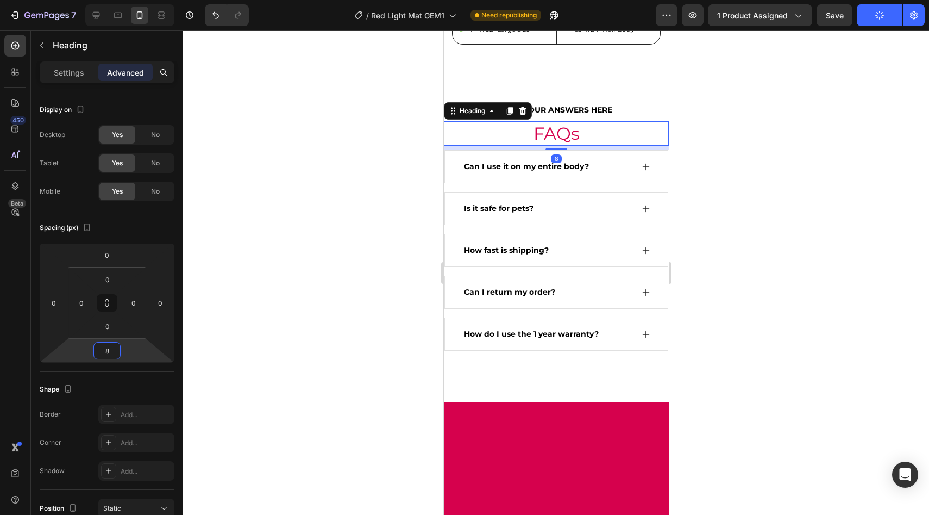
click at [253, 332] on div at bounding box center [556, 272] width 746 height 484
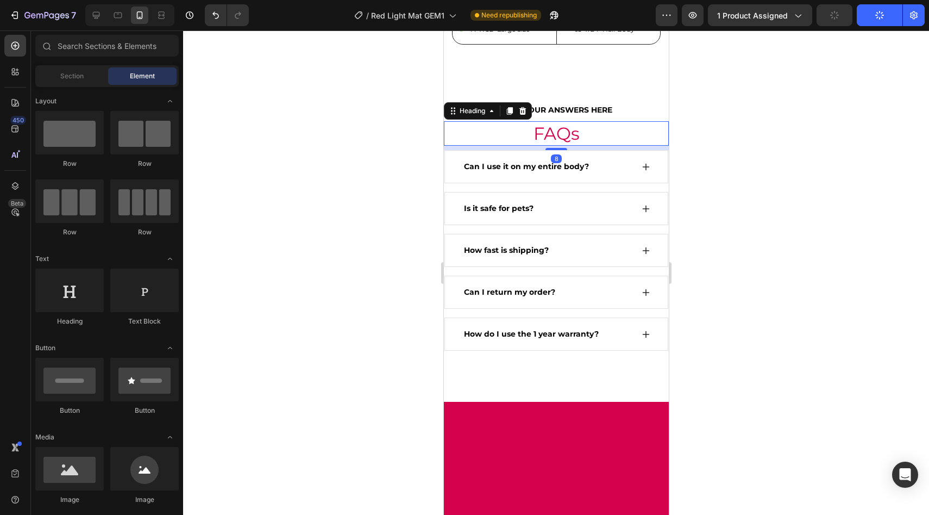
click at [530, 146] on h2 "FAQs" at bounding box center [556, 133] width 225 height 25
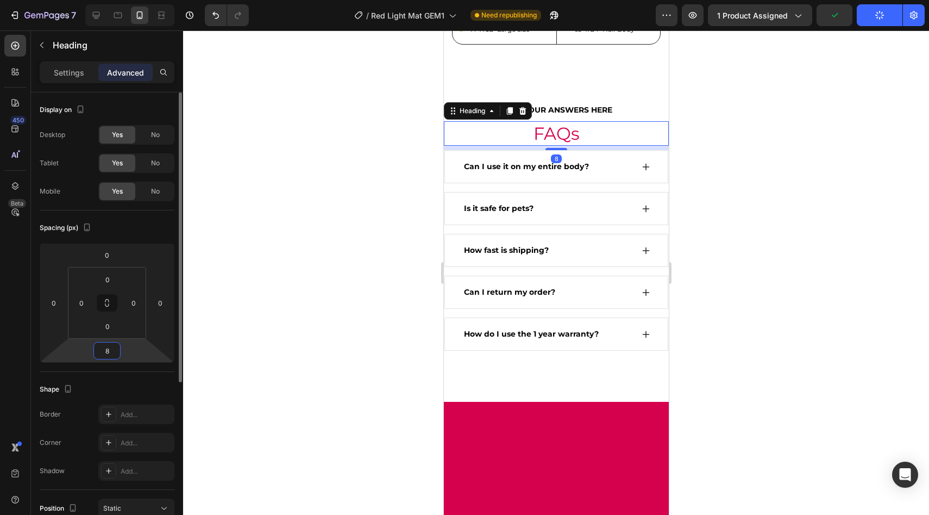
click at [104, 354] on input "8" at bounding box center [107, 350] width 22 height 16
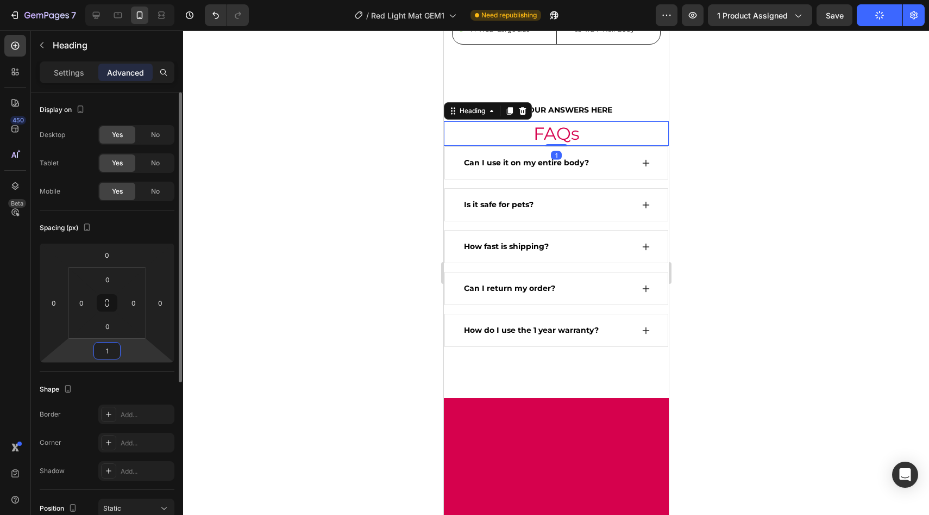
type input "16"
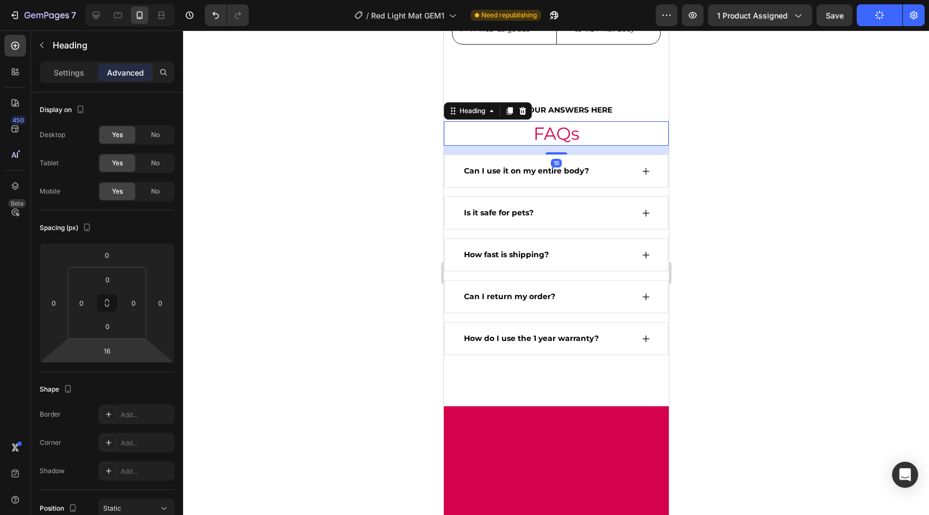
click at [271, 234] on div at bounding box center [556, 272] width 746 height 484
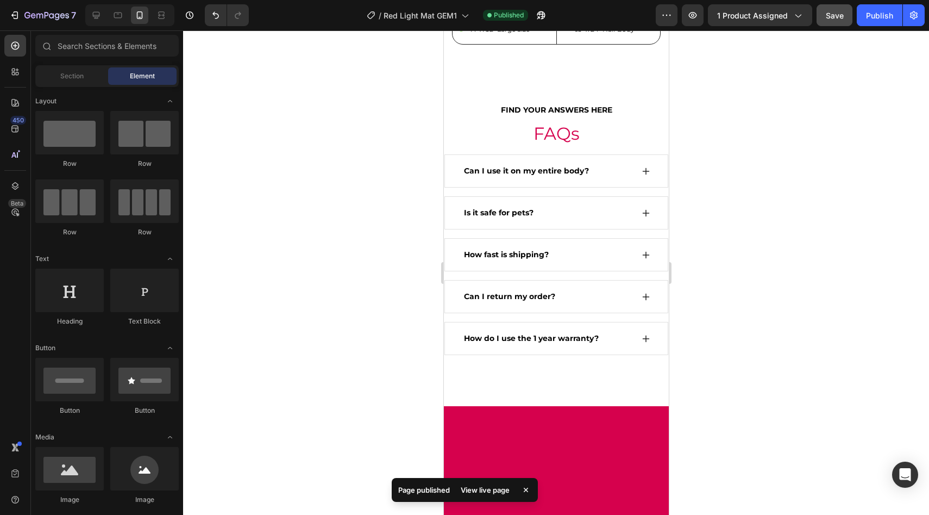
drag, startPoint x: 830, startPoint y: 13, endPoint x: 846, endPoint y: 15, distance: 15.8
click at [830, 13] on span "Save" at bounding box center [835, 15] width 18 height 9
click at [879, 19] on div "Publish" at bounding box center [879, 15] width 27 height 11
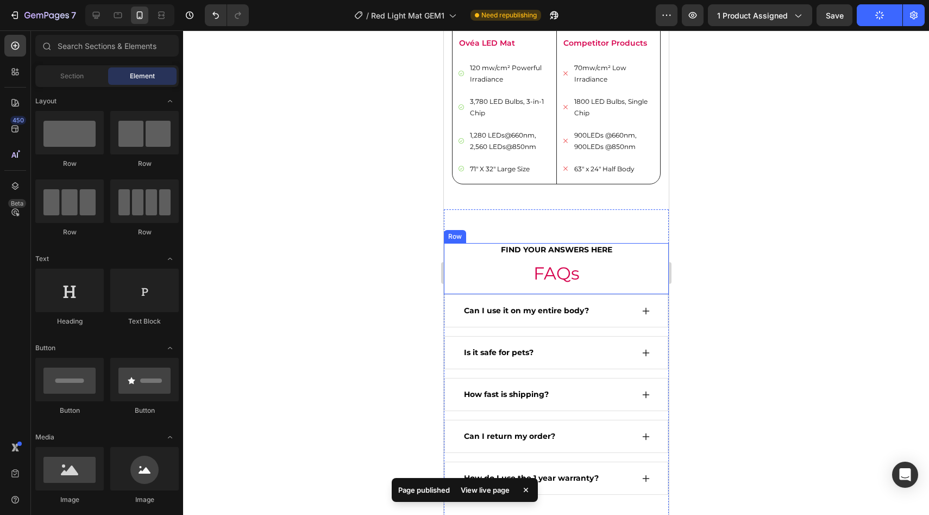
scroll to position [3308, 0]
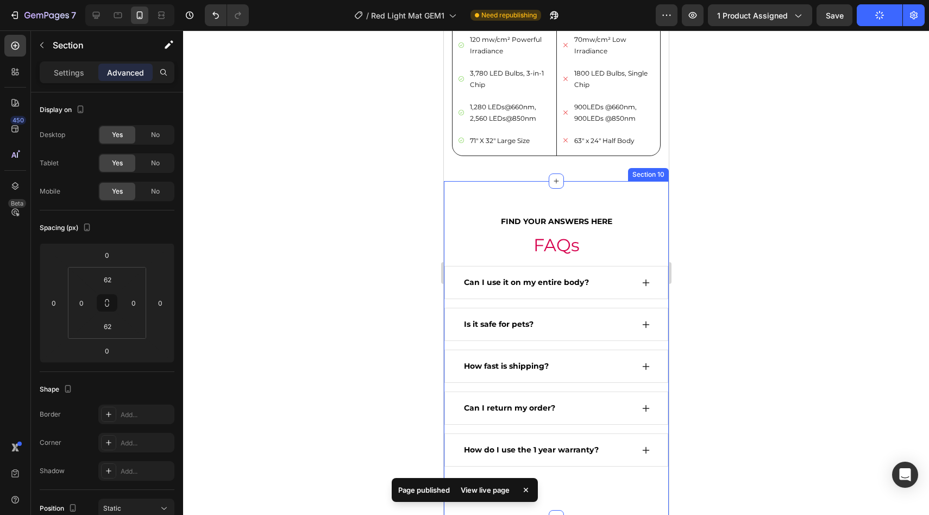
click at [609, 269] on div "FIND YOUR ANSWERS HERE Text block FAQs Heading Row Can I use it on my entire bo…" at bounding box center [556, 349] width 225 height 337
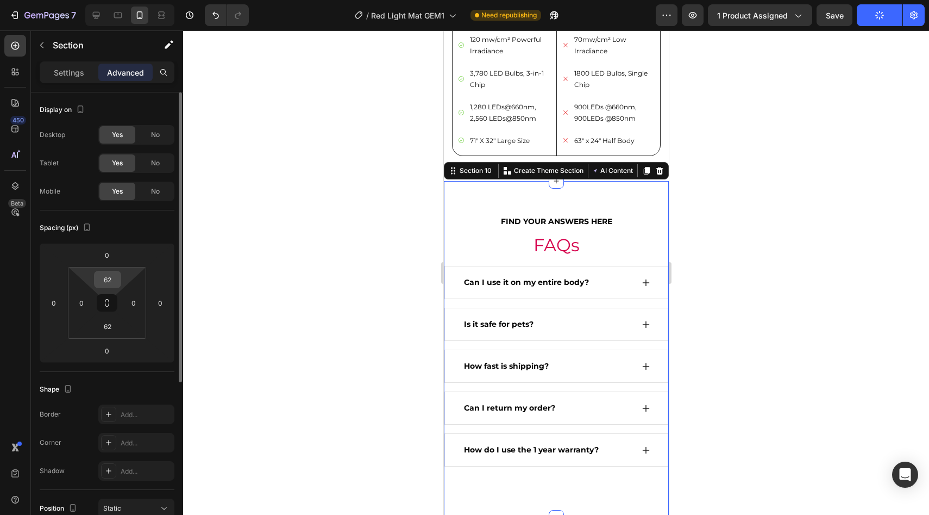
click at [111, 288] on div "62" at bounding box center [107, 279] width 27 height 17
click at [111, 278] on input "62" at bounding box center [108, 279] width 22 height 16
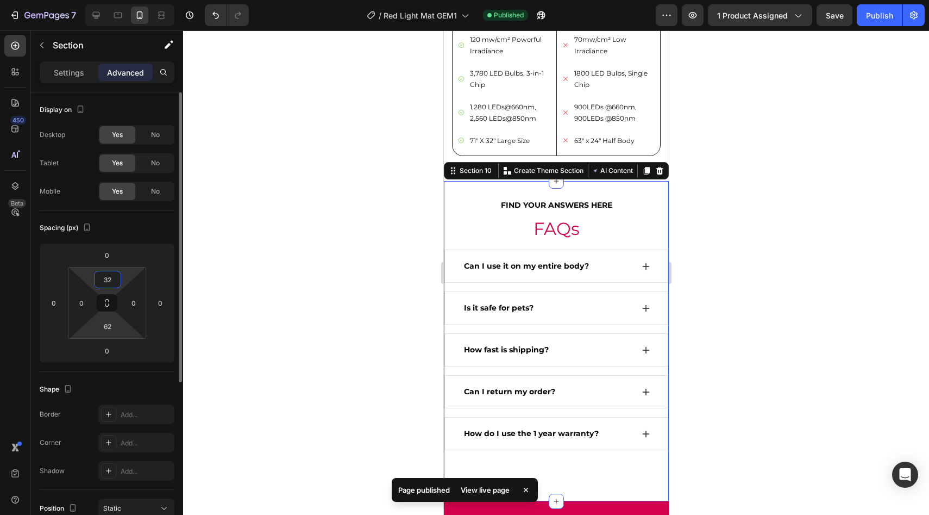
type input "32"
click at [102, 0] on html "7 Version history / Red Light Mat GEM1 Published Preview 1 product assigned Sav…" at bounding box center [464, 0] width 929 height 0
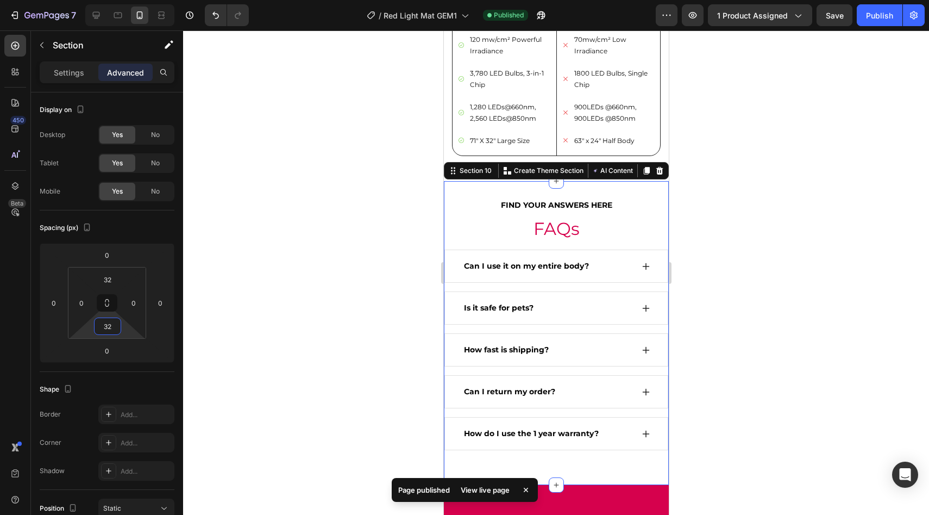
type input "32"
click at [292, 319] on div at bounding box center [556, 272] width 746 height 484
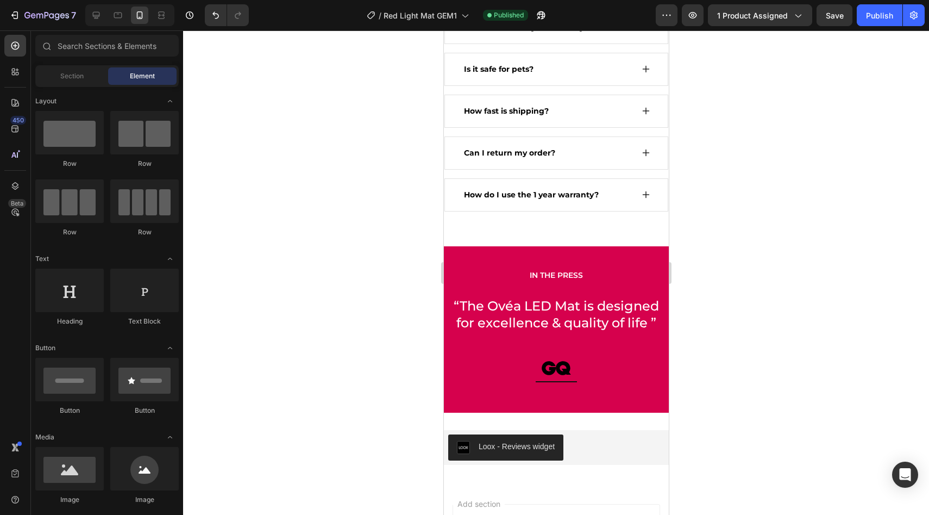
scroll to position [3608, 0]
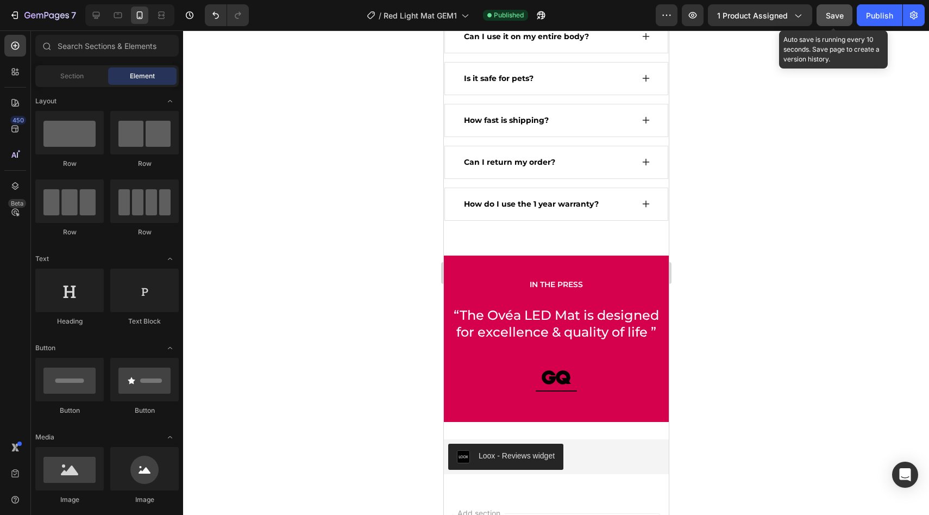
click at [838, 15] on span "Save" at bounding box center [835, 15] width 18 height 9
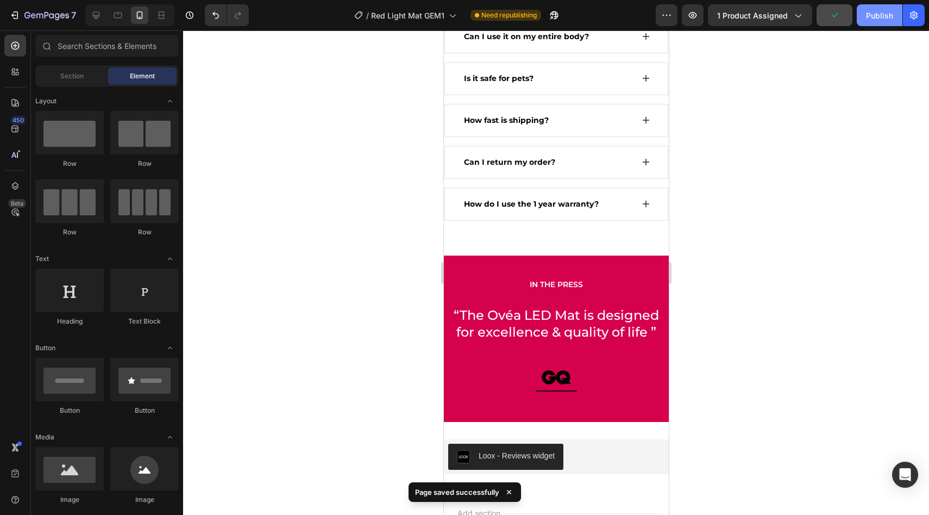
click at [878, 14] on div "Publish" at bounding box center [879, 15] width 27 height 11
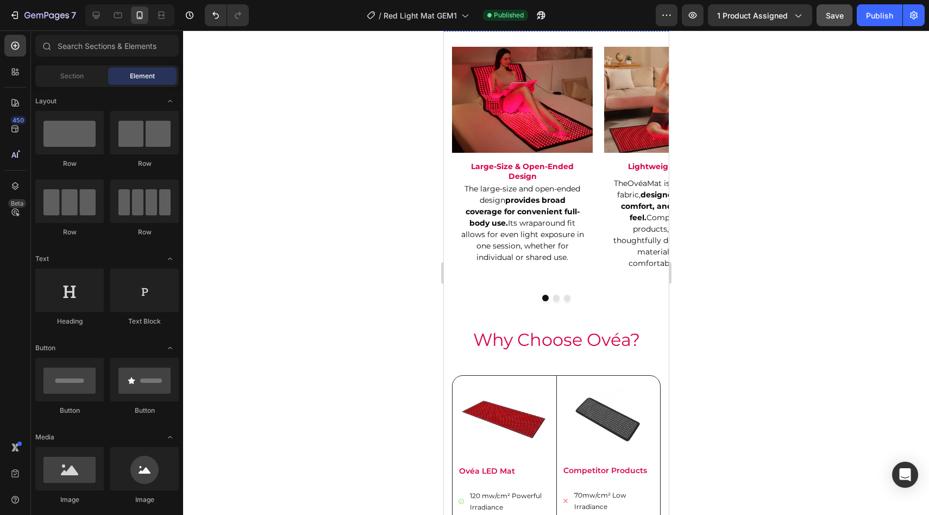
scroll to position [2779, 0]
click at [556, 308] on icon at bounding box center [556, 310] width 5 height 5
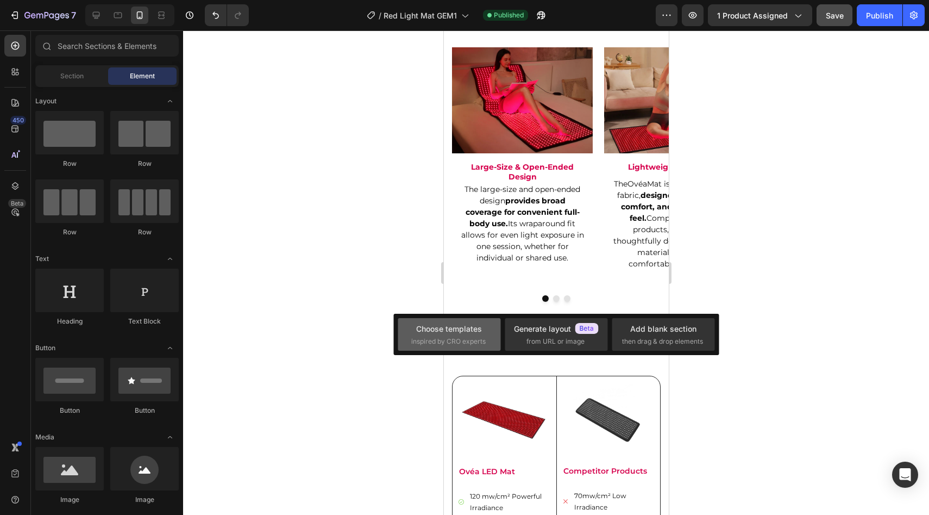
click at [448, 341] on span "inspired by CRO experts" at bounding box center [448, 341] width 74 height 10
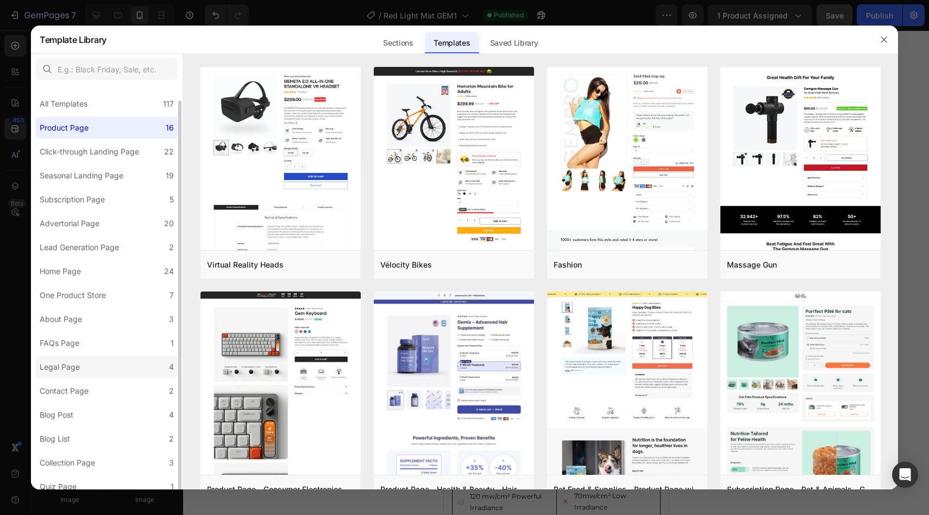
scroll to position [8, 0]
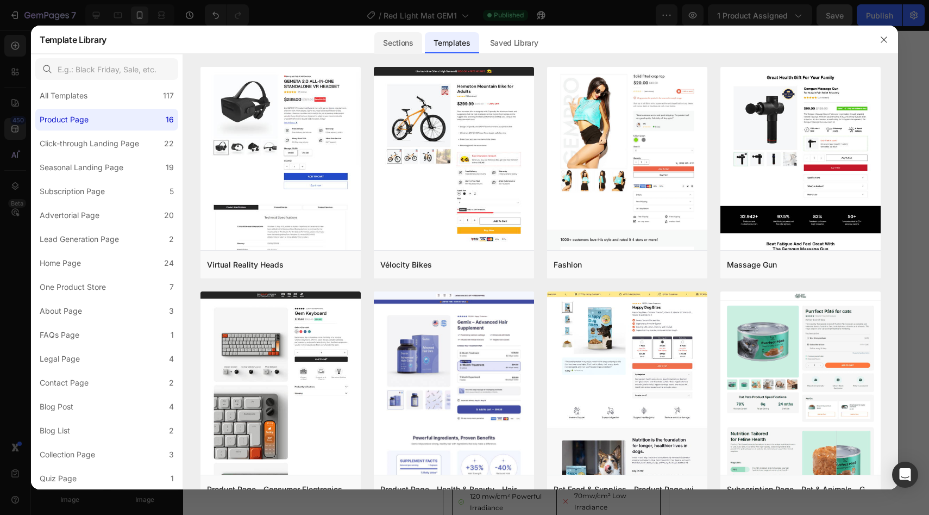
click at [392, 49] on div "Sections" at bounding box center [398, 43] width 47 height 22
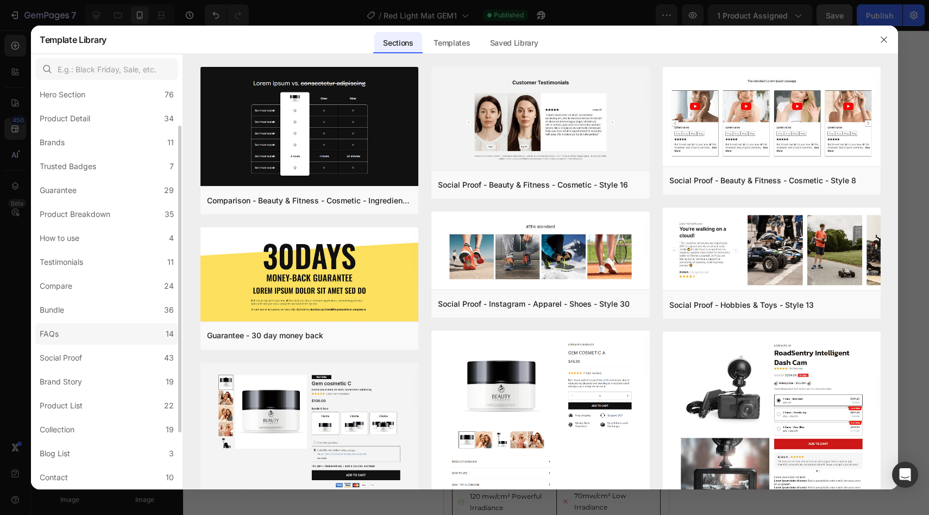
scroll to position [42, 0]
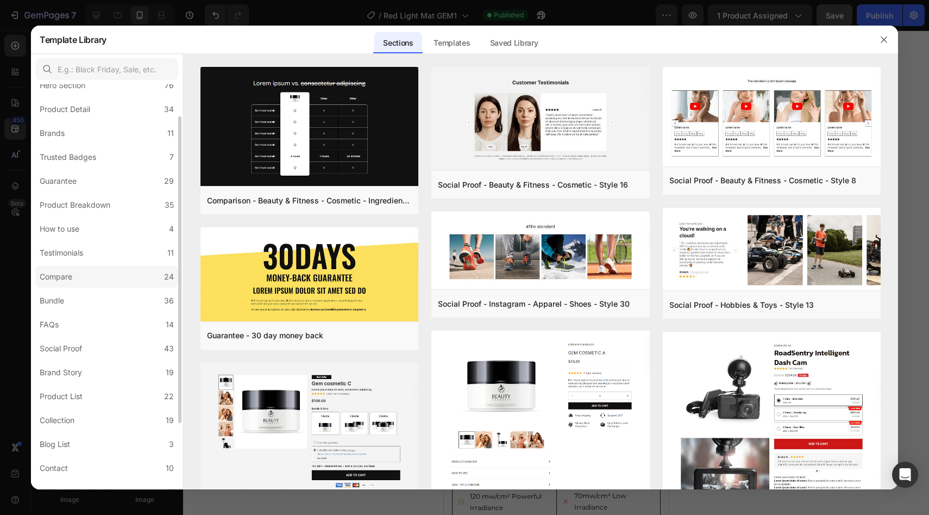
click at [105, 280] on label "Compare 24" at bounding box center [106, 277] width 143 height 22
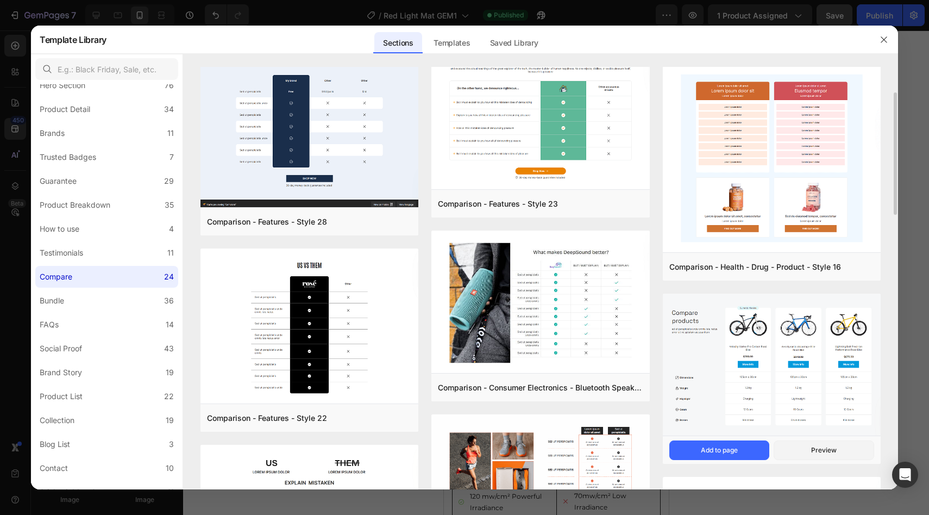
scroll to position [0, 0]
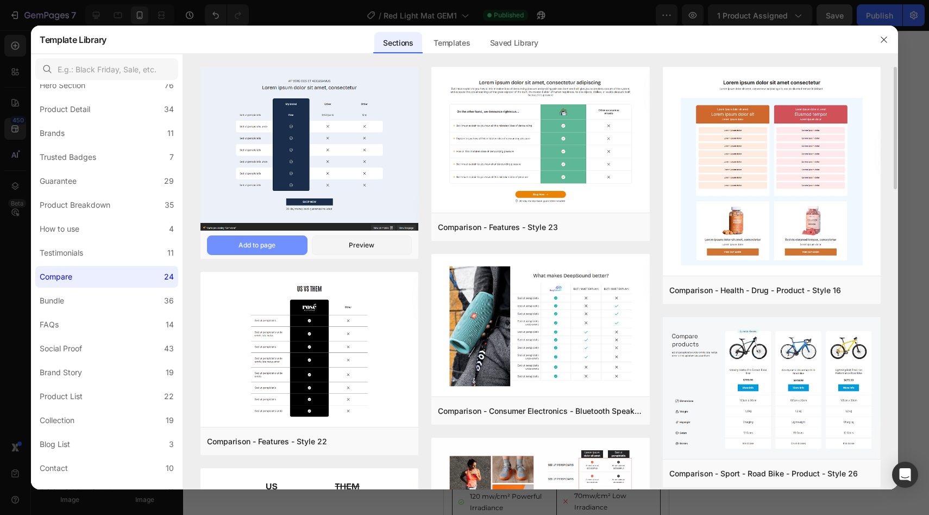
click at [282, 247] on button "Add to page" at bounding box center [257, 245] width 101 height 20
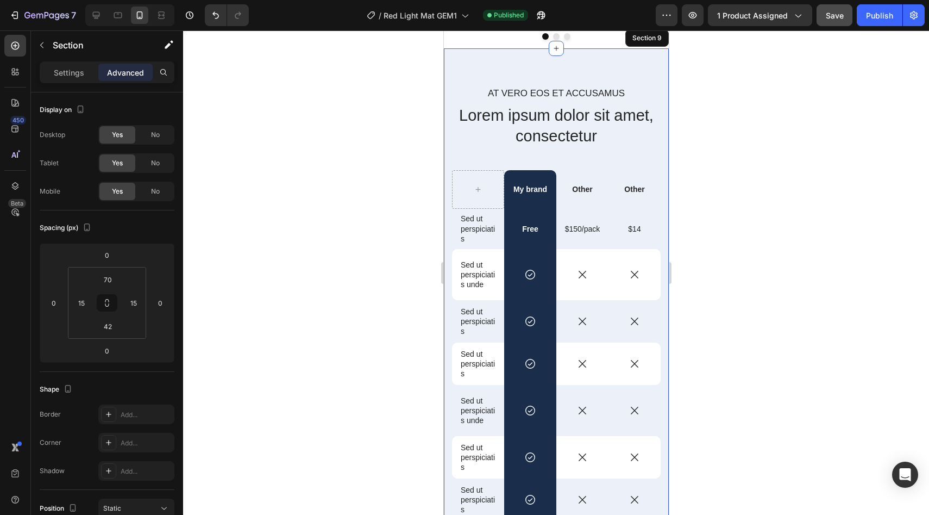
scroll to position [3046, 0]
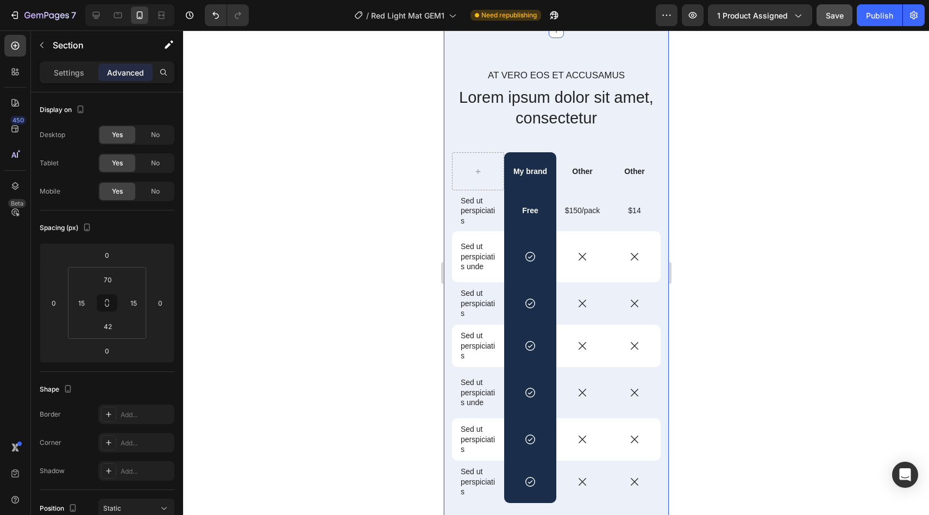
click at [572, 50] on div "At vero eos et accusamus Text Block Lorem ipsum dolor sit amet, consectetur Hea…" at bounding box center [556, 316] width 225 height 572
click at [79, 67] on p "Settings" at bounding box center [69, 72] width 30 height 11
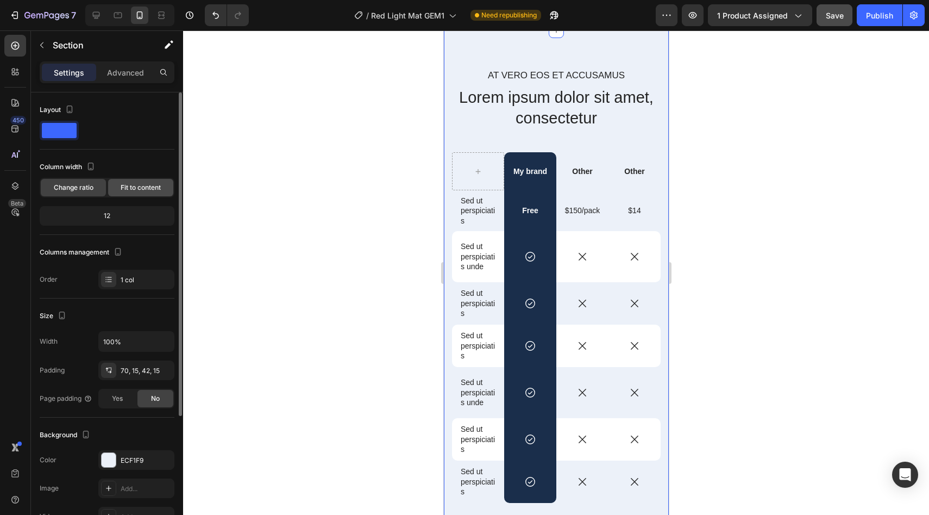
click at [133, 179] on div "Fit to content" at bounding box center [140, 187] width 65 height 17
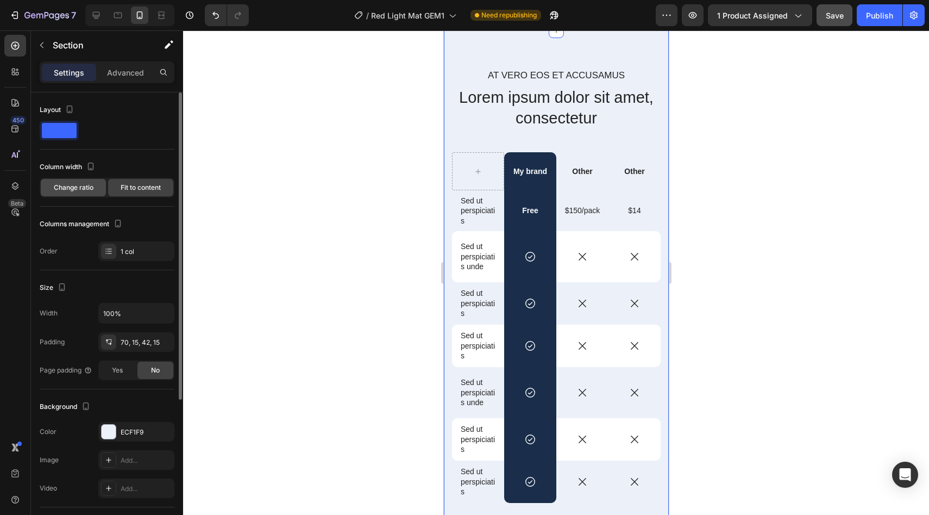
click at [59, 192] on span "Change ratio" at bounding box center [74, 188] width 40 height 10
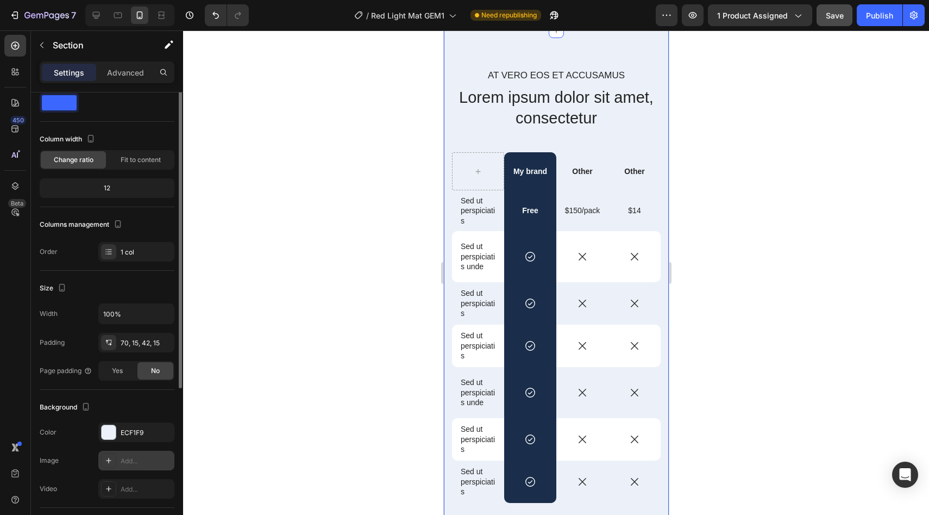
scroll to position [0, 0]
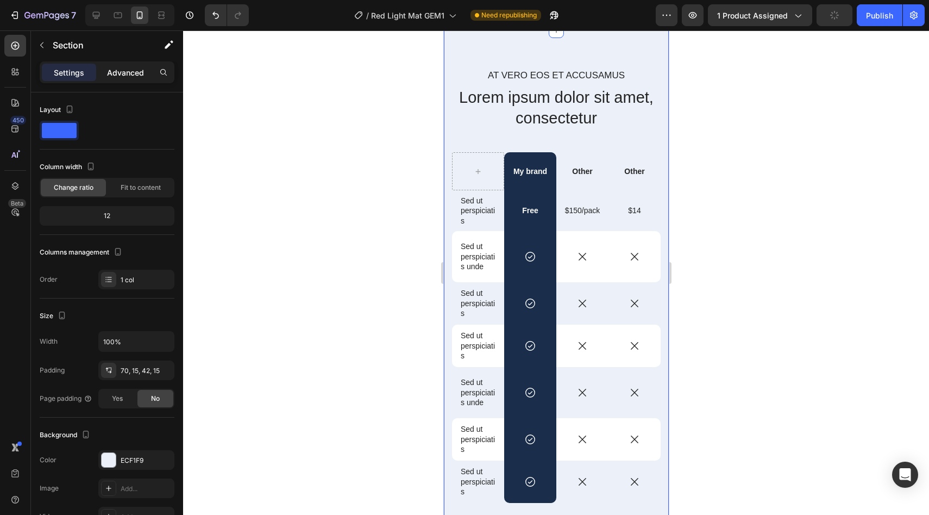
click at [131, 69] on p "Advanced" at bounding box center [125, 72] width 37 height 11
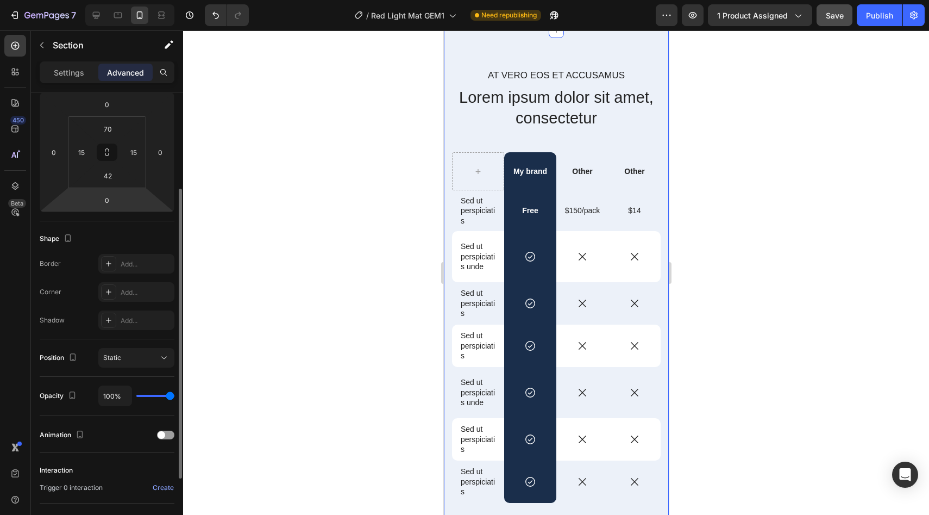
scroll to position [148, 0]
click at [339, 233] on div at bounding box center [556, 272] width 746 height 484
